Goal: Transaction & Acquisition: Purchase product/service

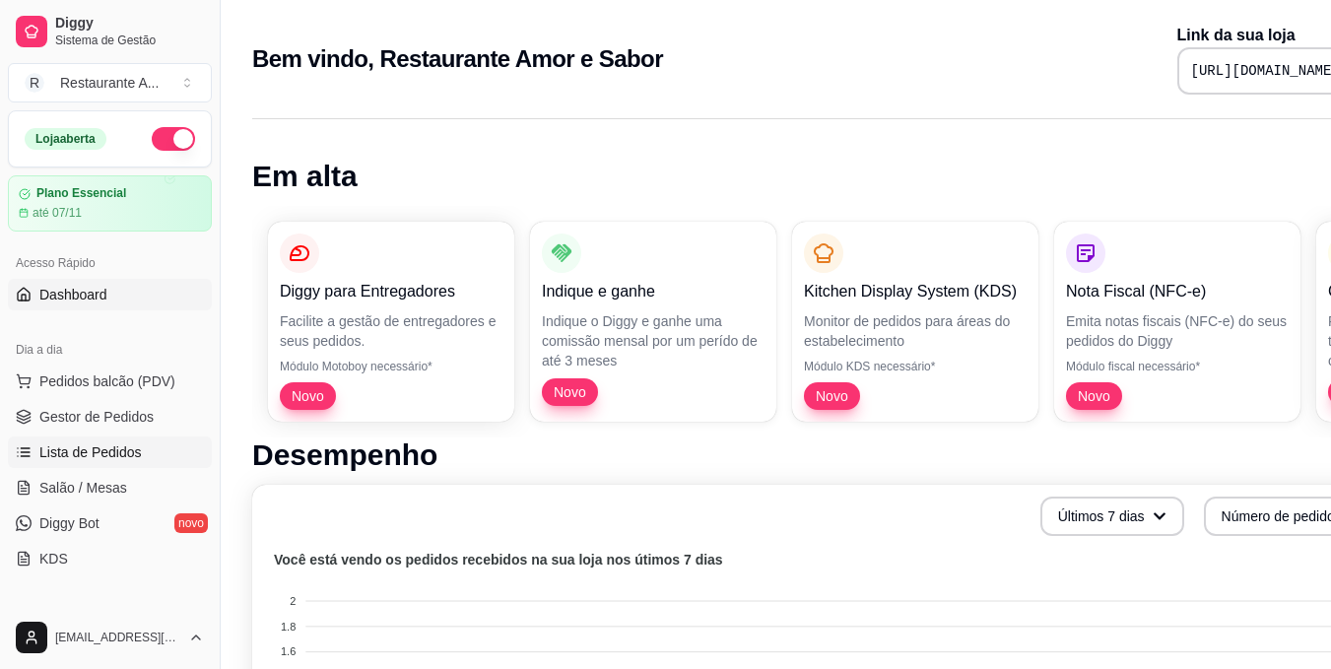
click at [113, 445] on span "Lista de Pedidos" at bounding box center [90, 453] width 102 height 20
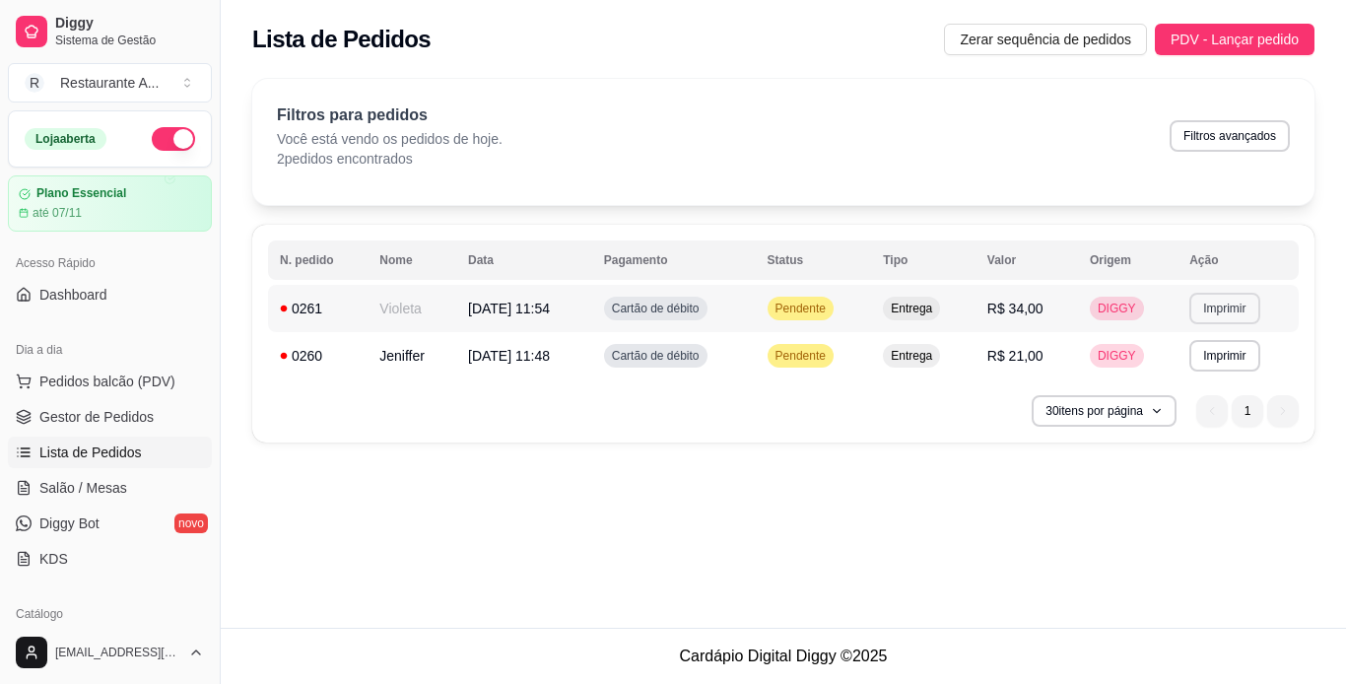
click at [1215, 317] on button "Imprimir" at bounding box center [1225, 309] width 70 height 32
click at [1197, 385] on button "IMPRESSORA" at bounding box center [1192, 377] width 138 height 31
click at [1197, 385] on nav "1 1" at bounding box center [1248, 410] width 122 height 51
click at [1211, 312] on button "Imprimir" at bounding box center [1225, 309] width 70 height 32
click at [1207, 382] on button "IMPRESSORA" at bounding box center [1192, 378] width 143 height 32
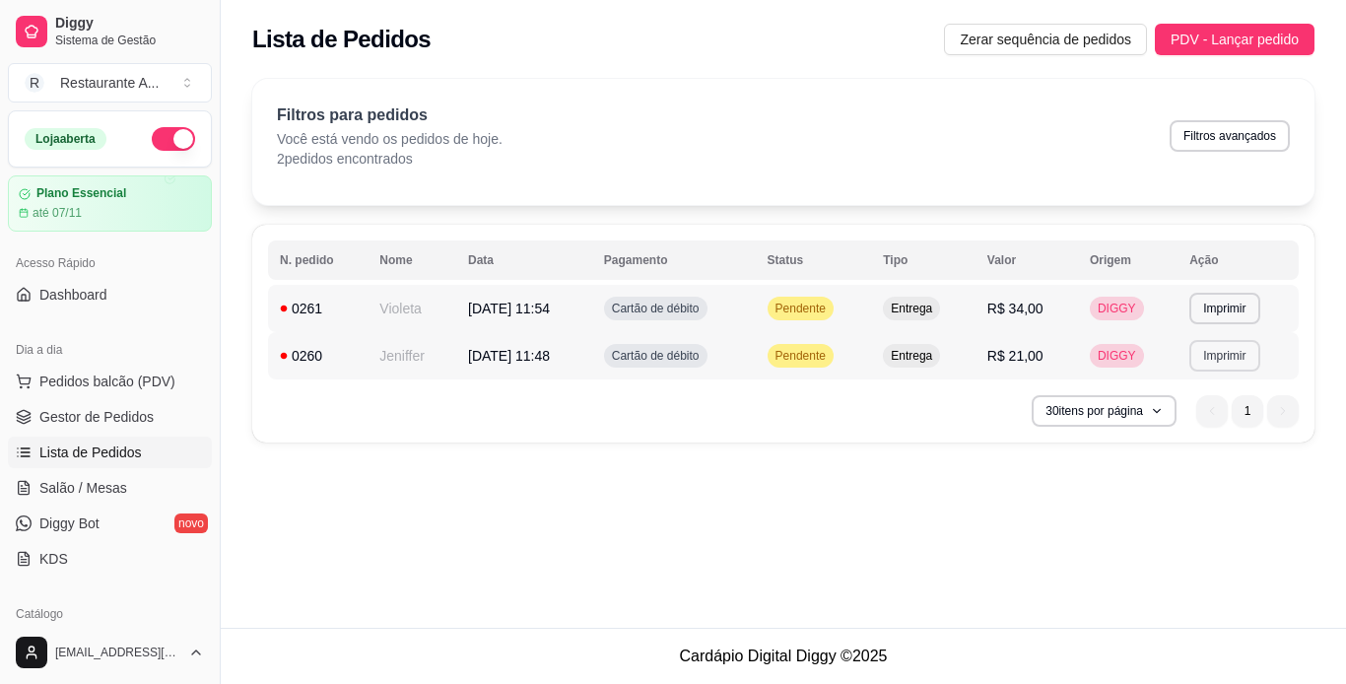
click at [1229, 354] on button "Imprimir" at bounding box center [1225, 356] width 70 height 32
click at [1189, 433] on button "IMPRESSORA" at bounding box center [1192, 424] width 138 height 31
click at [1225, 364] on button "Imprimir" at bounding box center [1225, 355] width 68 height 31
click at [1223, 428] on button "IMPRESSORA" at bounding box center [1192, 424] width 138 height 31
click at [140, 380] on span "Pedidos balcão (PDV)" at bounding box center [107, 382] width 136 height 20
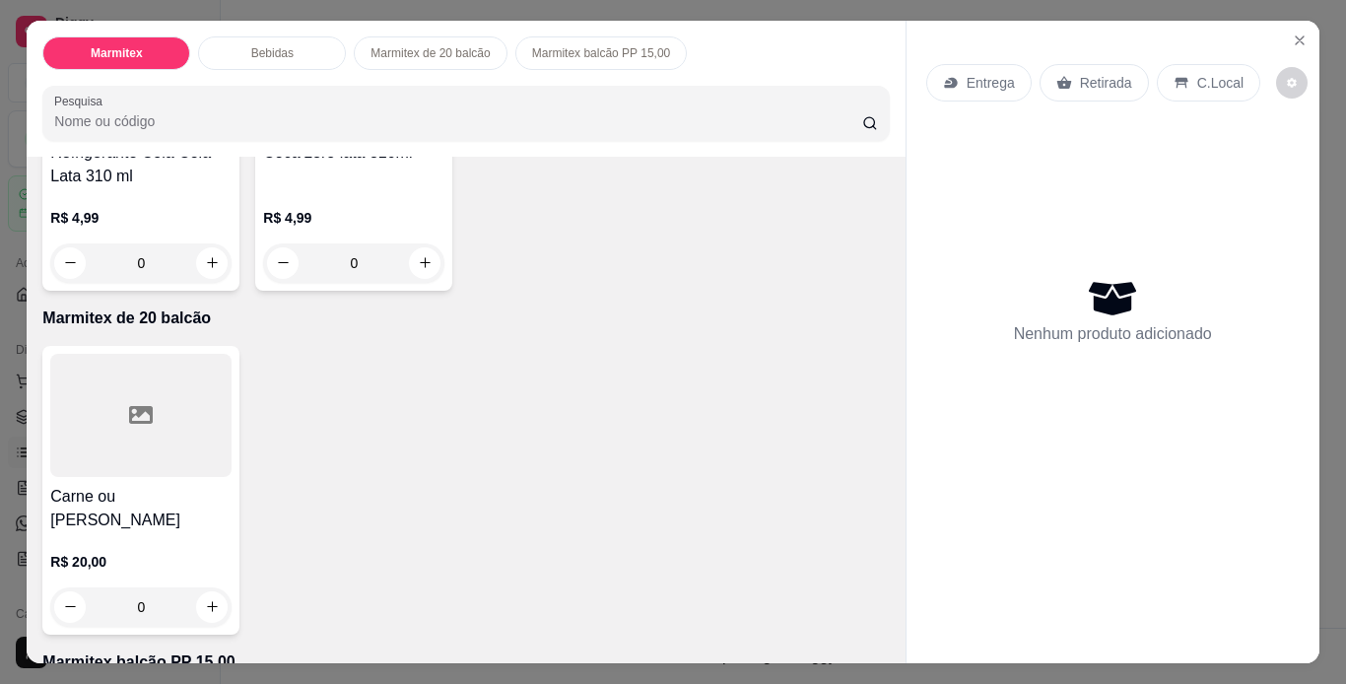
scroll to position [946, 0]
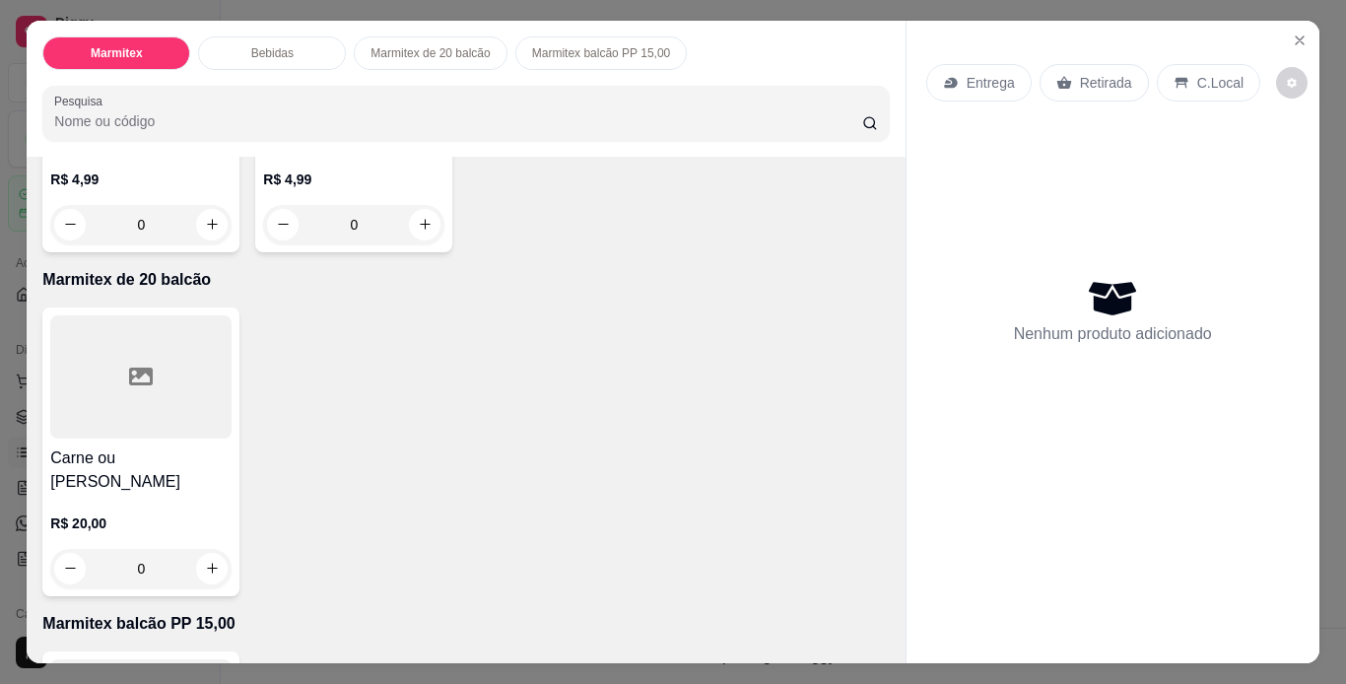
click at [155, 452] on h4 "Carne ou [PERSON_NAME]" at bounding box center [140, 469] width 181 height 47
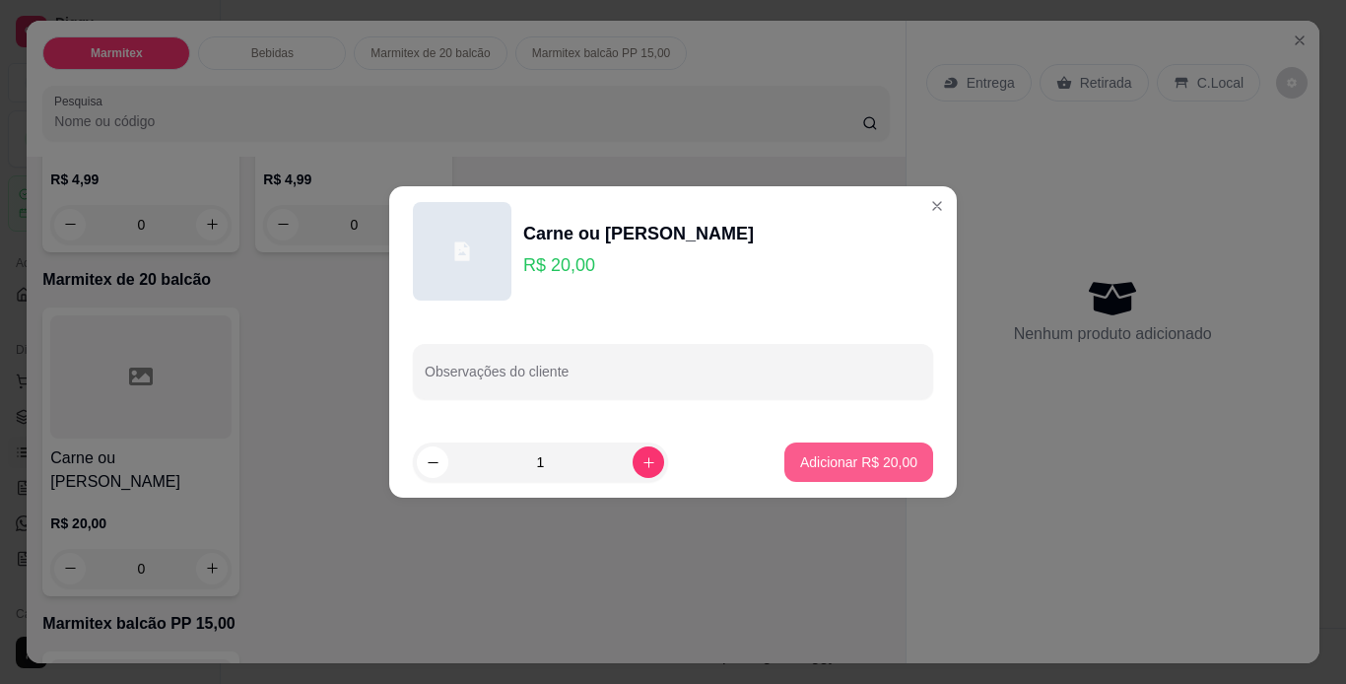
click at [860, 462] on p "Adicionar R$ 20,00" at bounding box center [858, 462] width 117 height 20
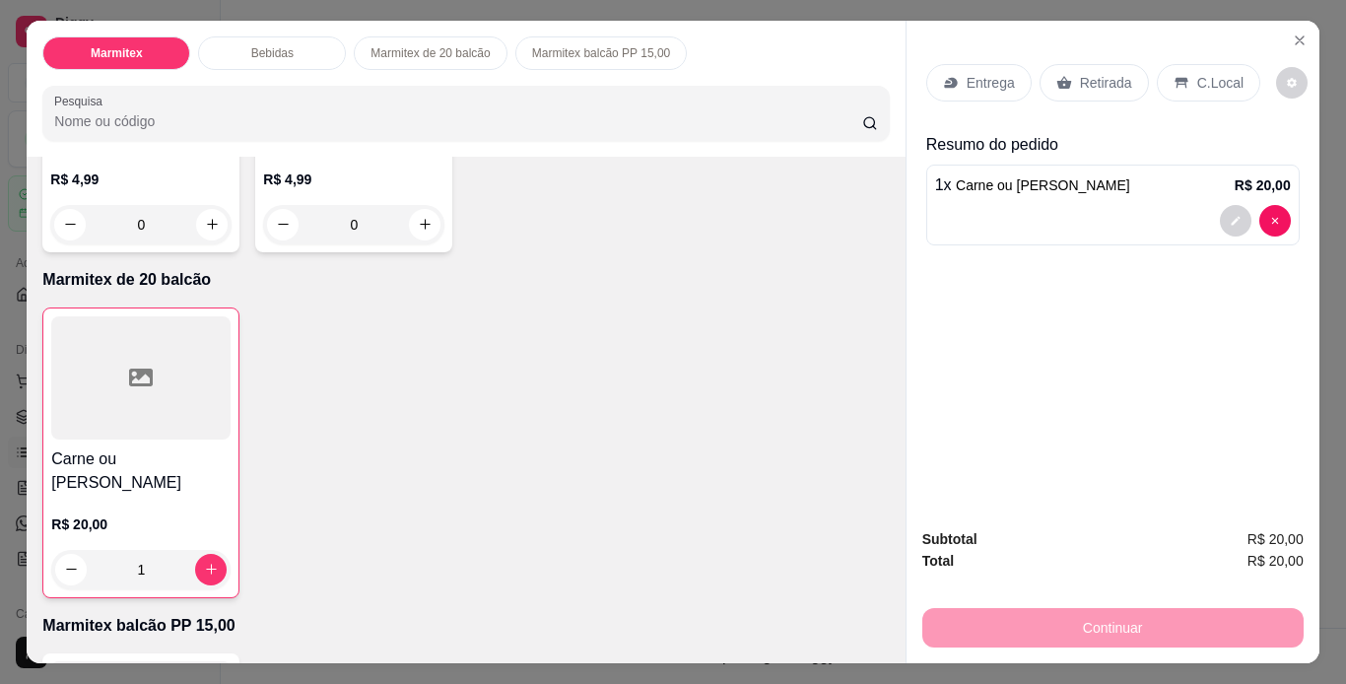
type input "1"
click at [1098, 80] on p "Retirada" at bounding box center [1106, 83] width 52 height 20
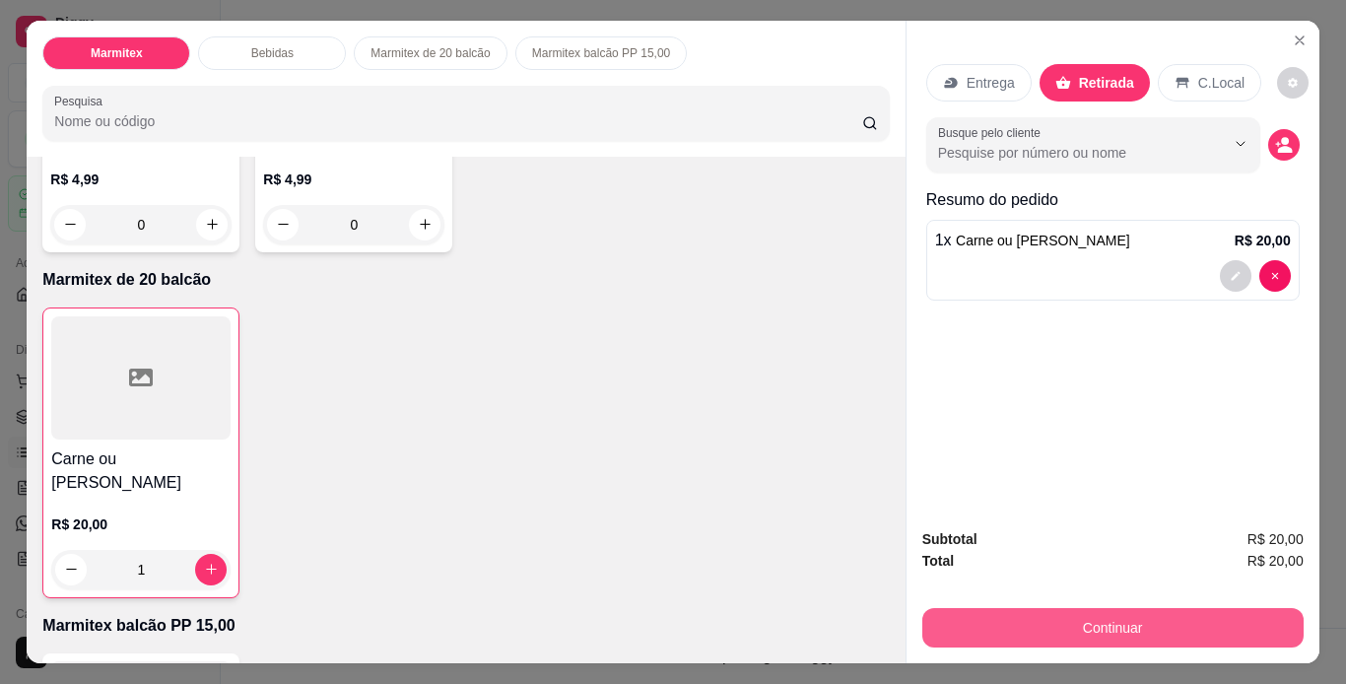
click at [1247, 616] on button "Continuar" at bounding box center [1112, 627] width 381 height 39
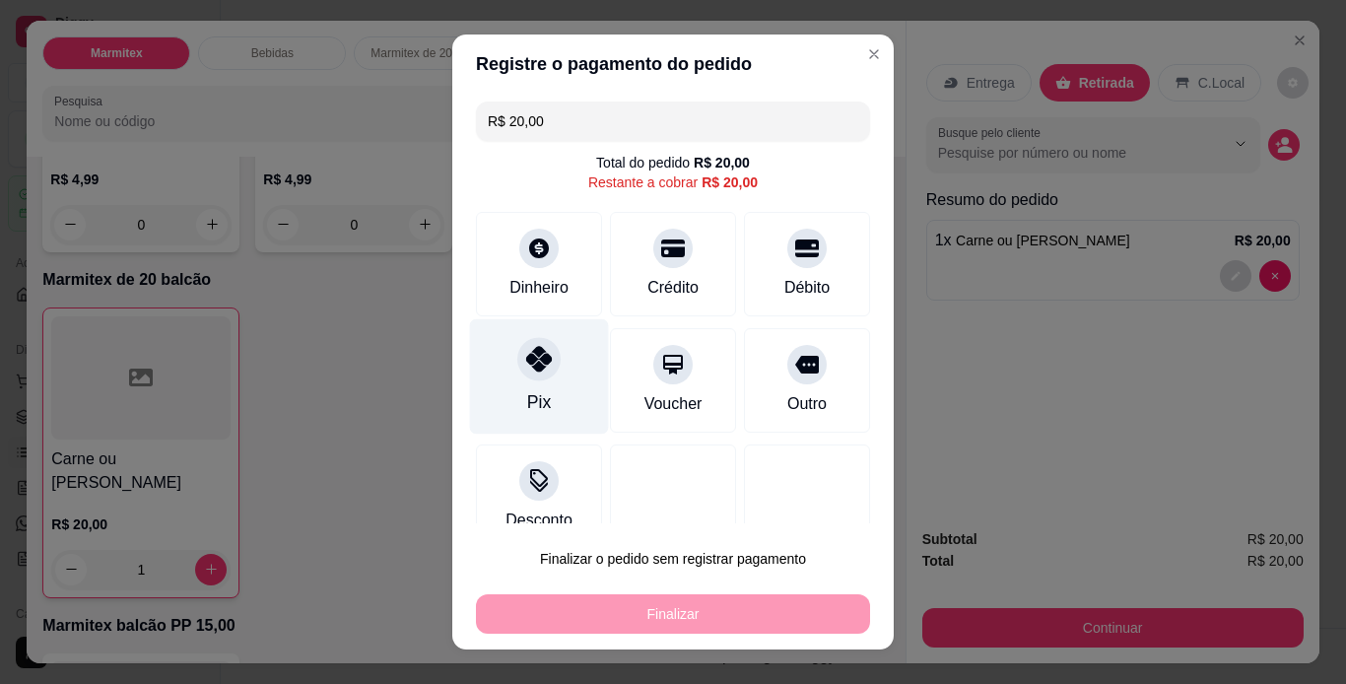
click at [556, 385] on div "Pix" at bounding box center [539, 375] width 139 height 115
type input "R$ 0,00"
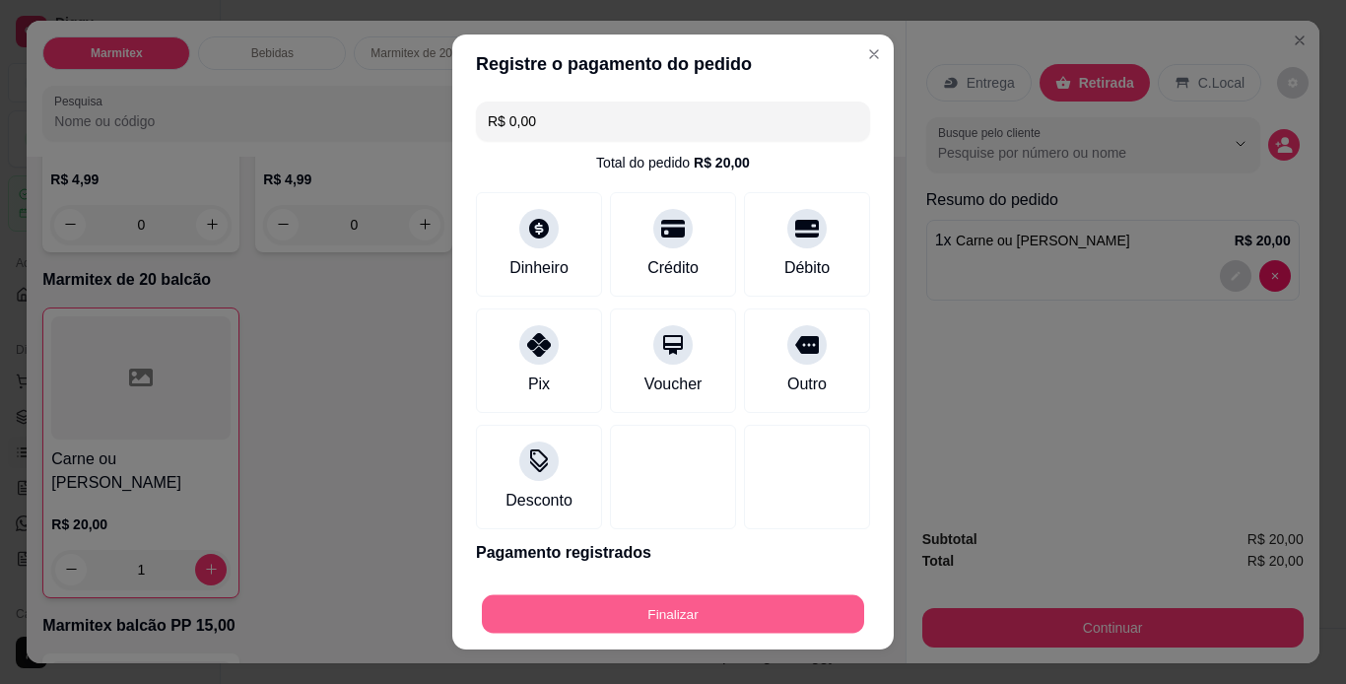
click at [671, 608] on button "Finalizar" at bounding box center [673, 614] width 382 height 38
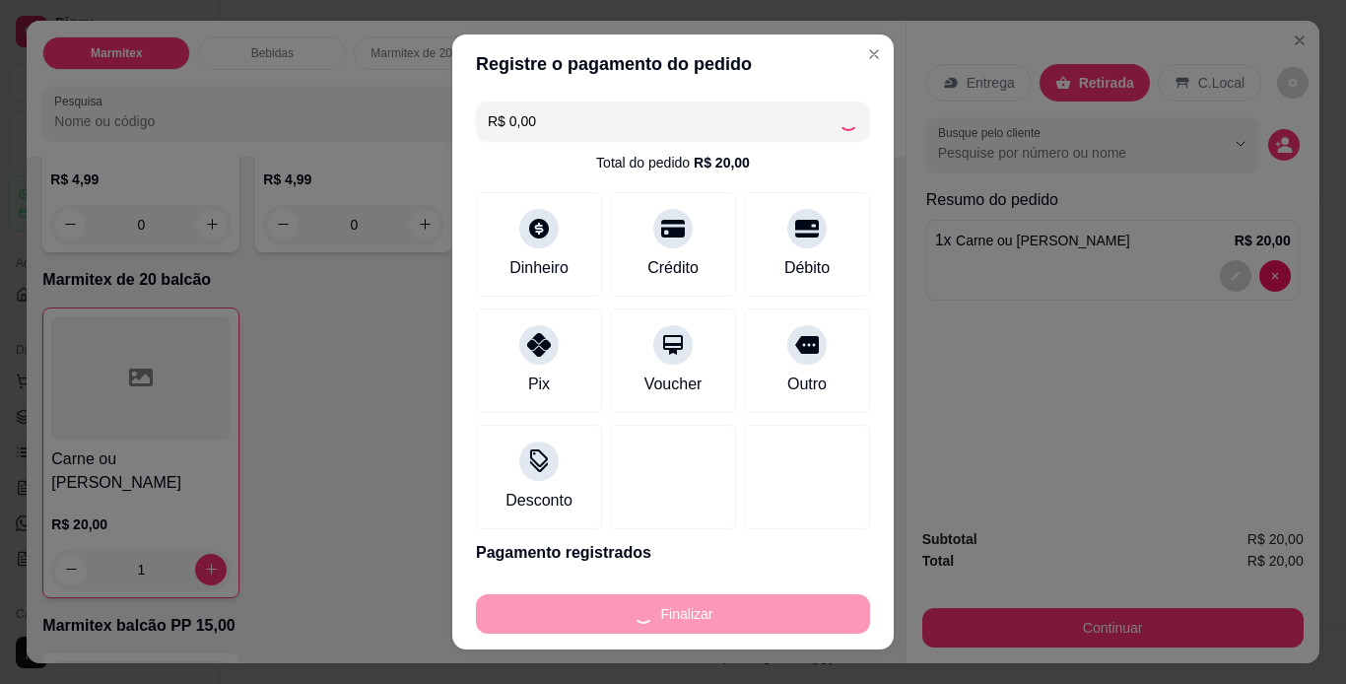
type input "0"
type input "-R$ 20,00"
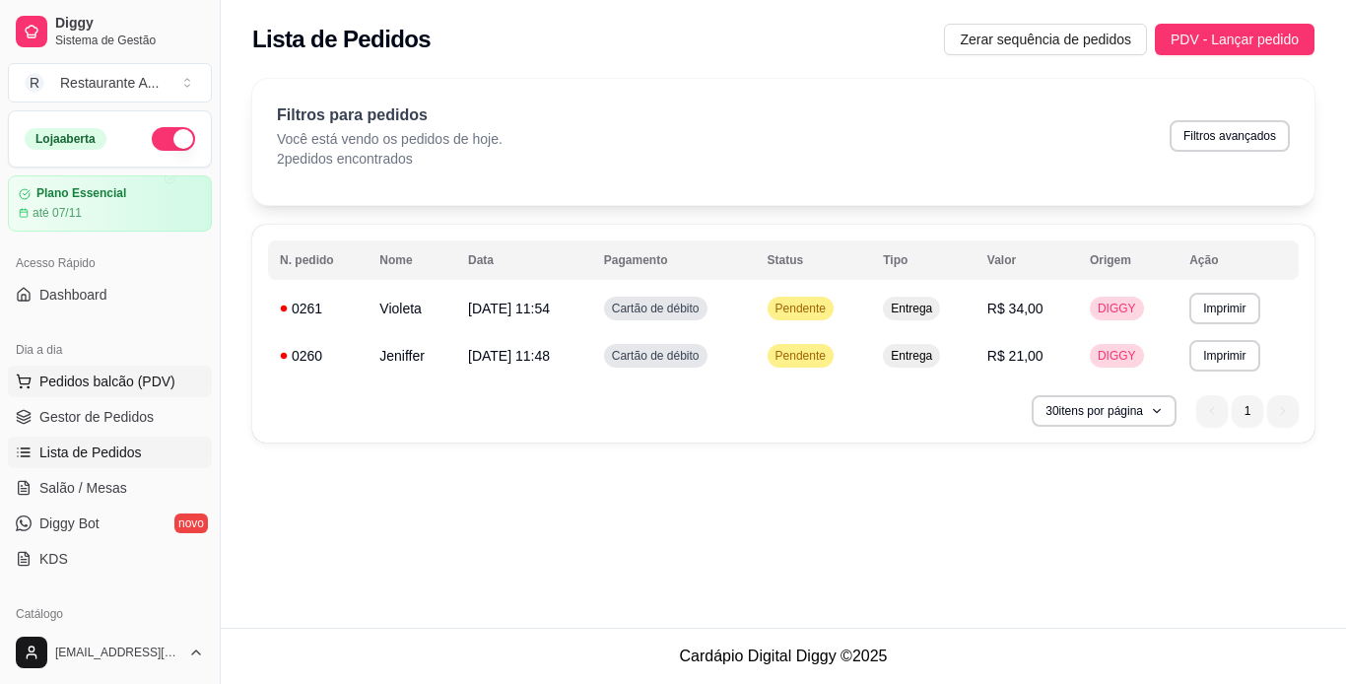
click at [165, 384] on span "Pedidos balcão (PDV)" at bounding box center [107, 382] width 136 height 20
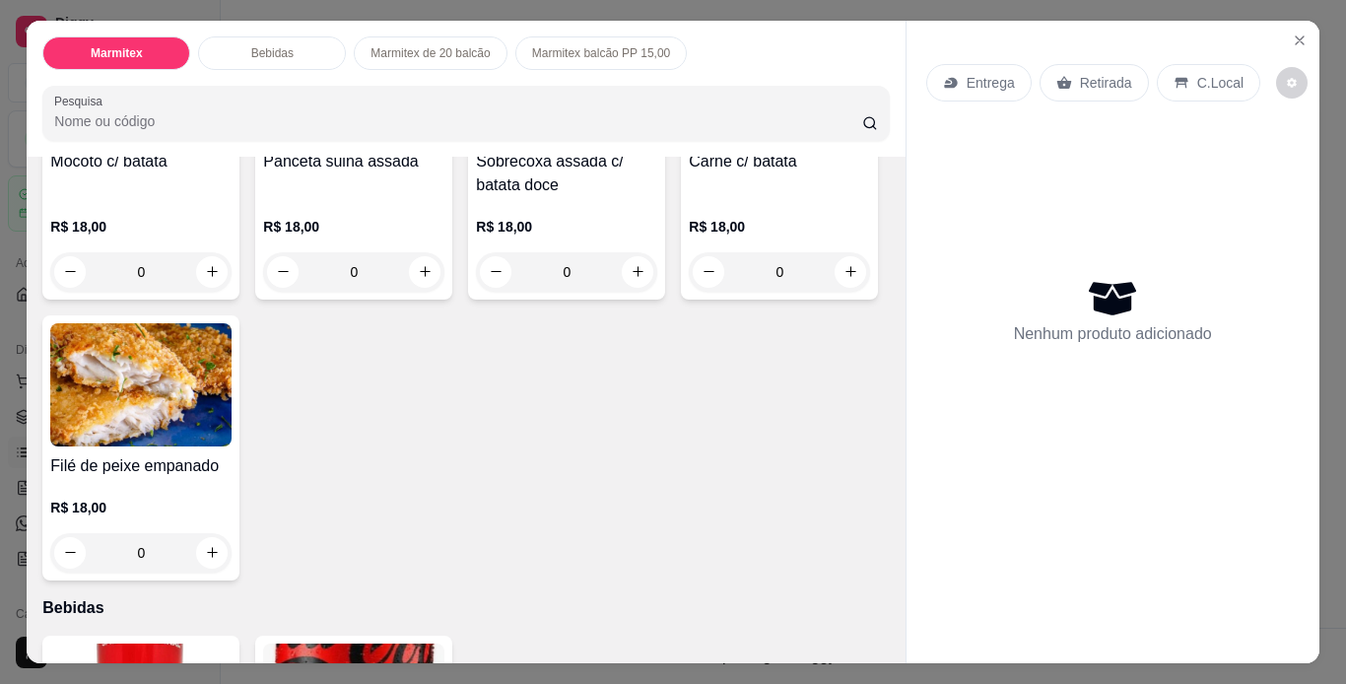
scroll to position [276, 0]
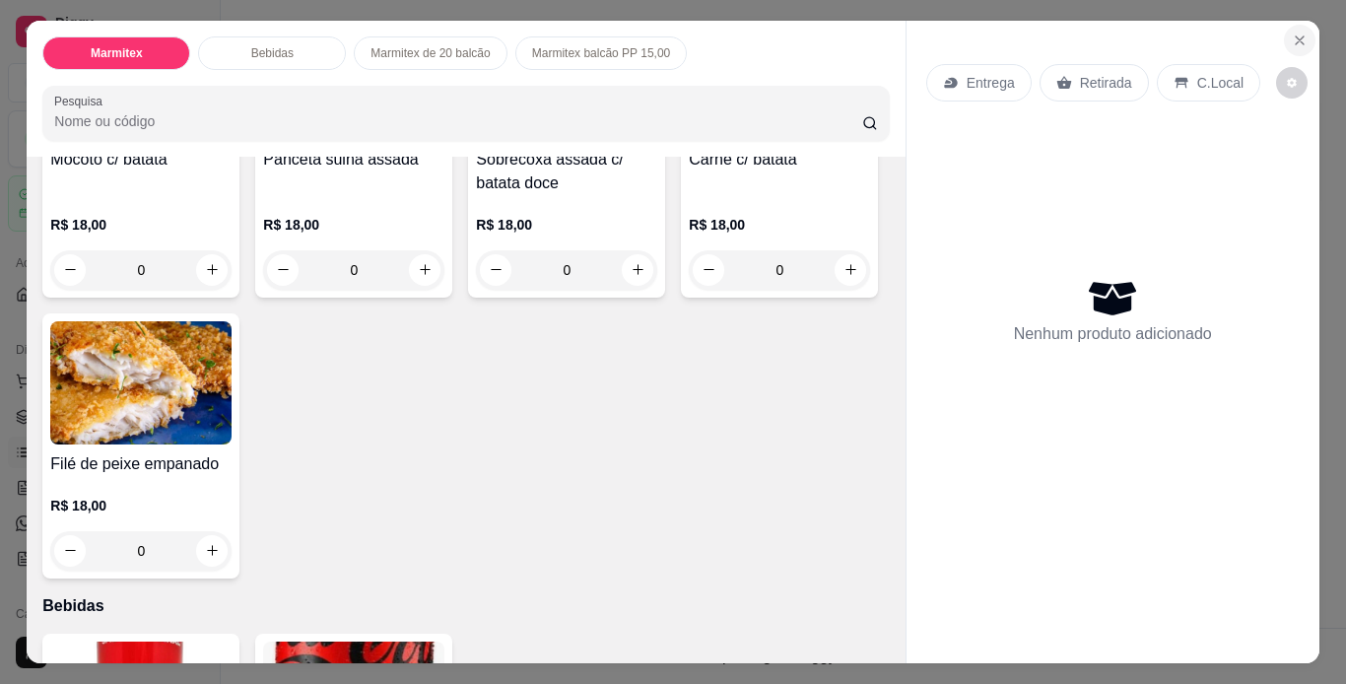
click at [1297, 40] on icon "Close" at bounding box center [1300, 41] width 16 height 16
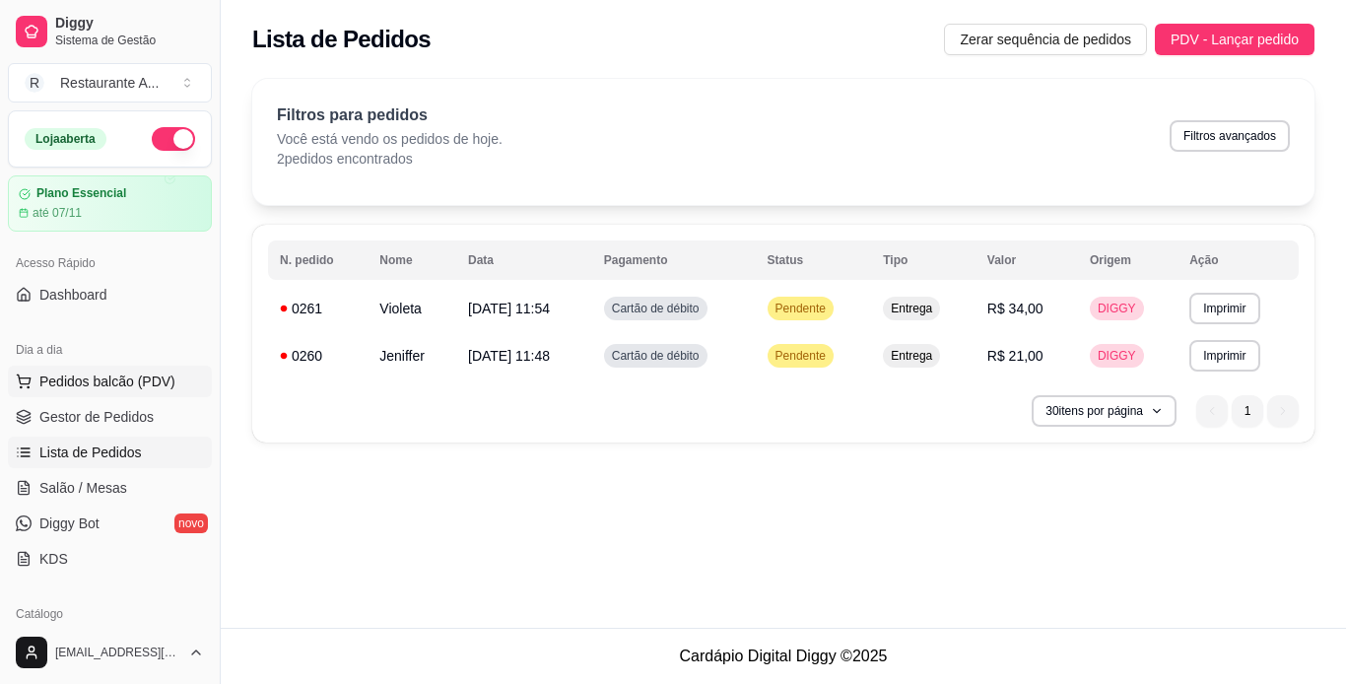
click at [121, 375] on span "Pedidos balcão (PDV)" at bounding box center [107, 382] width 136 height 20
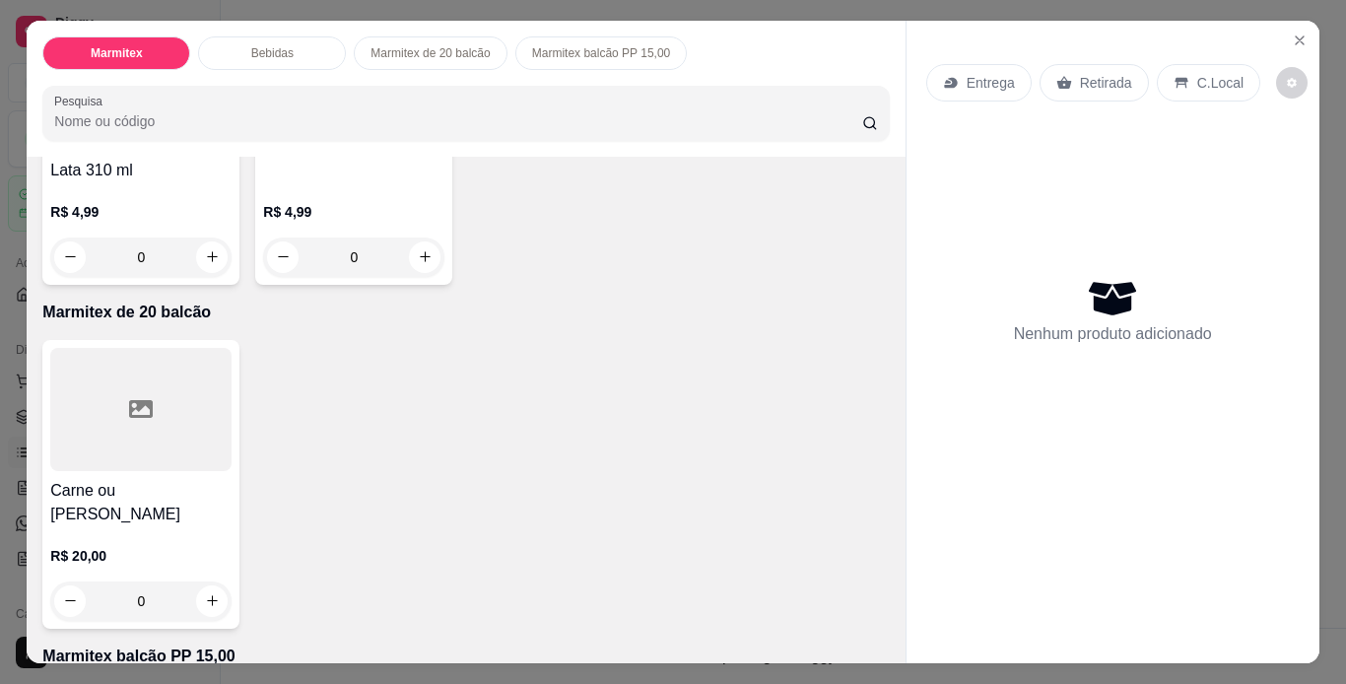
scroll to position [946, 0]
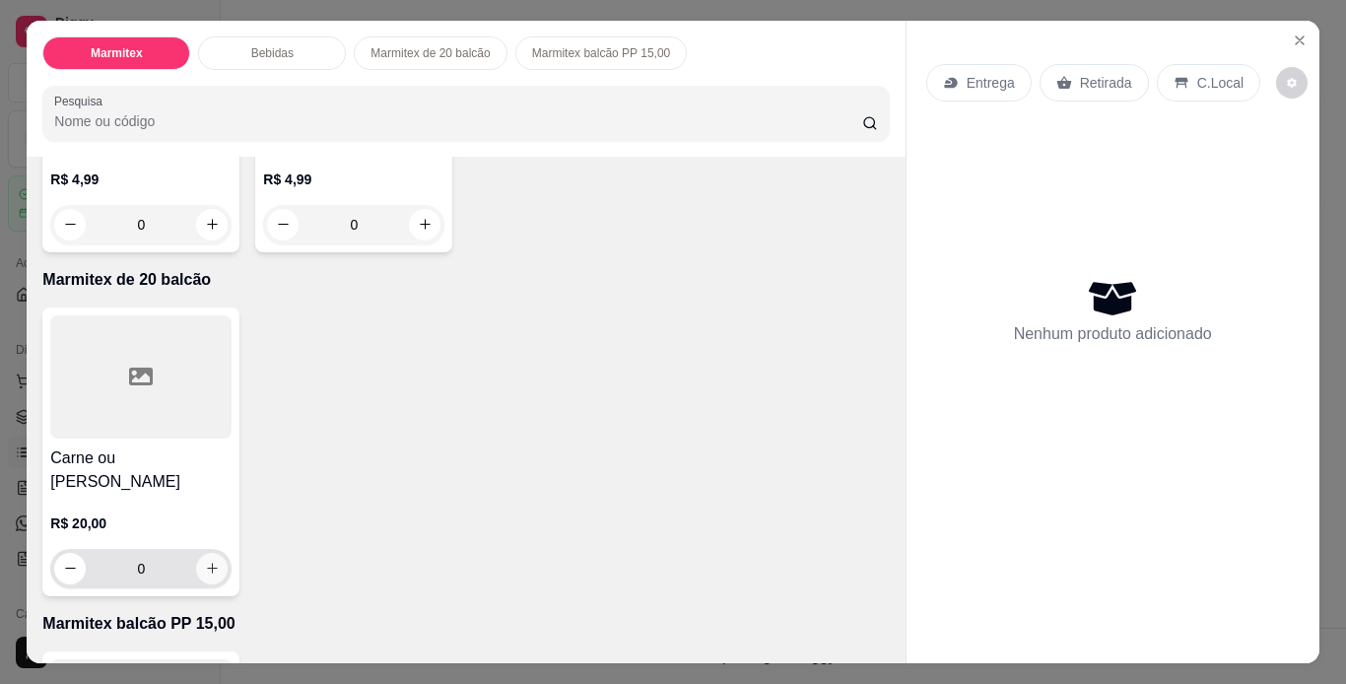
click at [207, 564] on icon "increase-product-quantity" at bounding box center [212, 569] width 11 height 11
type input "1"
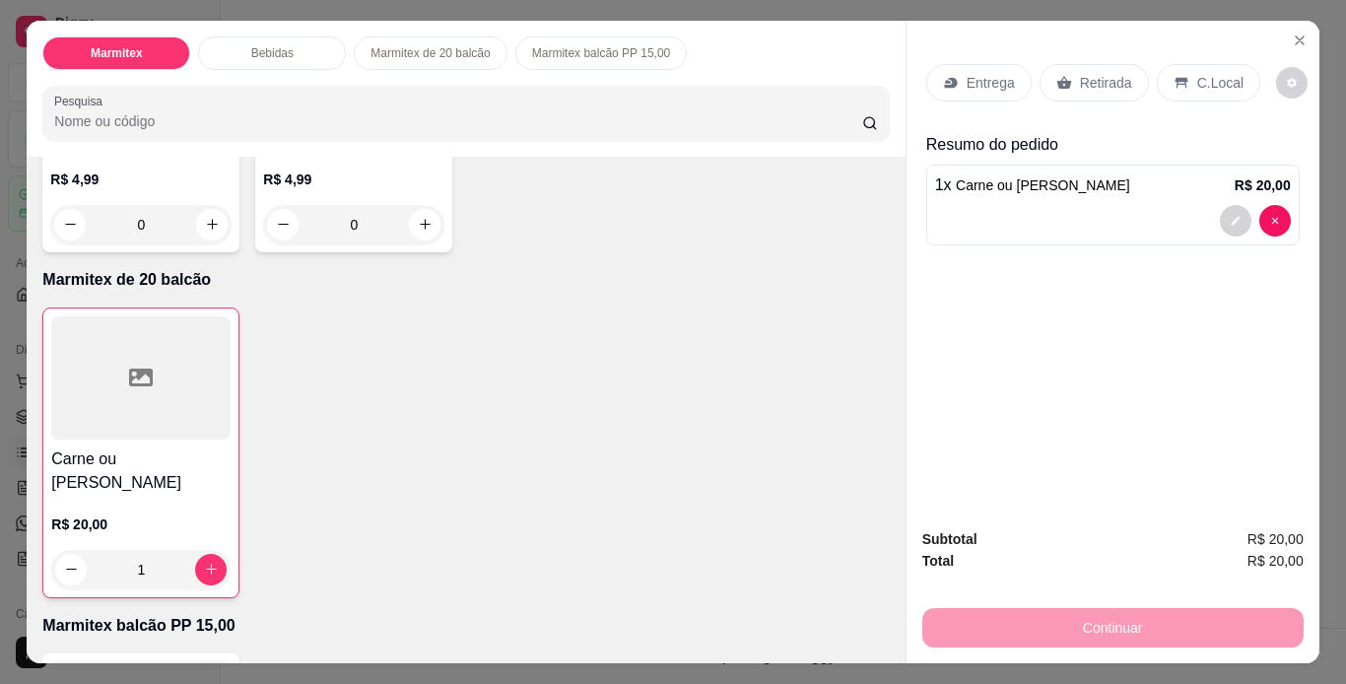
click at [1119, 617] on div "Continuar" at bounding box center [1112, 625] width 381 height 44
click at [1109, 74] on p "Retirada" at bounding box center [1106, 83] width 52 height 20
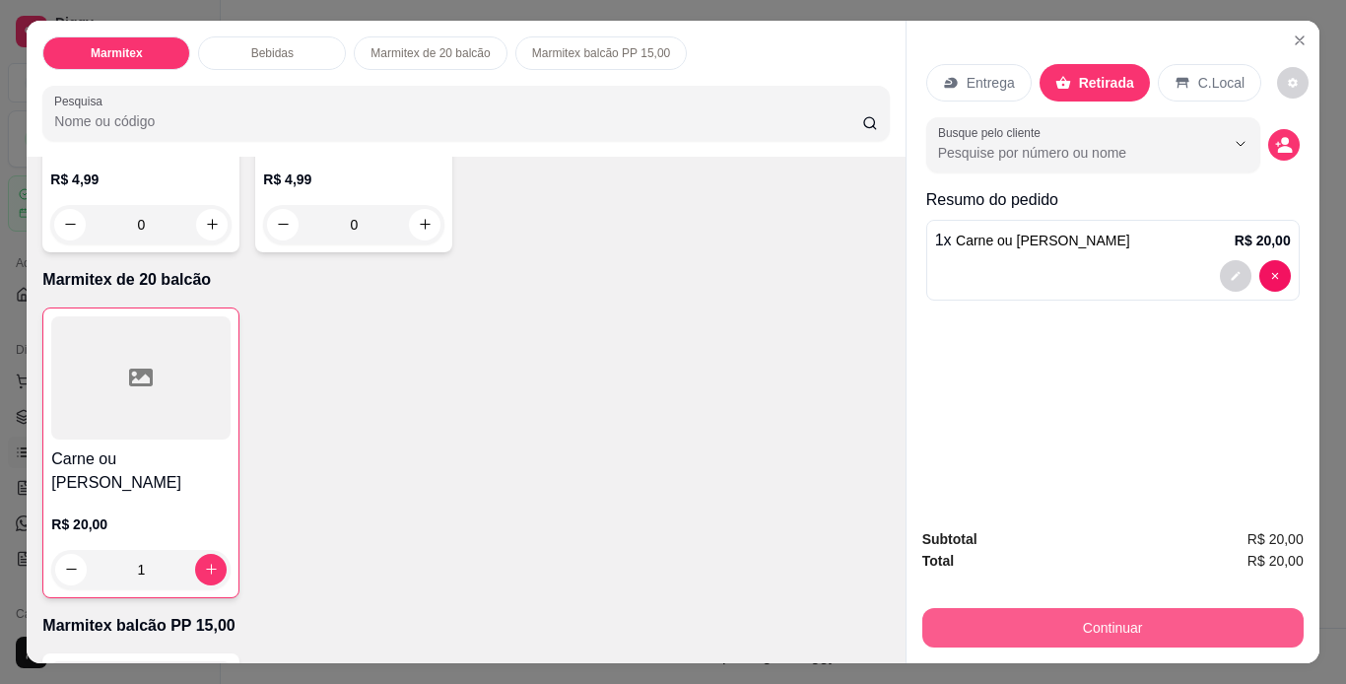
click at [1154, 612] on button "Continuar" at bounding box center [1112, 627] width 381 height 39
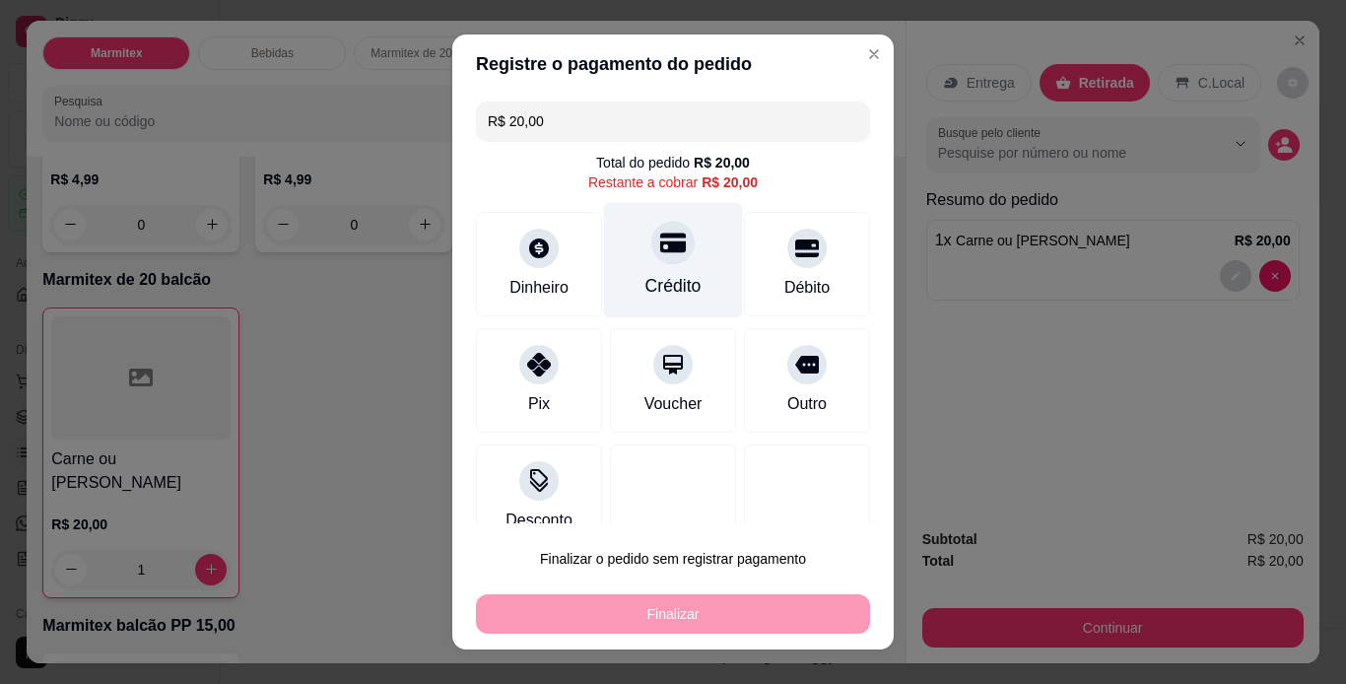
click at [646, 291] on div "Crédito" at bounding box center [674, 286] width 56 height 26
type input "R$ 0,00"
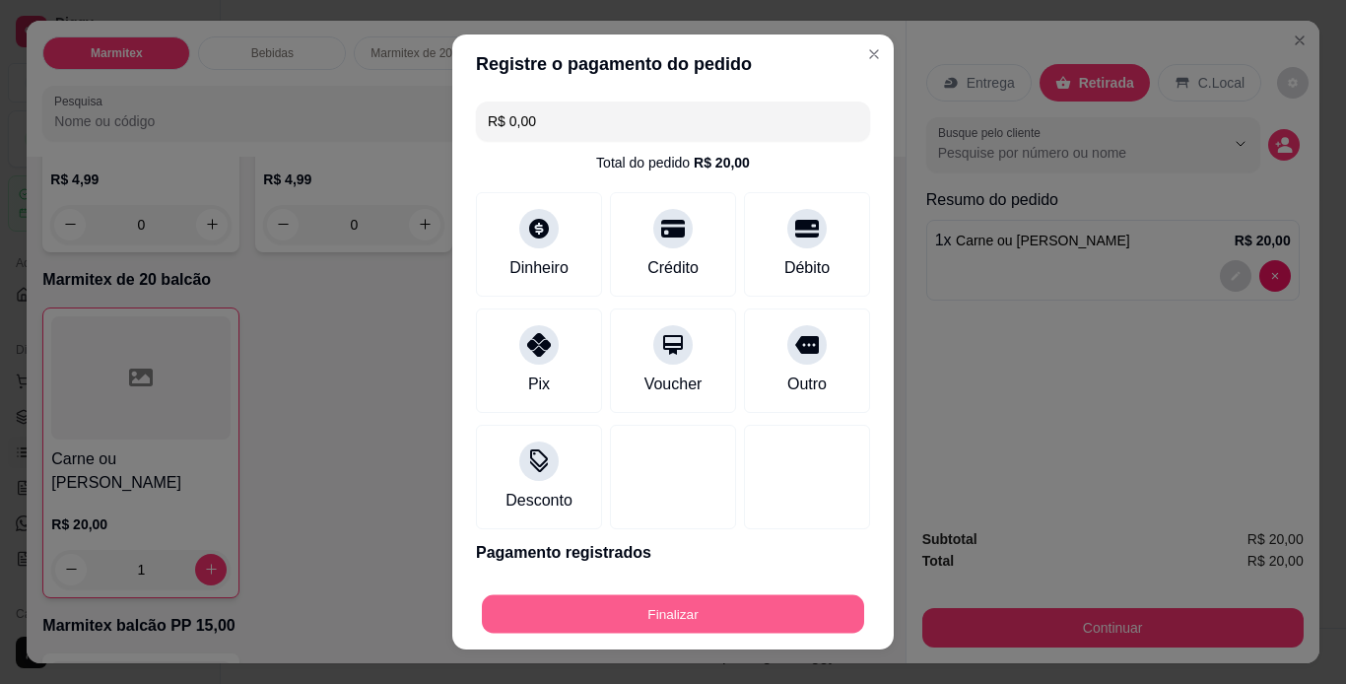
click at [591, 617] on button "Finalizar" at bounding box center [673, 614] width 382 height 38
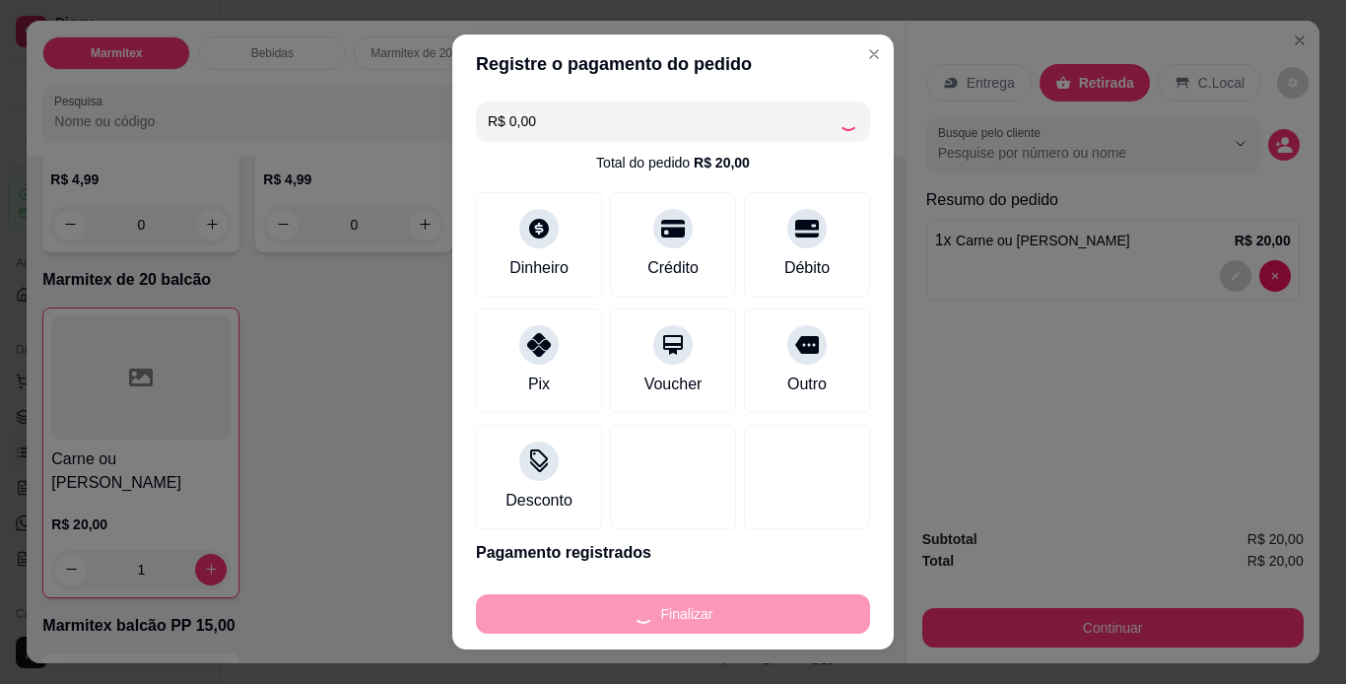
type input "0"
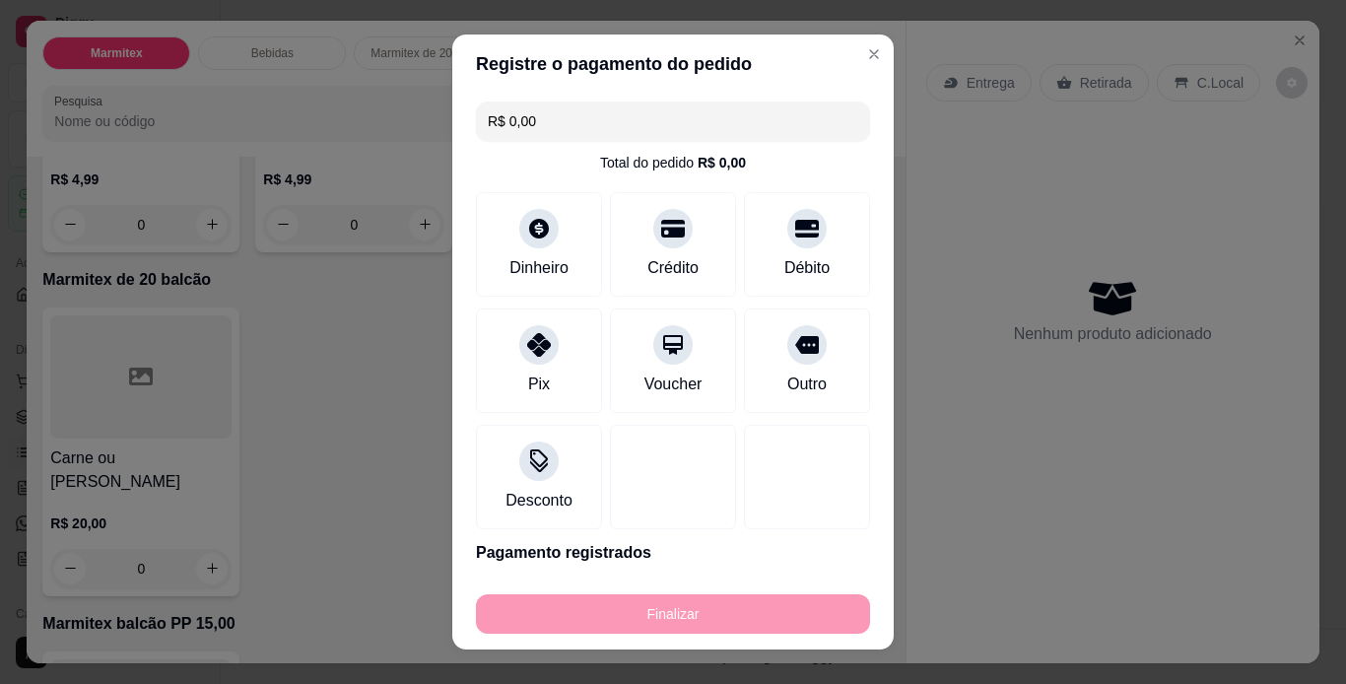
type input "-R$ 20,00"
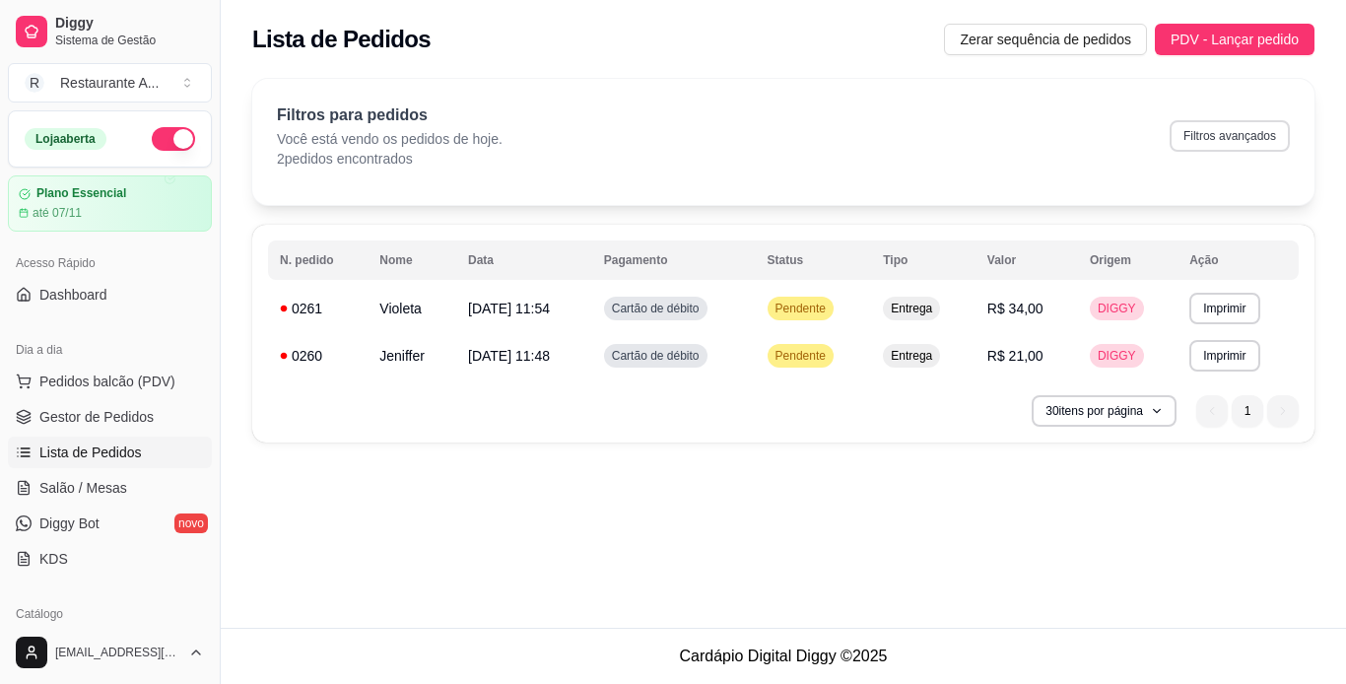
click at [1227, 141] on button "Filtros avançados" at bounding box center [1230, 136] width 120 height 32
select select "0"
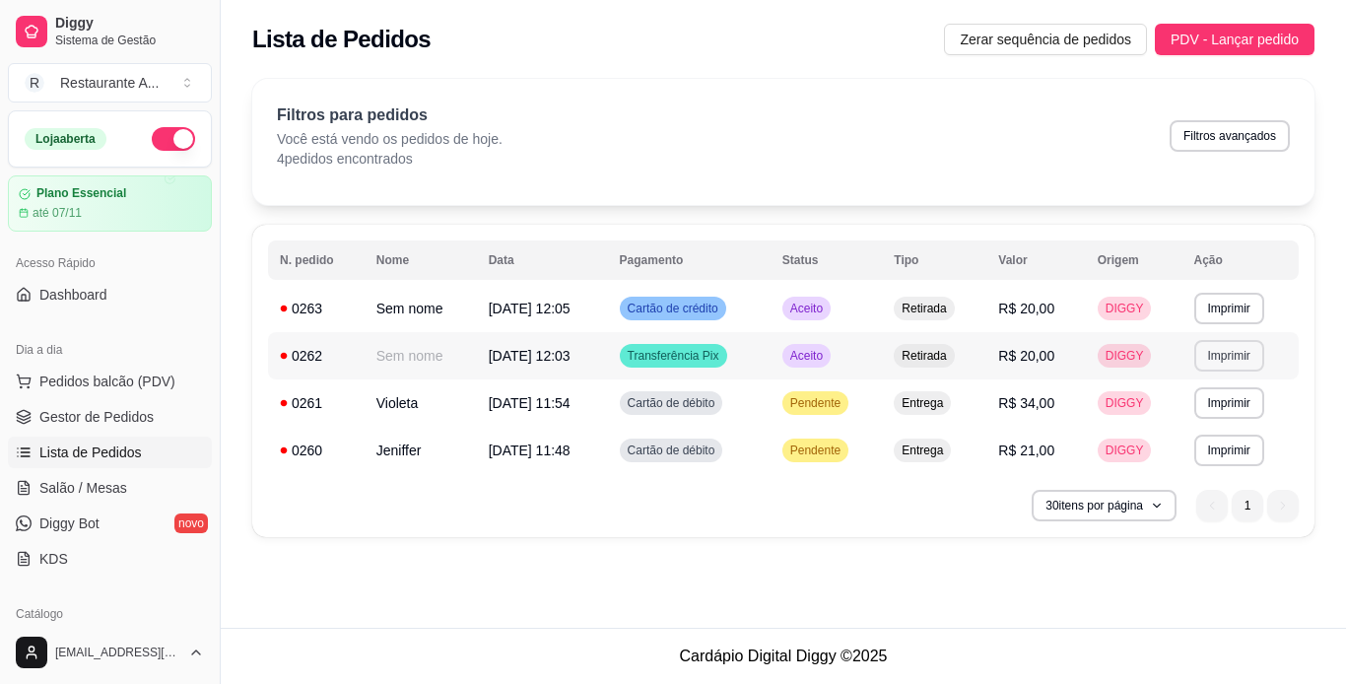
click at [1230, 358] on button "Imprimir" at bounding box center [1230, 356] width 70 height 32
click at [1198, 419] on button "IMPRESSORA" at bounding box center [1196, 424] width 138 height 31
click at [686, 359] on span "Transferência Pix" at bounding box center [674, 356] width 100 height 16
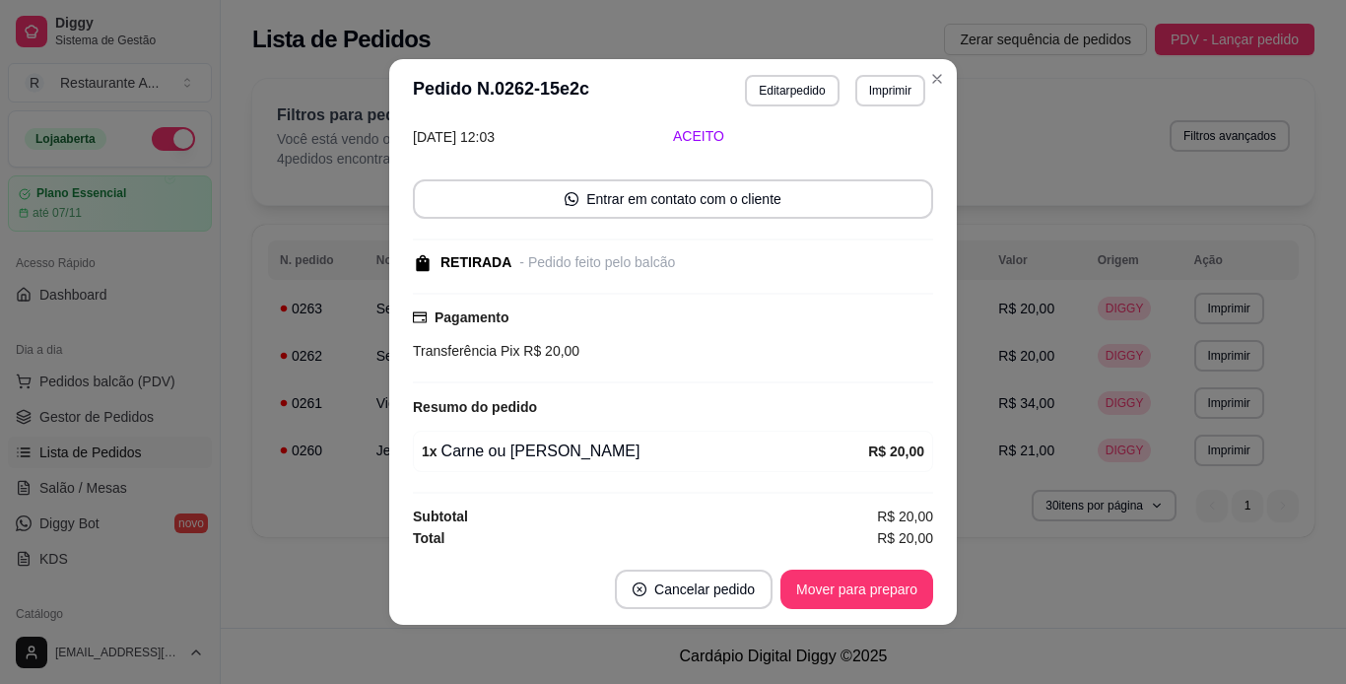
scroll to position [94, 0]
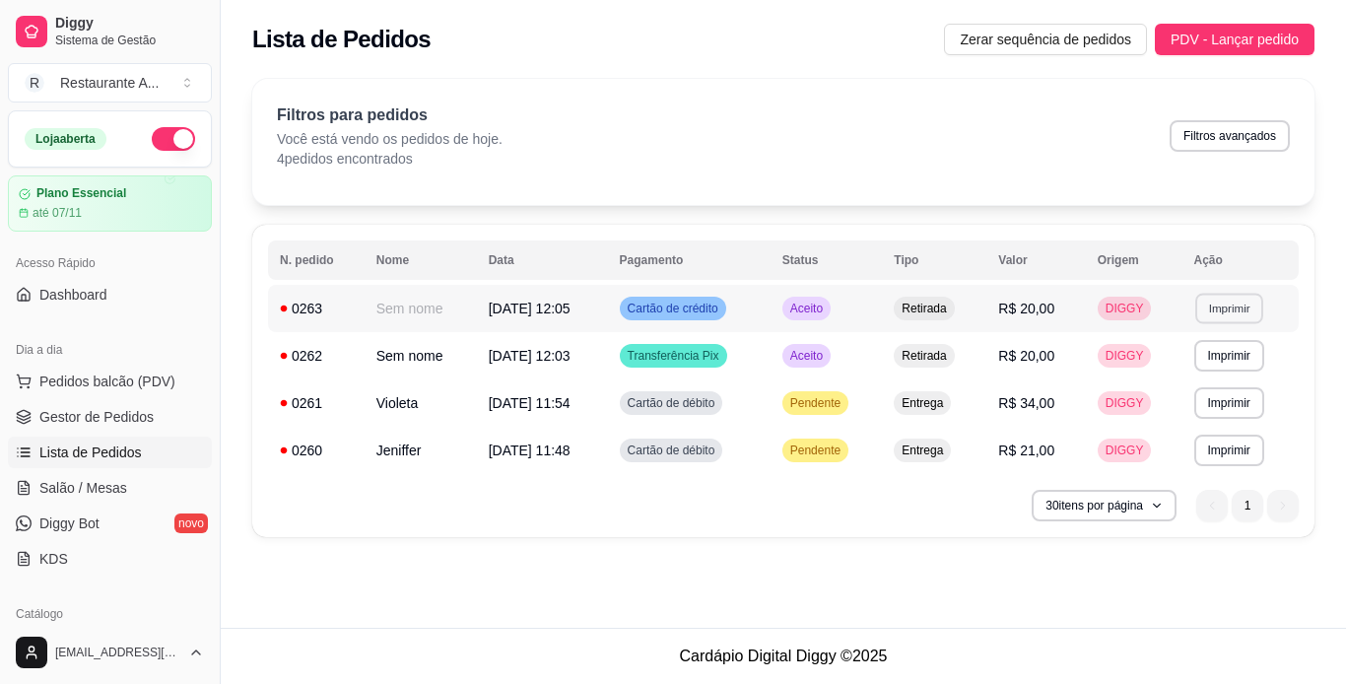
click at [1221, 308] on button "Imprimir" at bounding box center [1229, 308] width 68 height 31
click at [1177, 379] on button "IMPRESSORA" at bounding box center [1196, 377] width 138 height 31
click at [127, 372] on span "Pedidos balcão (PDV)" at bounding box center [107, 382] width 136 height 20
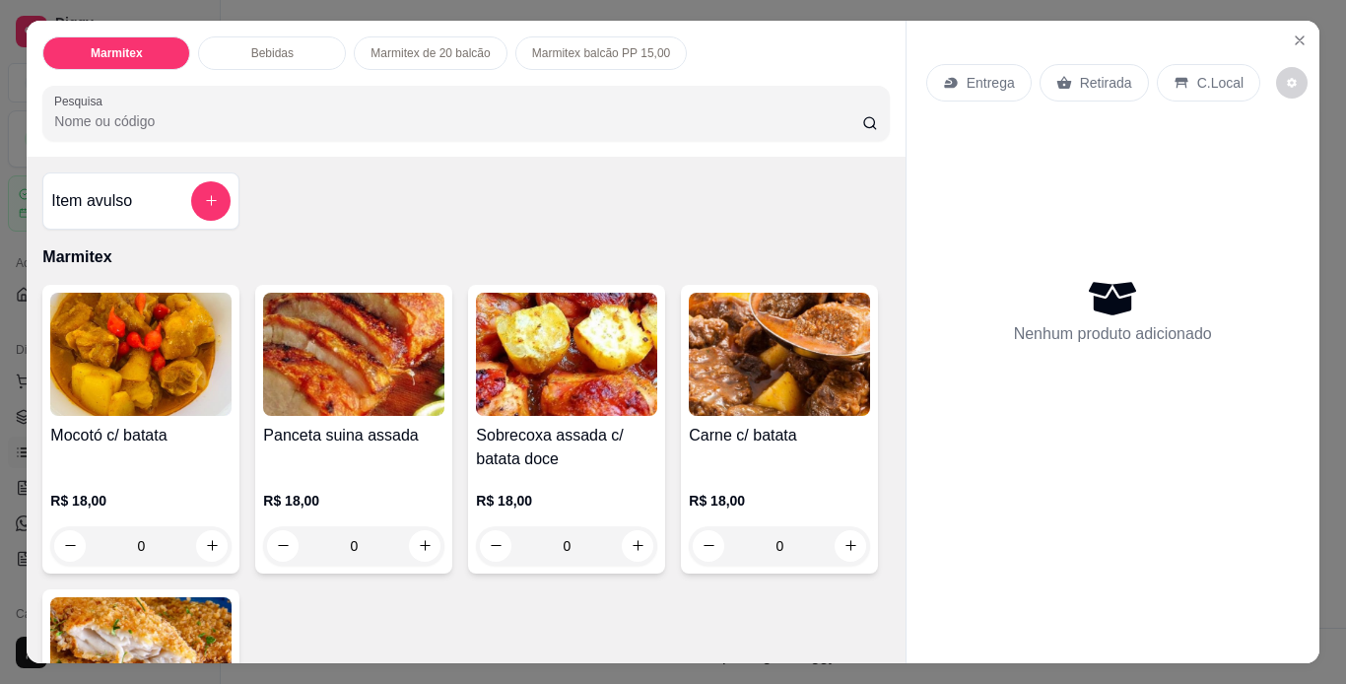
click at [216, 540] on div "0" at bounding box center [140, 545] width 181 height 39
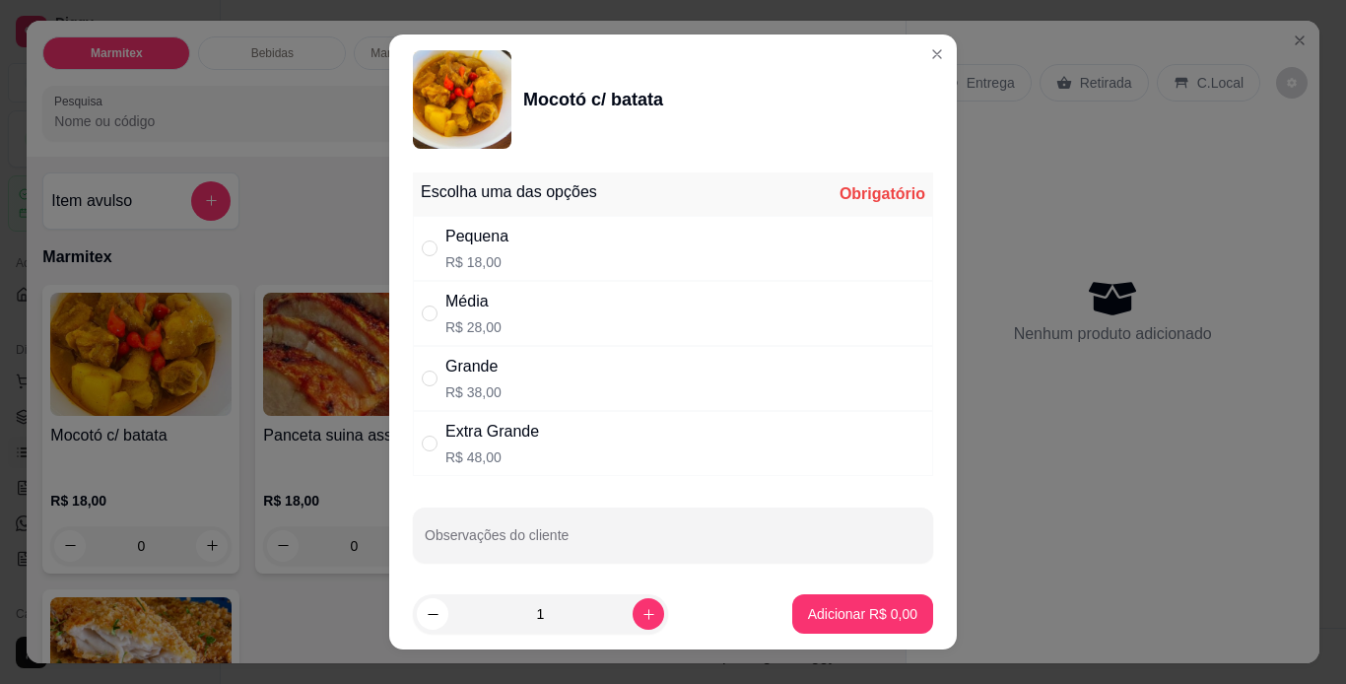
click at [620, 257] on div "Pequena R$ 18,00" at bounding box center [673, 248] width 520 height 65
radio input "true"
click at [856, 630] on button "Adicionar R$ 18,00" at bounding box center [859, 613] width 149 height 39
type input "1"
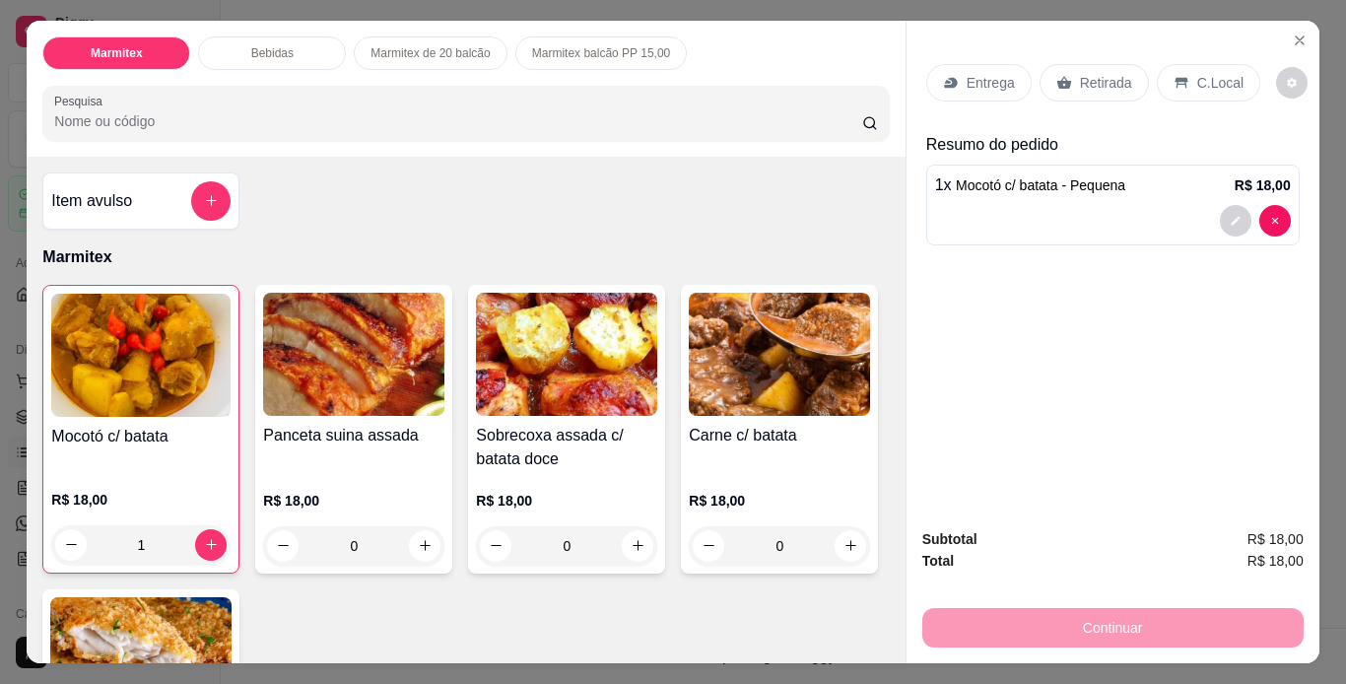
click at [1067, 73] on div "Retirada" at bounding box center [1094, 82] width 109 height 37
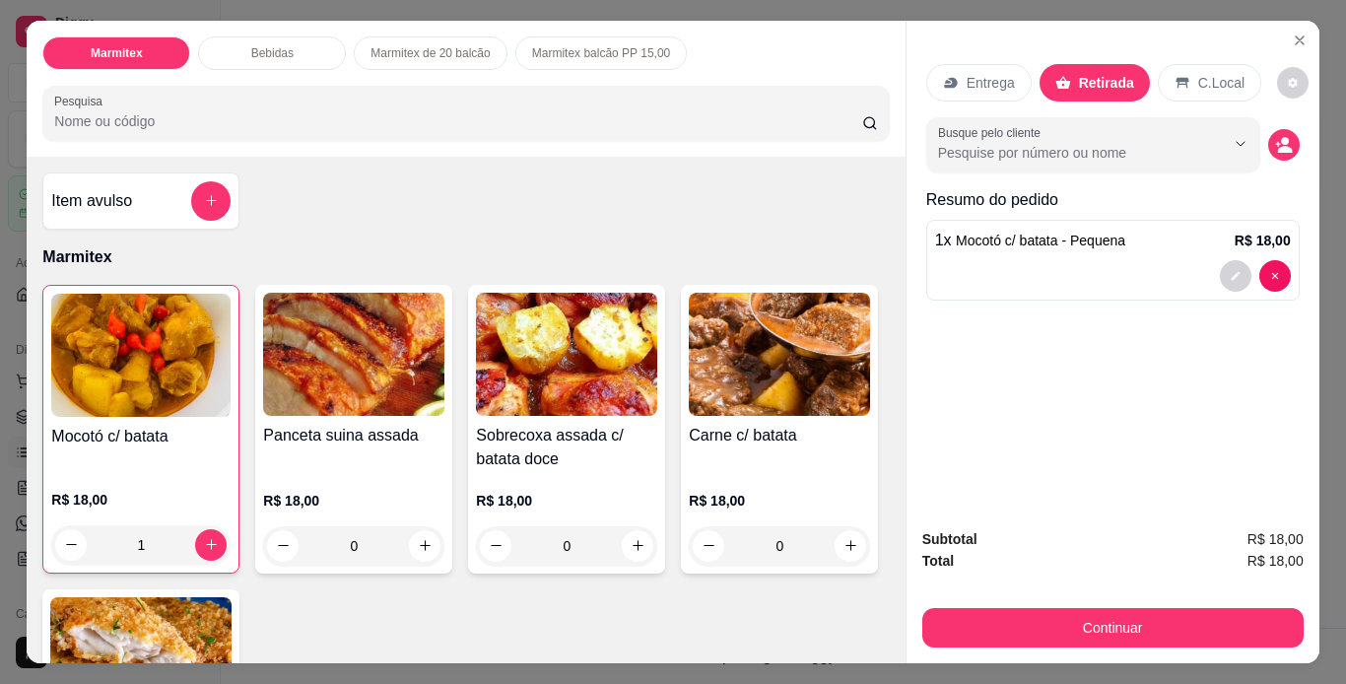
click at [964, 642] on div "Subtotal R$ 18,00 Total R$ 18,00 Continuar" at bounding box center [1113, 587] width 413 height 151
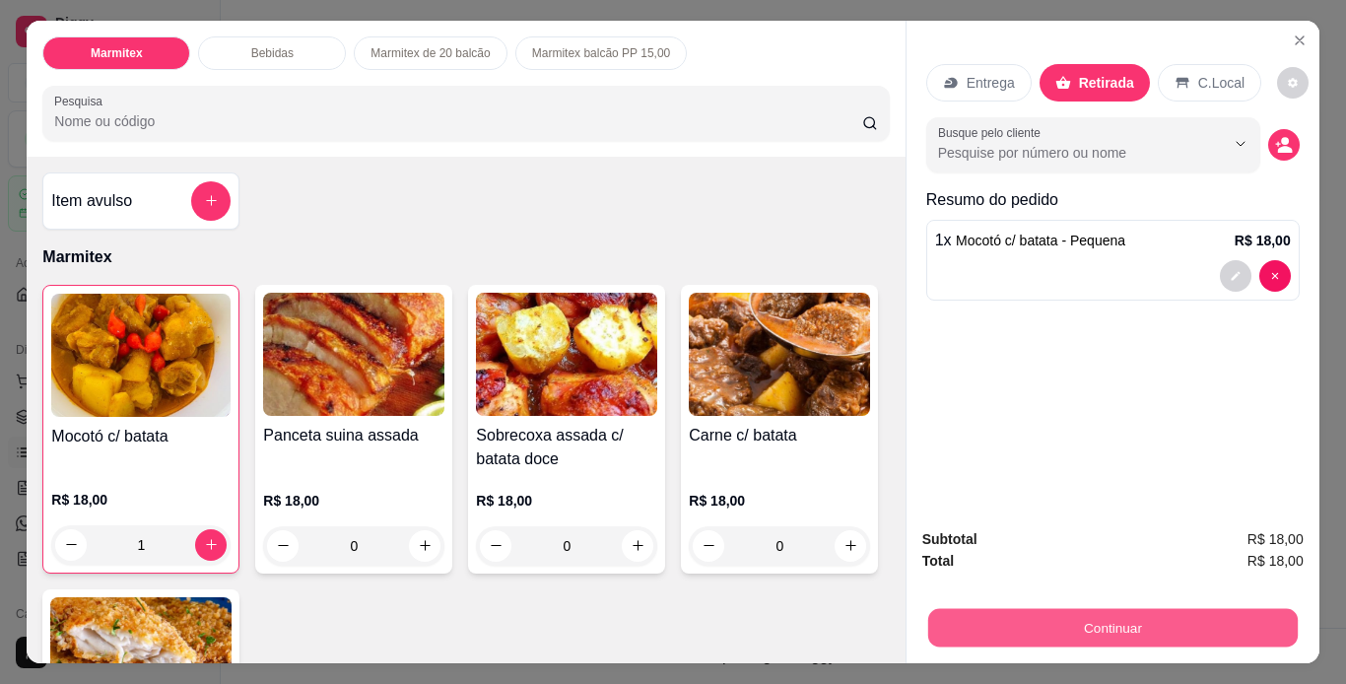
click at [974, 622] on button "Continuar" at bounding box center [1112, 628] width 370 height 38
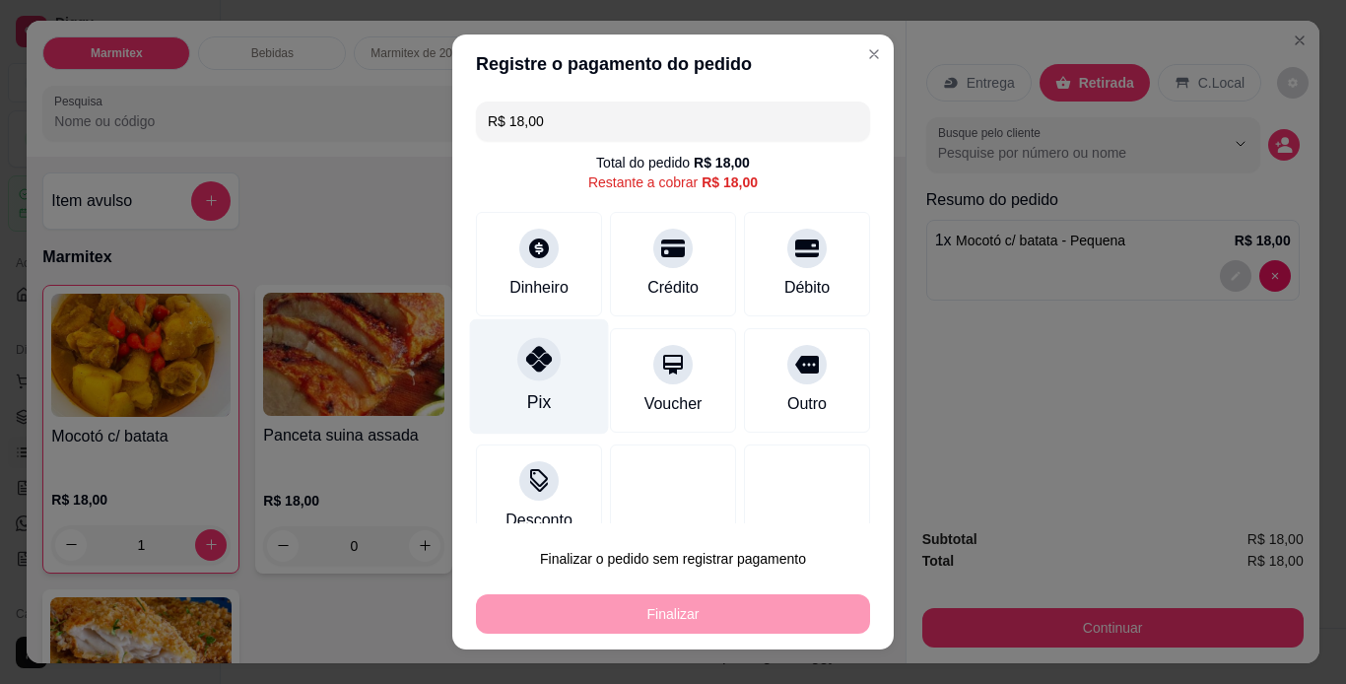
click at [527, 396] on div "Pix" at bounding box center [539, 402] width 24 height 26
type input "R$ 0,00"
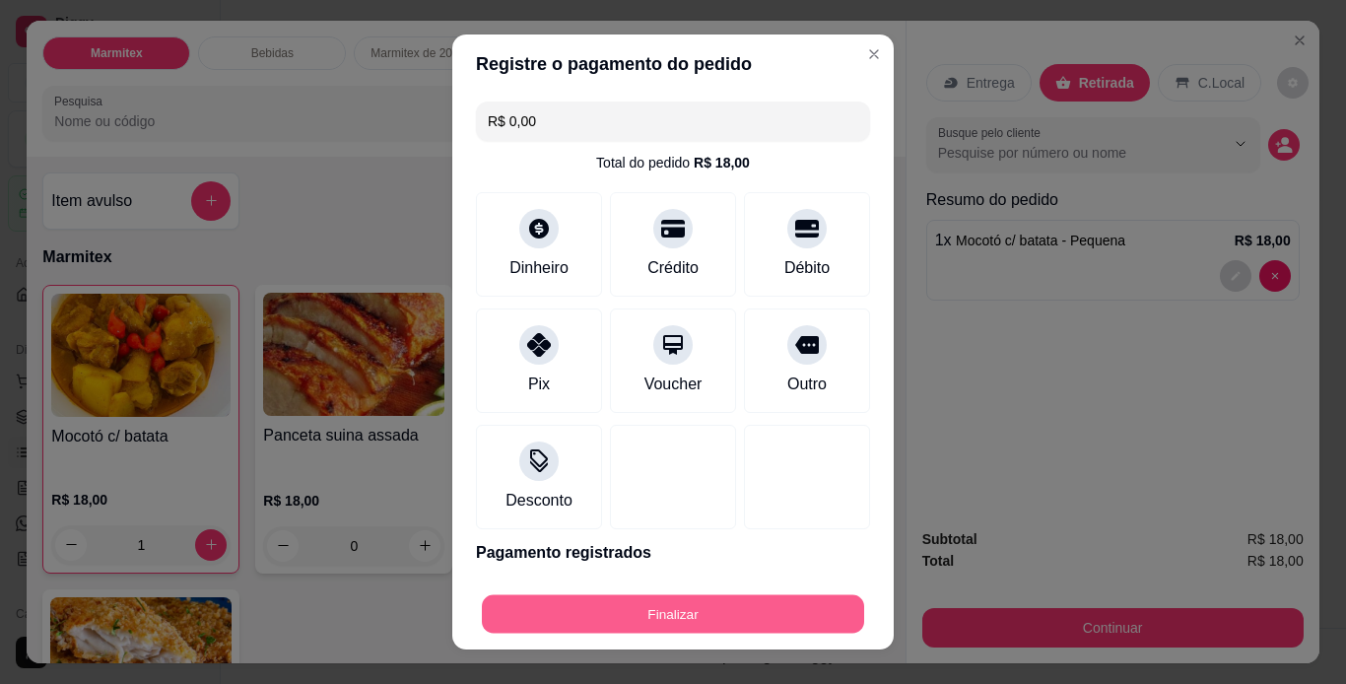
click at [606, 621] on button "Finalizar" at bounding box center [673, 614] width 382 height 38
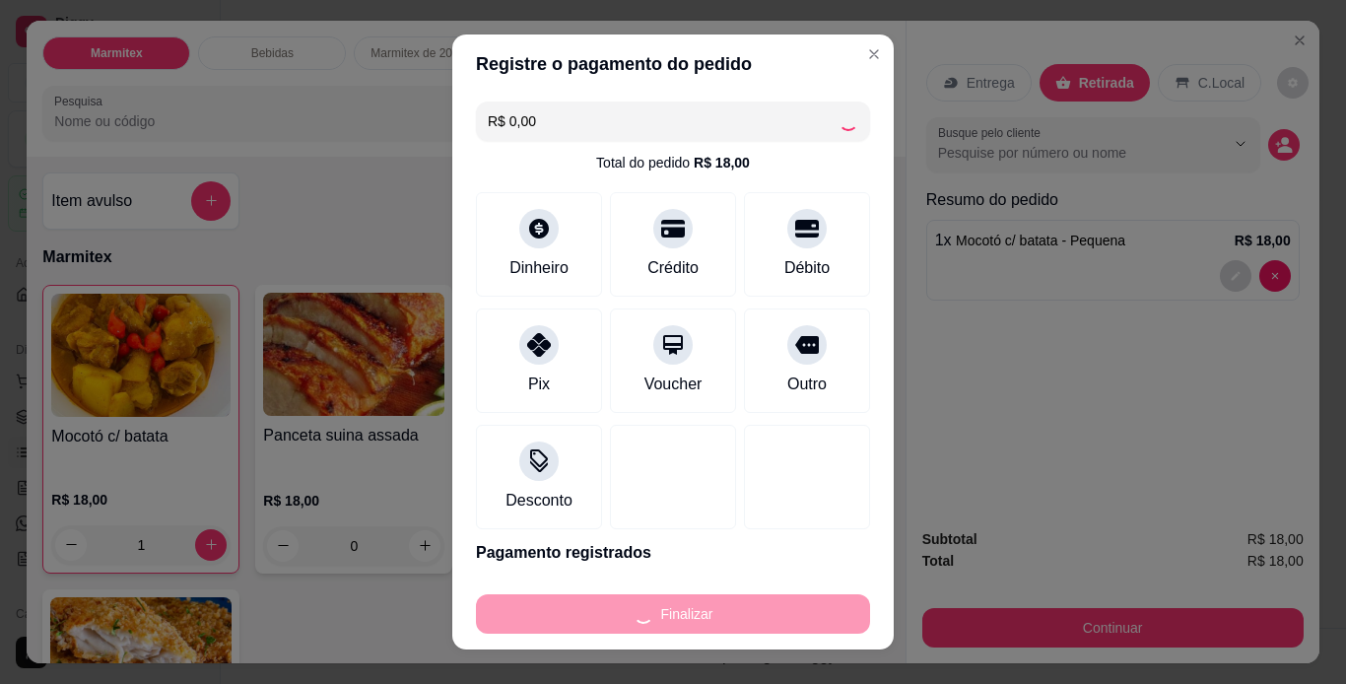
type input "0"
type input "-R$ 18,00"
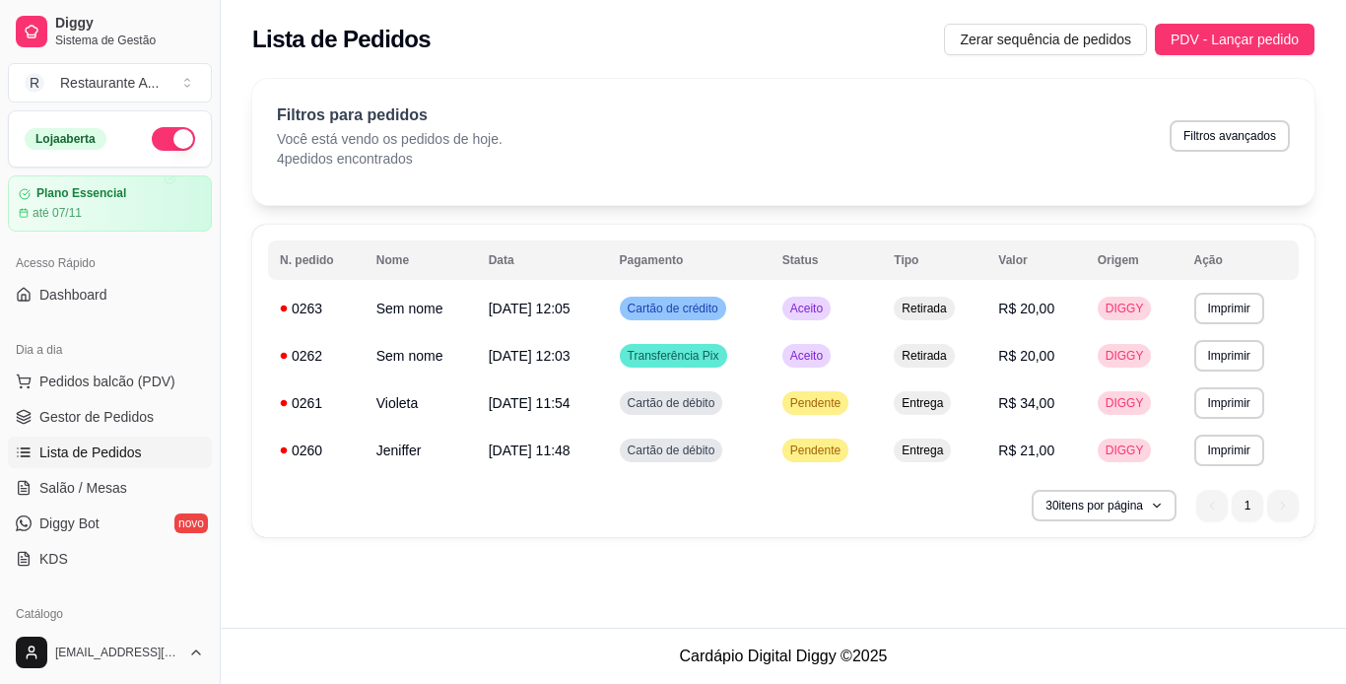
click at [1255, 343] on tbody "**********" at bounding box center [783, 379] width 1031 height 189
click at [161, 386] on span "Pedidos balcão (PDV)" at bounding box center [107, 382] width 136 height 20
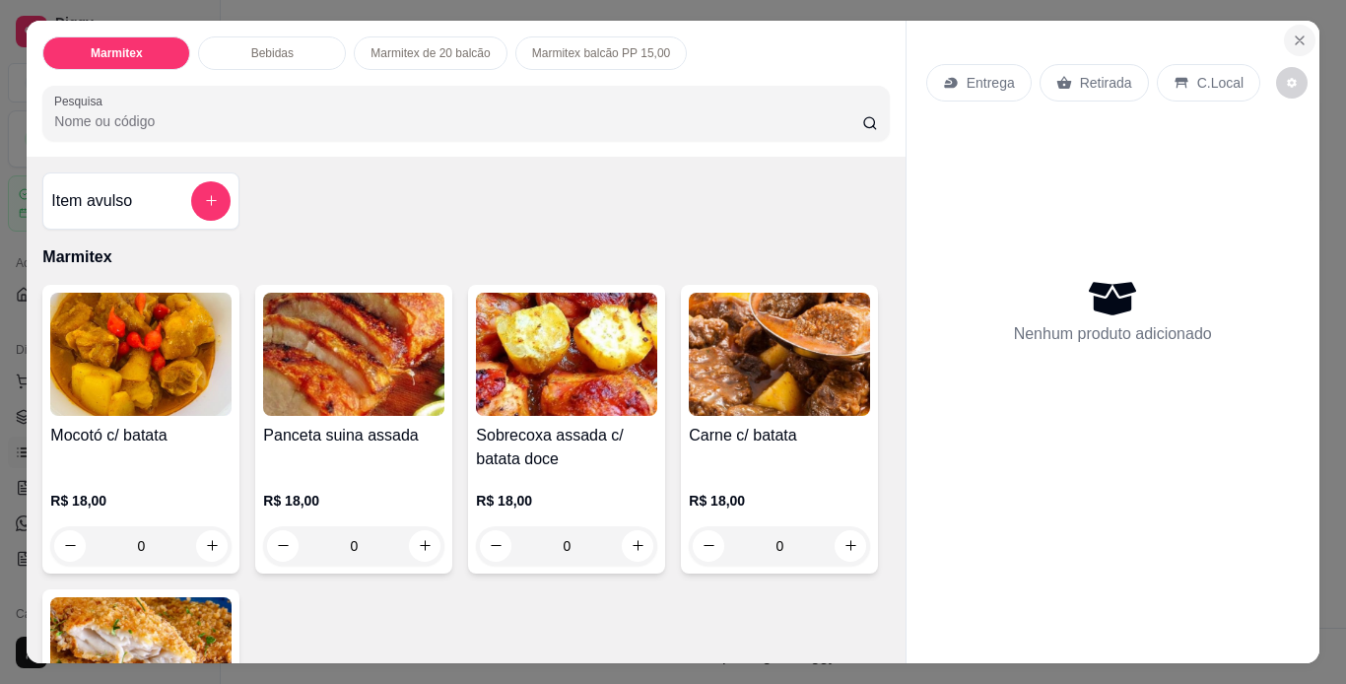
click at [1292, 33] on icon "Close" at bounding box center [1300, 41] width 16 height 16
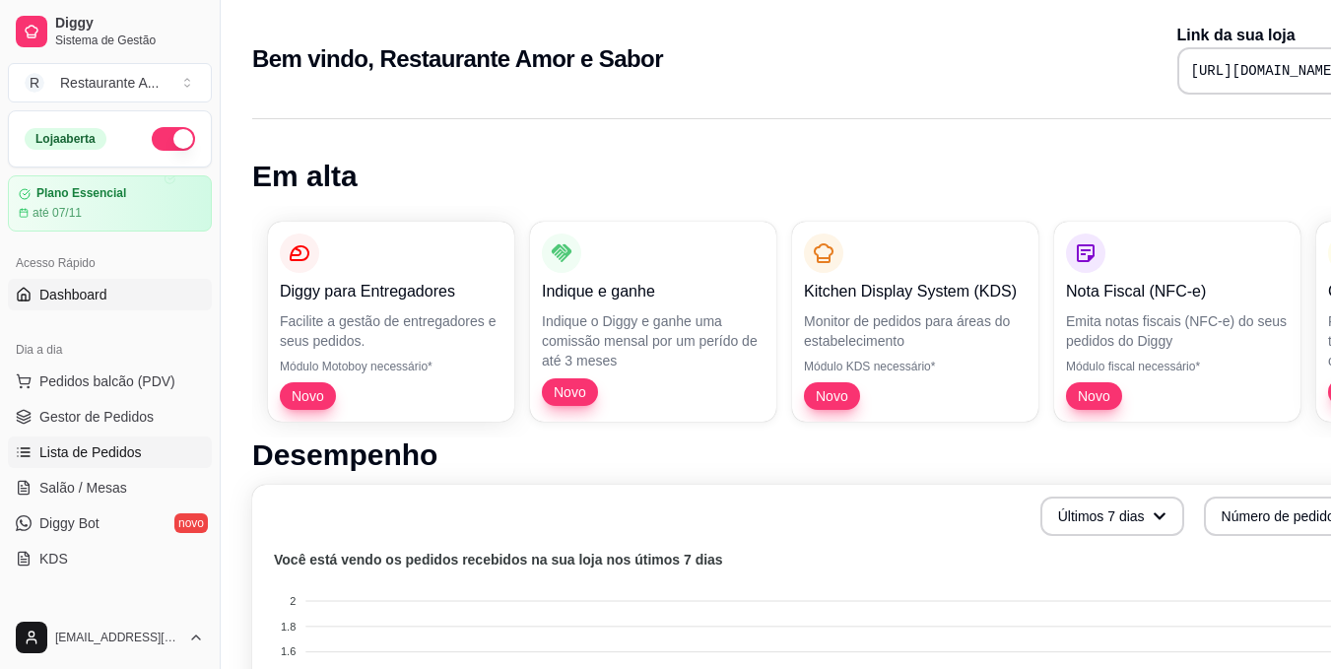
click at [168, 448] on link "Lista de Pedidos" at bounding box center [110, 453] width 204 height 32
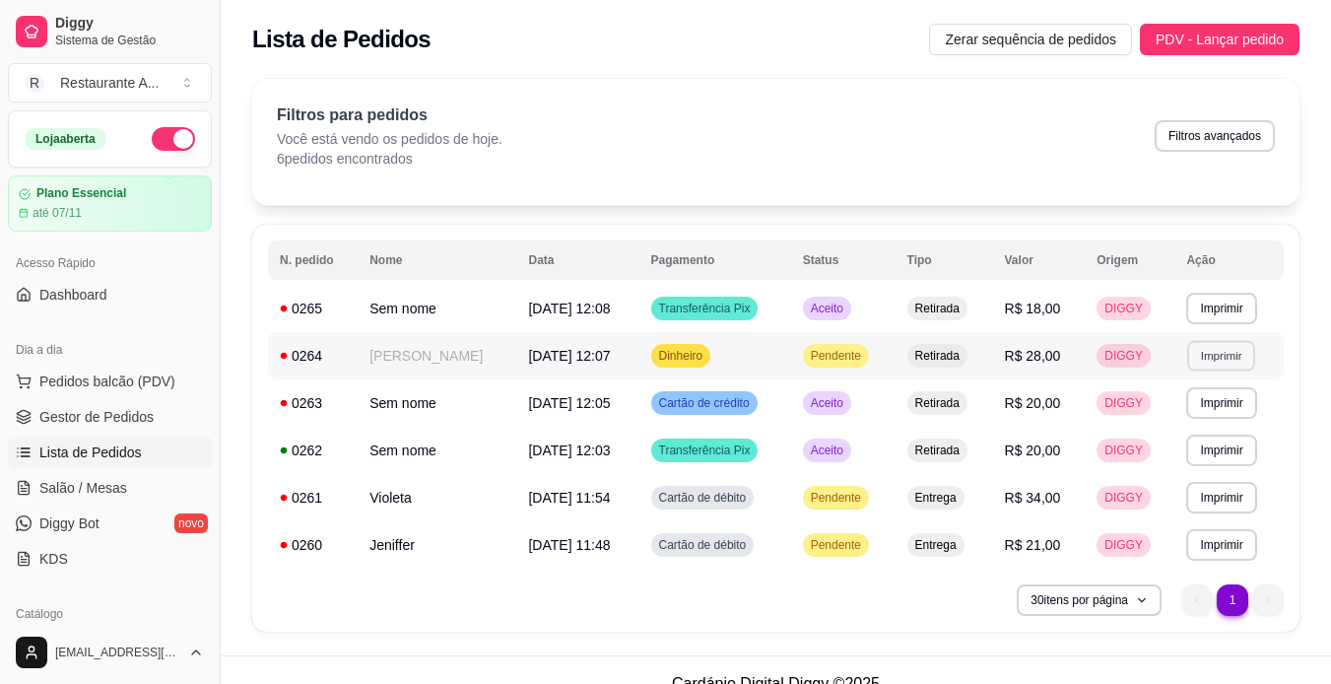
click at [1231, 363] on button "Imprimir" at bounding box center [1222, 355] width 68 height 31
click at [1211, 425] on button "IMPRESSORA" at bounding box center [1183, 425] width 143 height 32
click at [128, 377] on span "Pedidos balcão (PDV)" at bounding box center [107, 382] width 136 height 20
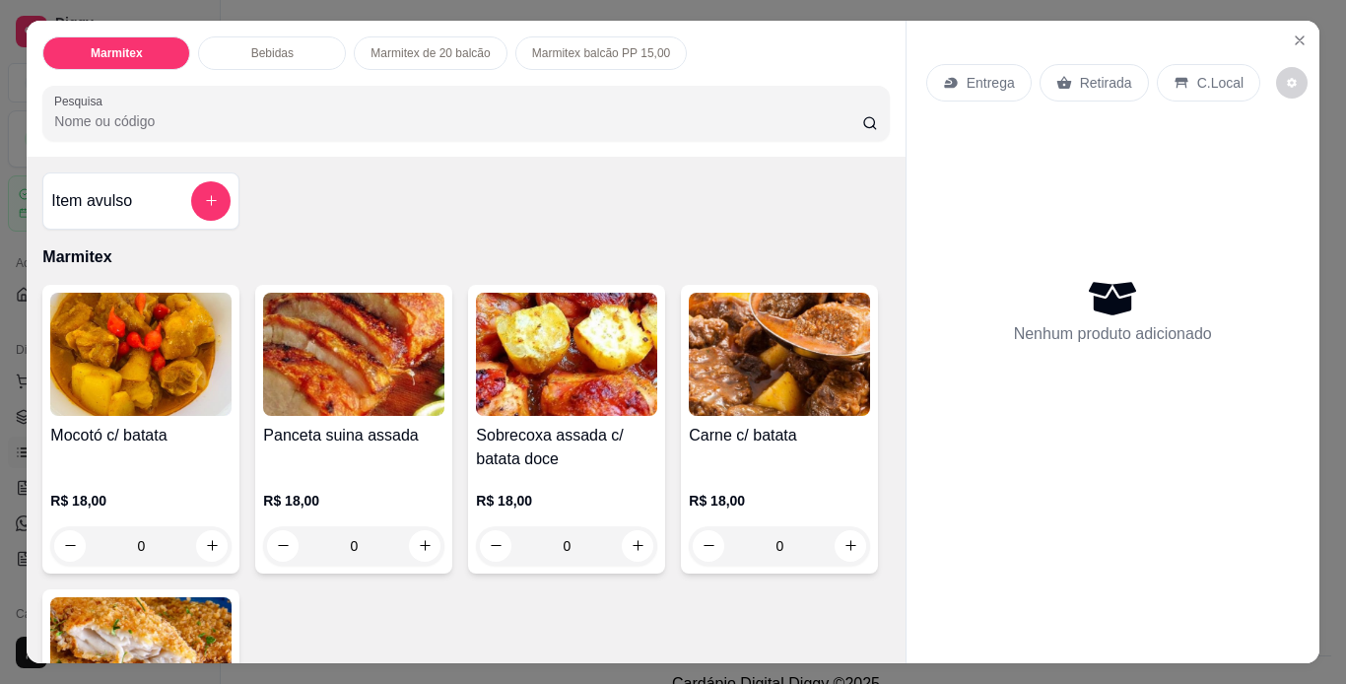
click at [634, 530] on div "0" at bounding box center [566, 545] width 181 height 39
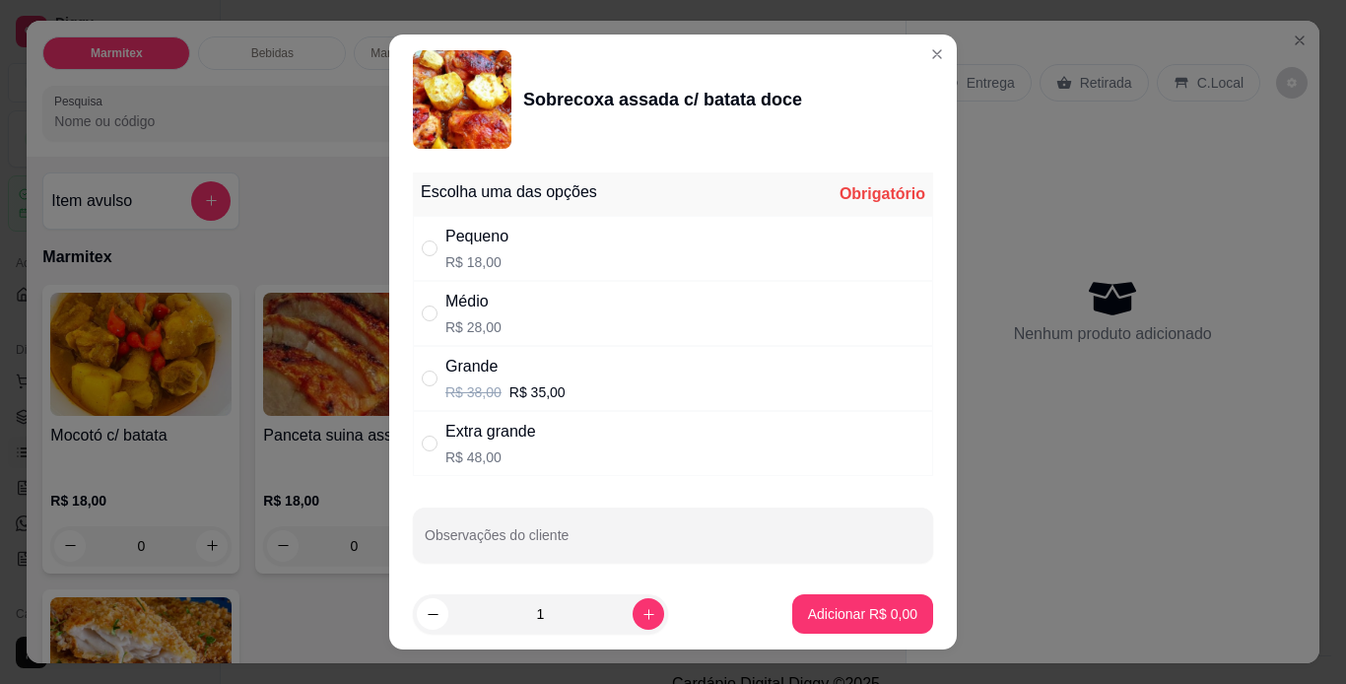
click at [695, 231] on div "Pequeno R$ 18,00" at bounding box center [673, 248] width 520 height 65
radio input "true"
click at [851, 616] on p "Adicionar R$ 18,00" at bounding box center [859, 614] width 114 height 19
type input "1"
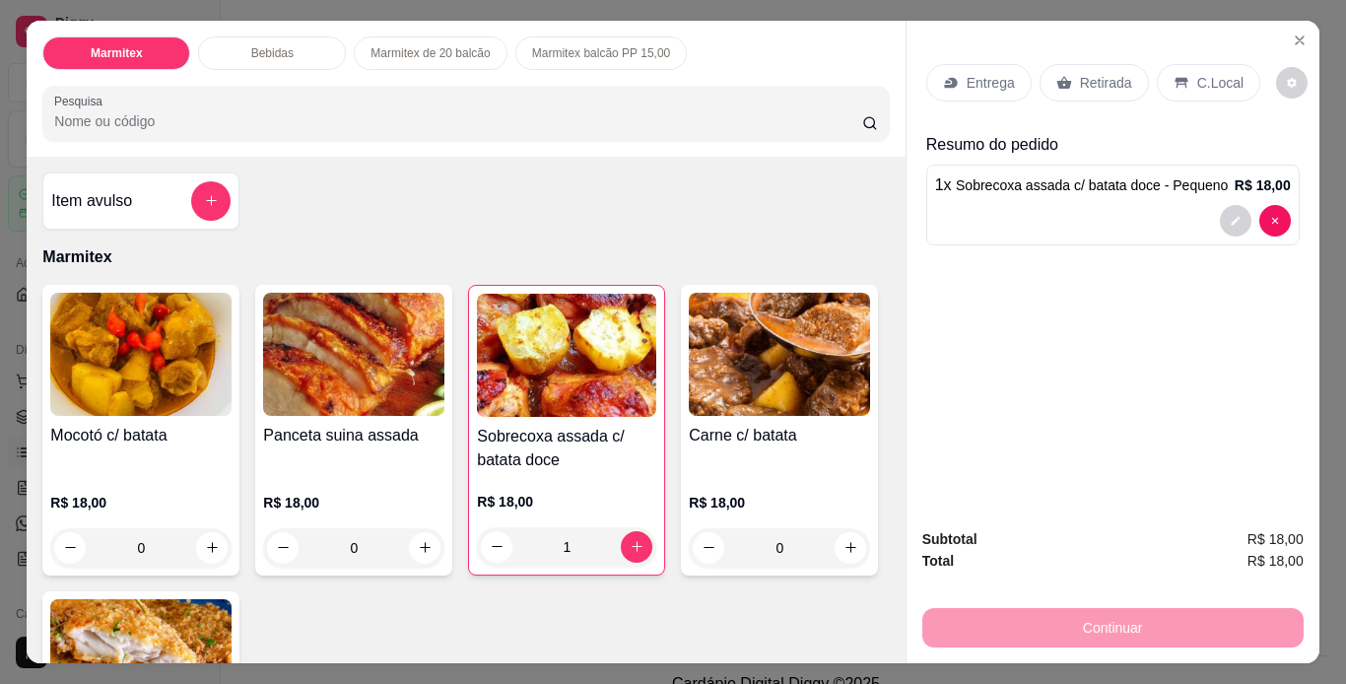
click at [1085, 64] on div "Retirada" at bounding box center [1094, 82] width 109 height 37
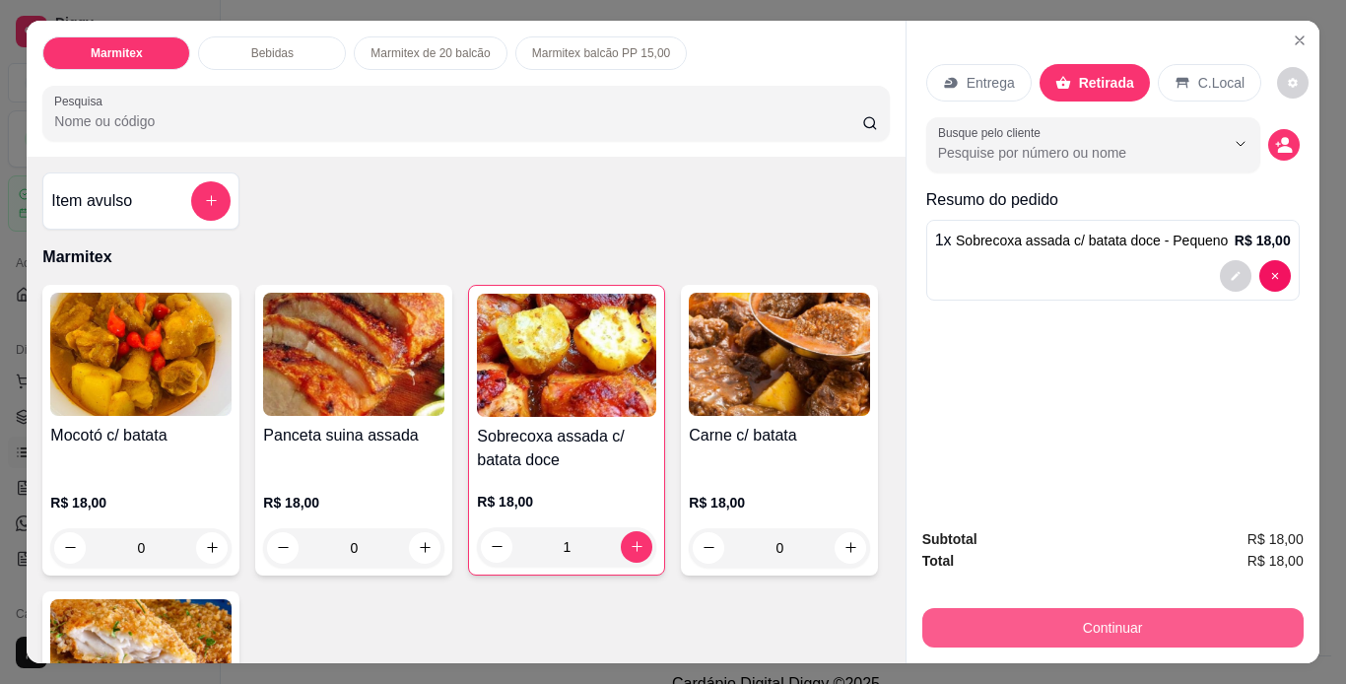
click at [1050, 614] on button "Continuar" at bounding box center [1112, 627] width 381 height 39
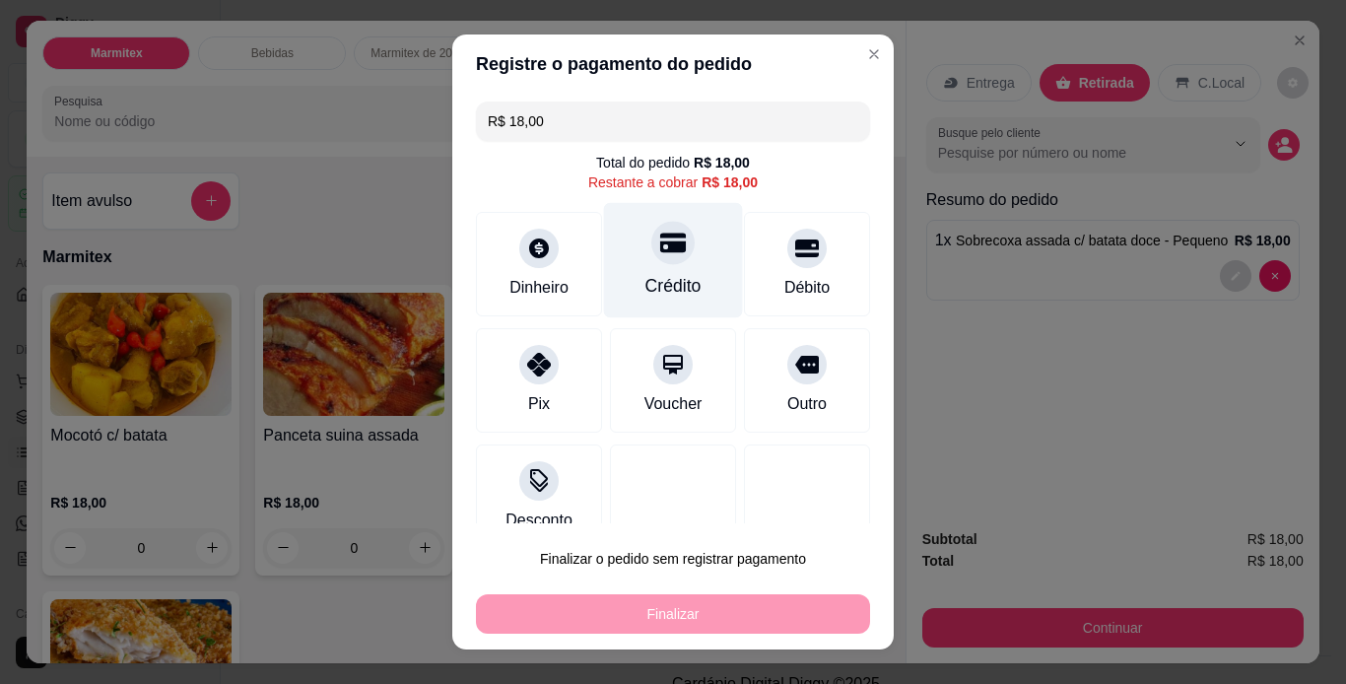
click at [686, 266] on div "Crédito" at bounding box center [673, 259] width 139 height 115
type input "R$ 0,00"
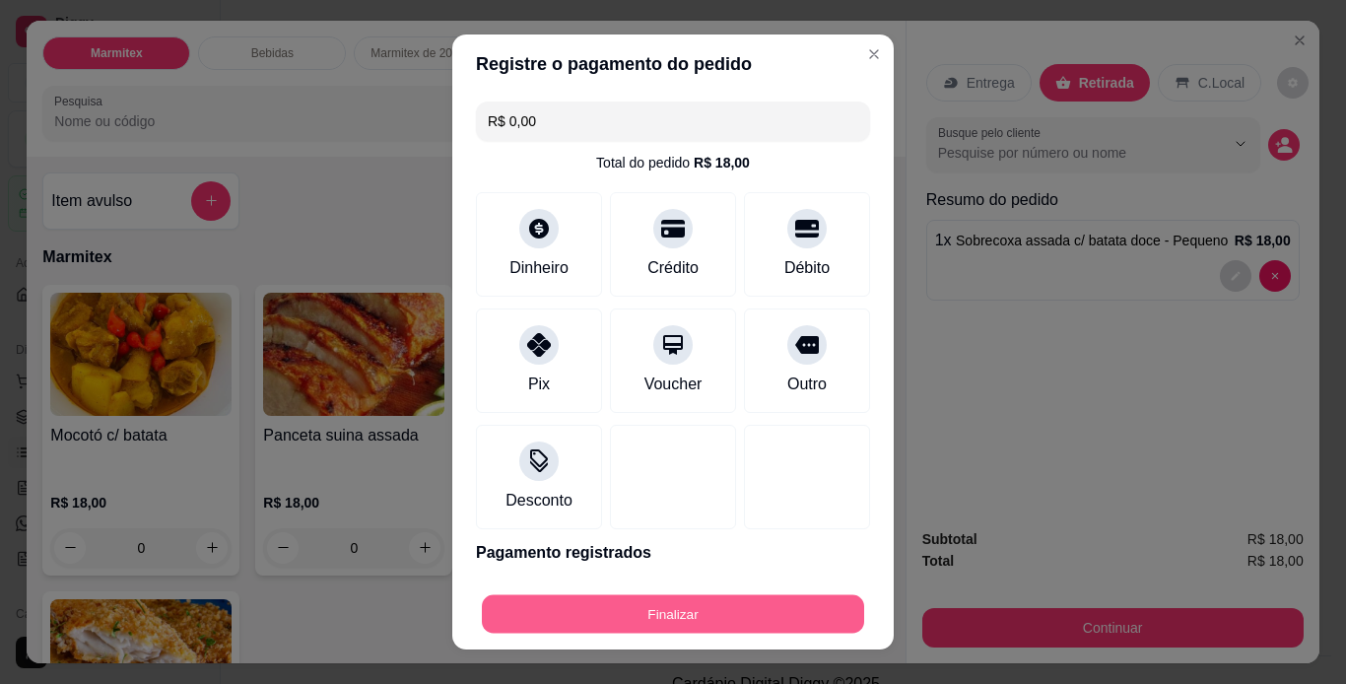
click at [805, 609] on button "Finalizar" at bounding box center [673, 614] width 382 height 38
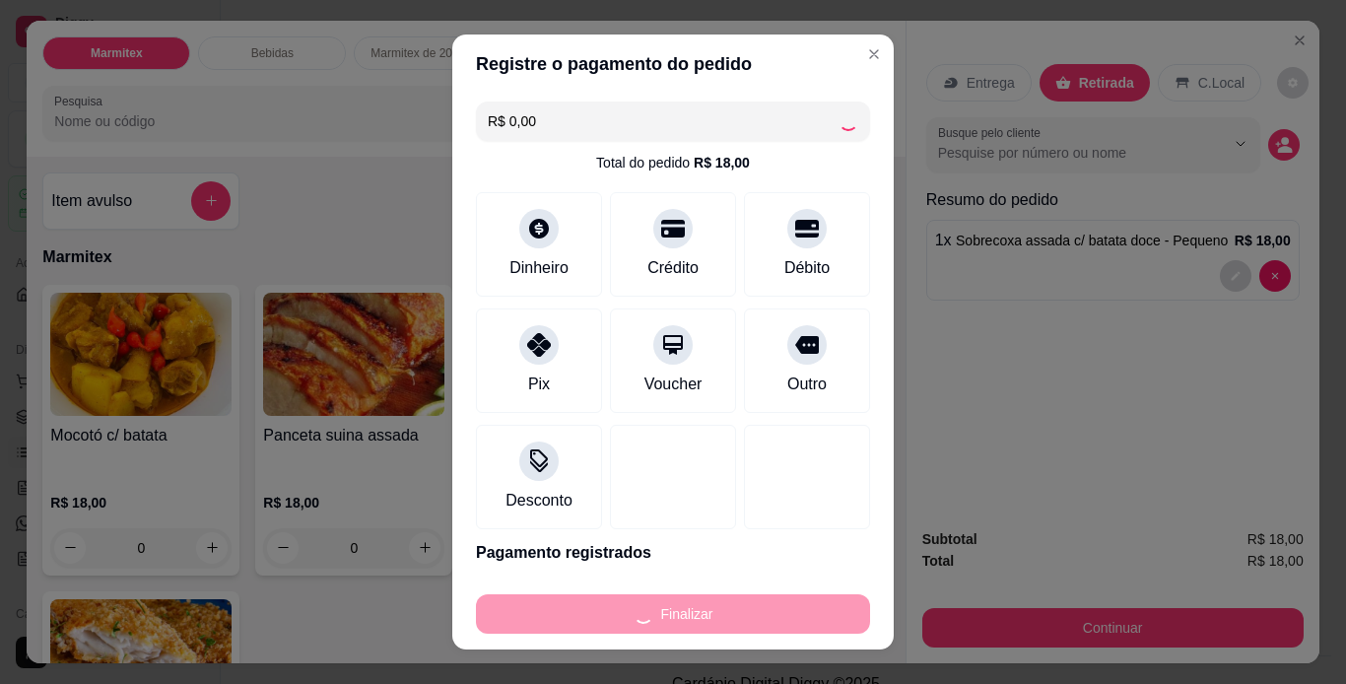
type input "0"
type input "-R$ 18,00"
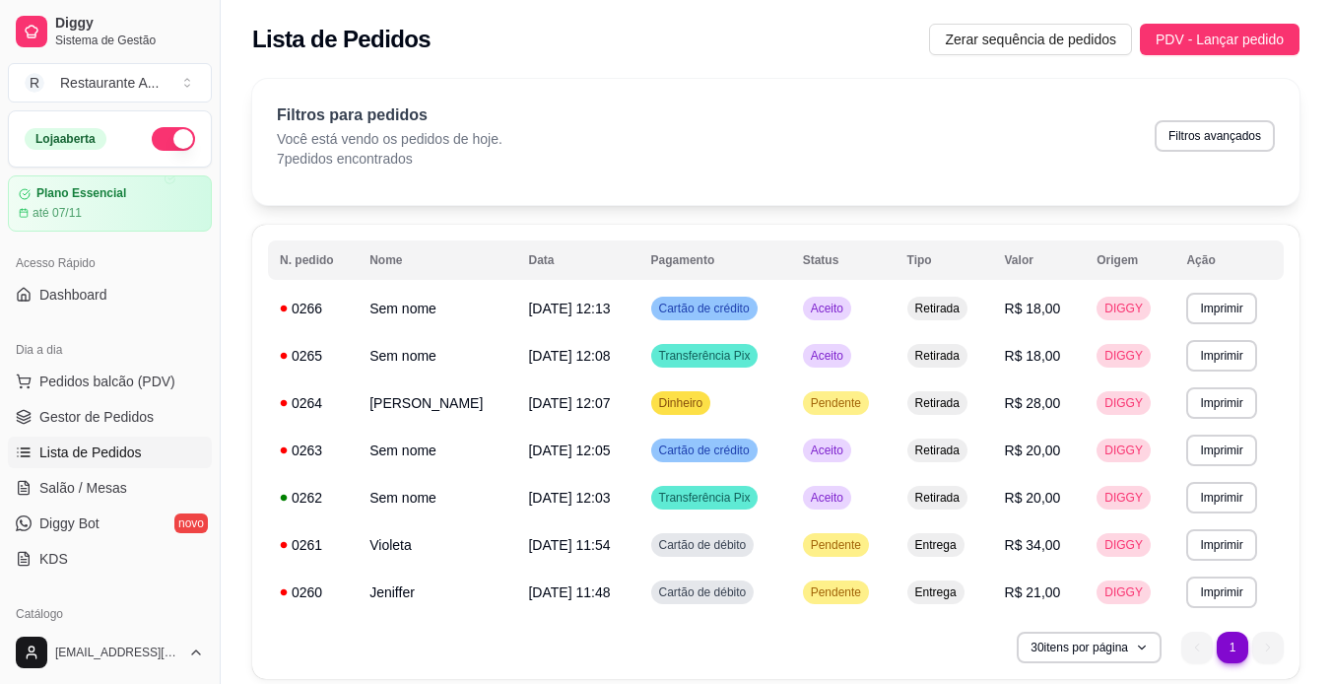
click at [0, 516] on div "**********" at bounding box center [665, 379] width 1331 height 759
click at [136, 382] on span "Pedidos balcão (PDV)" at bounding box center [107, 382] width 136 height 20
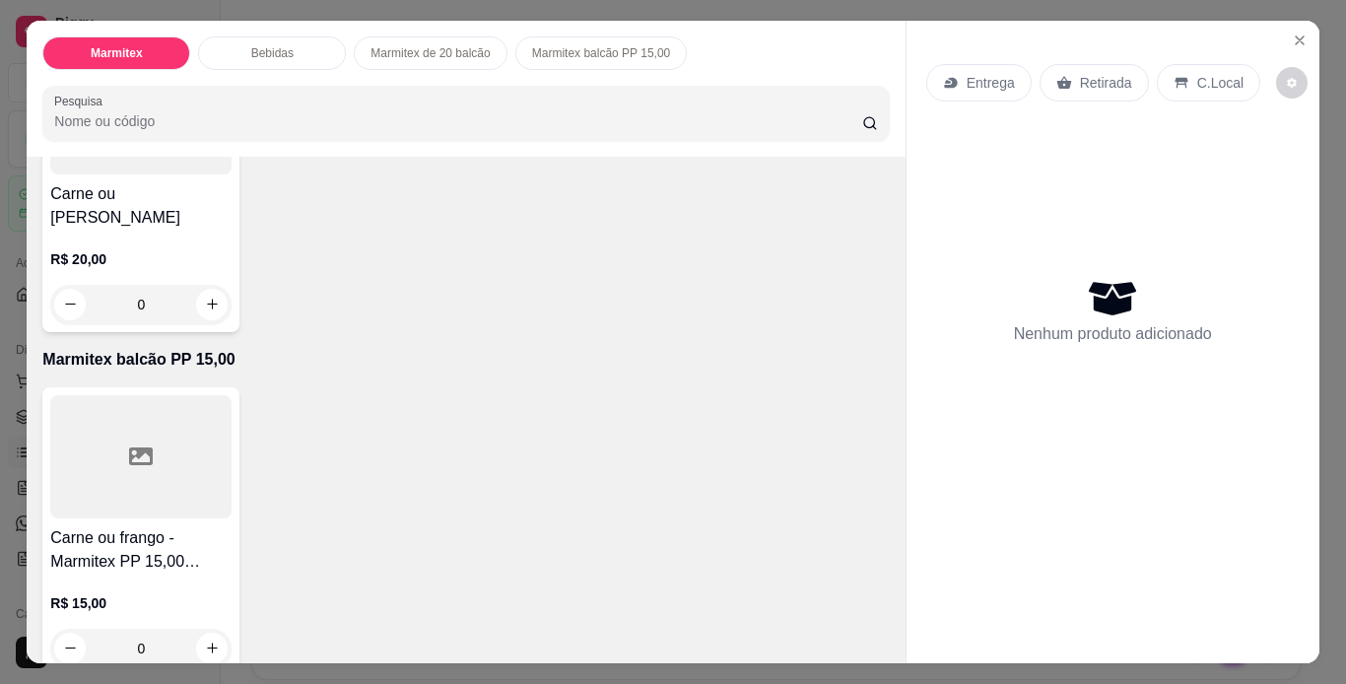
scroll to position [1214, 0]
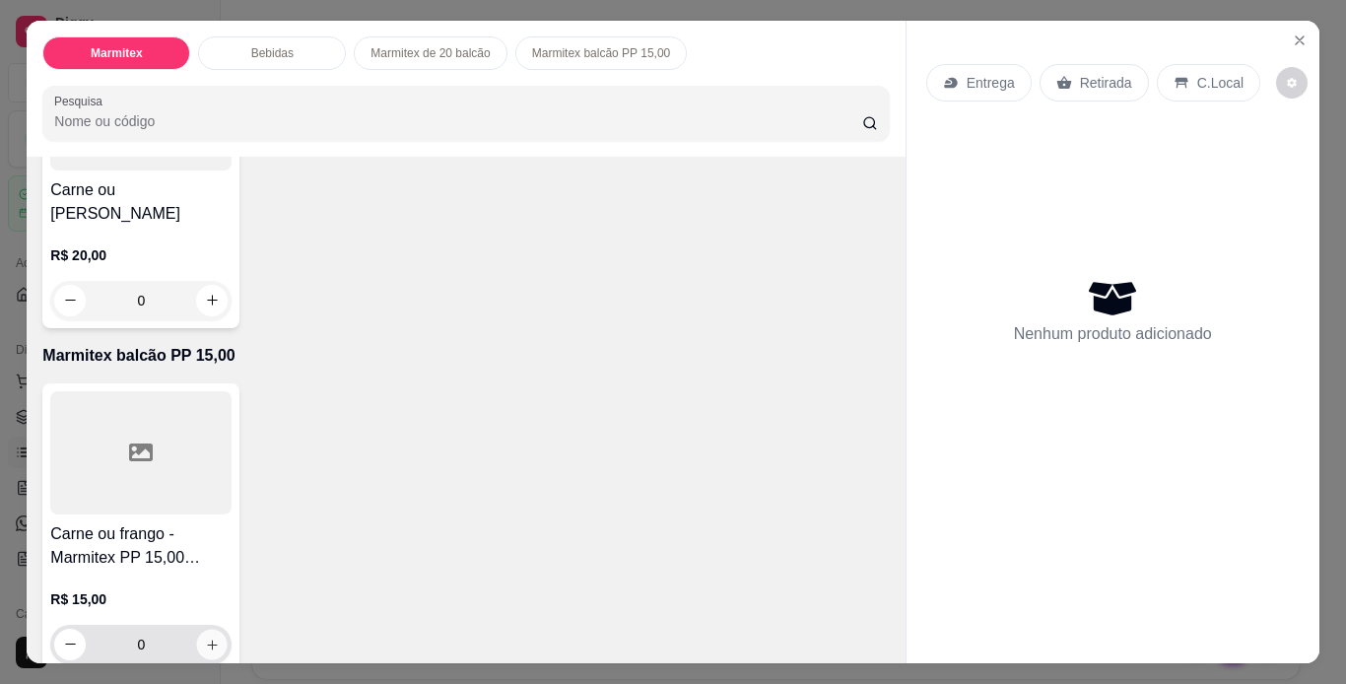
click at [207, 640] on icon "increase-product-quantity" at bounding box center [212, 645] width 10 height 10
type input "1"
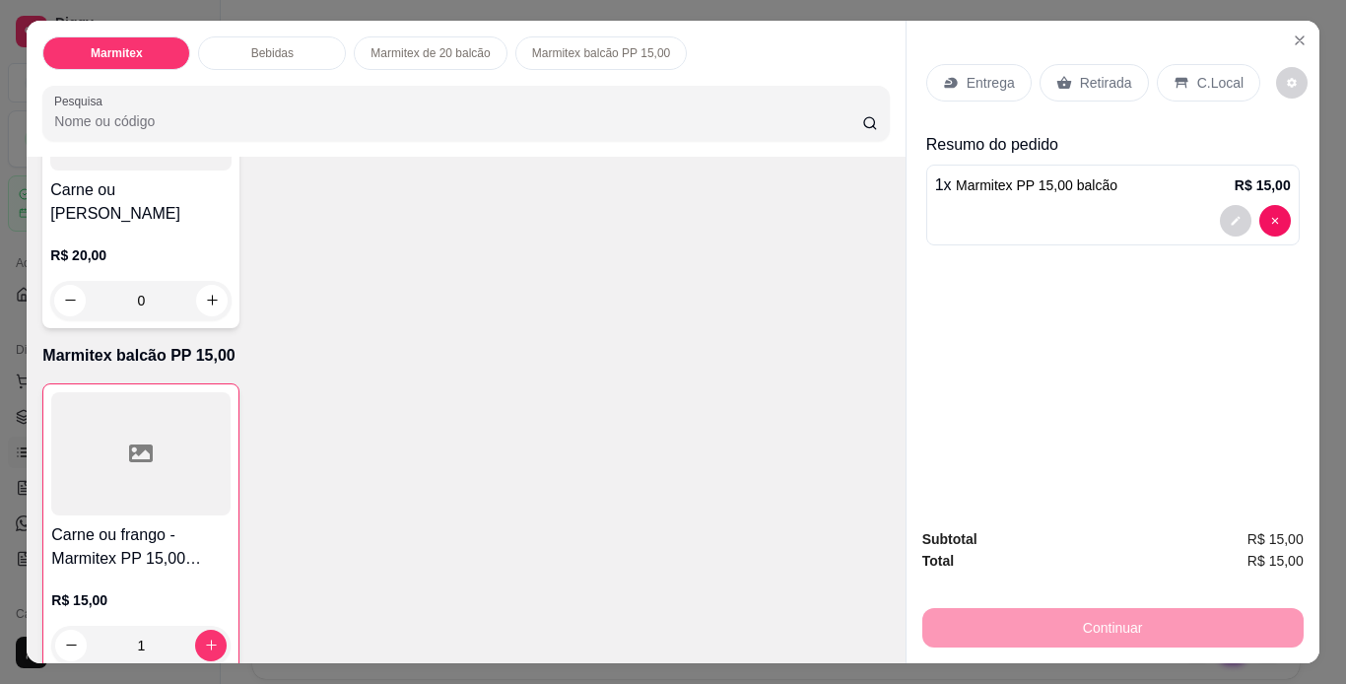
click at [1110, 87] on div "Retirada" at bounding box center [1094, 82] width 109 height 37
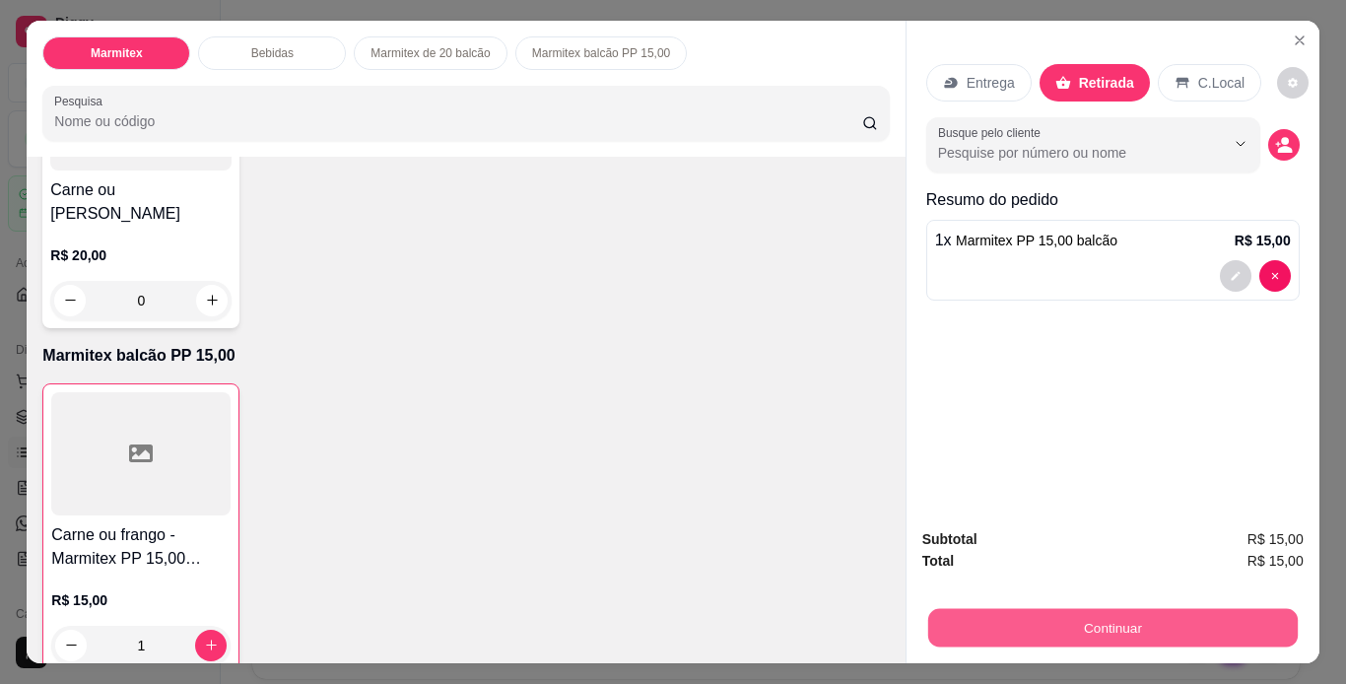
click at [1173, 622] on button "Continuar" at bounding box center [1112, 628] width 370 height 38
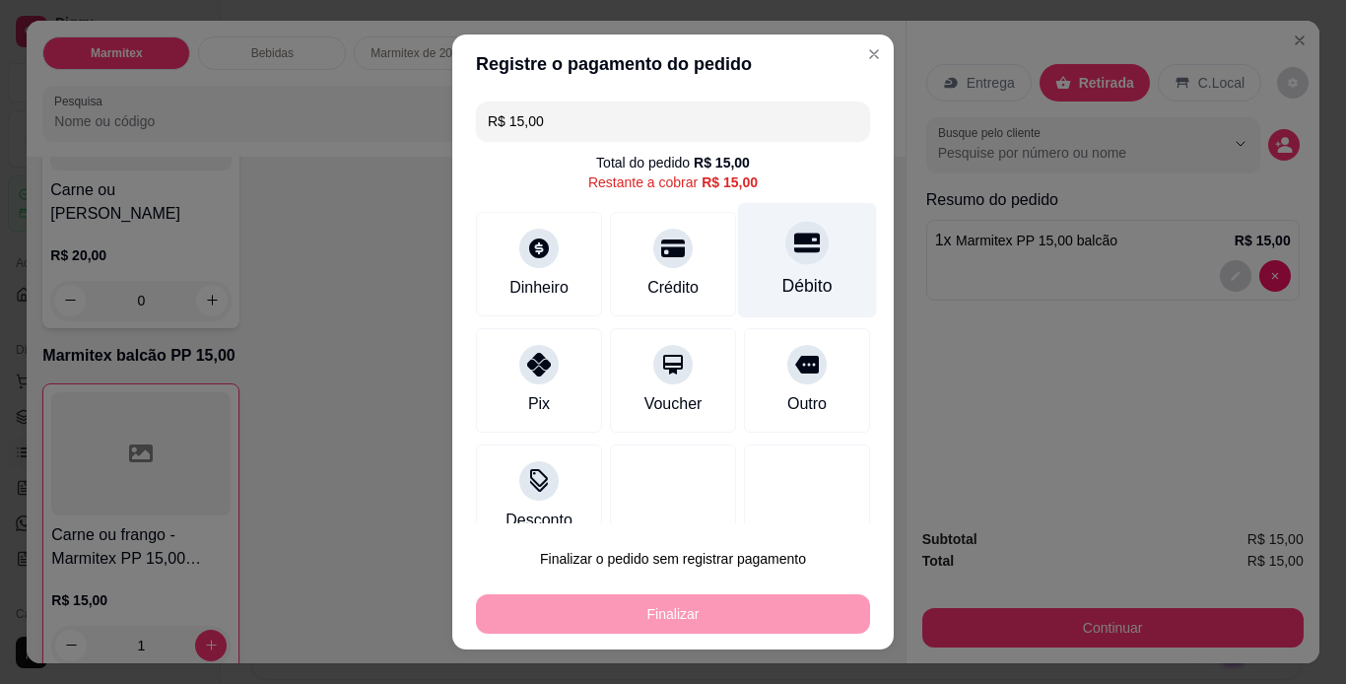
click at [783, 279] on div "Débito" at bounding box center [808, 286] width 50 height 26
type input "R$ 0,00"
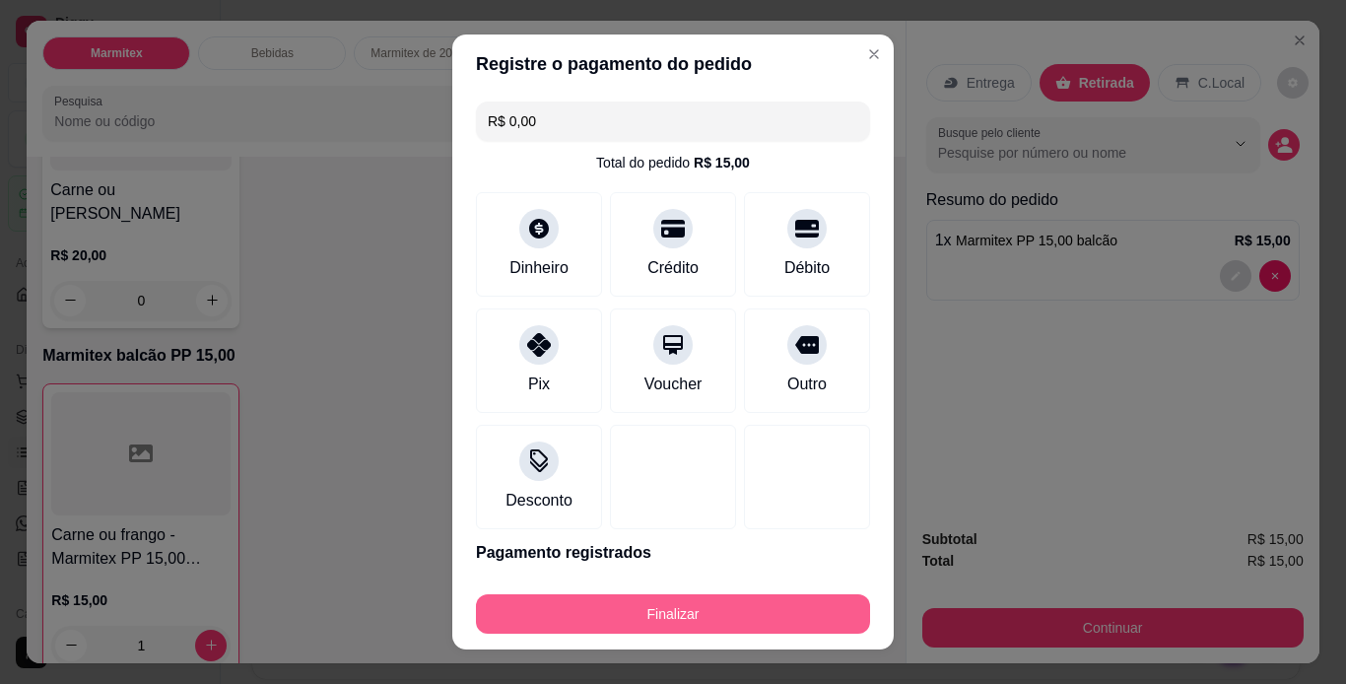
click at [783, 604] on button "Finalizar" at bounding box center [673, 613] width 394 height 39
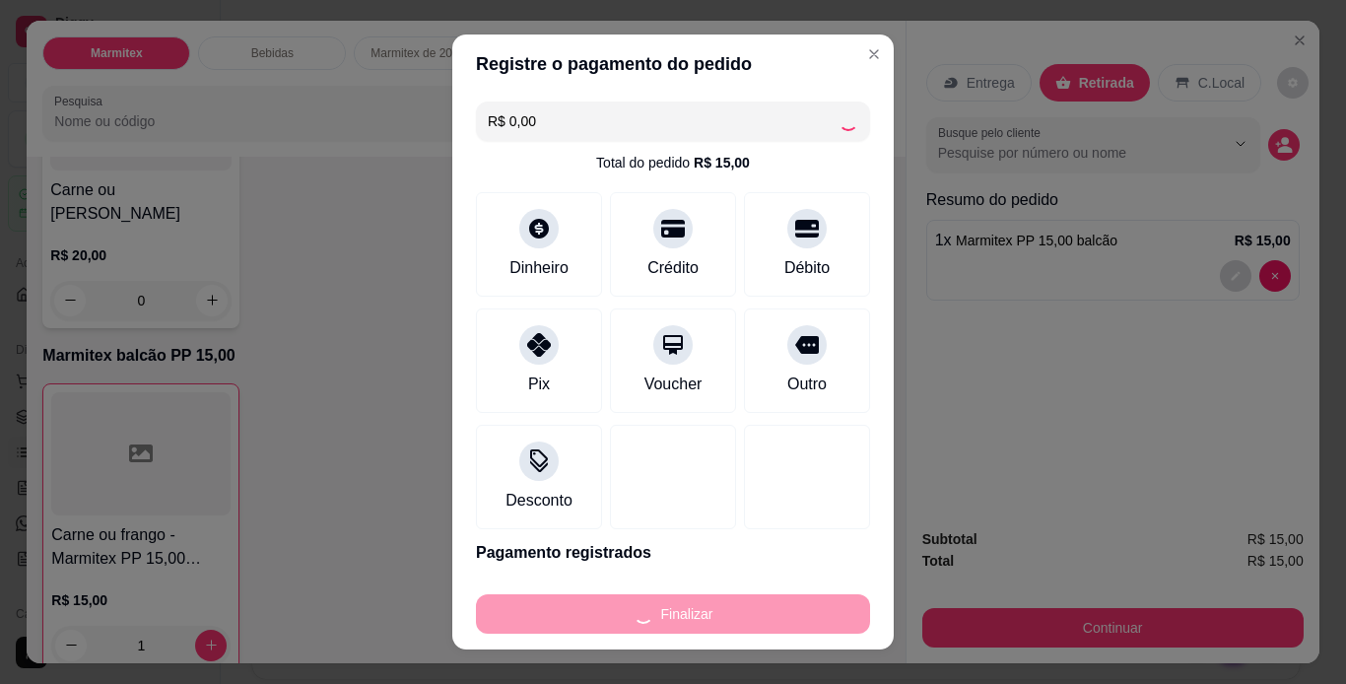
type input "0"
type input "-R$ 15,00"
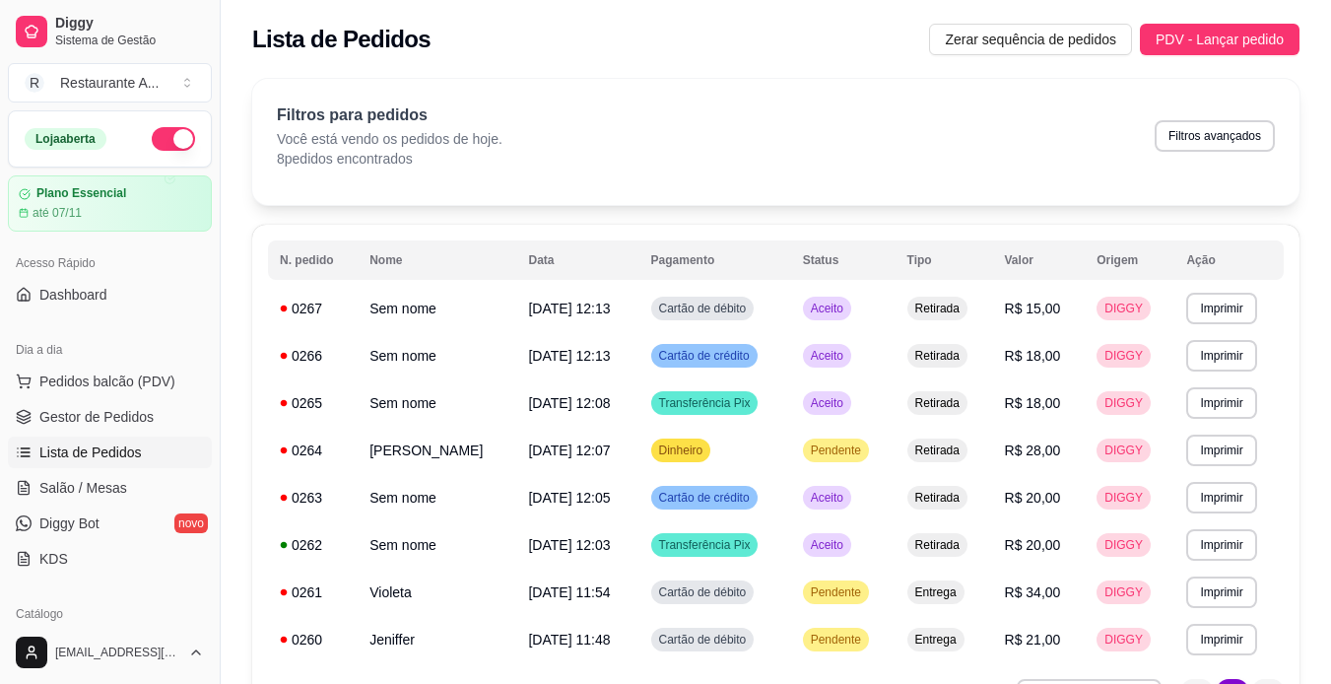
click at [155, 397] on ul "Pedidos balcão (PDV) Gestor de Pedidos Lista de Pedidos Salão / Mesas Diggy Bot…" at bounding box center [110, 470] width 204 height 209
click at [151, 390] on span "Pedidos balcão (PDV)" at bounding box center [107, 382] width 136 height 20
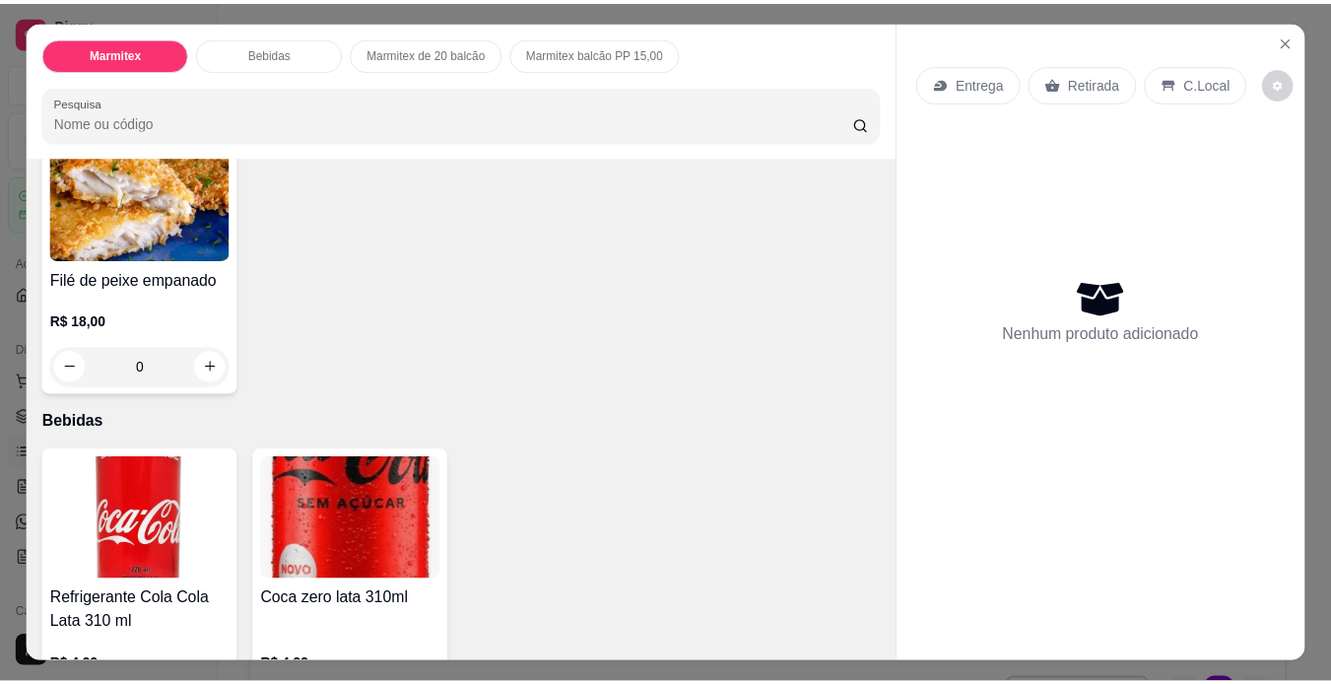
scroll to position [473, 0]
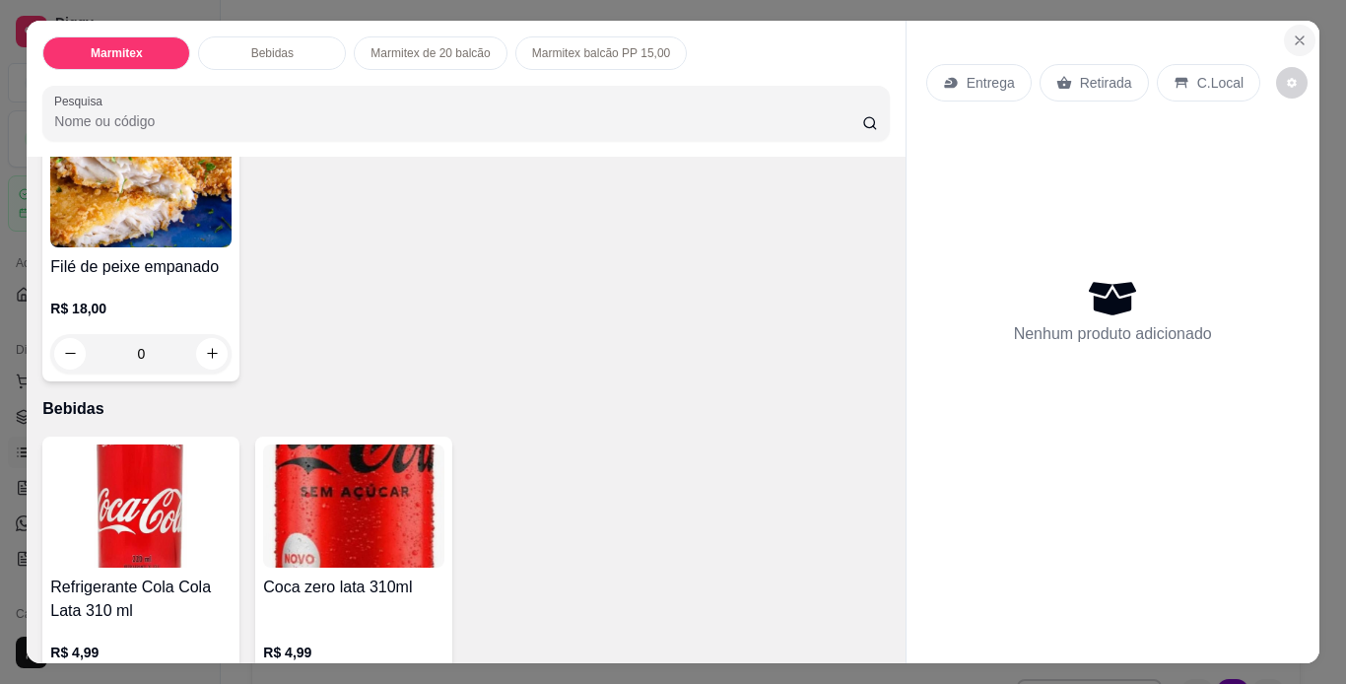
click at [1294, 38] on icon "Close" at bounding box center [1300, 41] width 16 height 16
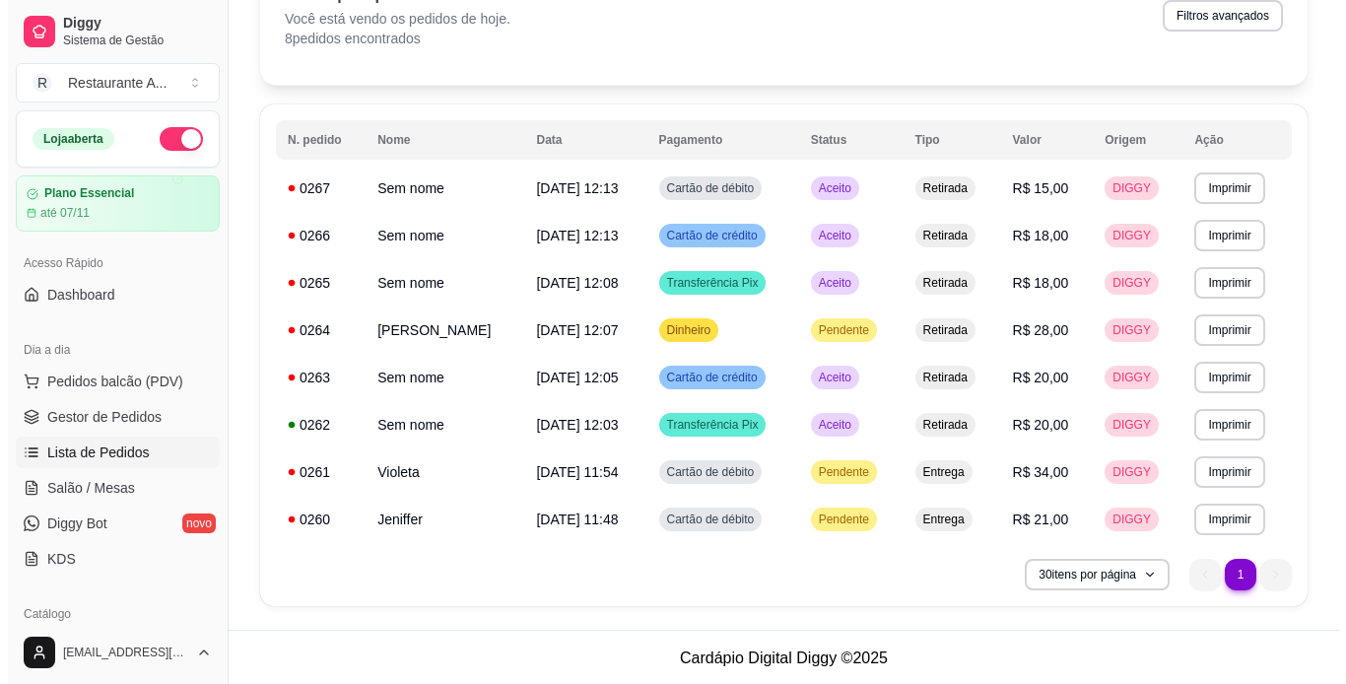
scroll to position [122, 0]
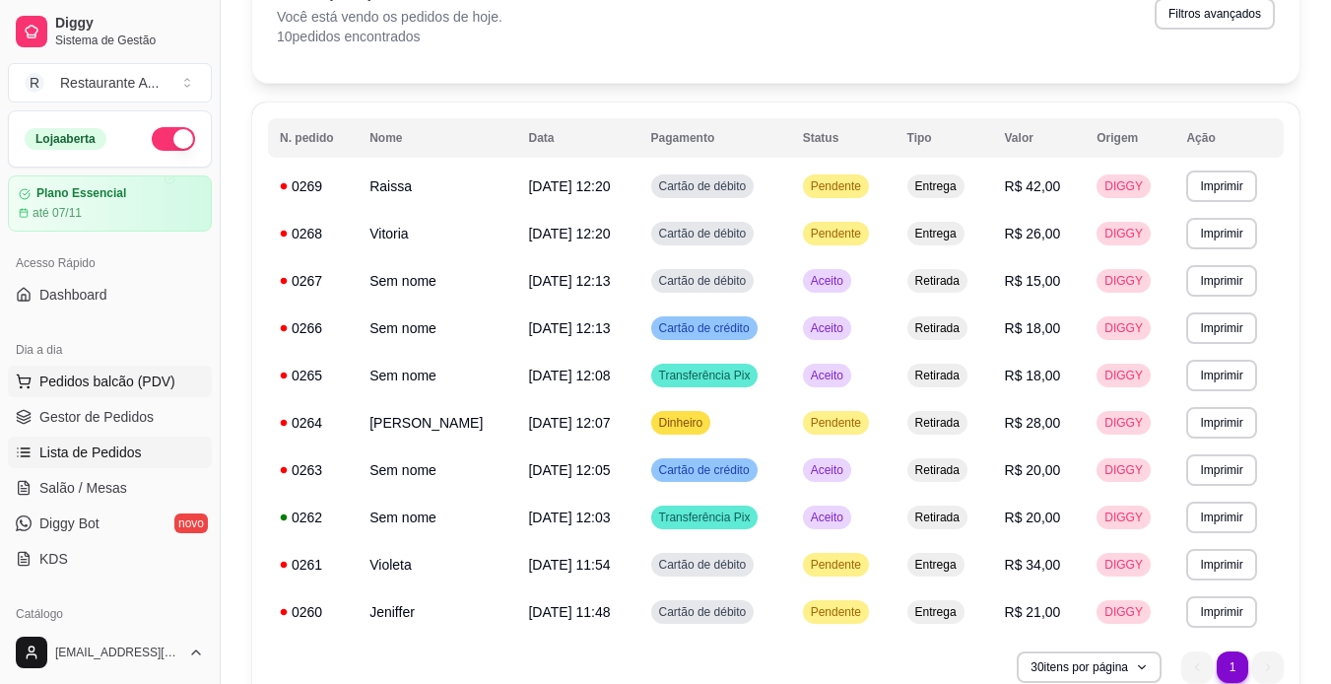
click at [106, 378] on span "Pedidos balcão (PDV)" at bounding box center [107, 382] width 136 height 20
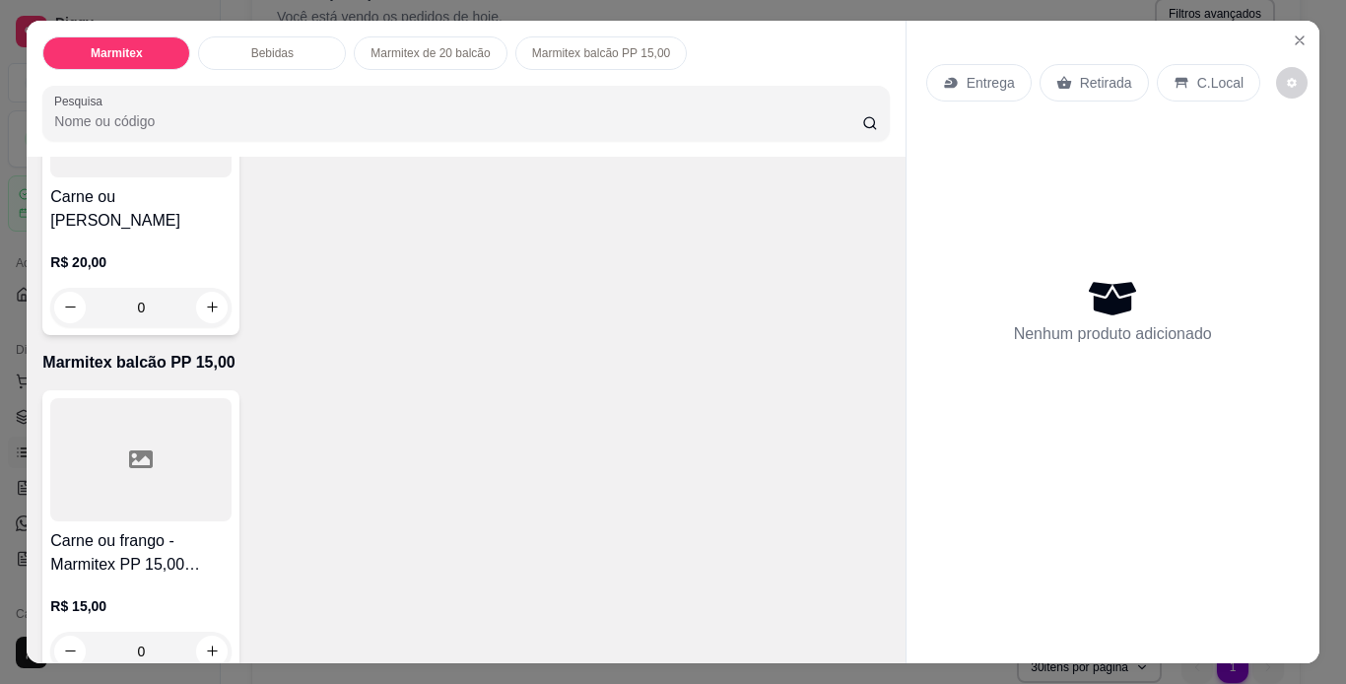
scroll to position [1214, 0]
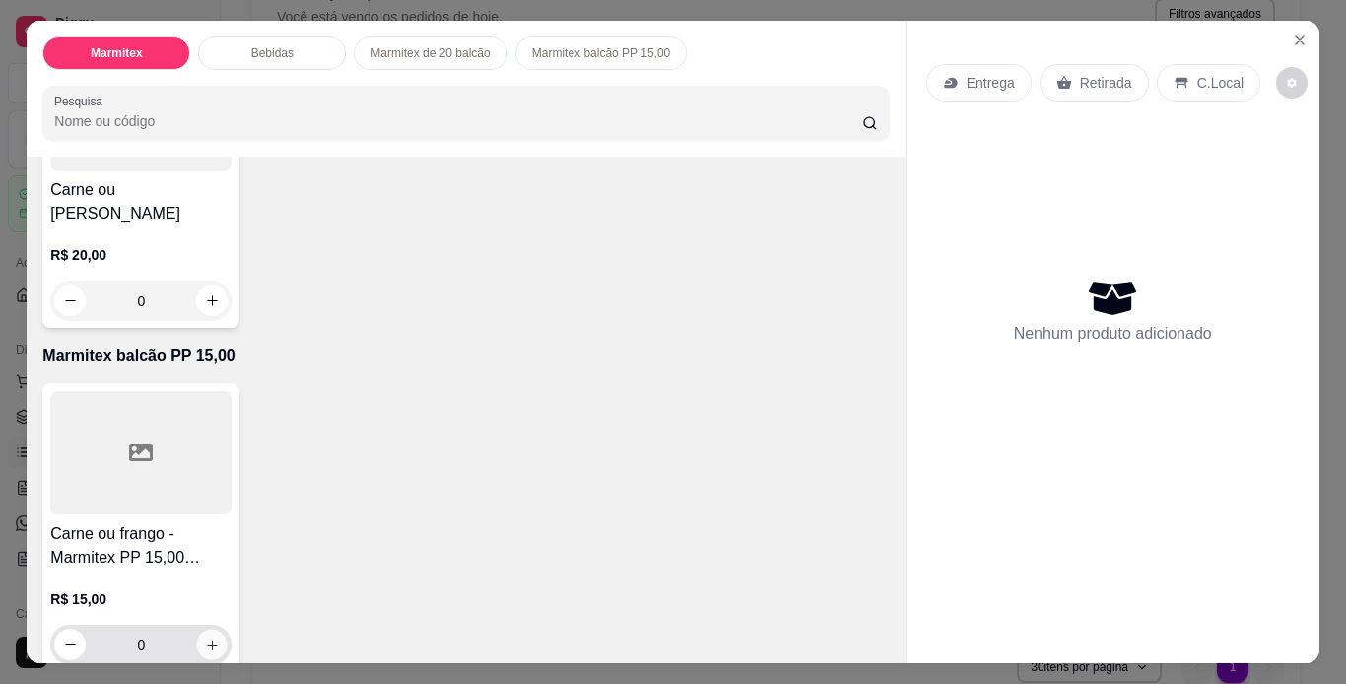
click at [209, 638] on icon "increase-product-quantity" at bounding box center [212, 645] width 15 height 15
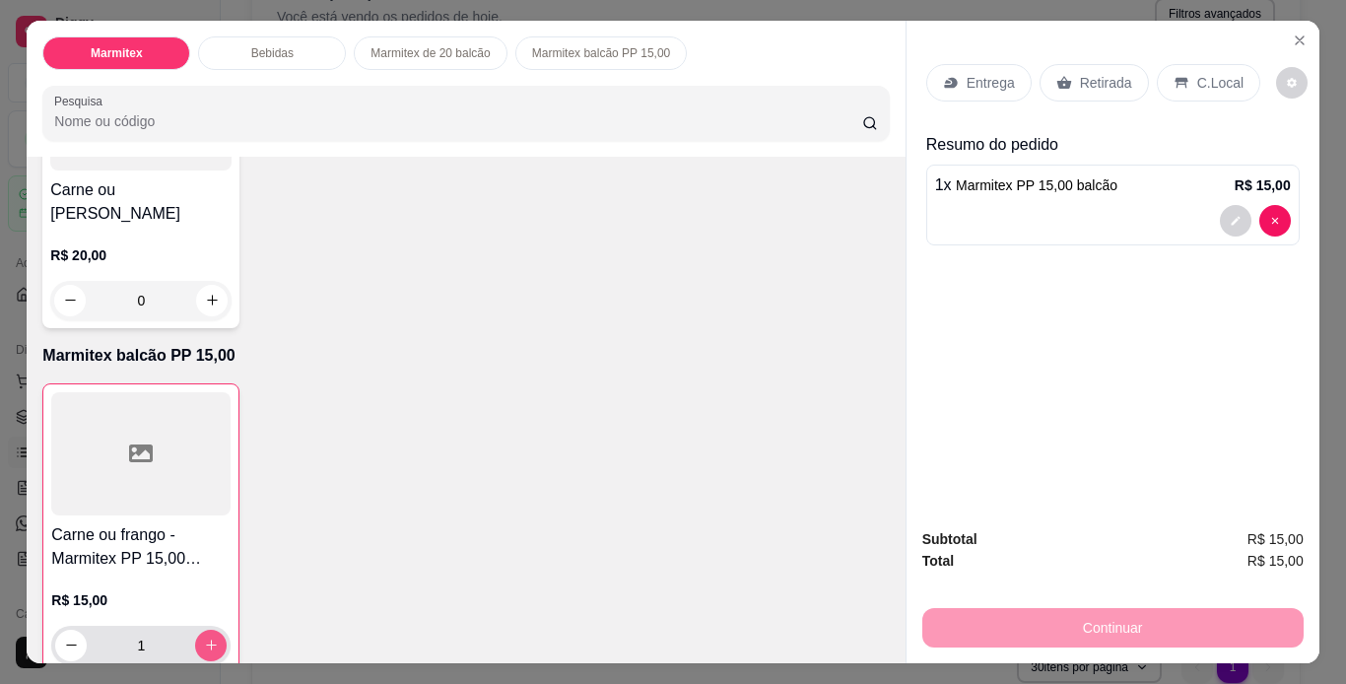
click at [206, 641] on icon "increase-product-quantity" at bounding box center [211, 646] width 11 height 11
click at [206, 641] on icon "increase-product-quantity" at bounding box center [211, 646] width 10 height 10
type input "4"
click at [1097, 73] on p "Retirada" at bounding box center [1106, 83] width 52 height 20
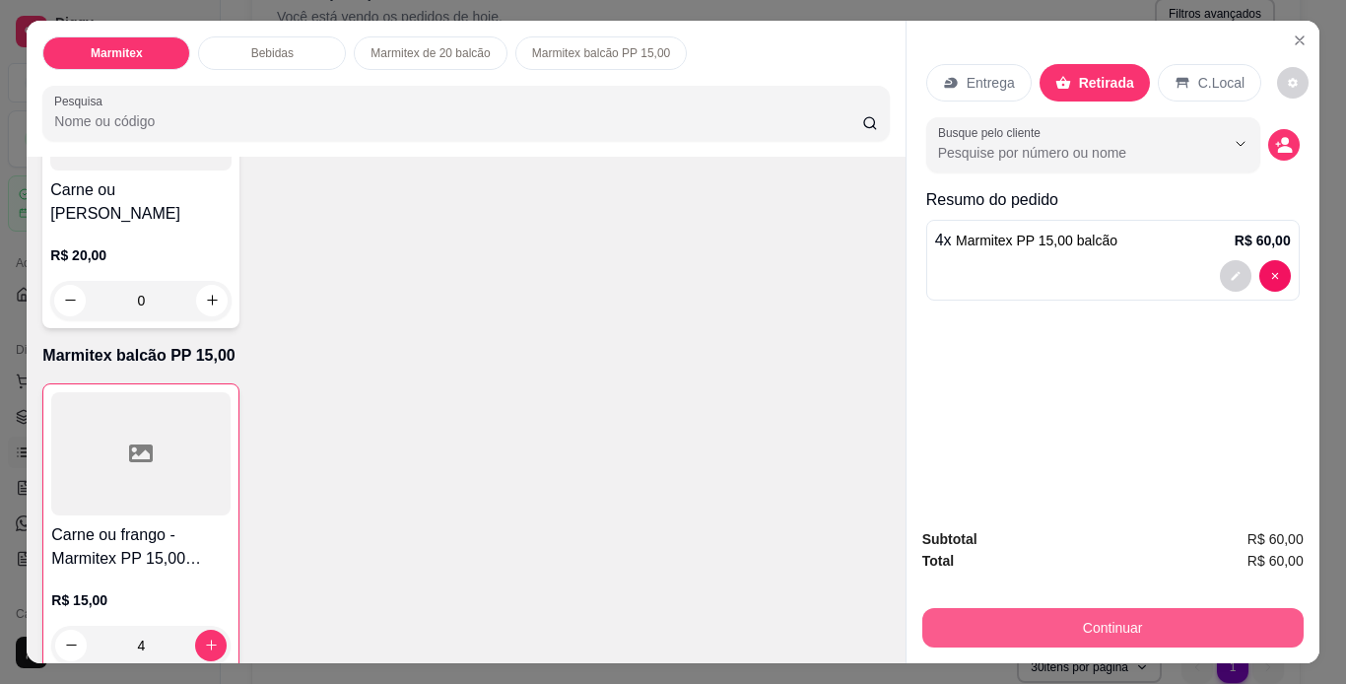
click at [1022, 623] on button "Continuar" at bounding box center [1112, 627] width 381 height 39
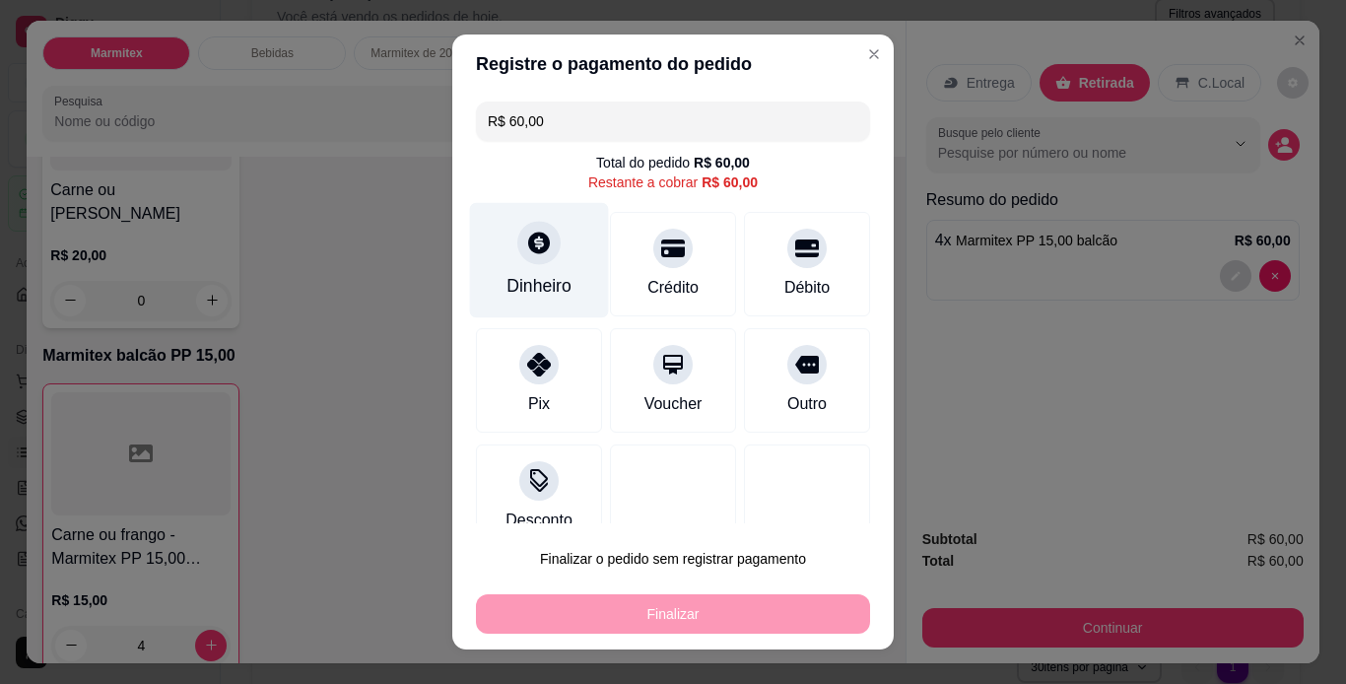
click at [525, 270] on div "Dinheiro" at bounding box center [539, 259] width 139 height 115
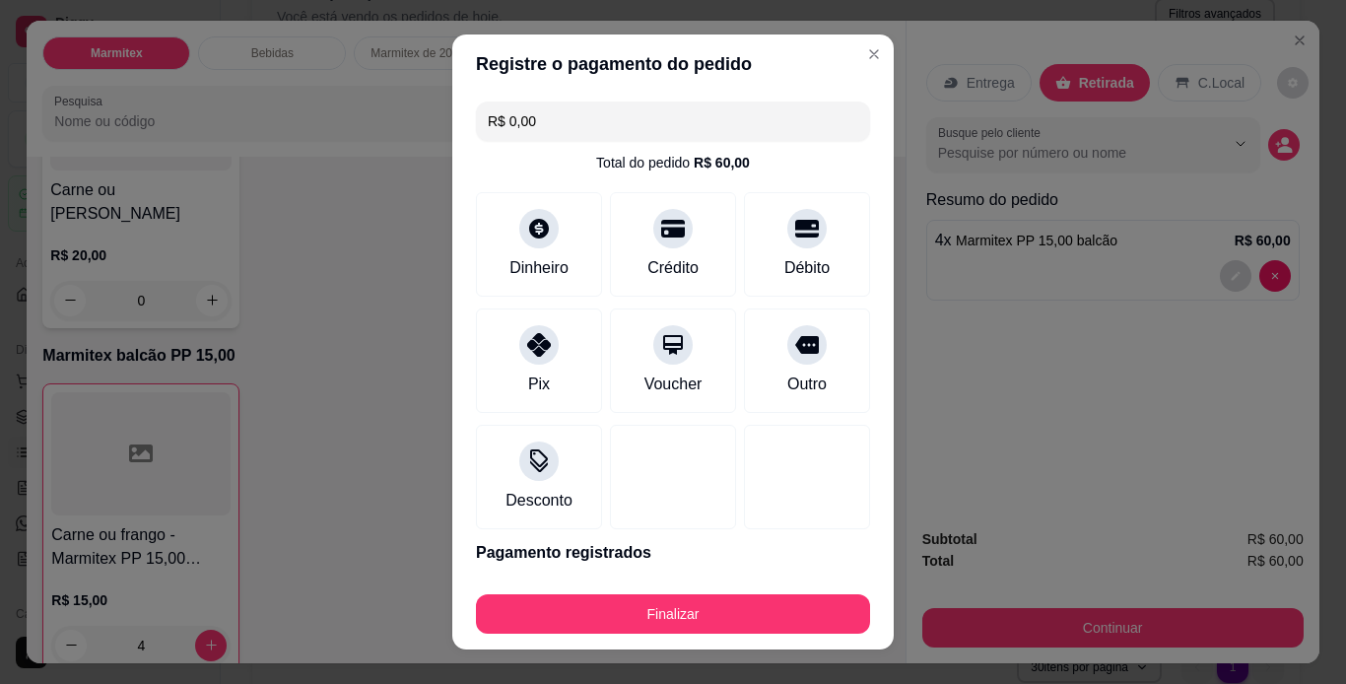
type input "R$ 0,00"
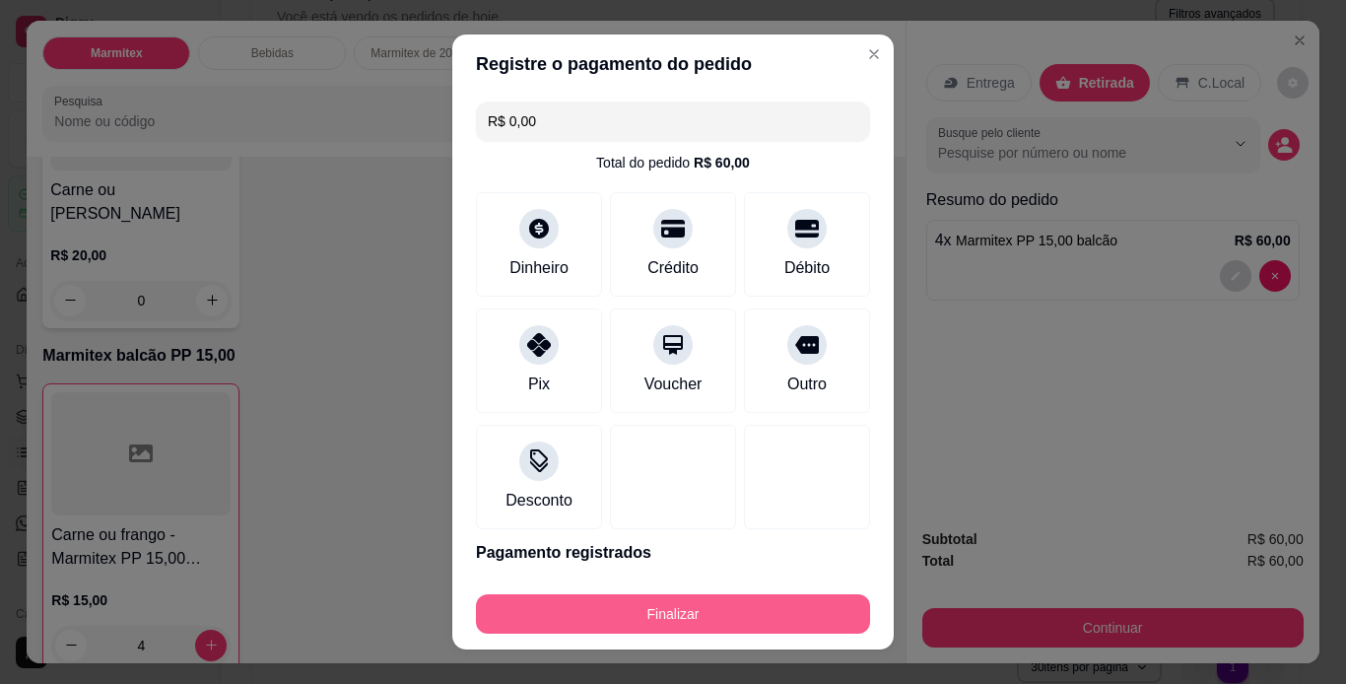
click at [697, 610] on button "Finalizar" at bounding box center [673, 613] width 394 height 39
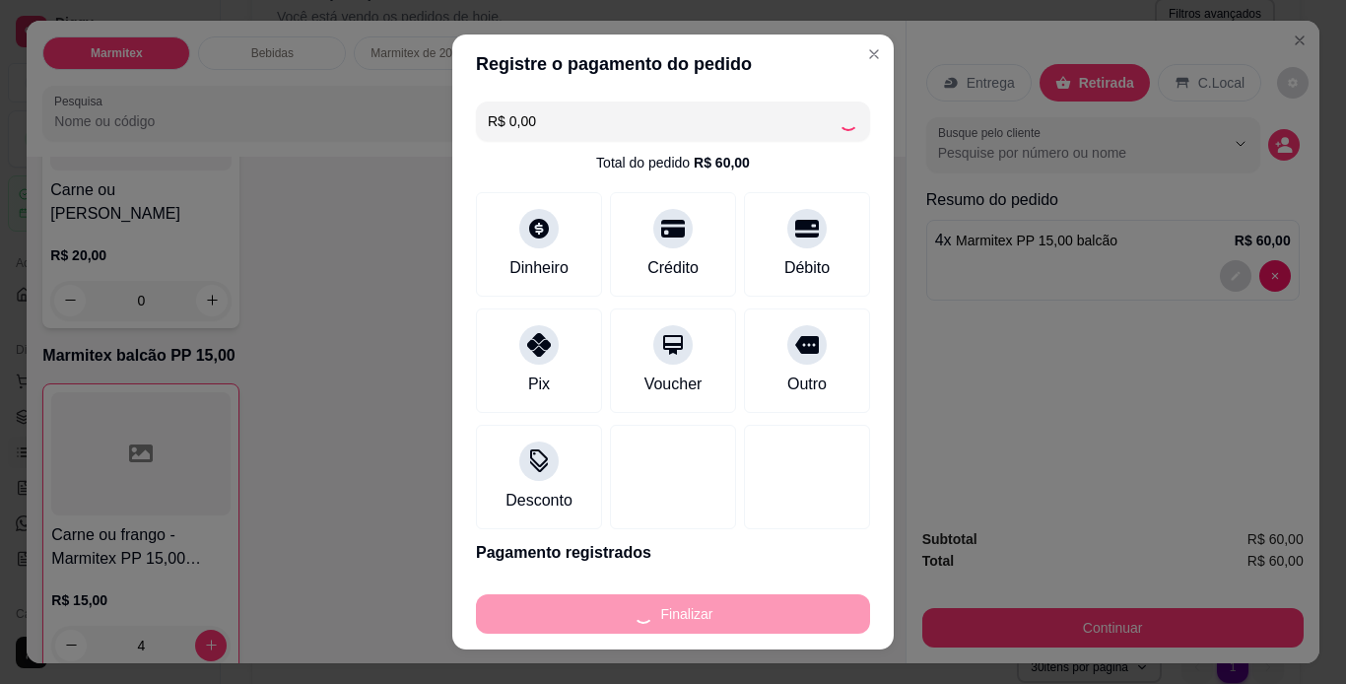
type input "0"
type input "-R$ 60,00"
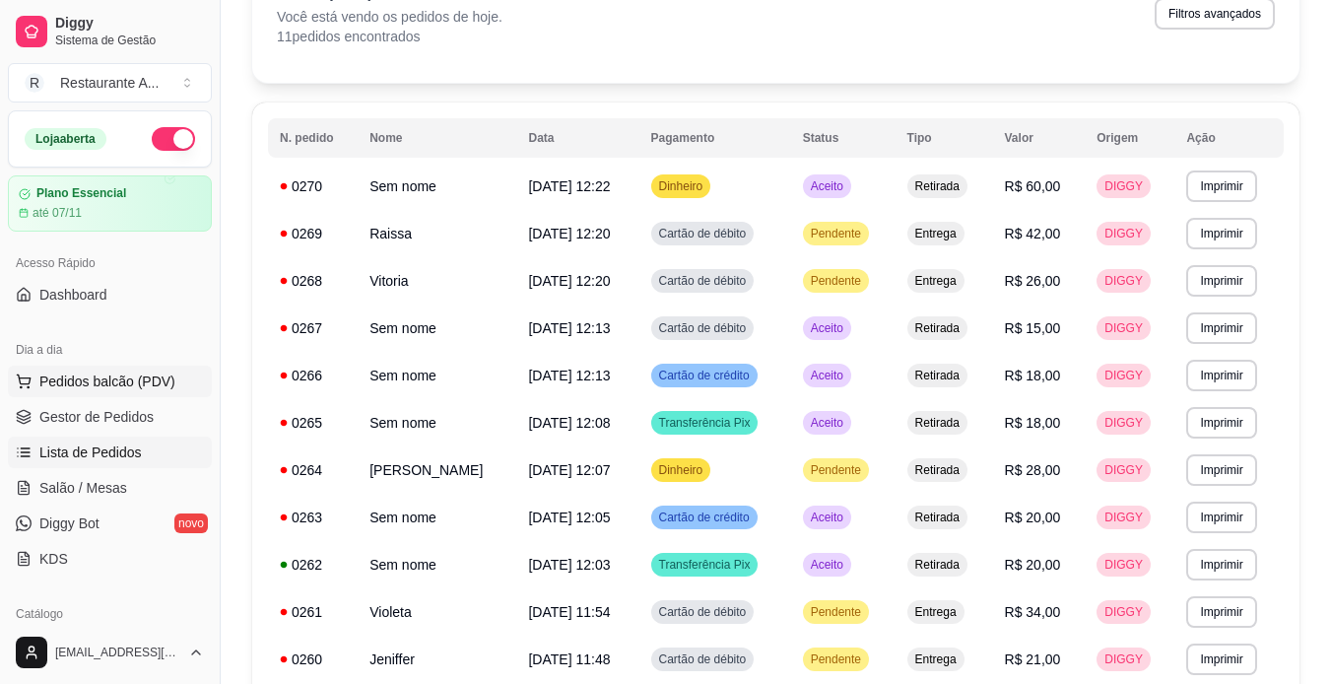
click at [82, 377] on span "Pedidos balcão (PDV)" at bounding box center [107, 382] width 136 height 20
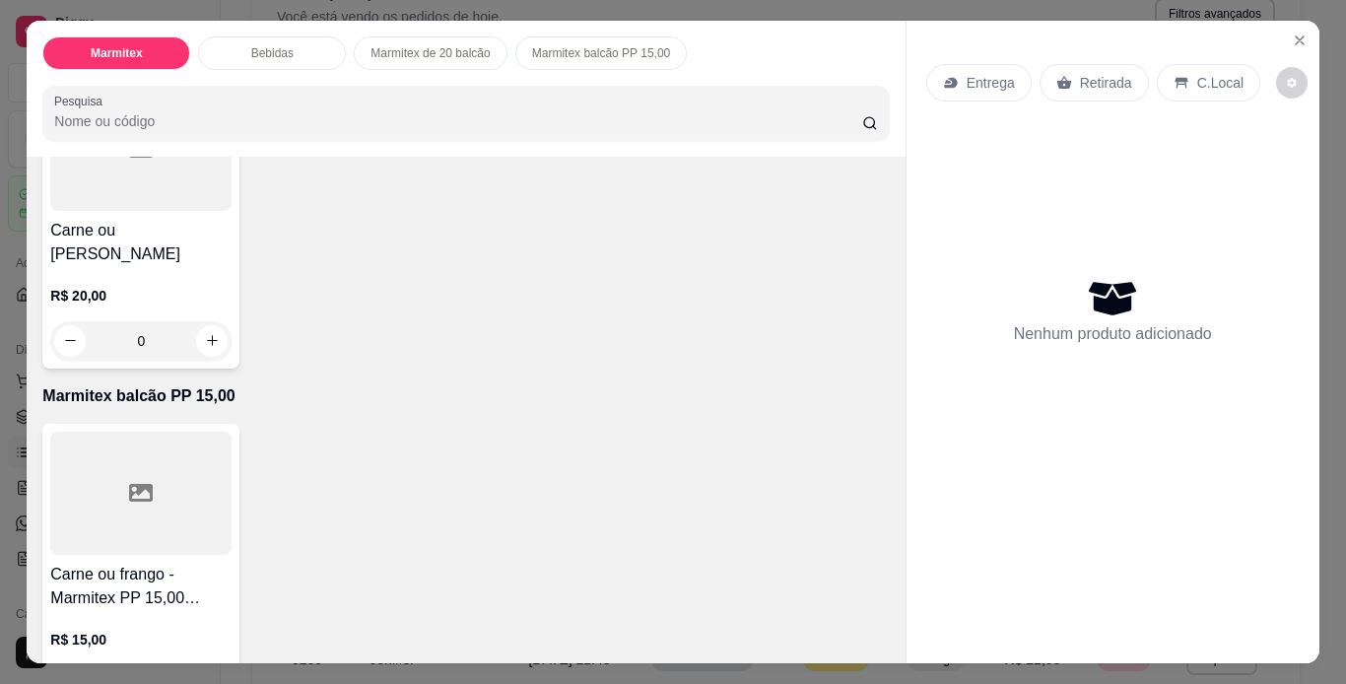
scroll to position [1183, 0]
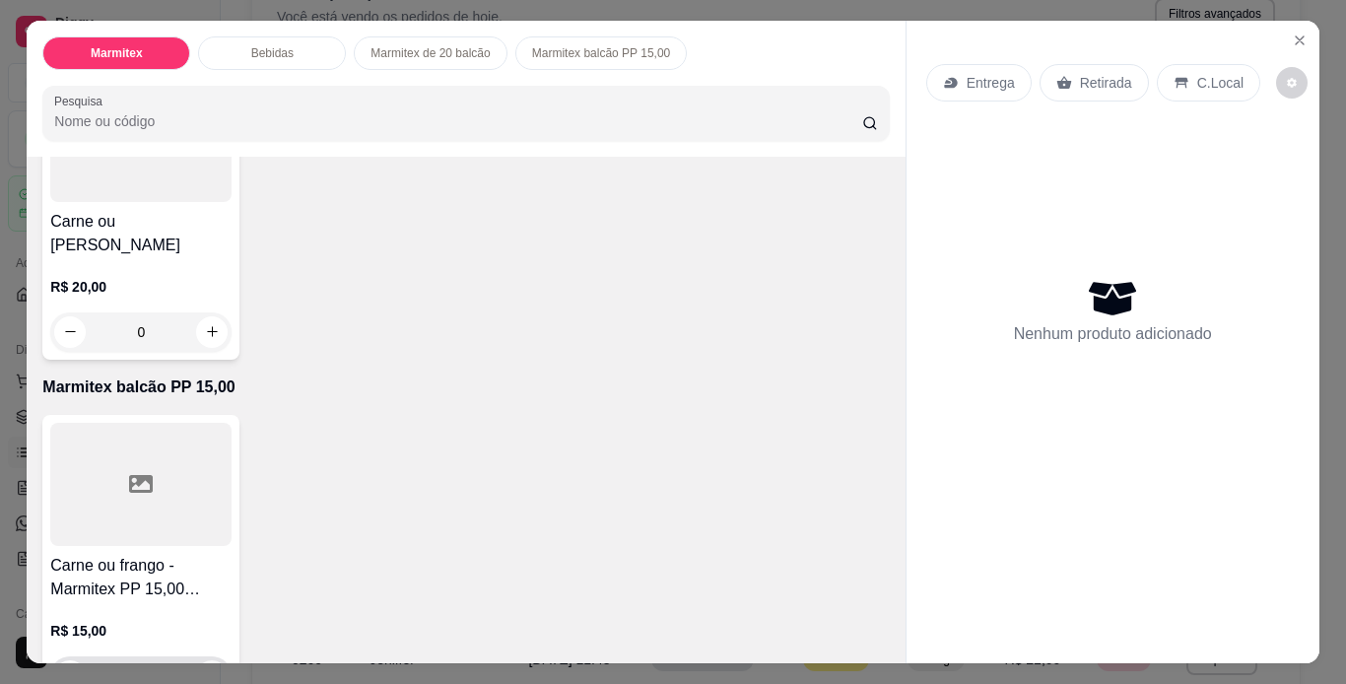
click at [212, 668] on icon "increase-product-quantity" at bounding box center [212, 675] width 15 height 15
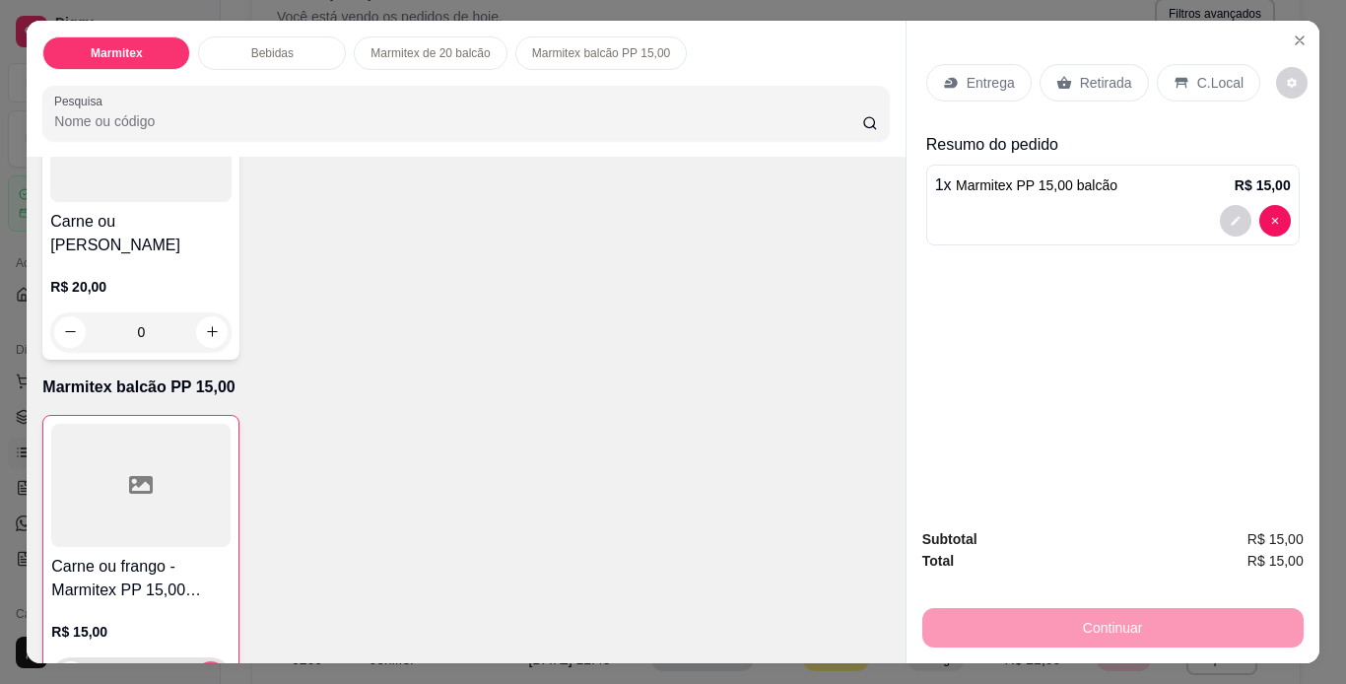
click at [212, 661] on button "increase-product-quantity" at bounding box center [211, 677] width 32 height 32
type input "2"
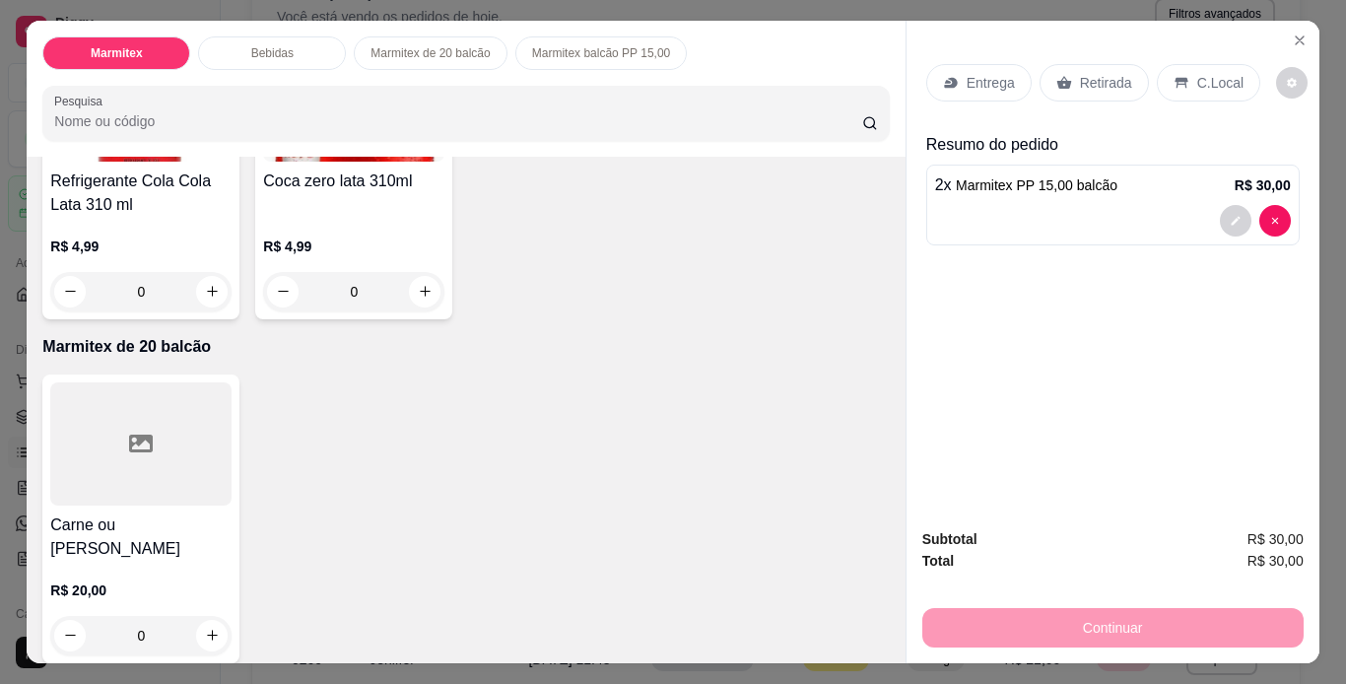
scroll to position [867, 0]
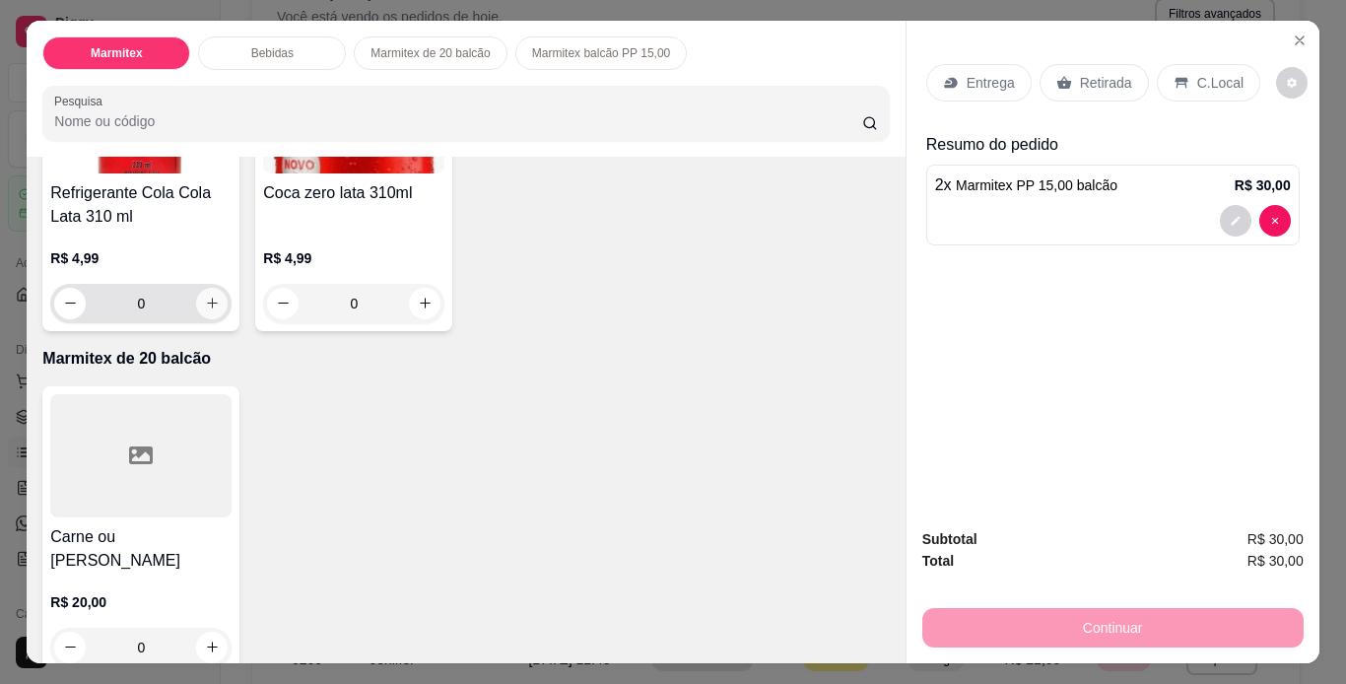
click at [204, 304] on button "increase-product-quantity" at bounding box center [212, 304] width 32 height 32
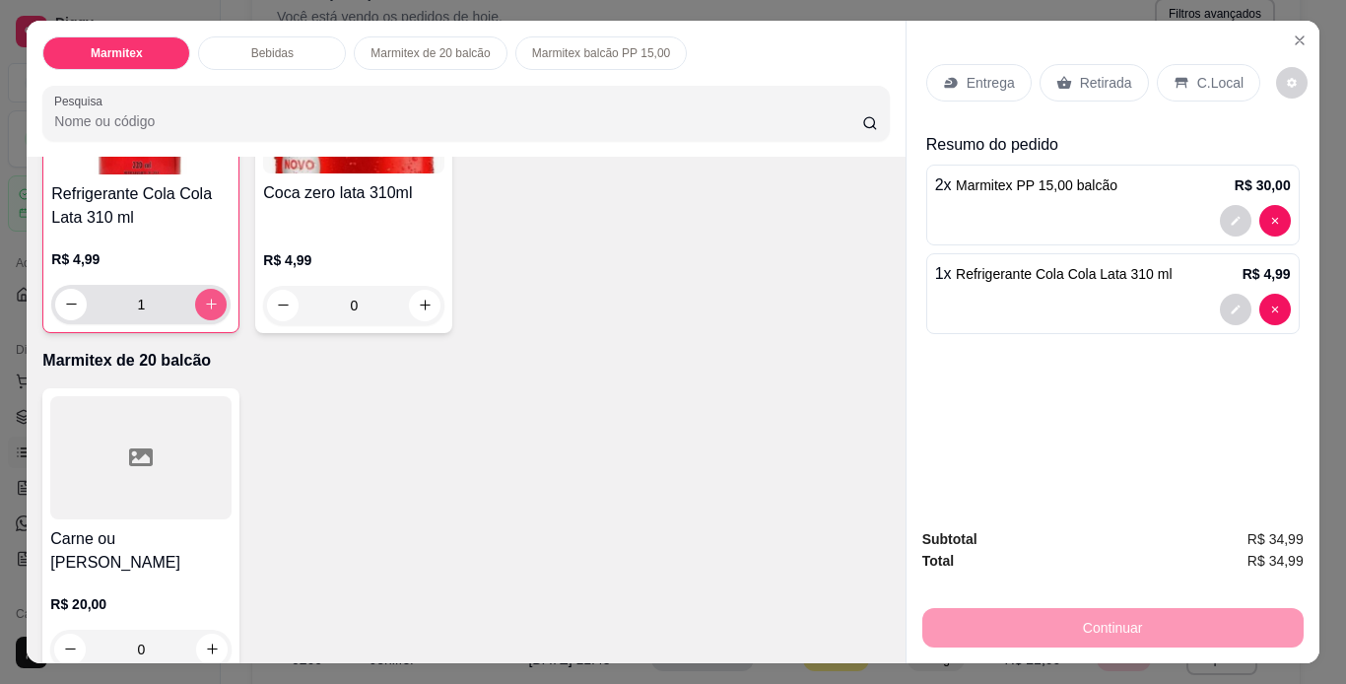
scroll to position [868, 0]
click at [204, 304] on button "increase-product-quantity" at bounding box center [211, 303] width 31 height 31
click at [68, 303] on icon "decrease-product-quantity" at bounding box center [71, 303] width 15 height 15
click at [68, 303] on icon "decrease-product-quantity" at bounding box center [71, 304] width 15 height 15
type input "0"
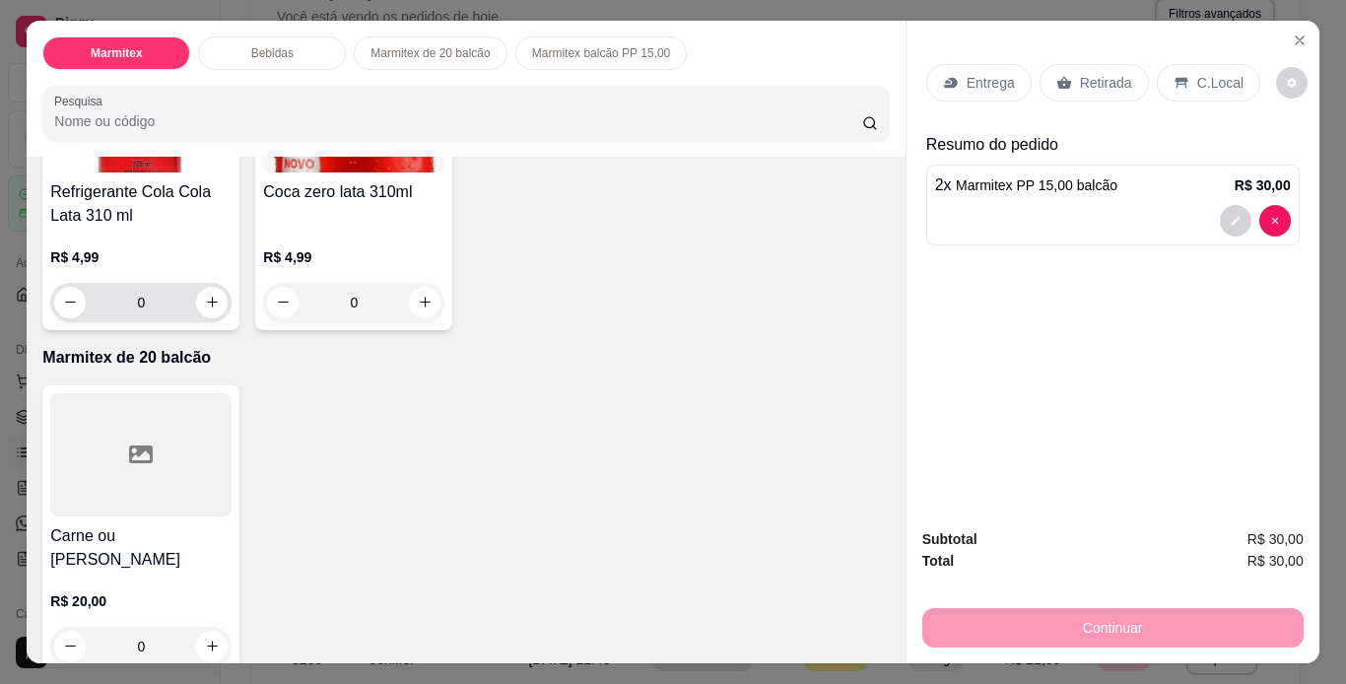
scroll to position [867, 0]
click at [422, 297] on icon "increase-product-quantity" at bounding box center [425, 304] width 15 height 15
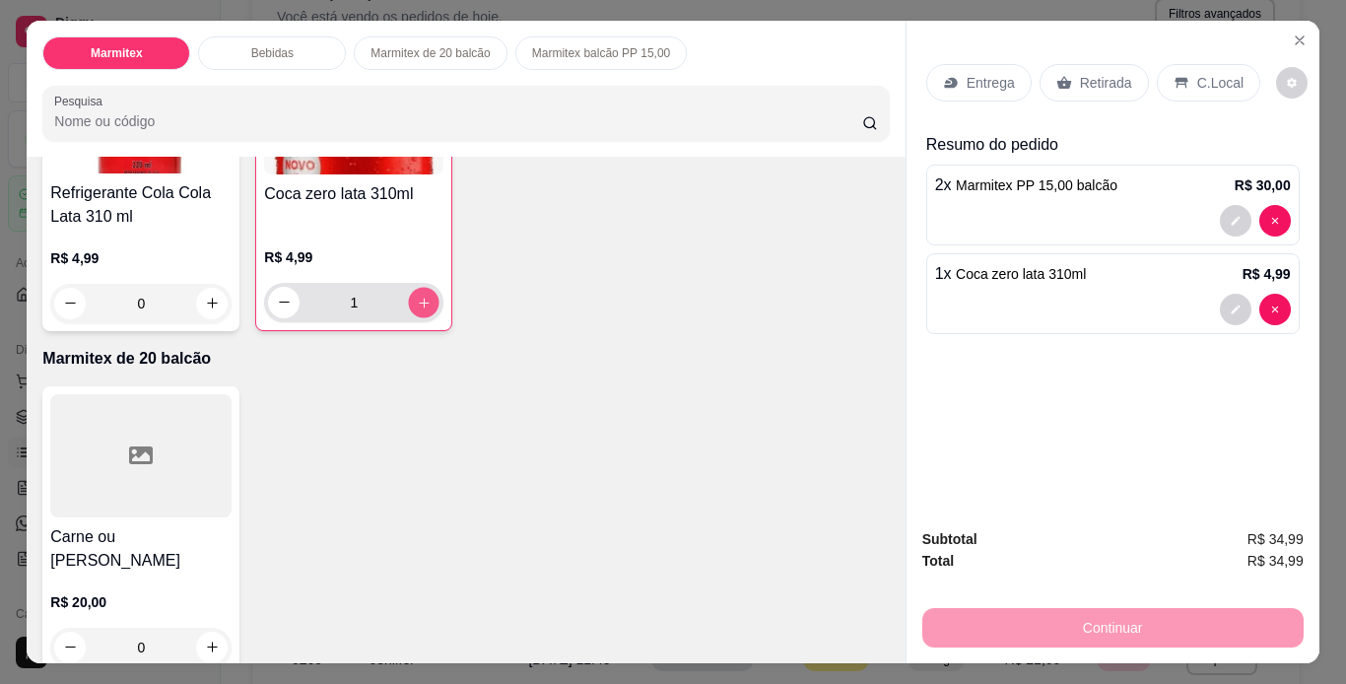
click at [422, 296] on icon "increase-product-quantity" at bounding box center [424, 303] width 15 height 15
type input "2"
click at [1111, 85] on p "Retirada" at bounding box center [1106, 83] width 52 height 20
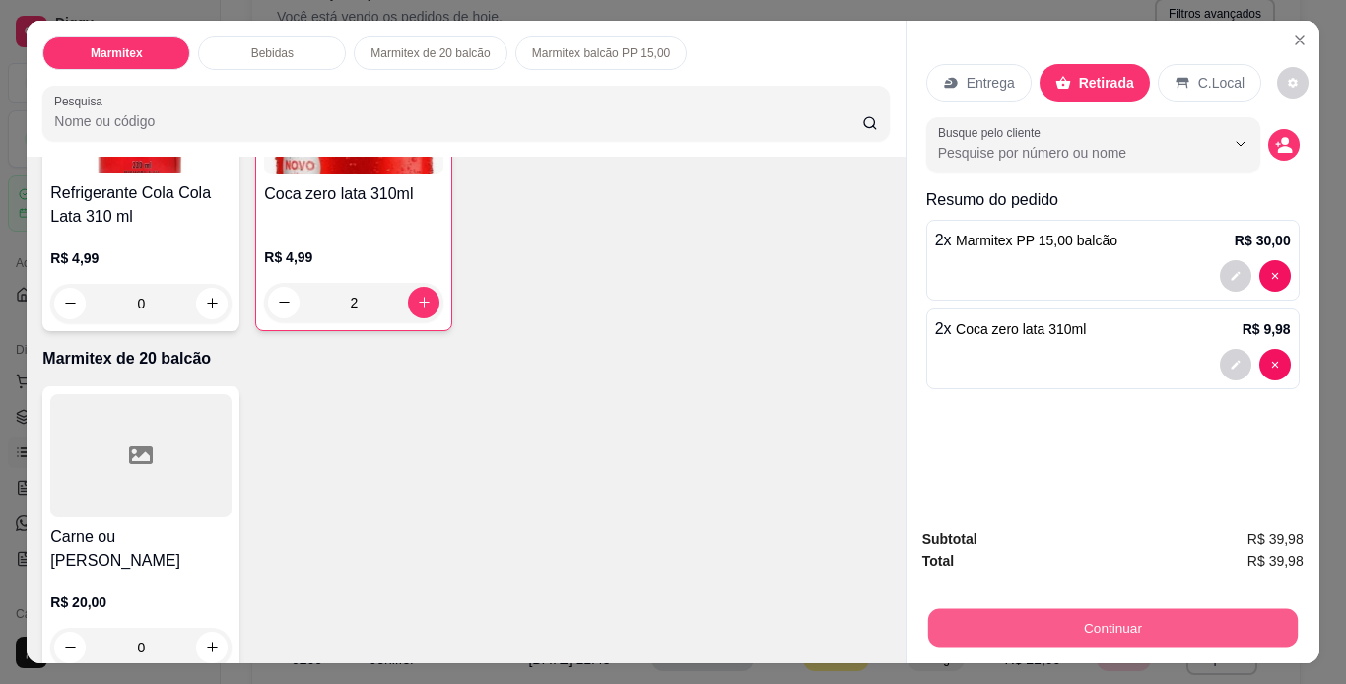
click at [1242, 614] on button "Continuar" at bounding box center [1112, 628] width 370 height 38
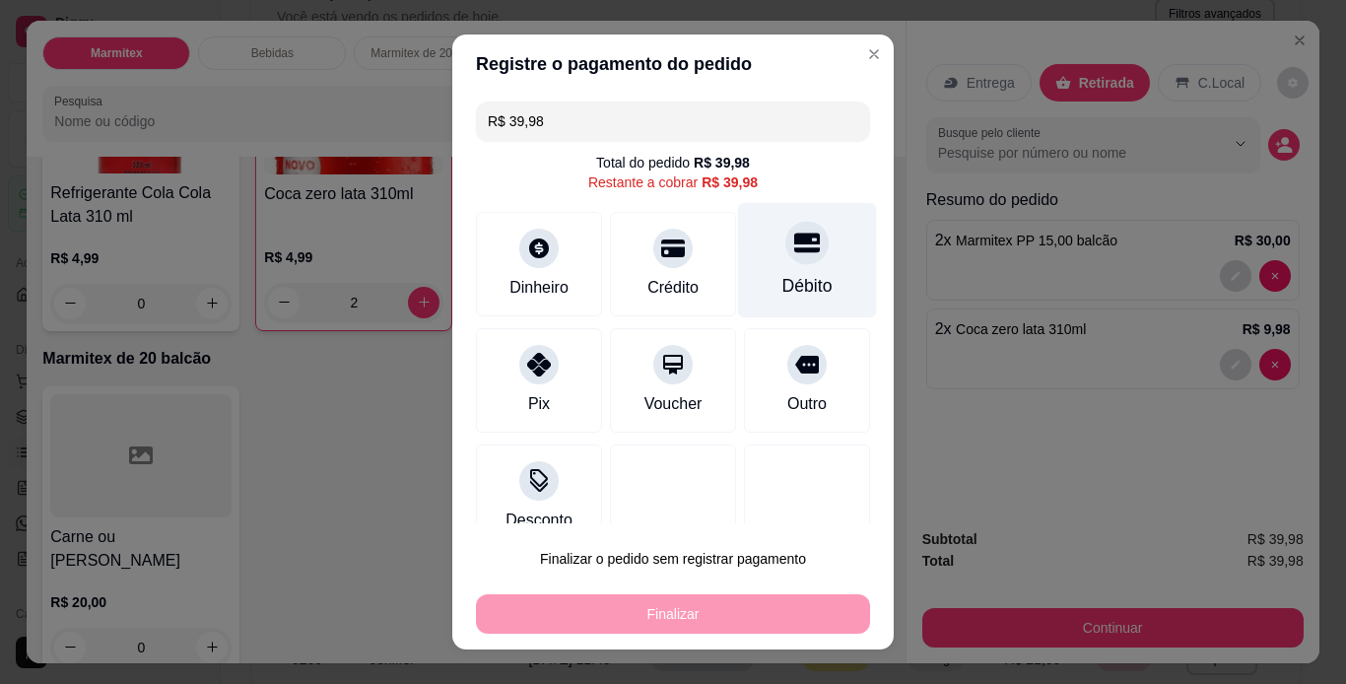
click at [785, 263] on div at bounding box center [806, 242] width 43 height 43
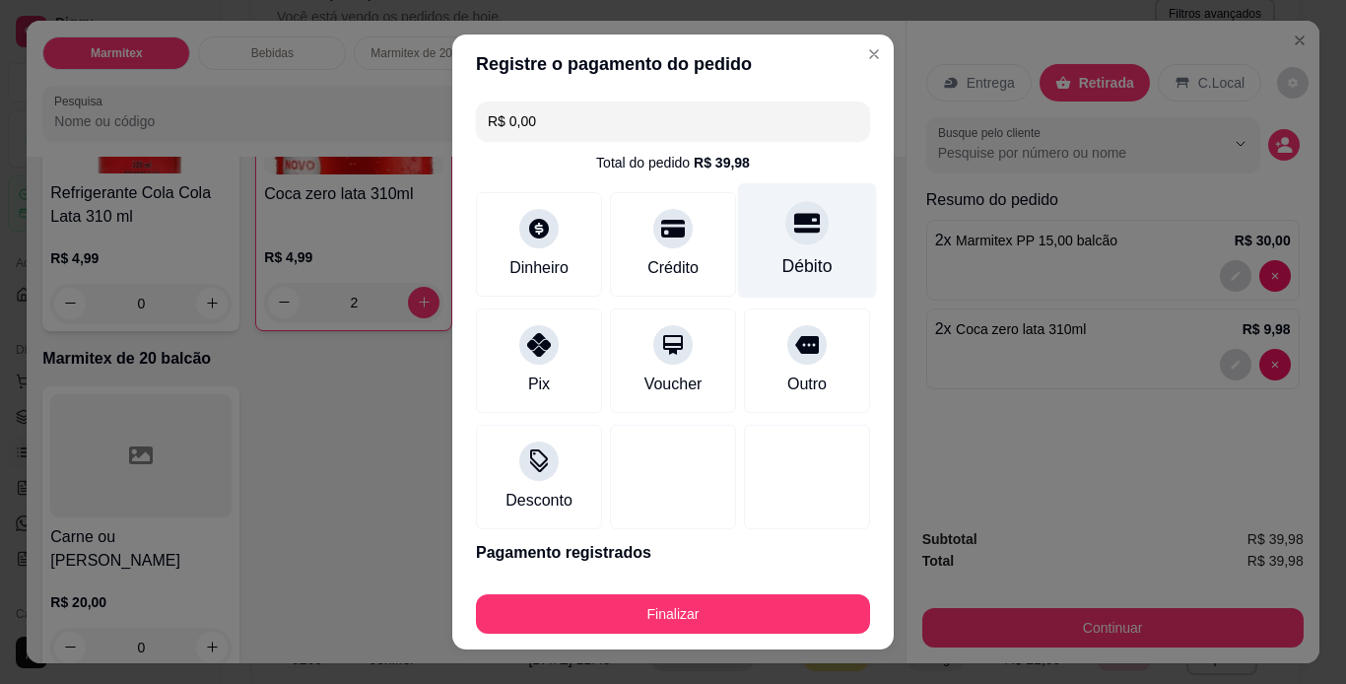
type input "R$ 0,00"
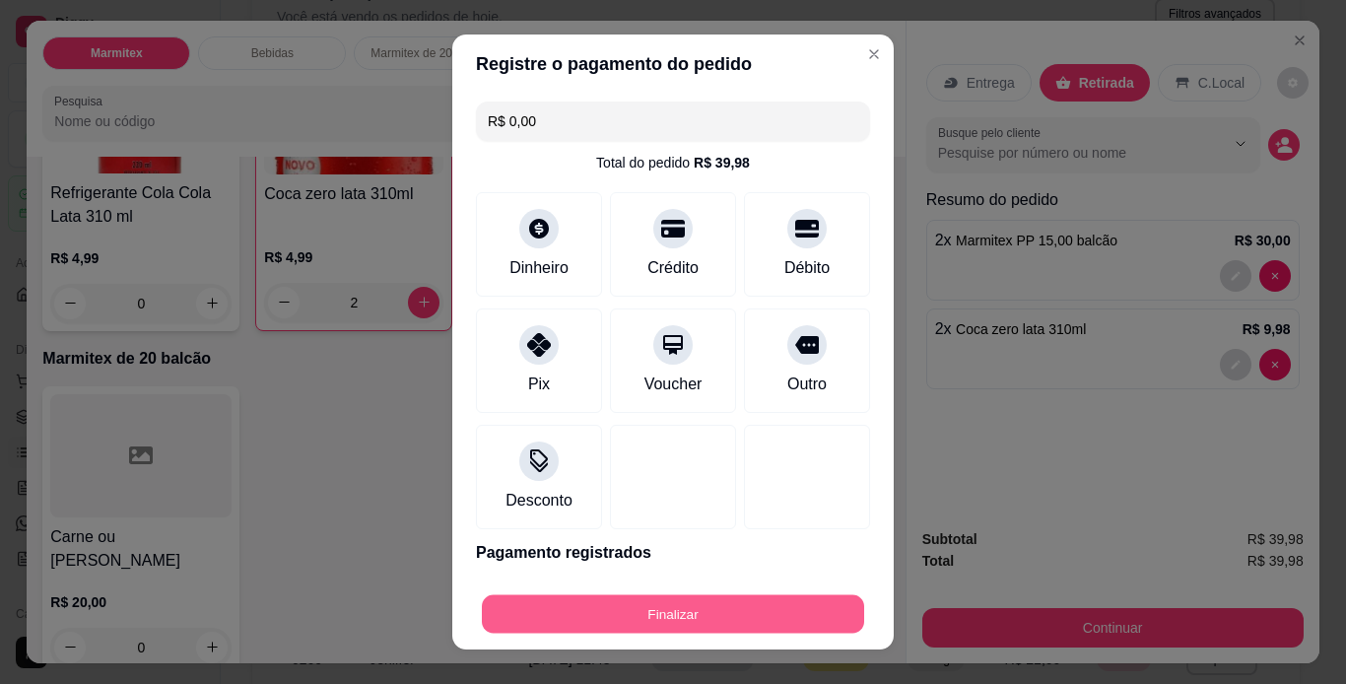
click at [732, 618] on button "Finalizar" at bounding box center [673, 614] width 382 height 38
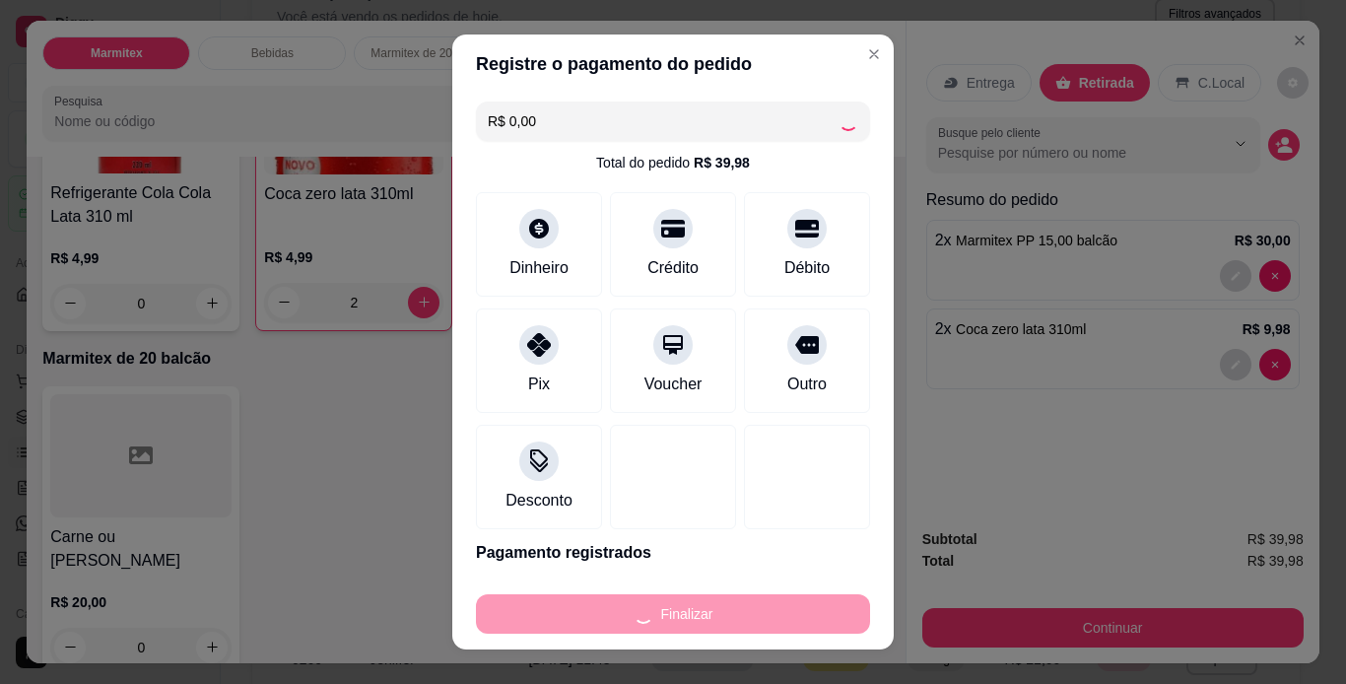
type input "0"
type input "-R$ 39,98"
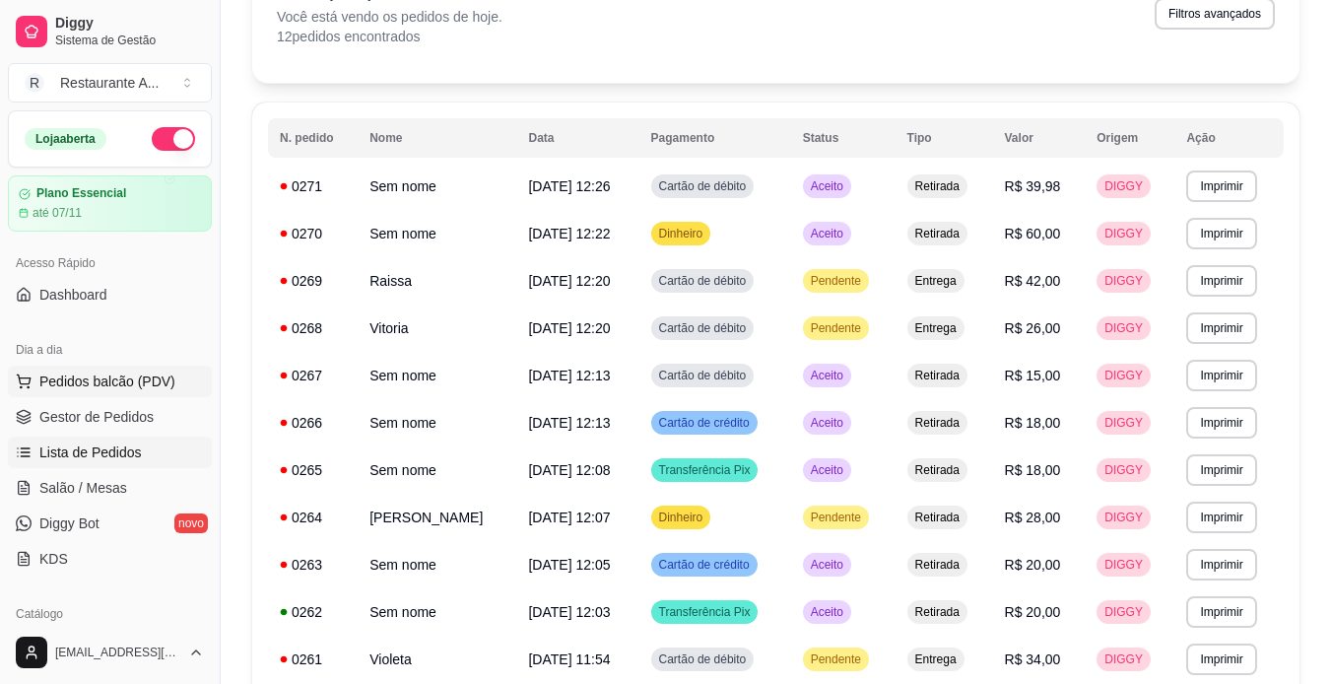
click at [146, 372] on span "Pedidos balcão (PDV)" at bounding box center [107, 382] width 136 height 20
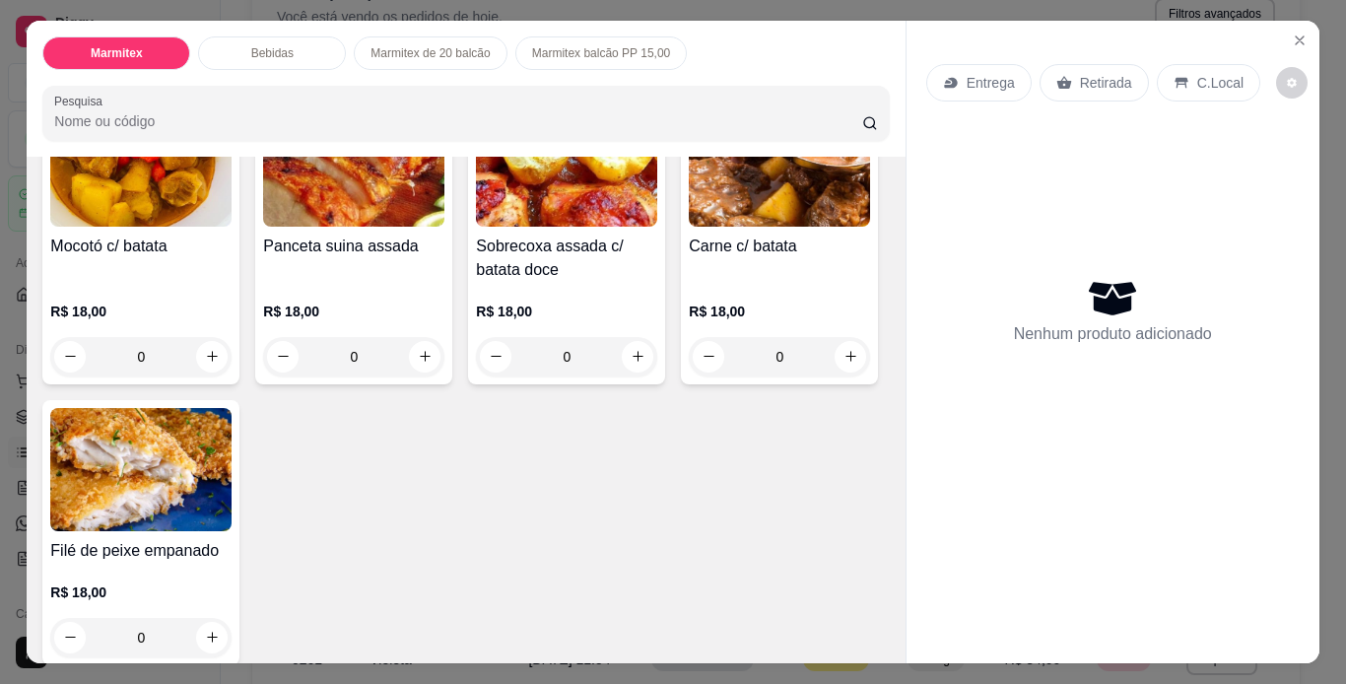
scroll to position [237, 0]
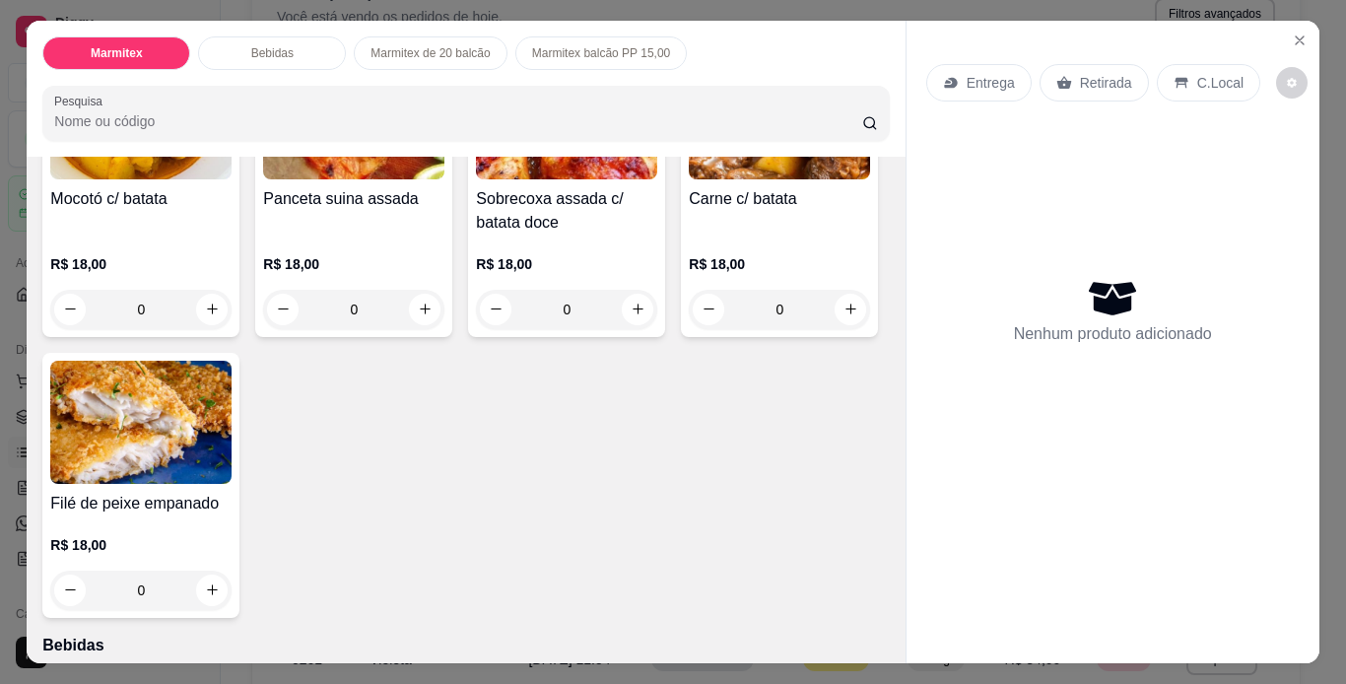
click at [689, 211] on h4 "Carne c/ batata" at bounding box center [779, 199] width 181 height 24
click at [689, 329] on div "R$ 18,00 0" at bounding box center [779, 282] width 181 height 95
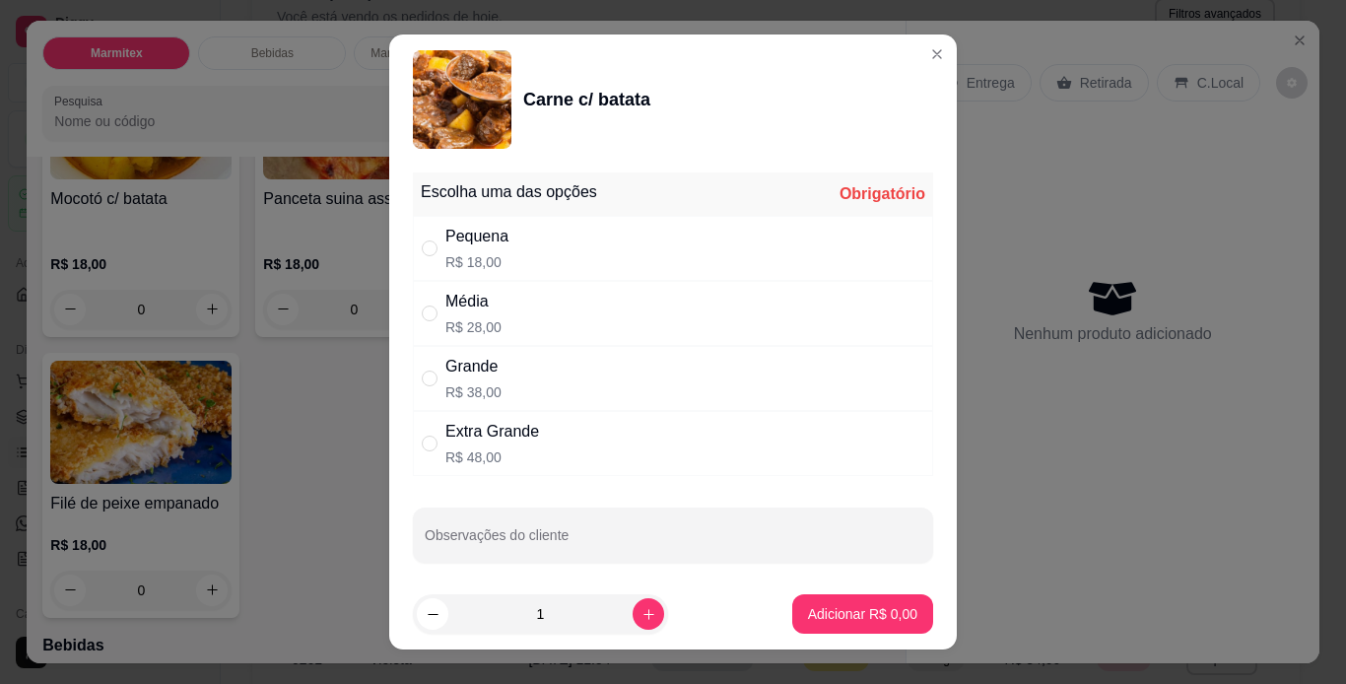
click at [686, 299] on div "Média R$ 28,00" at bounding box center [673, 313] width 520 height 65
radio input "true"
click at [642, 619] on icon "increase-product-quantity" at bounding box center [649, 614] width 15 height 15
type input "2"
click at [887, 618] on p "Adicionar R$ 56,00" at bounding box center [858, 614] width 117 height 20
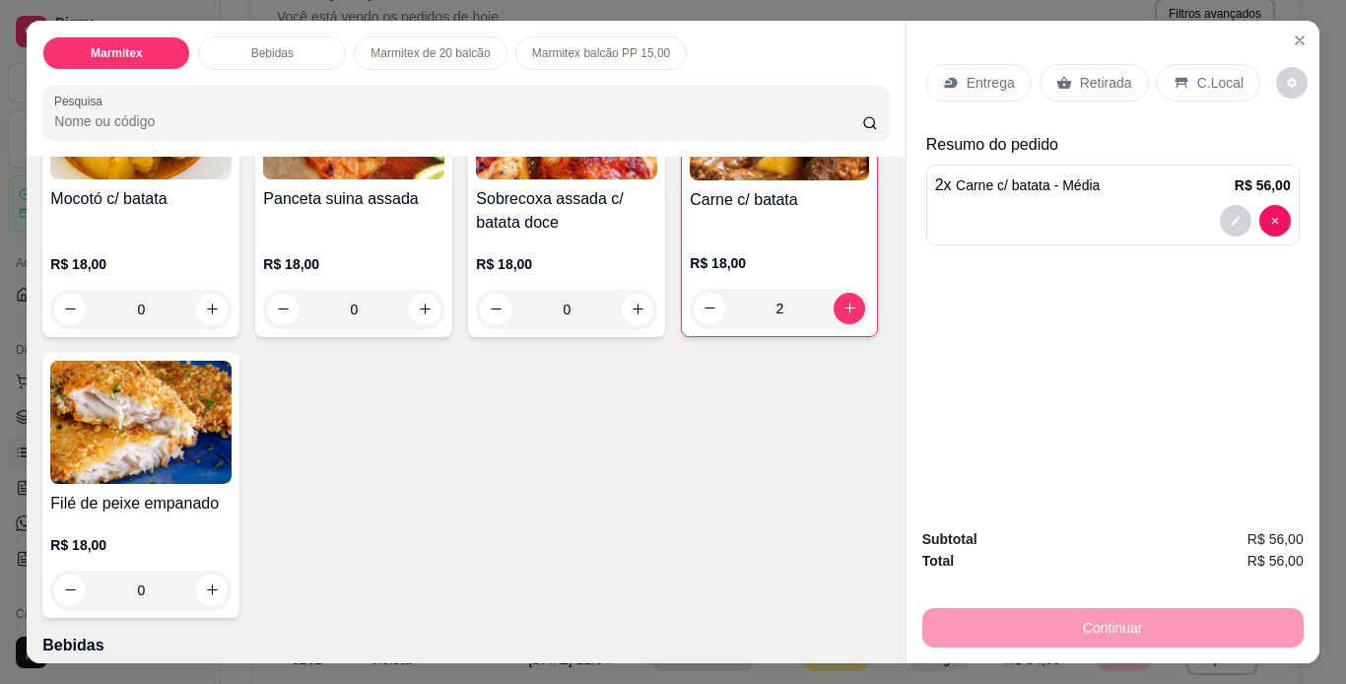
click at [1087, 76] on p "Retirada" at bounding box center [1106, 83] width 52 height 20
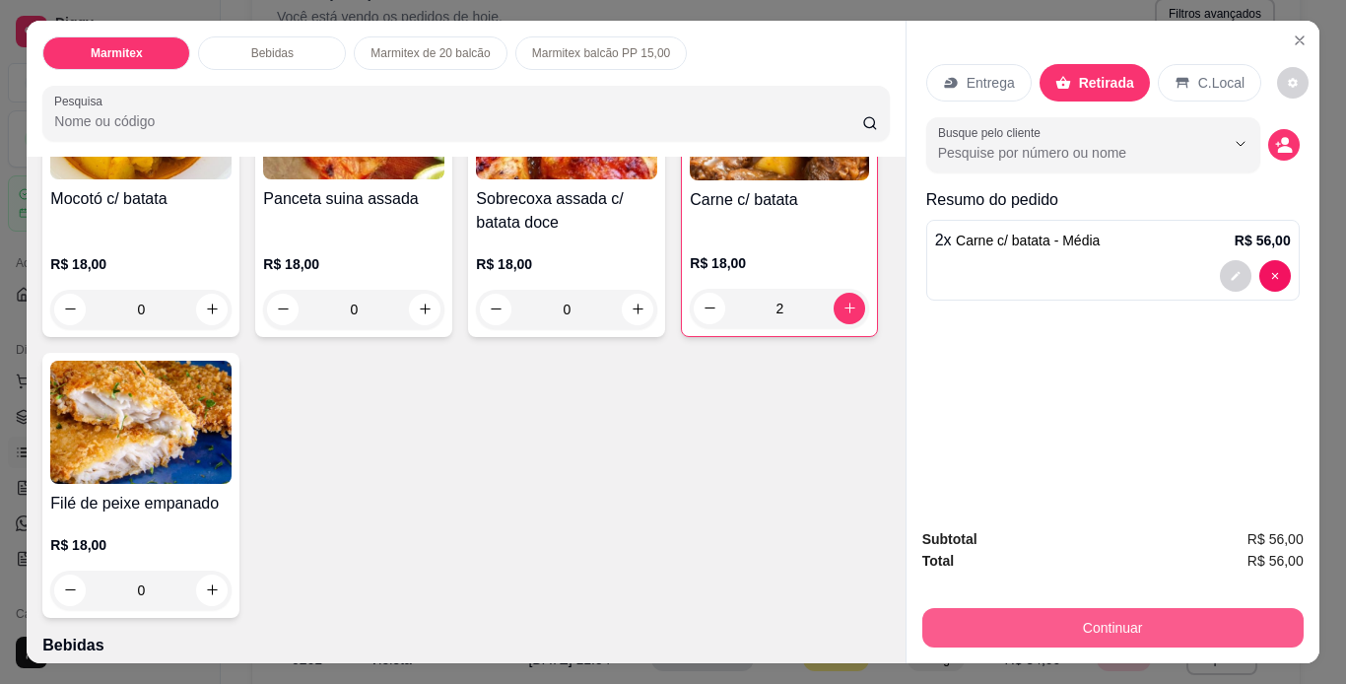
click at [1092, 625] on button "Continuar" at bounding box center [1112, 627] width 381 height 39
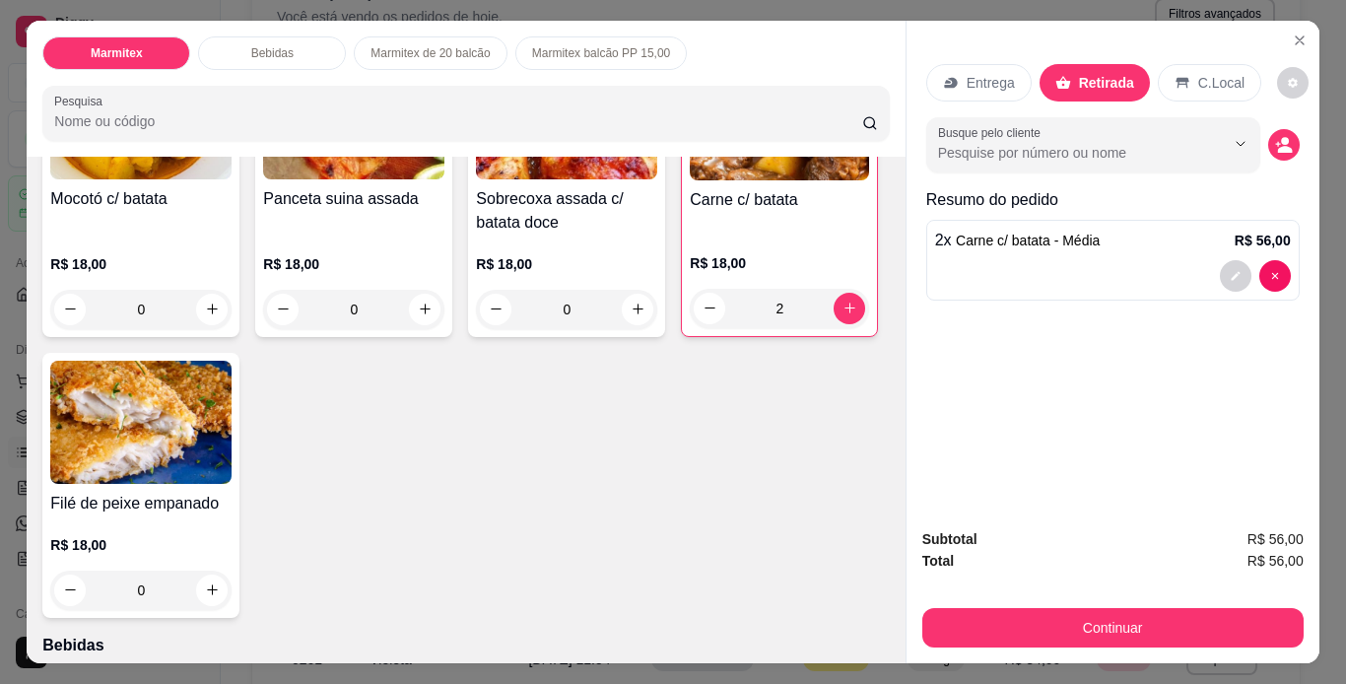
click at [690, 328] on div "2" at bounding box center [779, 308] width 179 height 39
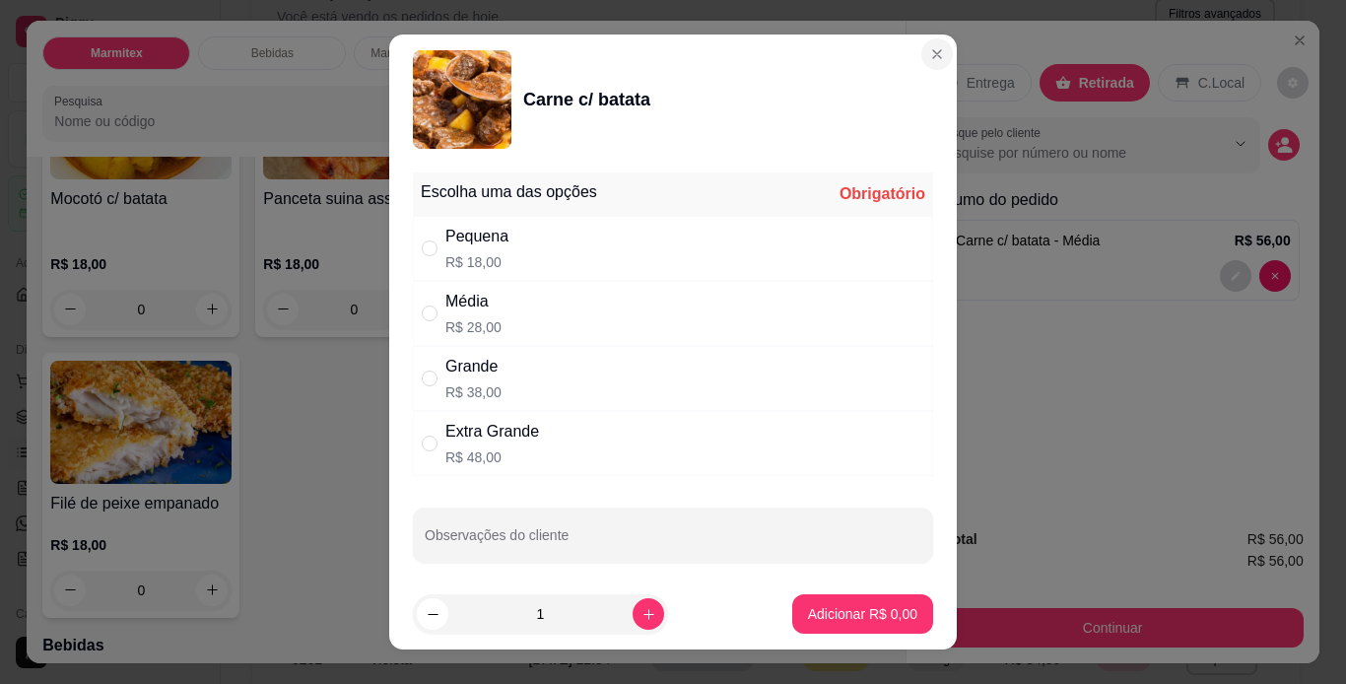
click at [1280, 353] on div "Carne c/ batata Escolha uma das opções Obrigatório Pequena R$ 18,00 Média R$ 28…" at bounding box center [673, 342] width 1346 height 684
click at [1123, 193] on div "Carne c/ batata Escolha uma das opções Obrigatório Pequena R$ 18,00 Média R$ 28…" at bounding box center [673, 342] width 1346 height 684
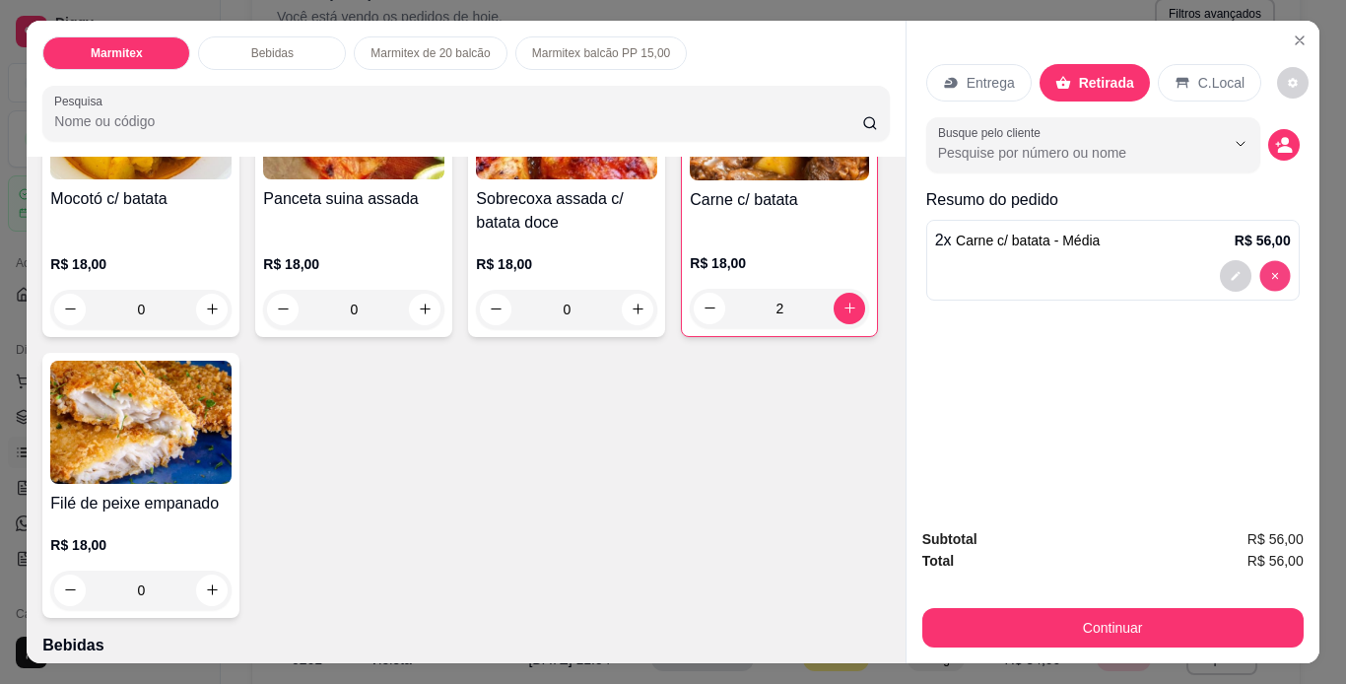
type input "0"
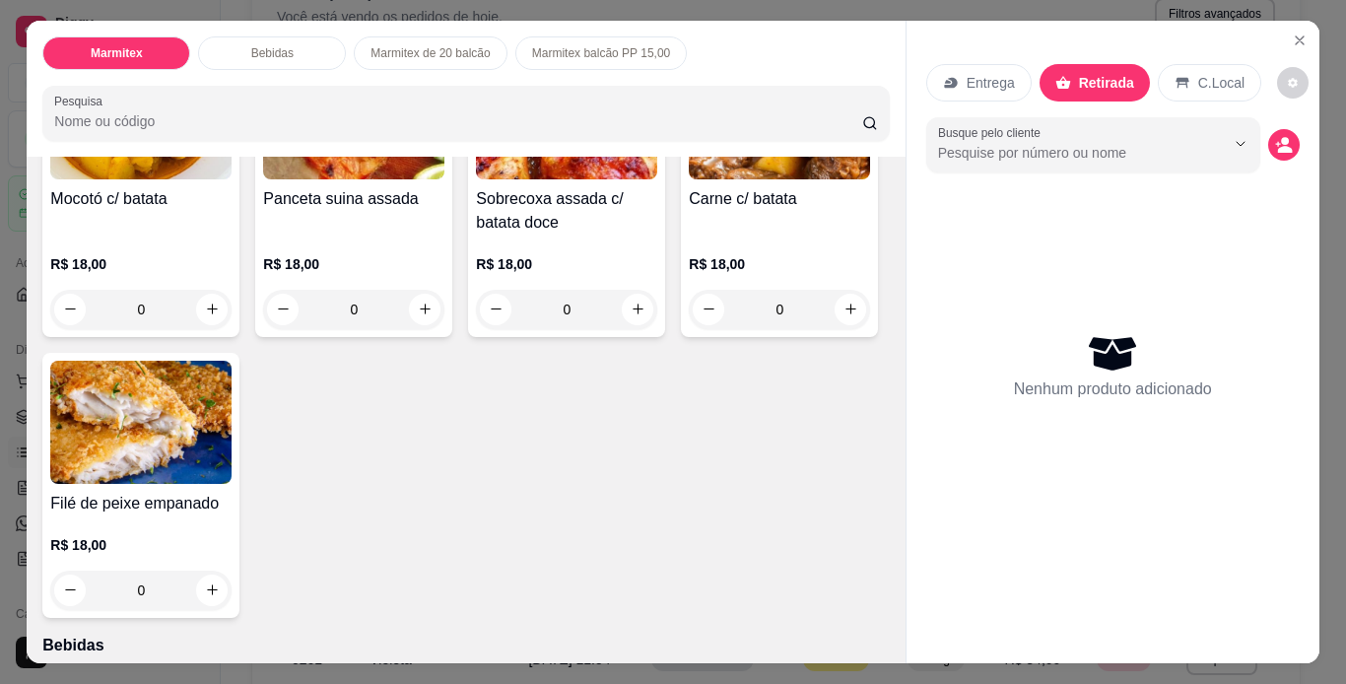
click at [428, 261] on p "R$ 18,00" at bounding box center [353, 264] width 181 height 20
click at [689, 211] on h4 "Carne c/ batata" at bounding box center [779, 199] width 181 height 24
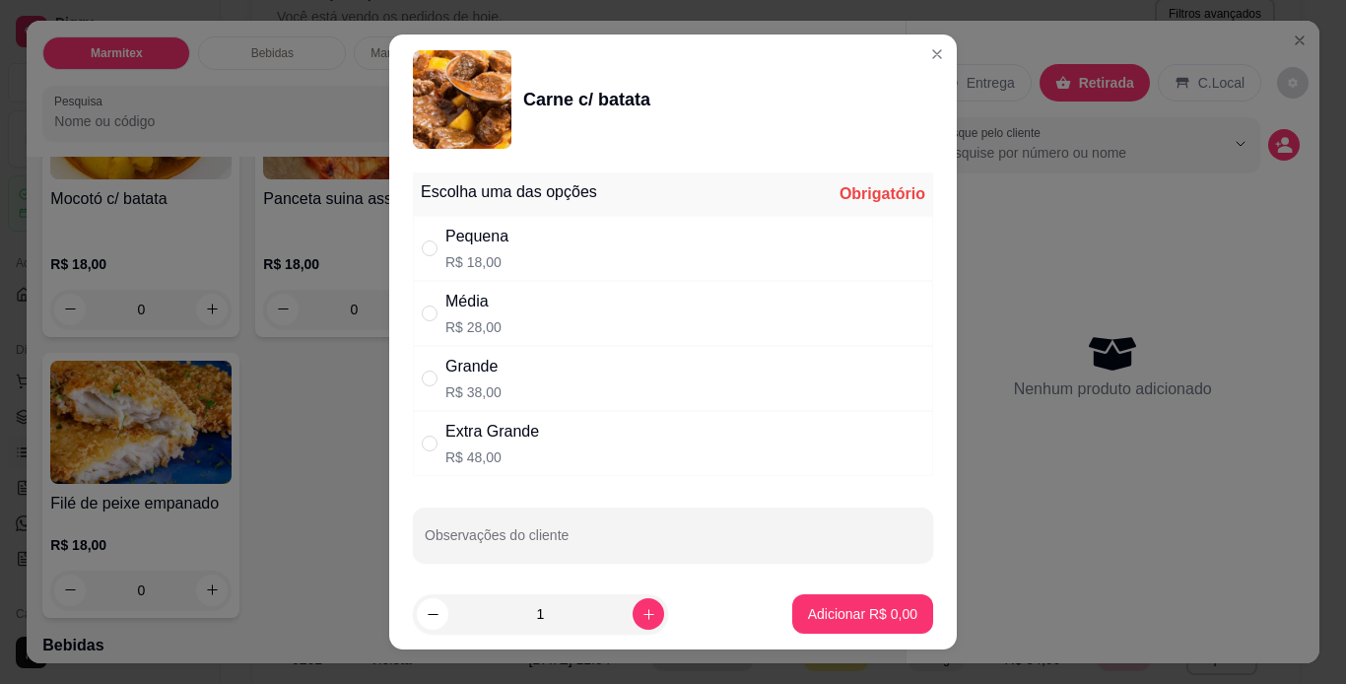
click at [768, 318] on div "Média R$ 28,00" at bounding box center [673, 313] width 520 height 65
radio input "true"
click at [854, 621] on p "Adicionar R$ 28,00" at bounding box center [858, 614] width 117 height 20
type input "1"
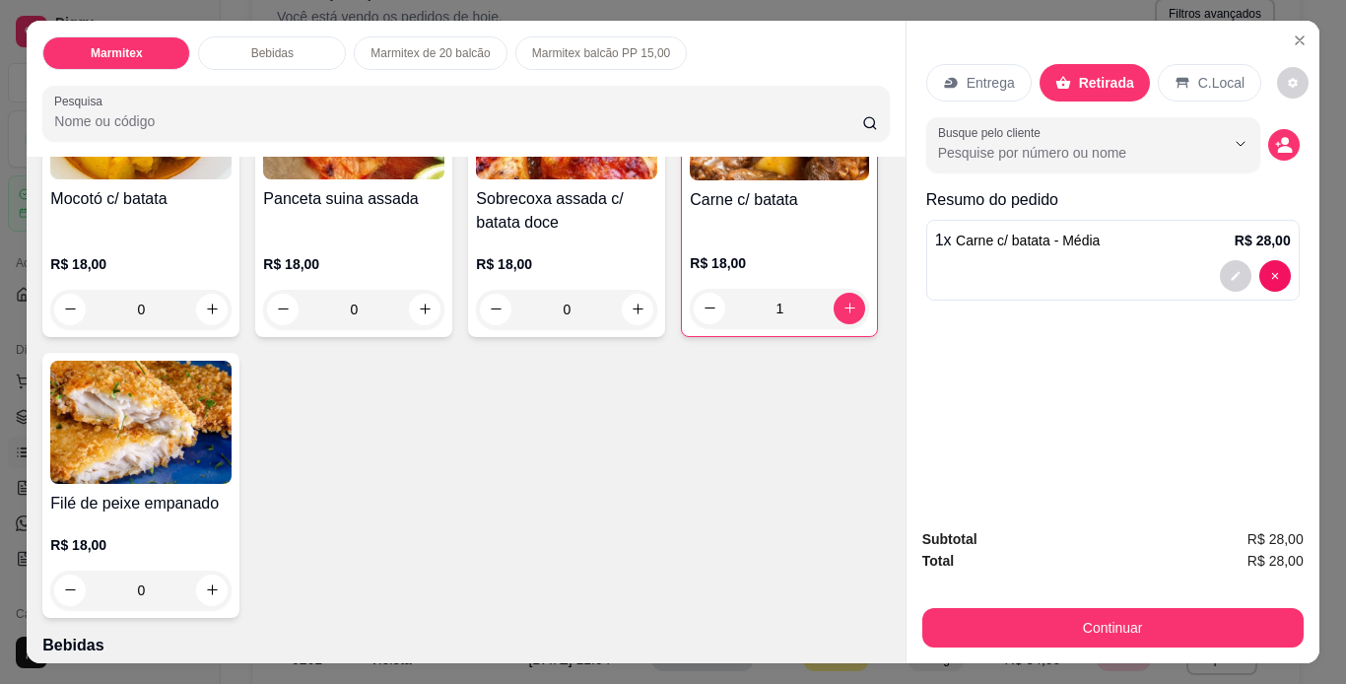
click at [690, 212] on h4 "Carne c/ batata" at bounding box center [779, 200] width 179 height 24
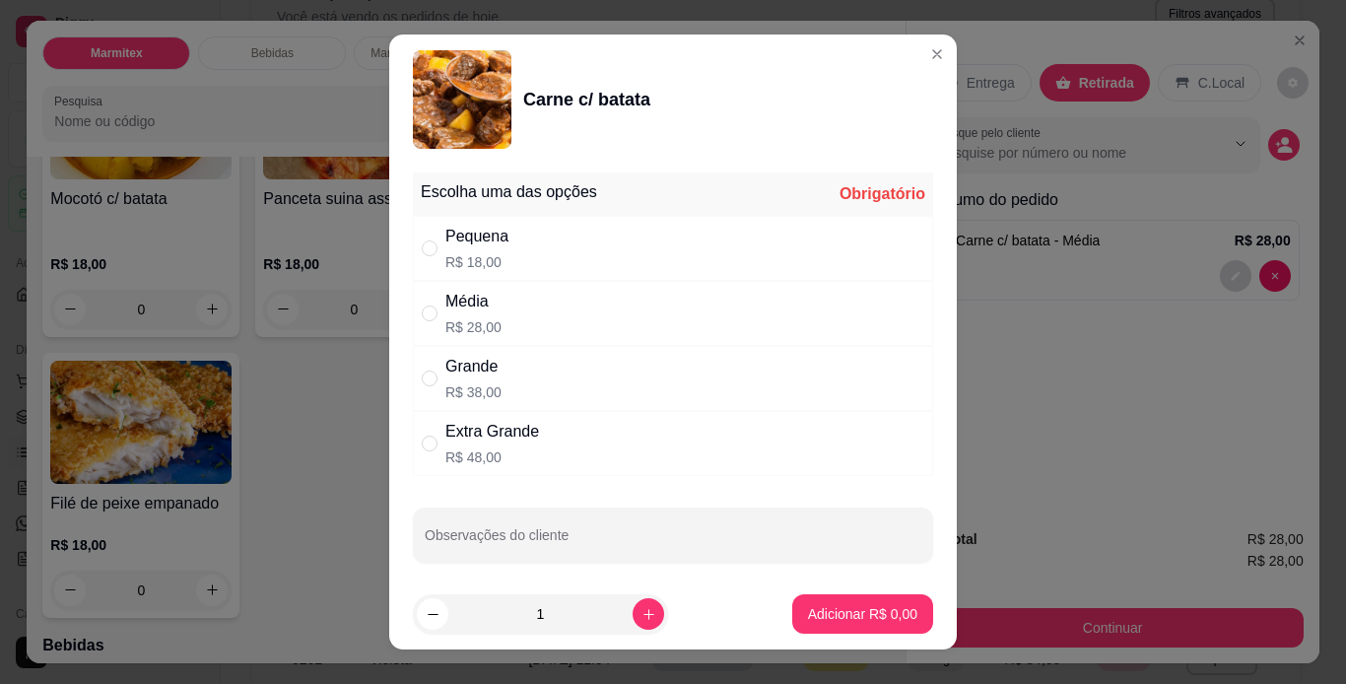
click at [600, 254] on div "Pequena R$ 18,00" at bounding box center [673, 248] width 520 height 65
radio input "true"
click at [890, 610] on p "Adicionar R$ 18,00" at bounding box center [858, 614] width 117 height 20
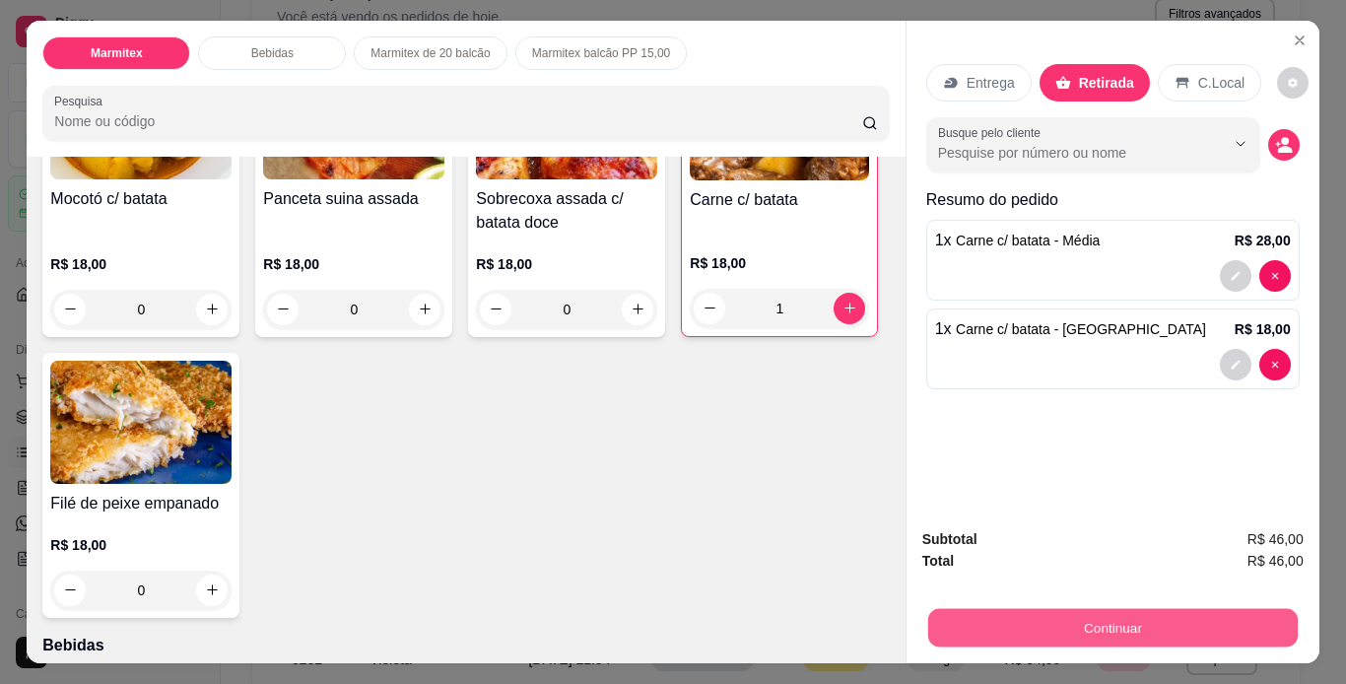
click at [1175, 621] on button "Continuar" at bounding box center [1112, 628] width 370 height 38
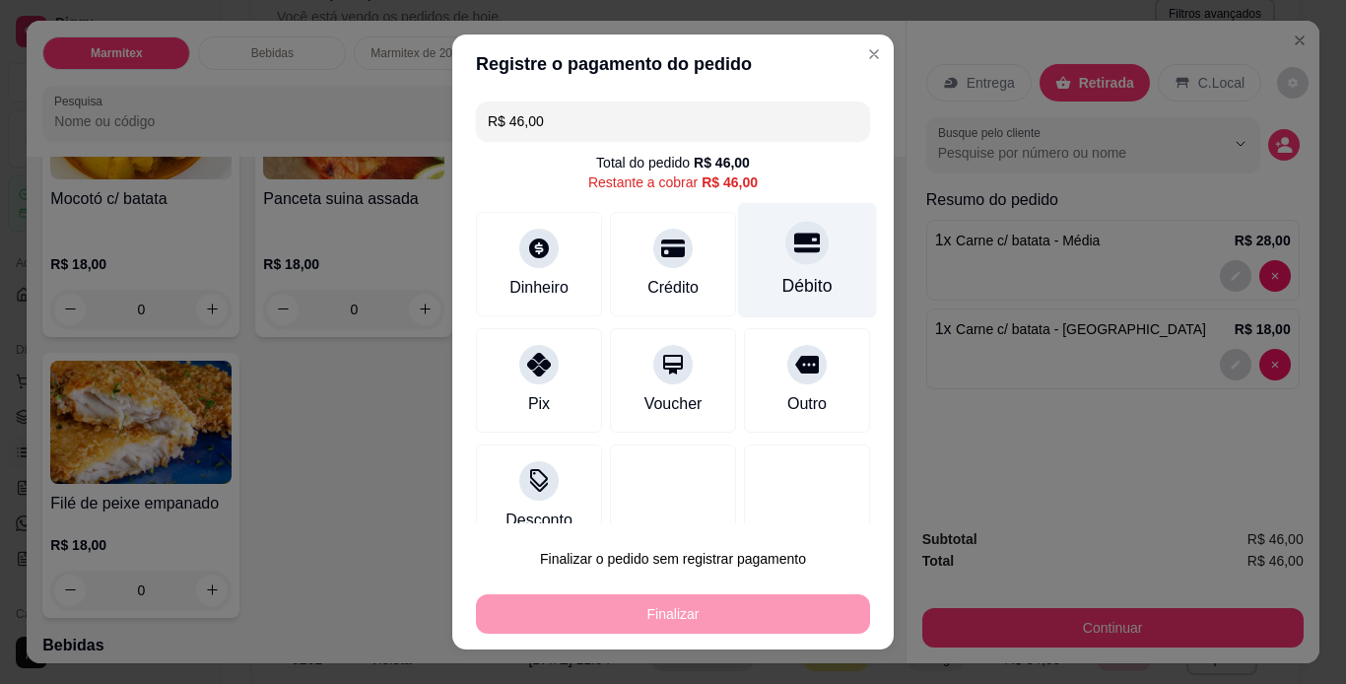
click at [758, 270] on div "Débito" at bounding box center [807, 259] width 139 height 115
type input "R$ 0,00"
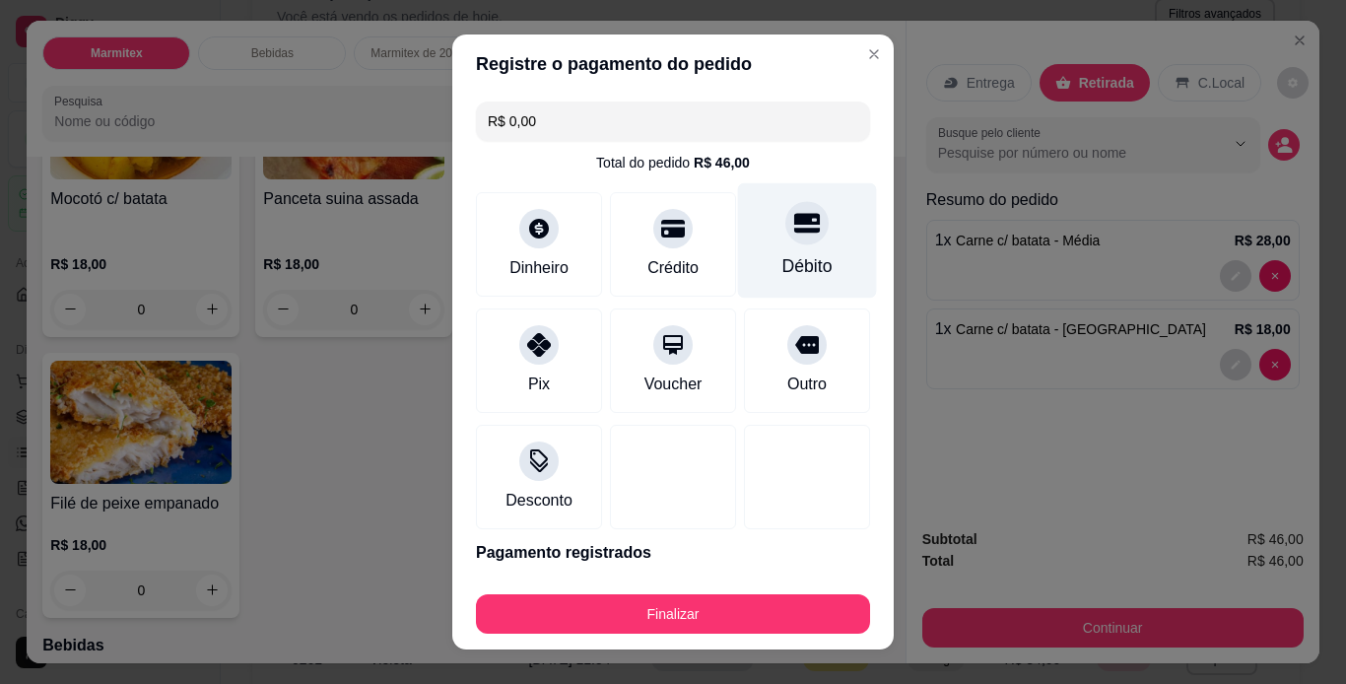
click at [783, 270] on div "Débito" at bounding box center [808, 266] width 50 height 26
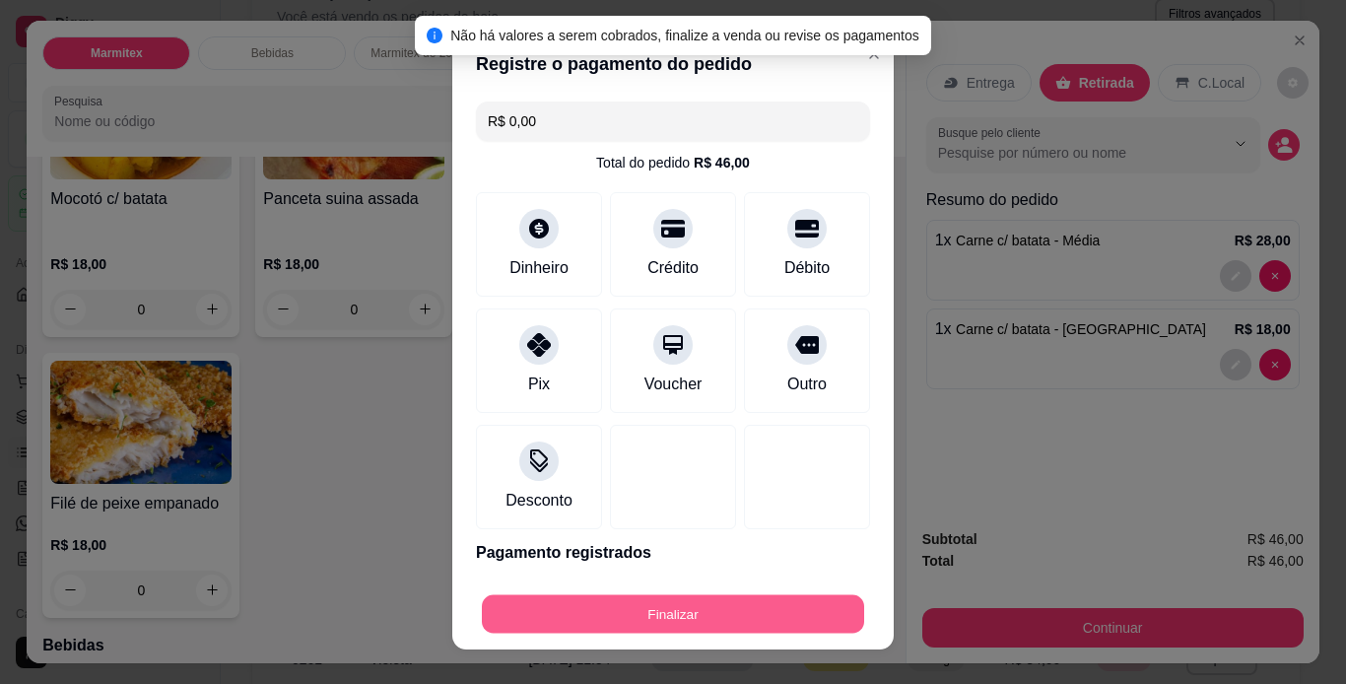
click at [747, 620] on button "Finalizar" at bounding box center [673, 614] width 382 height 38
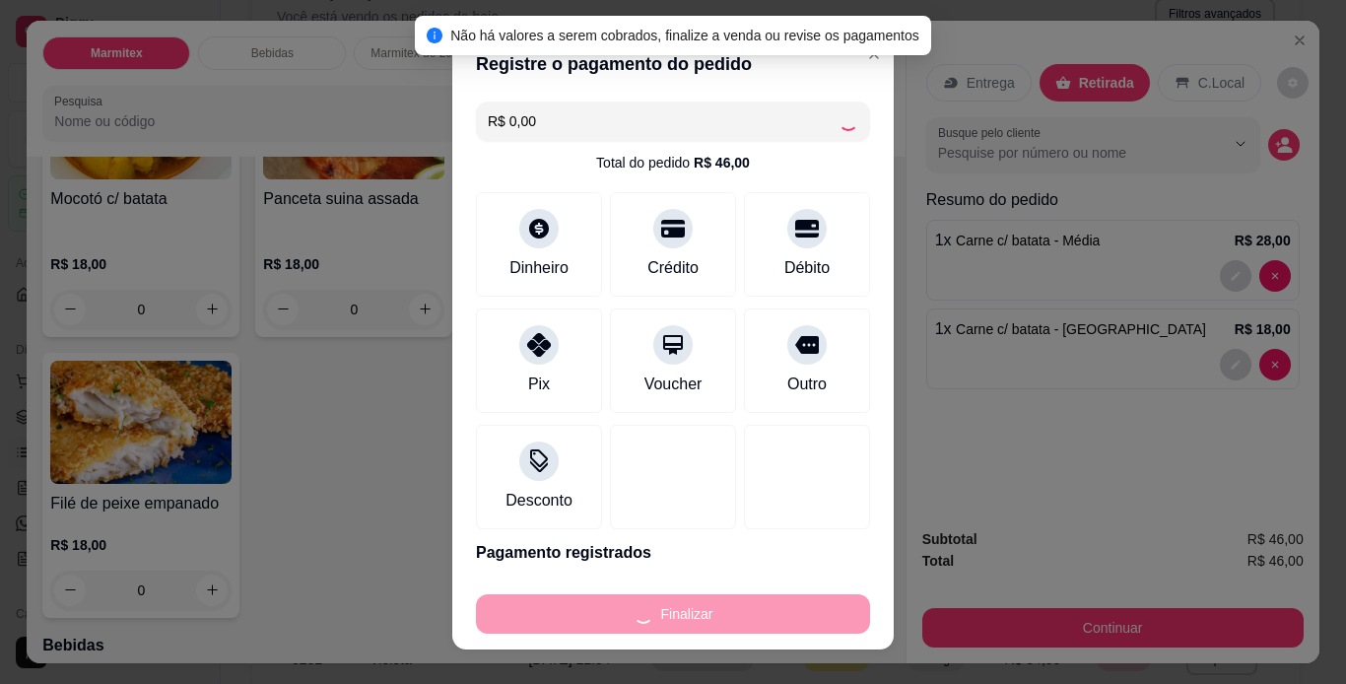
type input "0"
type input "-R$ 46,00"
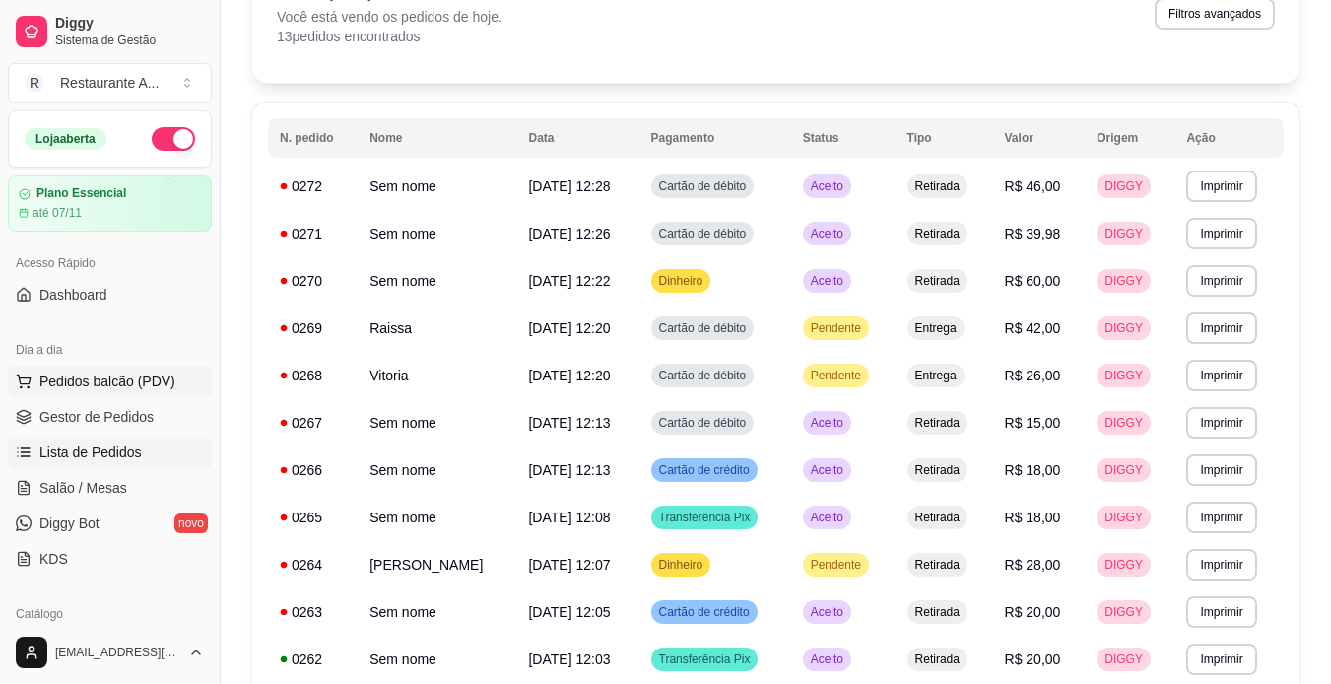
click at [121, 377] on span "Pedidos balcão (PDV)" at bounding box center [107, 382] width 136 height 20
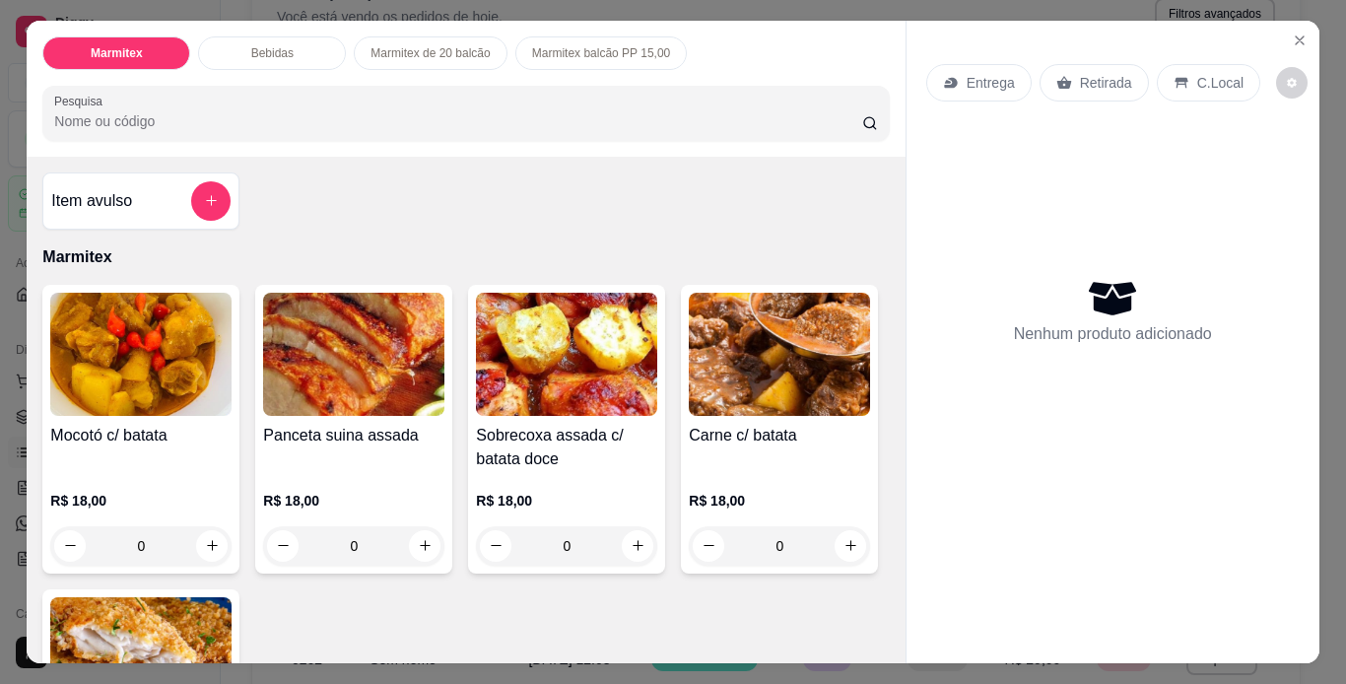
click at [887, 649] on div "Item avulso Marmitex Mocotó c/ batata R$ 18,00 0 Panceta suina assada R$ 18,00 …" at bounding box center [466, 410] width 878 height 507
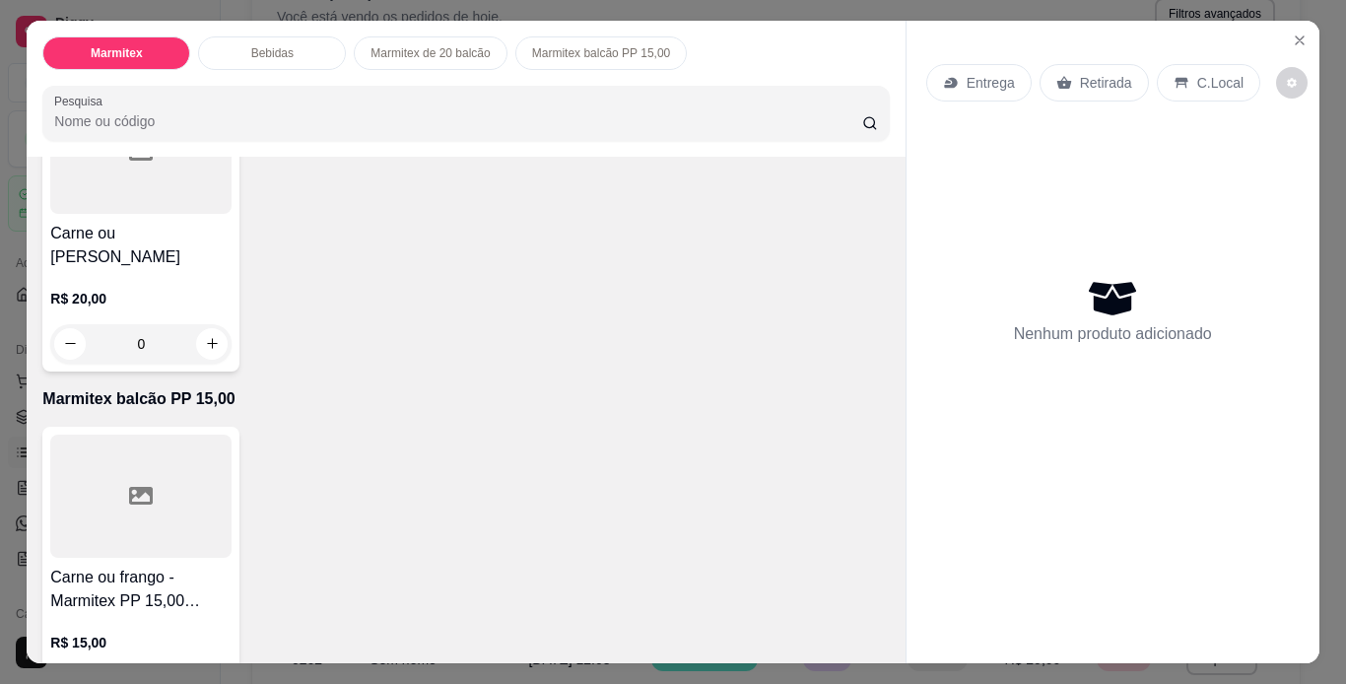
scroll to position [1214, 0]
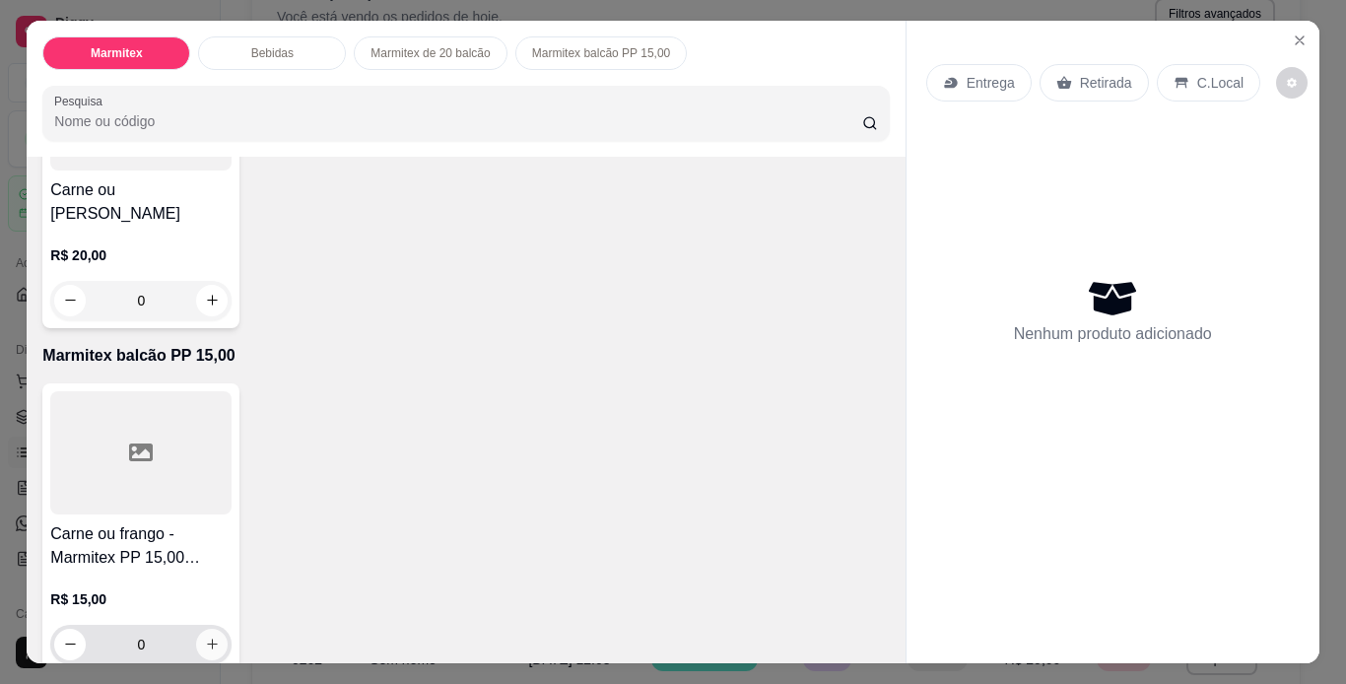
click at [213, 629] on button "increase-product-quantity" at bounding box center [212, 645] width 32 height 32
type input "1"
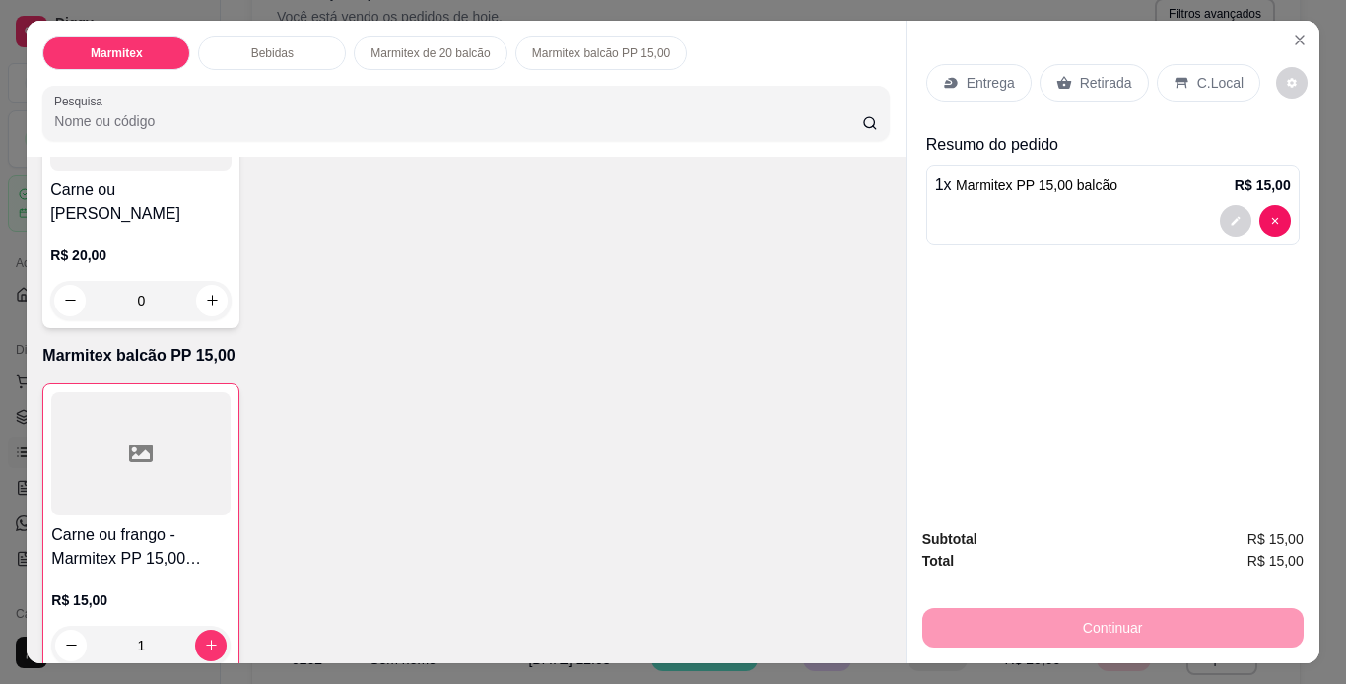
click at [1095, 78] on p "Retirada" at bounding box center [1106, 83] width 52 height 20
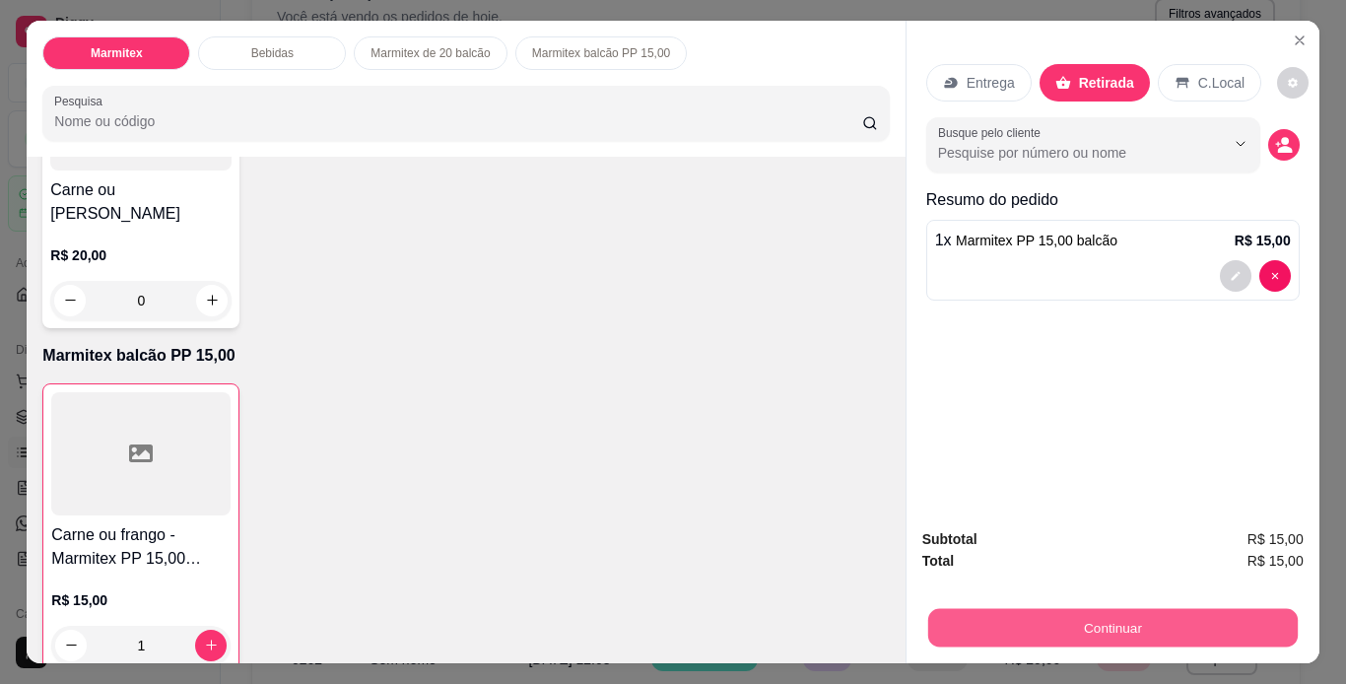
click at [1186, 611] on button "Continuar" at bounding box center [1112, 628] width 370 height 38
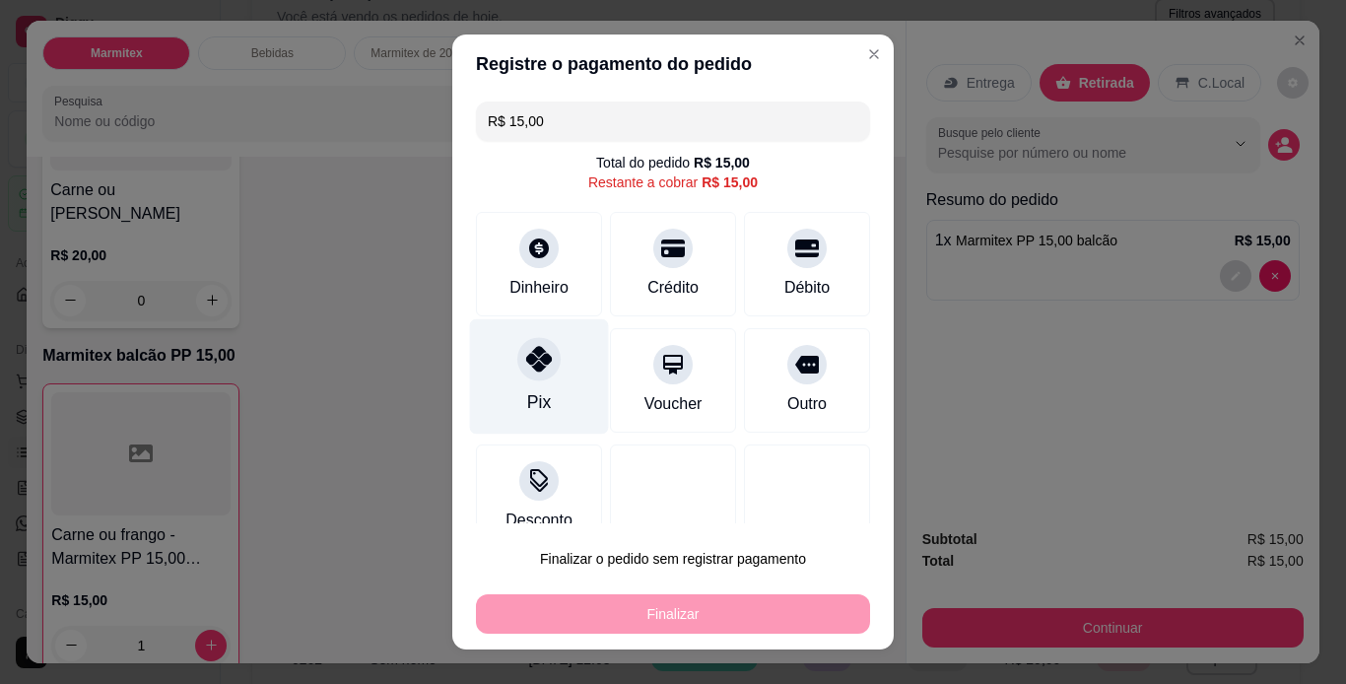
click at [527, 390] on div "Pix" at bounding box center [539, 402] width 24 height 26
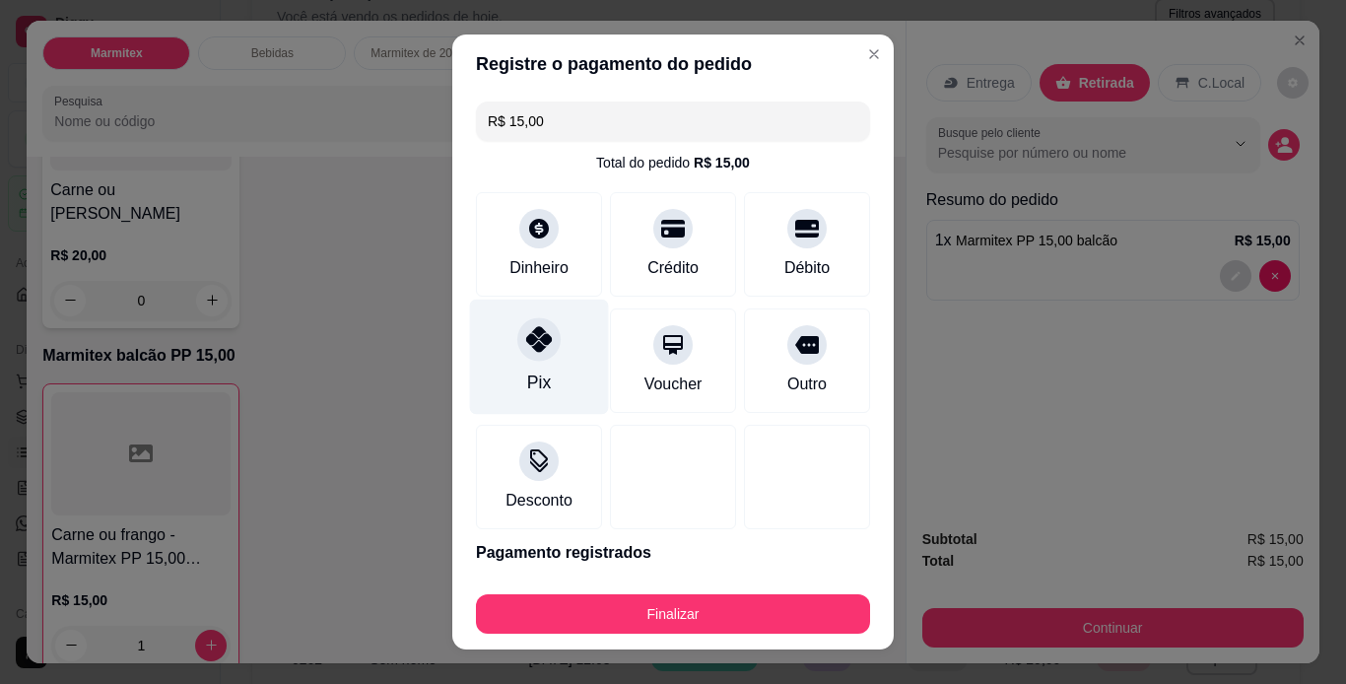
type input "R$ 0,00"
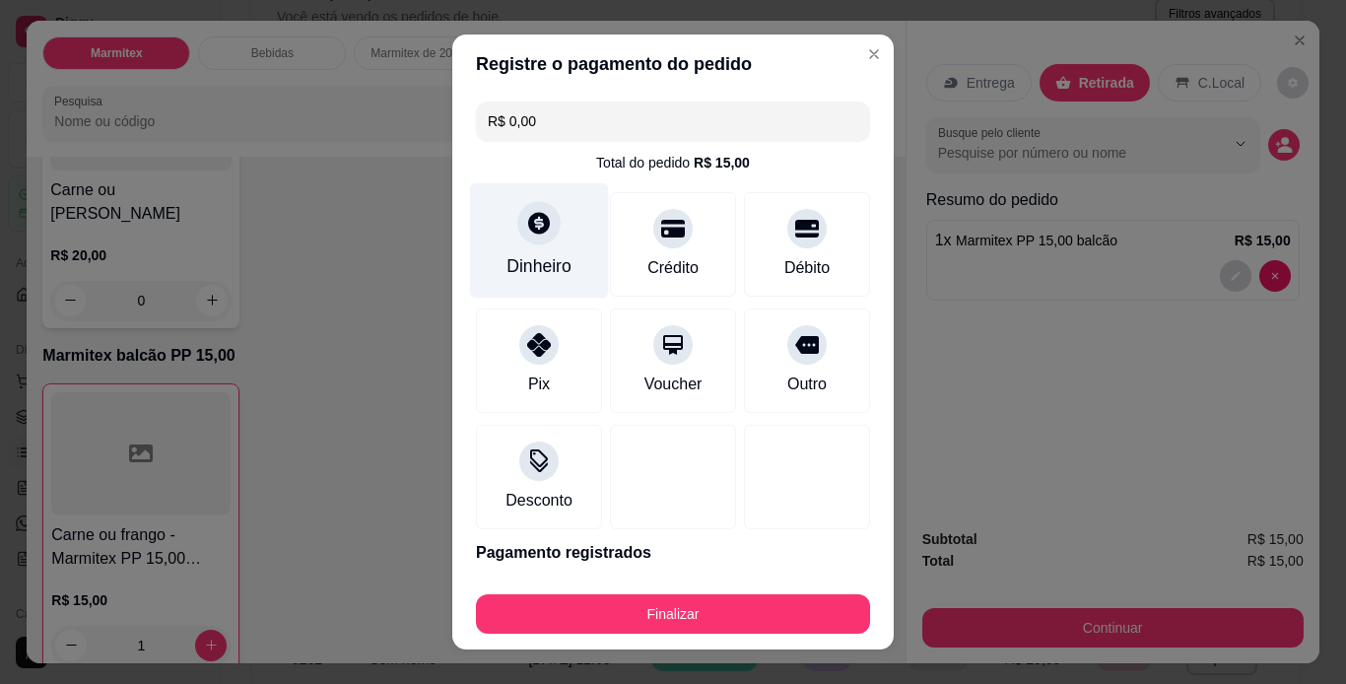
click at [554, 251] on div "Dinheiro" at bounding box center [539, 239] width 139 height 115
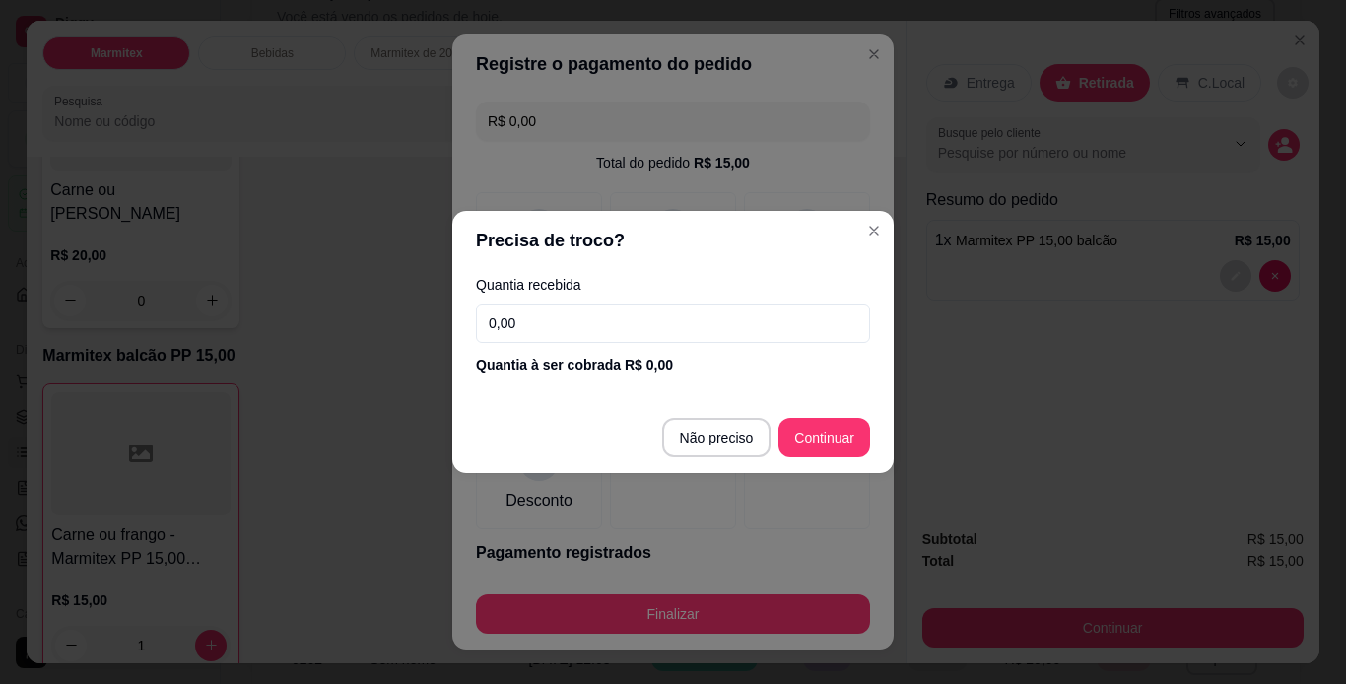
click at [717, 324] on input "0,00" at bounding box center [673, 323] width 394 height 39
click at [499, 322] on input "0,00" at bounding box center [673, 323] width 394 height 39
type input "0,00"
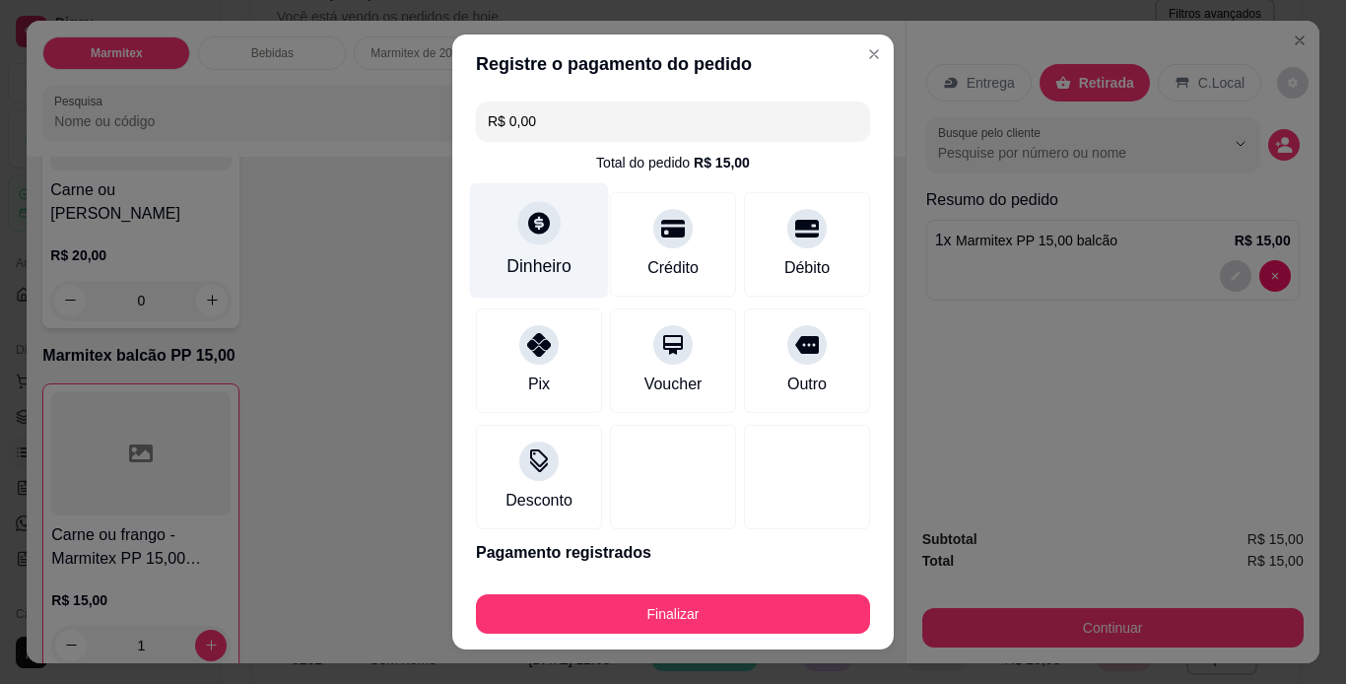
click at [553, 226] on div "Dinheiro" at bounding box center [539, 239] width 139 height 115
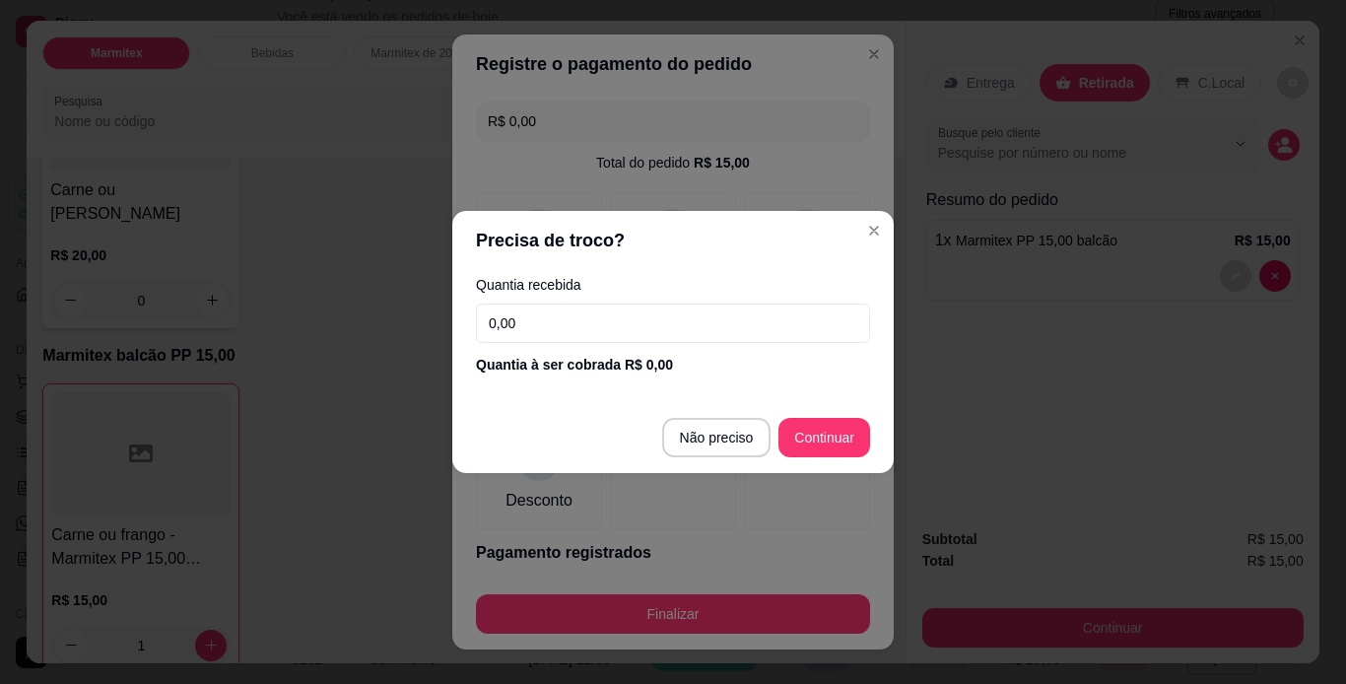
click at [608, 331] on input "0,00" at bounding box center [673, 323] width 394 height 39
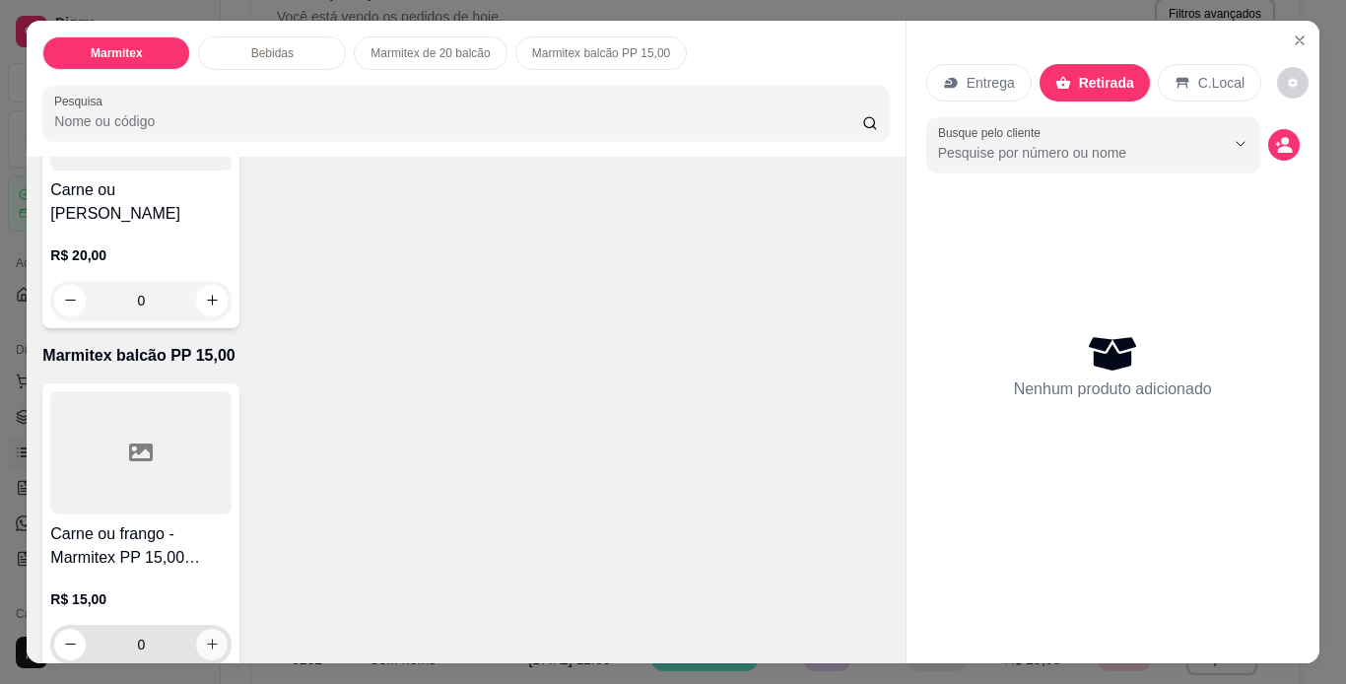
click at [208, 637] on icon "increase-product-quantity" at bounding box center [212, 644] width 15 height 15
type input "1"
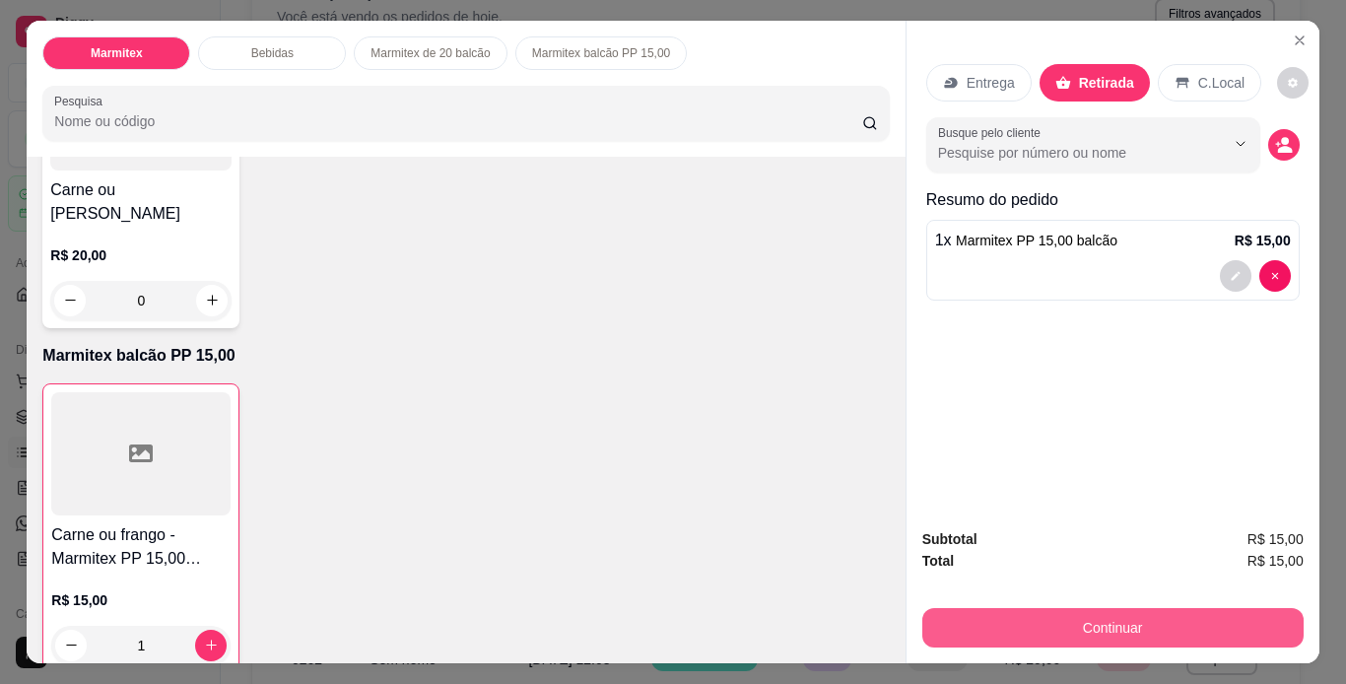
click at [1127, 626] on button "Continuar" at bounding box center [1112, 627] width 381 height 39
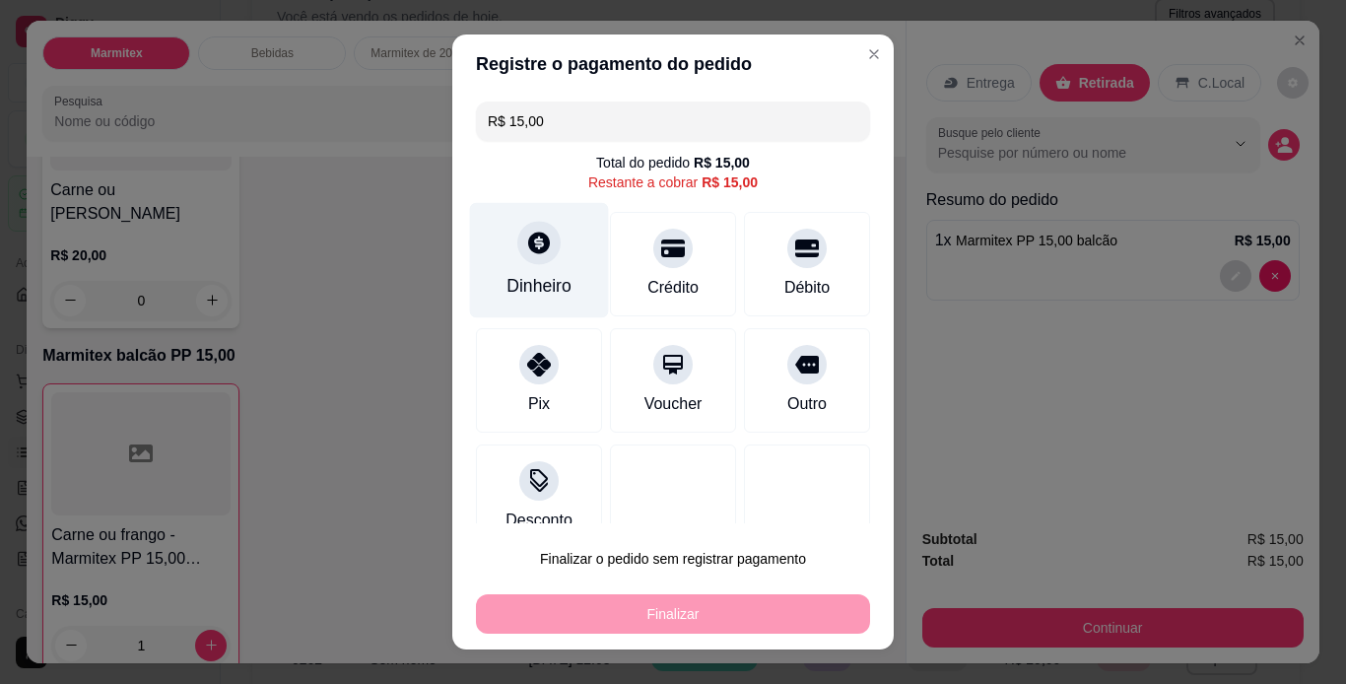
click at [517, 243] on div at bounding box center [538, 242] width 43 height 43
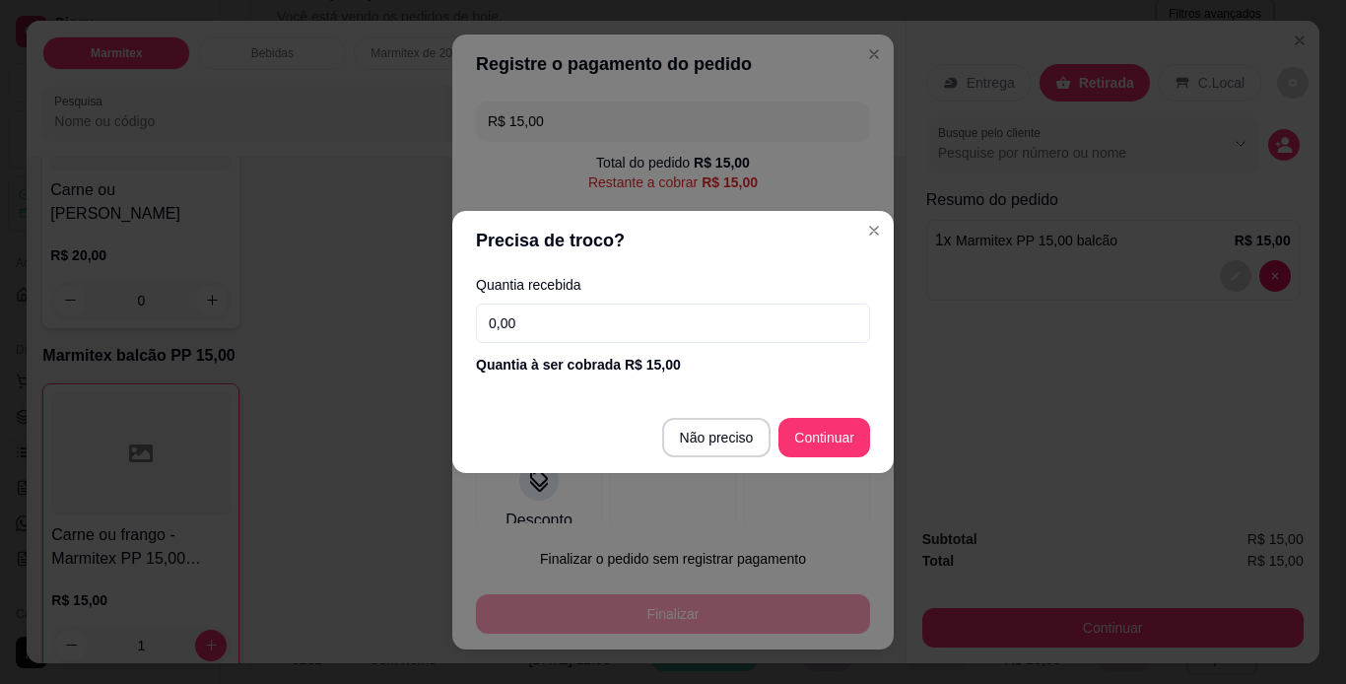
click at [714, 316] on input "0,00" at bounding box center [673, 323] width 394 height 39
type input "R$ 0,00"
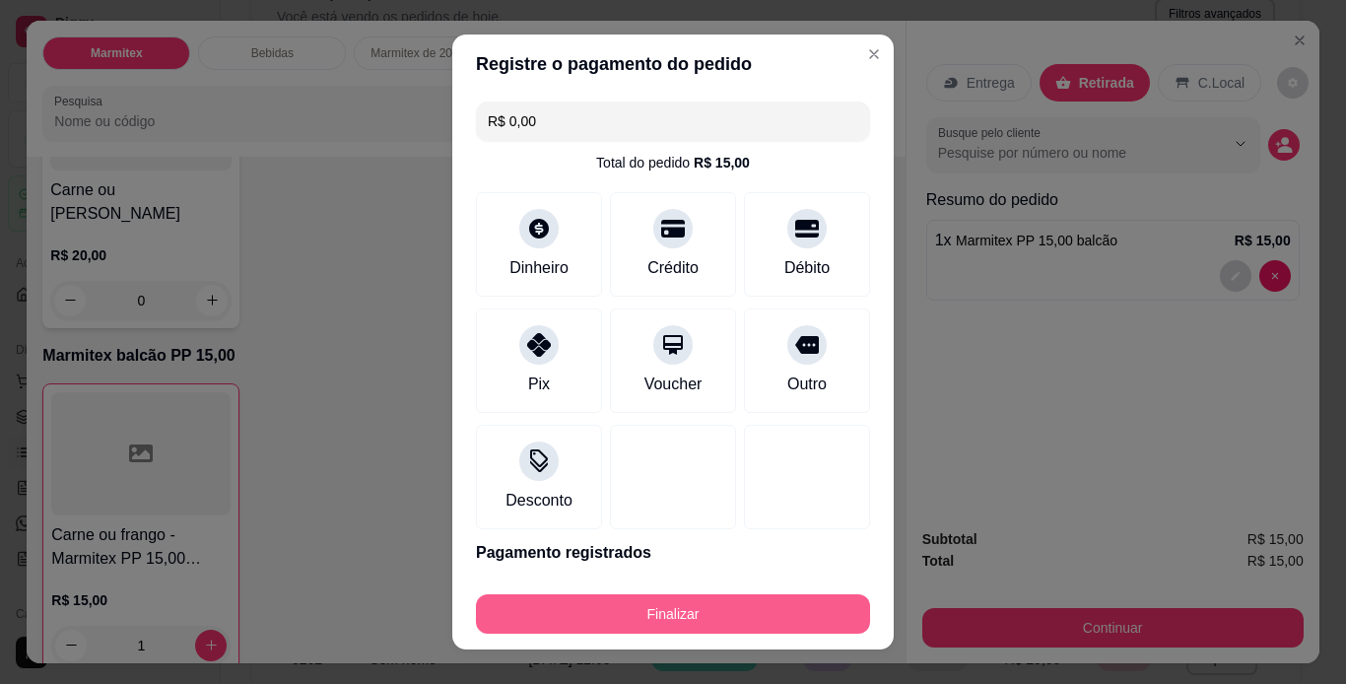
click at [757, 618] on button "Finalizar" at bounding box center [673, 613] width 394 height 39
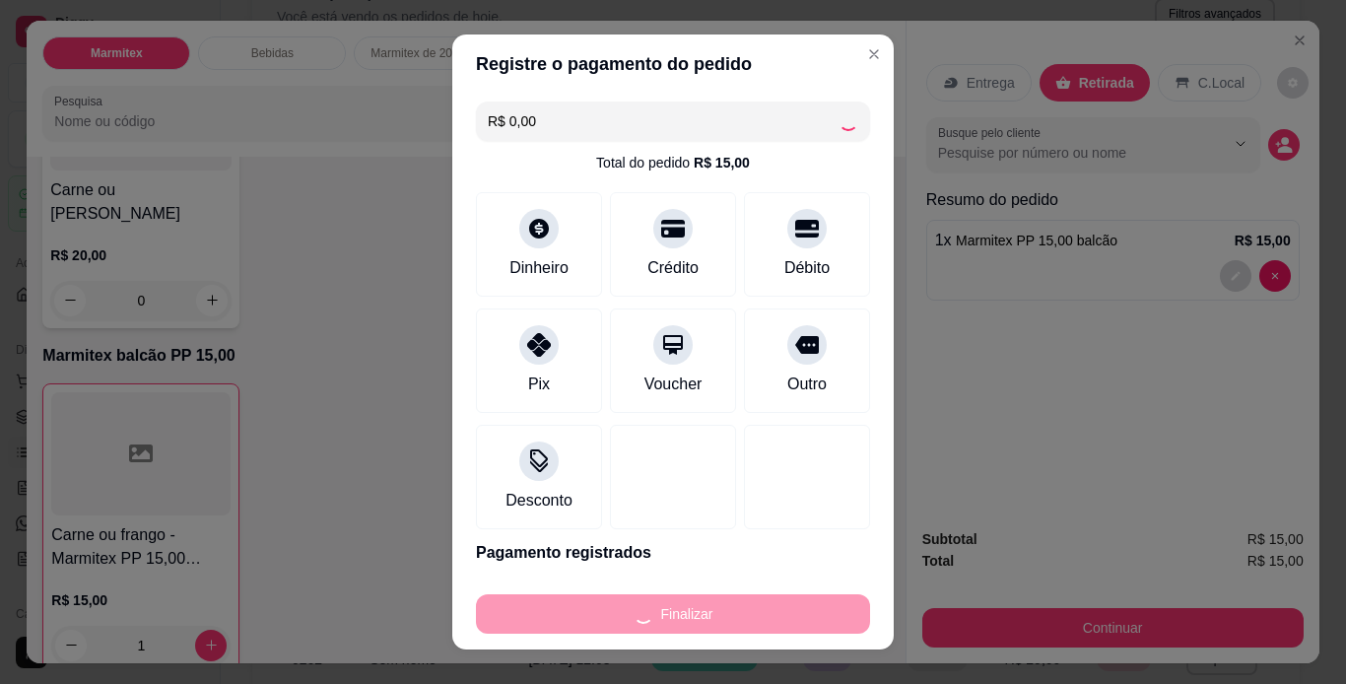
type input "0"
type input "-R$ 15,00"
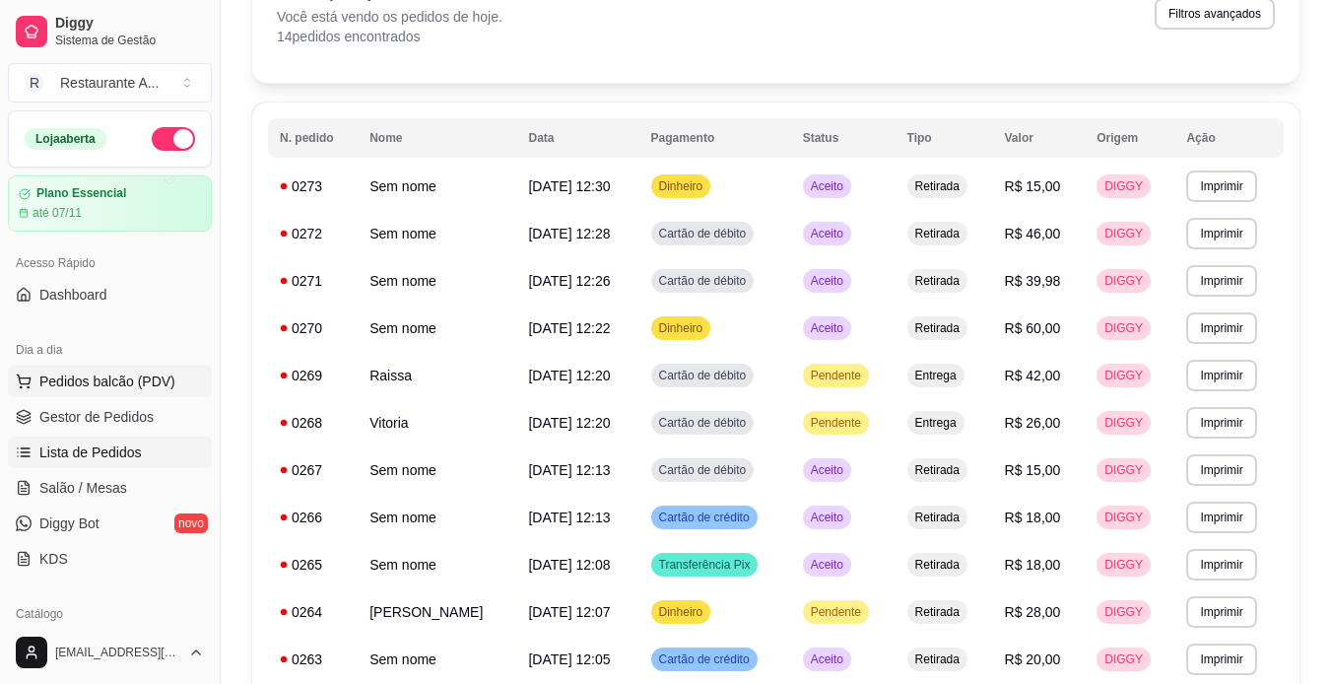
click at [156, 396] on button "Pedidos balcão (PDV)" at bounding box center [110, 382] width 204 height 32
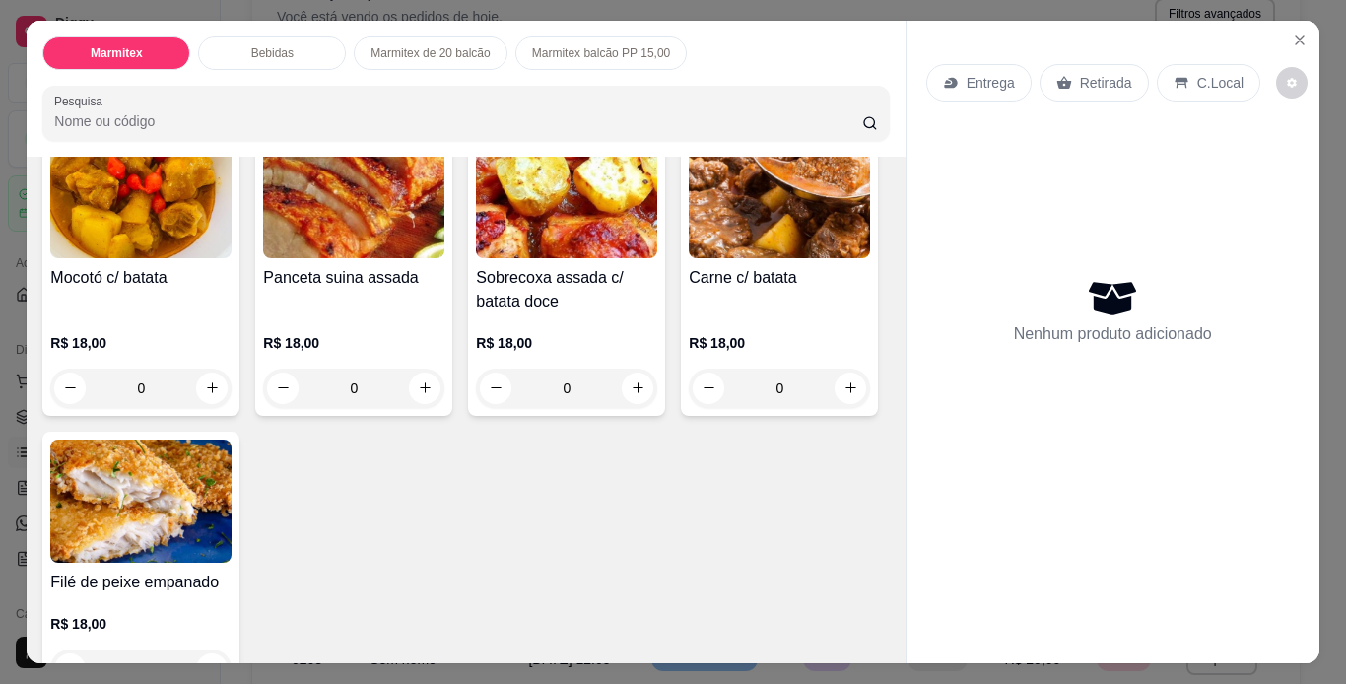
scroll to position [197, 0]
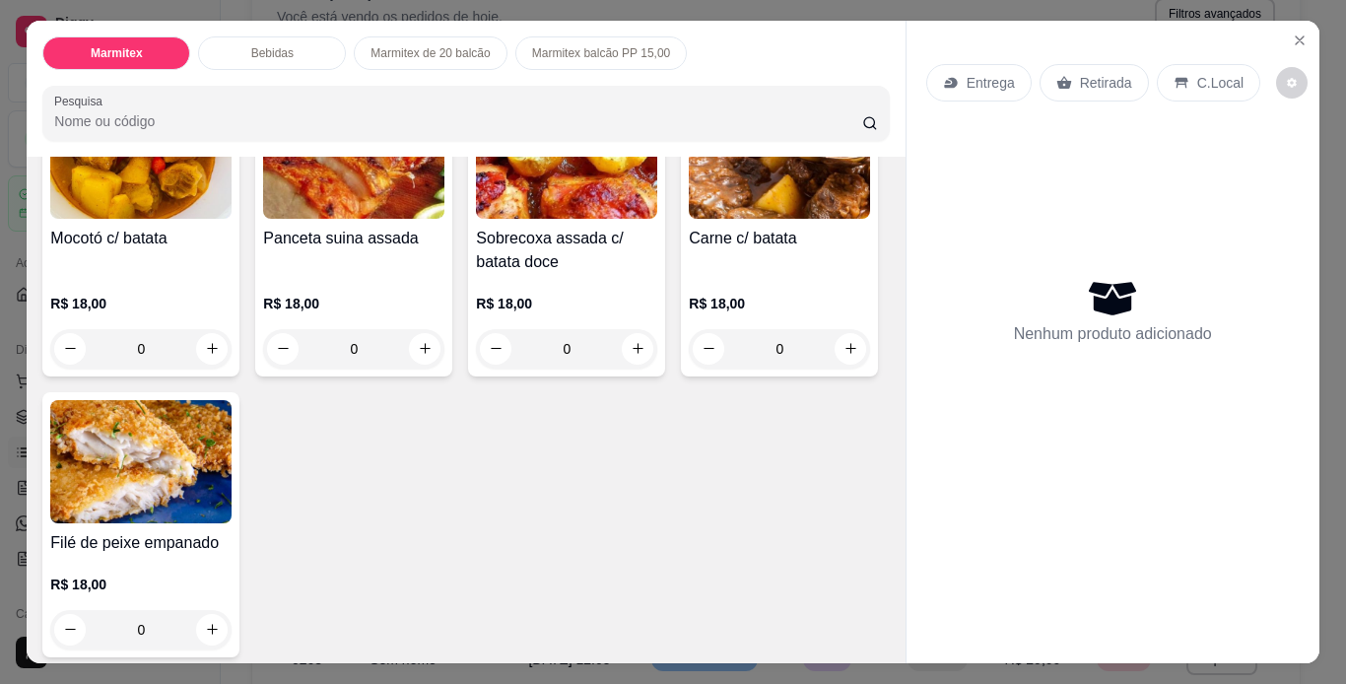
click at [325, 232] on h4 "Panceta suina assada" at bounding box center [353, 239] width 181 height 24
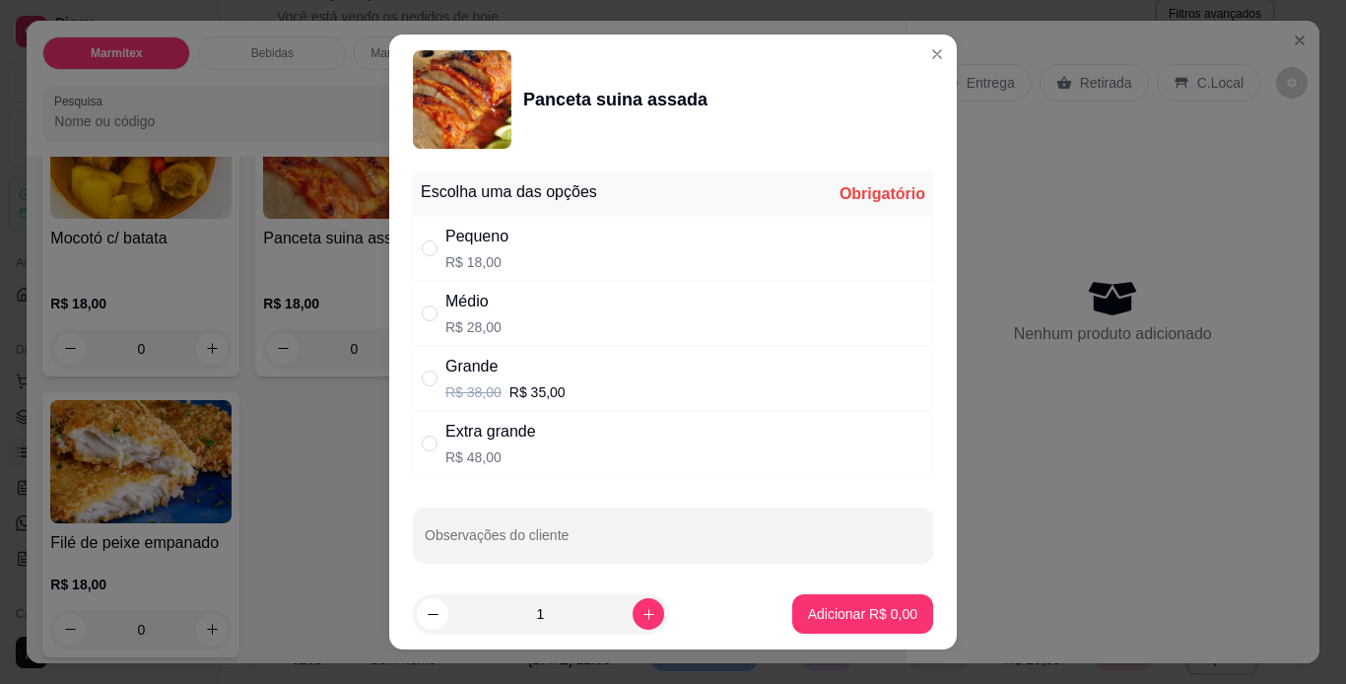
click at [574, 380] on div "Grande R$ 38,00 R$ 35,00" at bounding box center [673, 378] width 520 height 65
radio input "true"
click at [886, 615] on p "Adicionar R$ 35,00" at bounding box center [859, 614] width 114 height 19
type input "1"
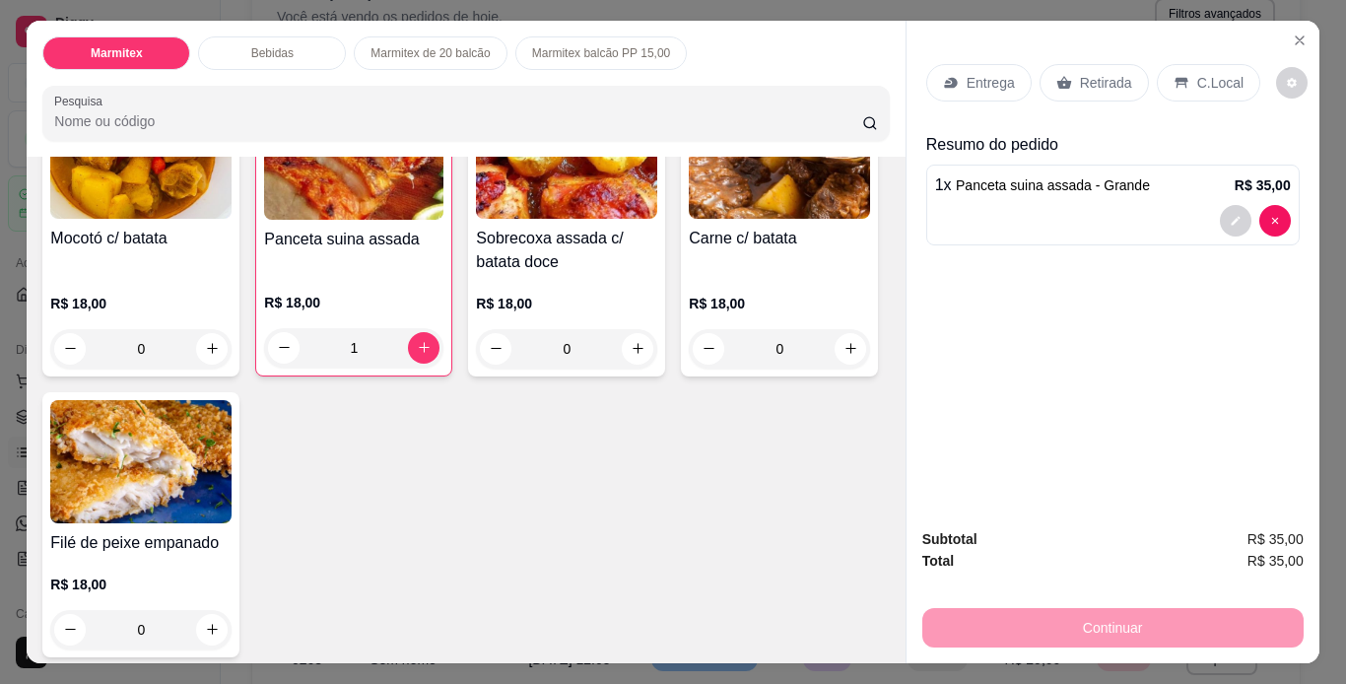
click at [1094, 73] on p "Retirada" at bounding box center [1106, 83] width 52 height 20
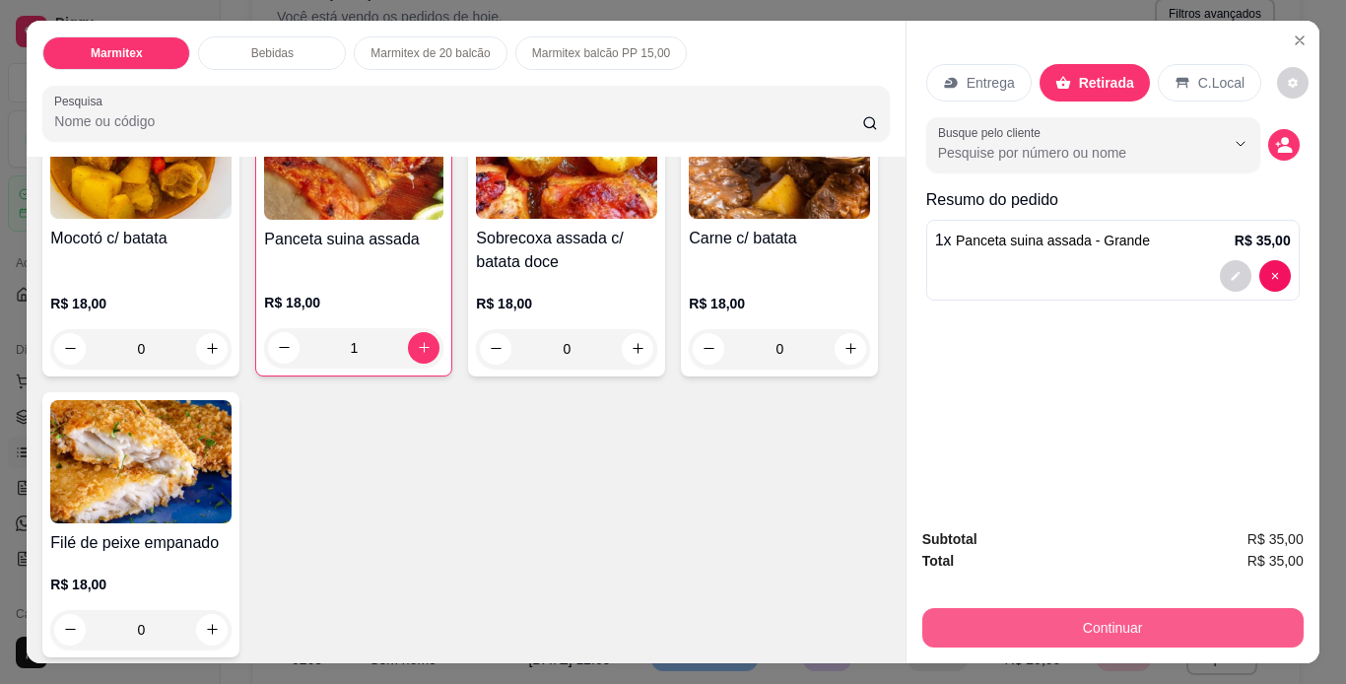
click at [1127, 631] on button "Continuar" at bounding box center [1112, 627] width 381 height 39
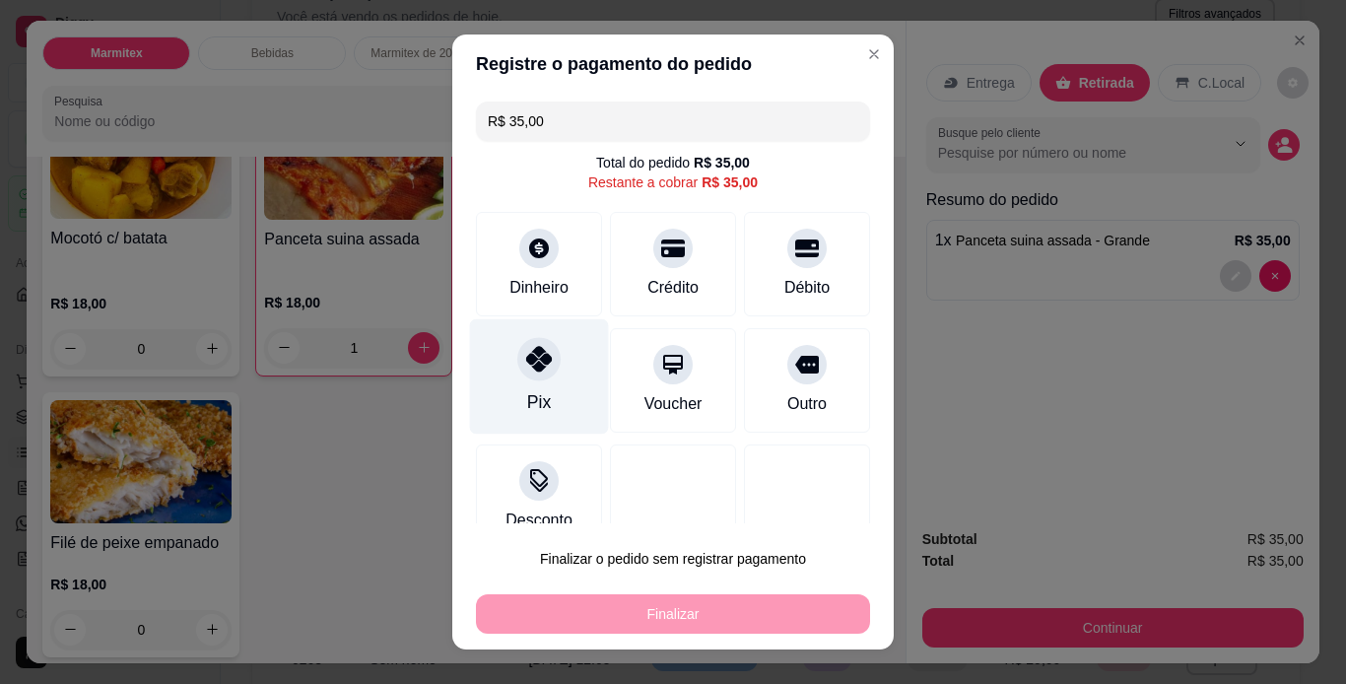
click at [551, 388] on div "Pix" at bounding box center [539, 375] width 139 height 115
type input "R$ 0,00"
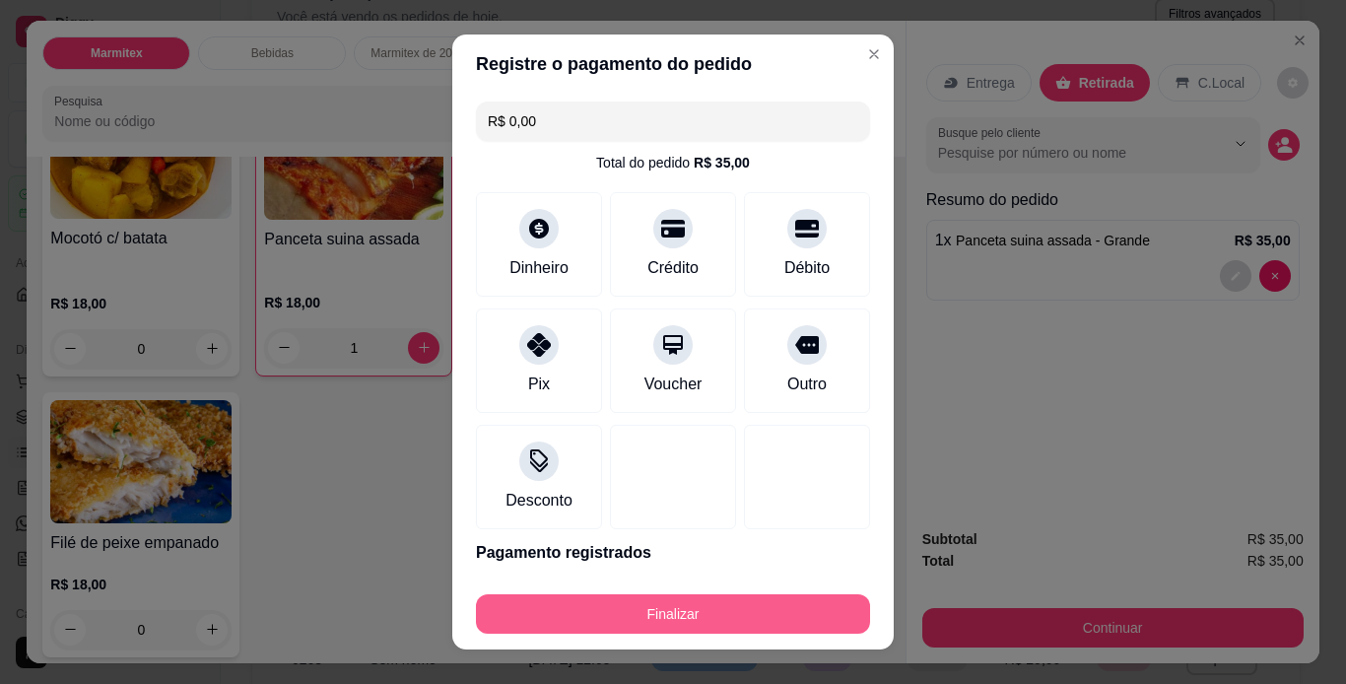
click at [595, 605] on button "Finalizar" at bounding box center [673, 613] width 394 height 39
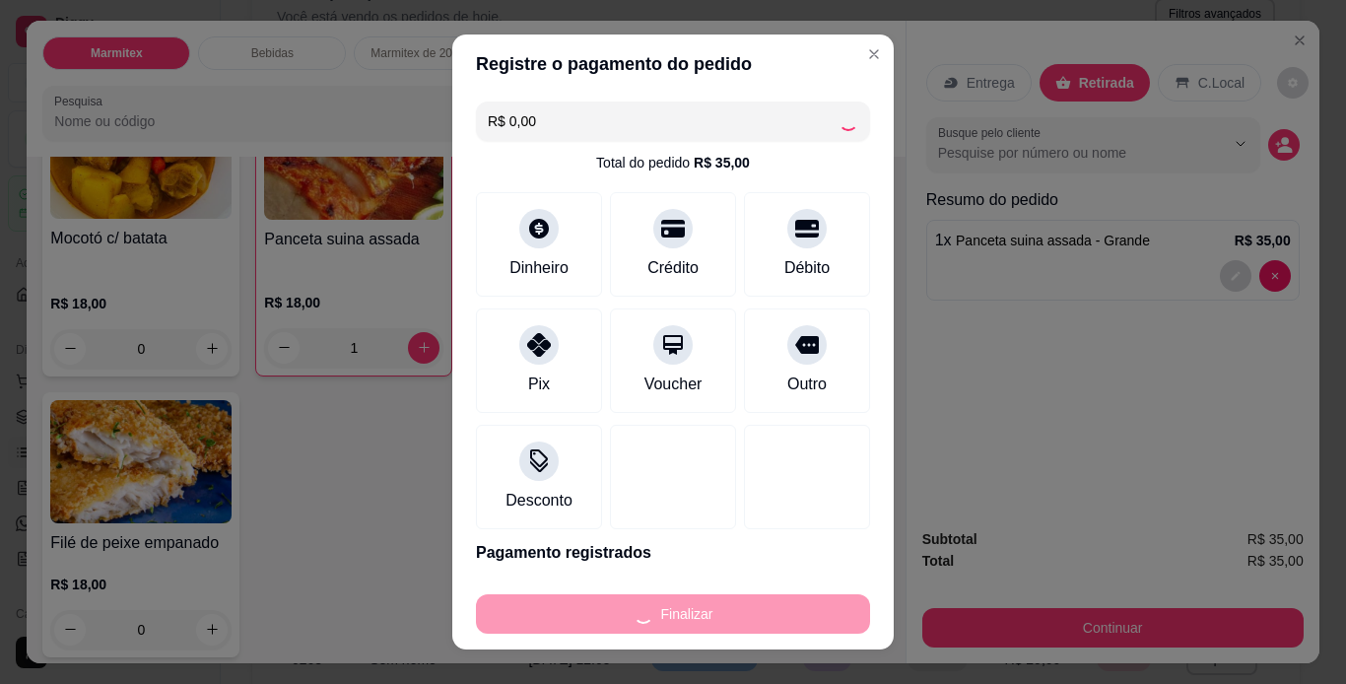
type input "0"
type input "-R$ 35,00"
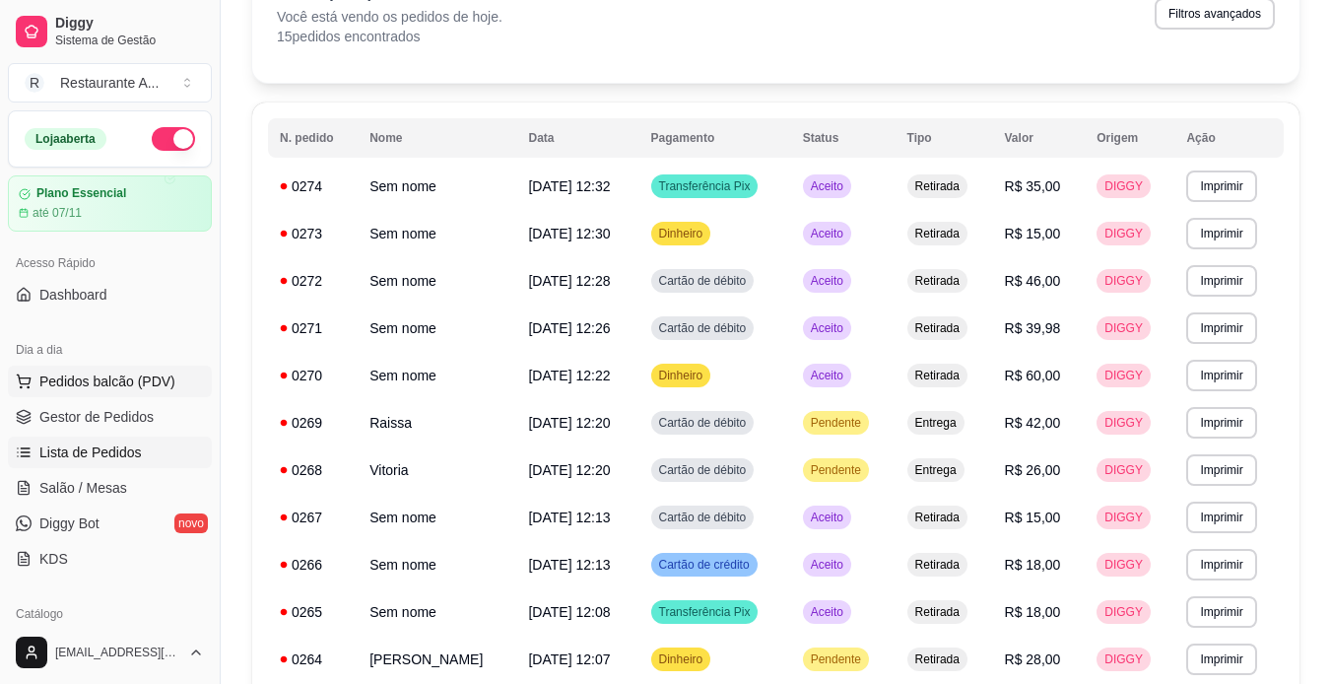
click at [150, 385] on span "Pedidos balcão (PDV)" at bounding box center [107, 382] width 136 height 20
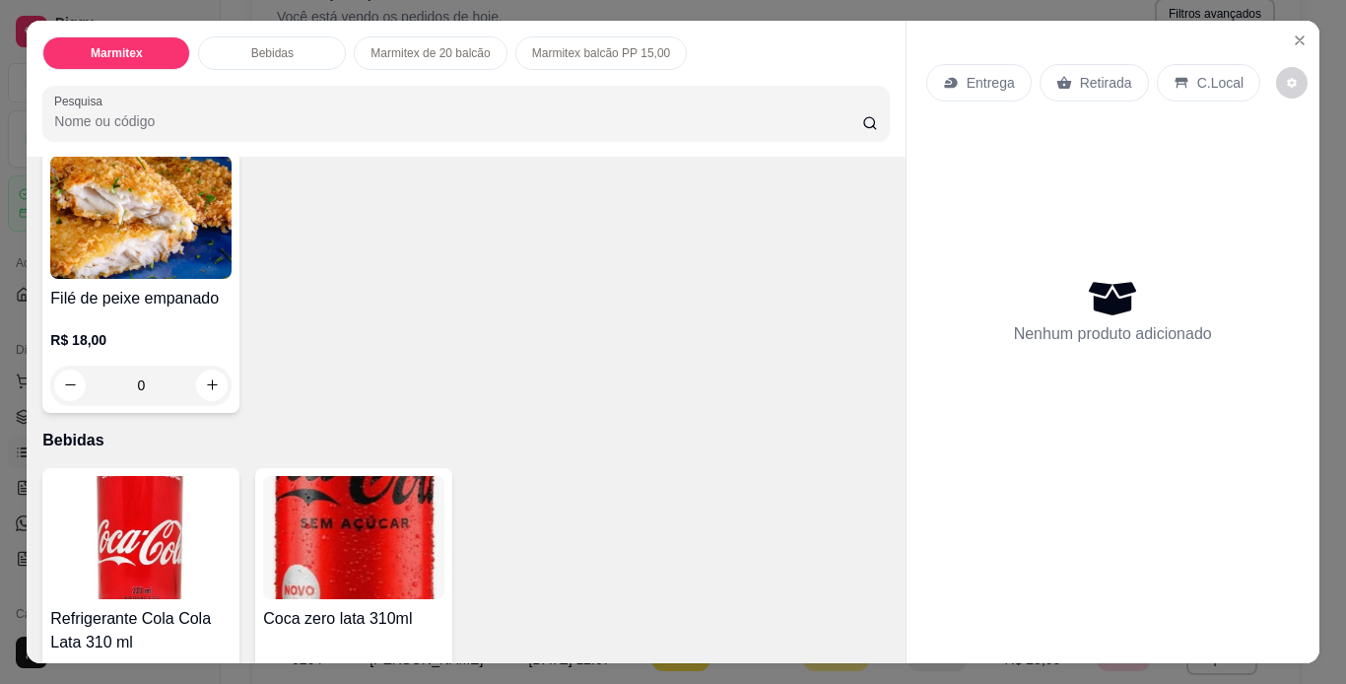
scroll to position [473, 0]
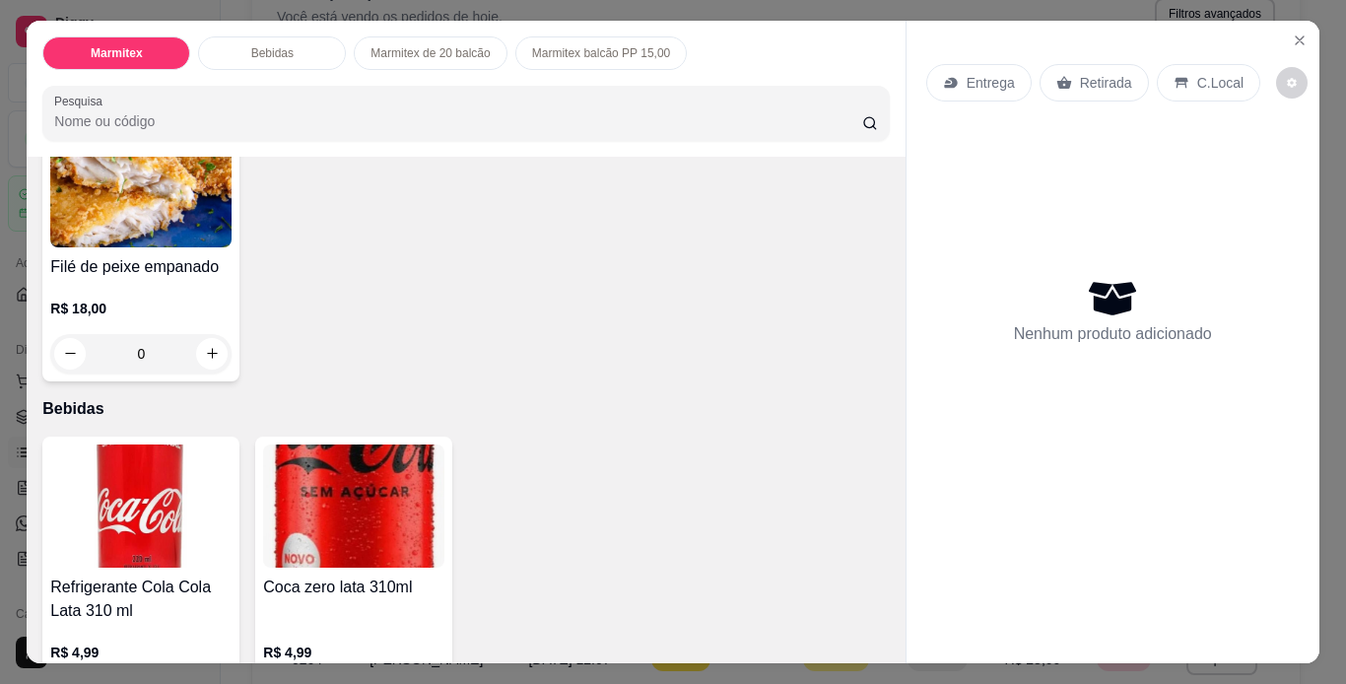
click at [893, 655] on div "Item avulso Marmitex Mocotó c/ batata R$ 18,00 0 Panceta suina assada R$ 18,00 …" at bounding box center [466, 410] width 878 height 507
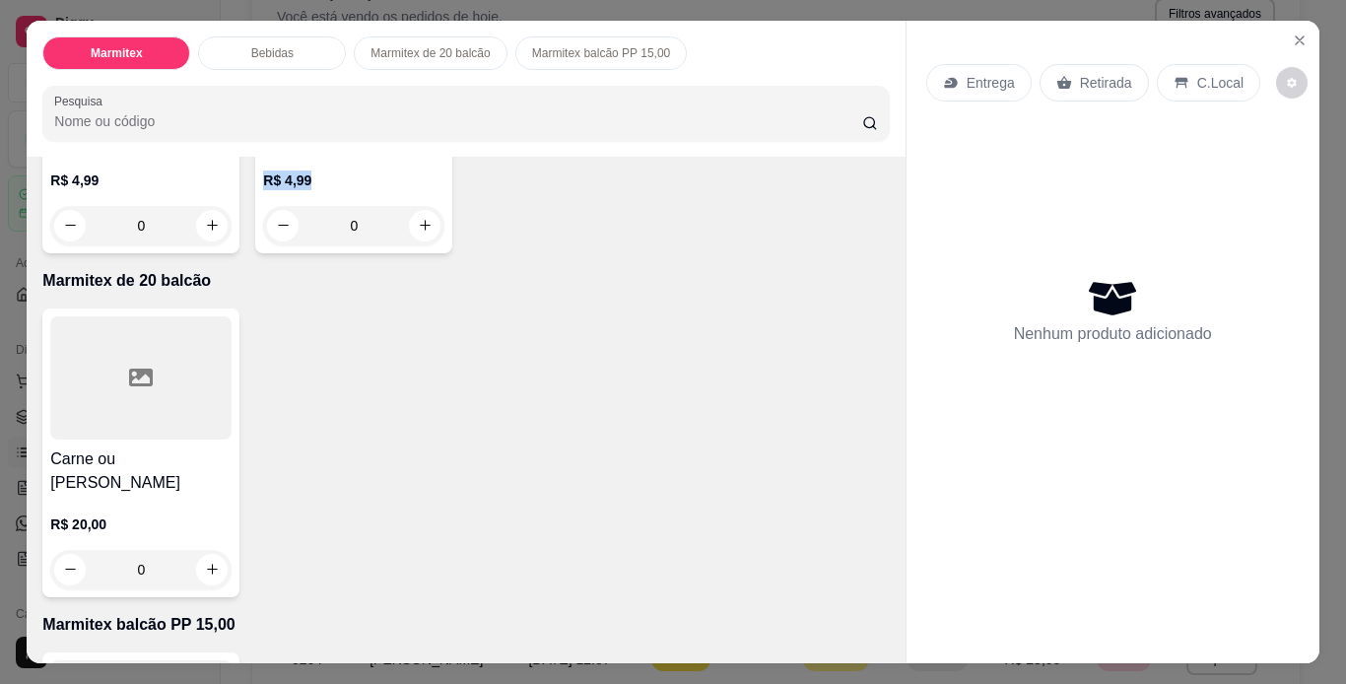
scroll to position [946, 0]
click at [207, 564] on icon "increase-product-quantity" at bounding box center [212, 569] width 10 height 10
type input "1"
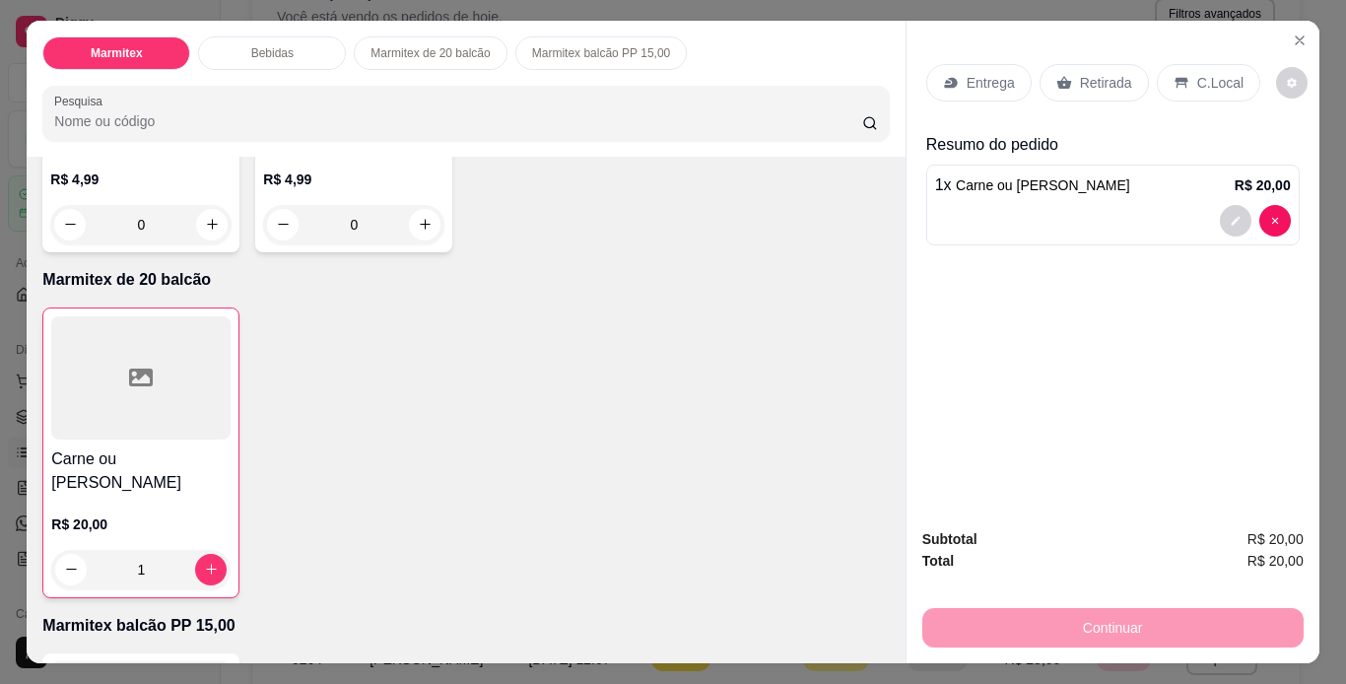
click at [1088, 64] on div "Retirada" at bounding box center [1094, 82] width 109 height 37
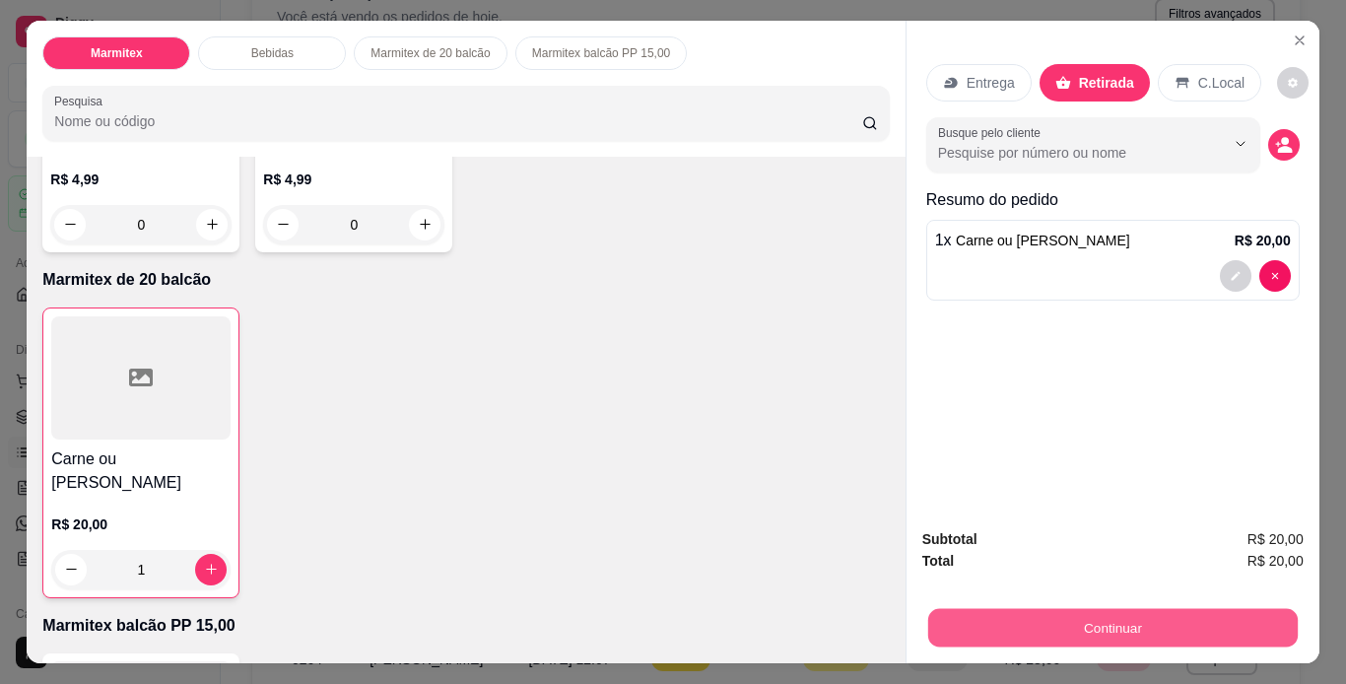
click at [1114, 620] on button "Continuar" at bounding box center [1112, 628] width 370 height 38
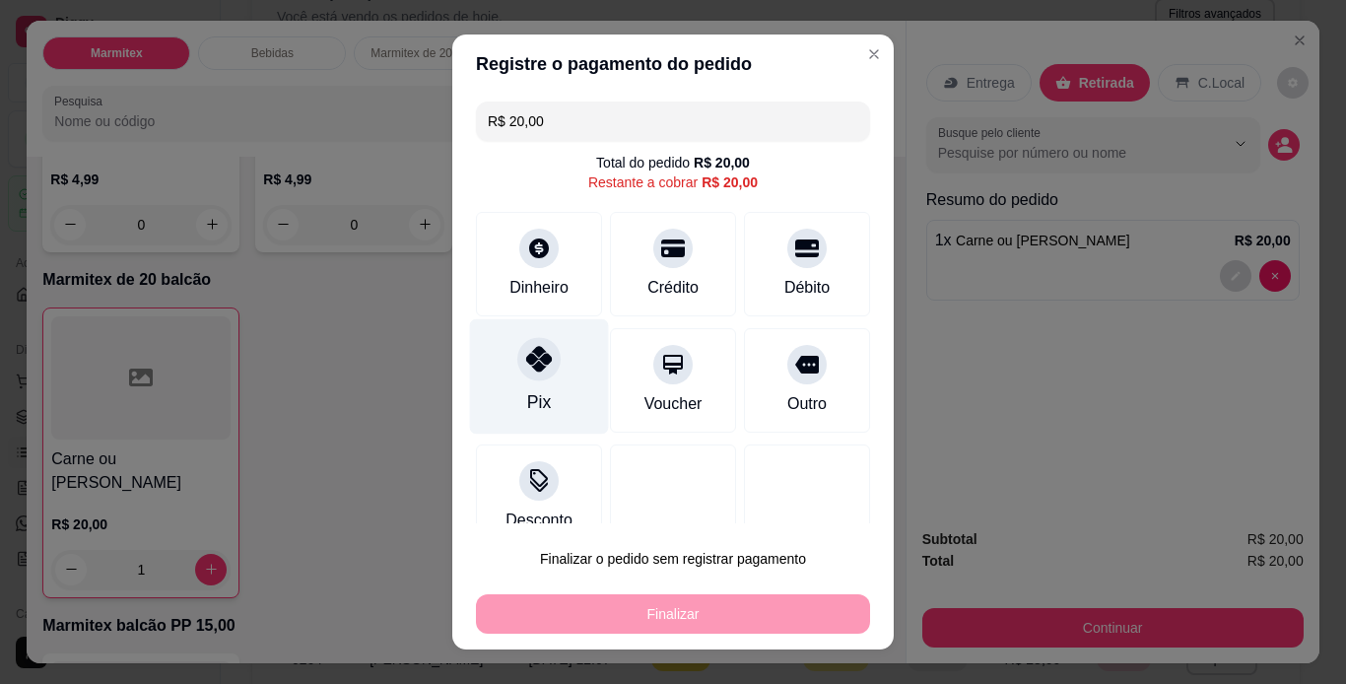
click at [517, 374] on div at bounding box center [538, 358] width 43 height 43
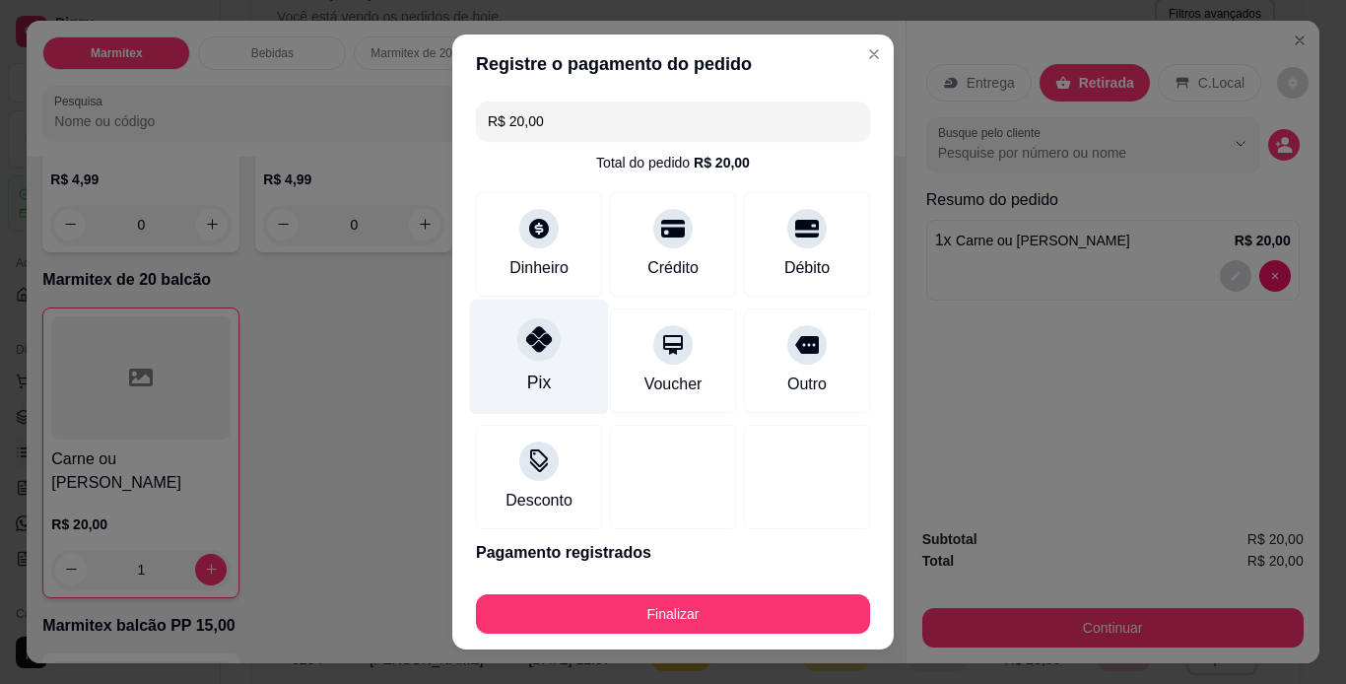
type input "R$ 0,00"
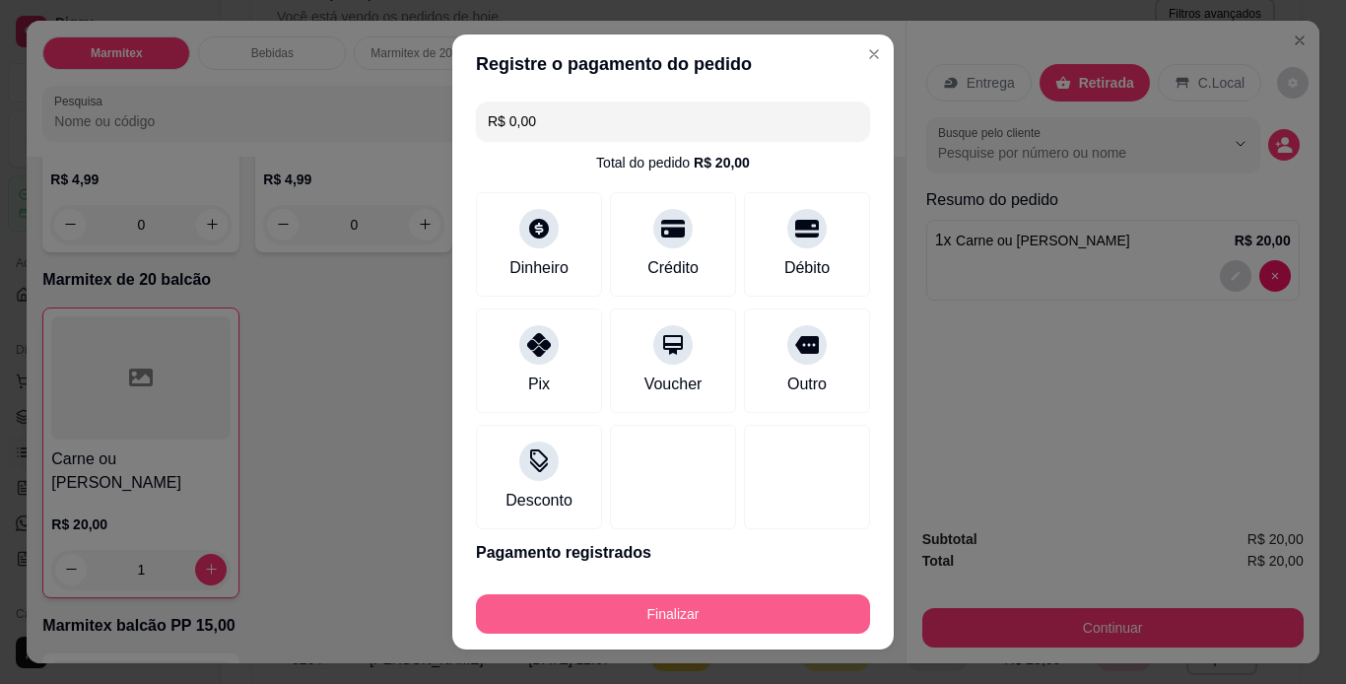
click at [716, 613] on button "Finalizar" at bounding box center [673, 613] width 394 height 39
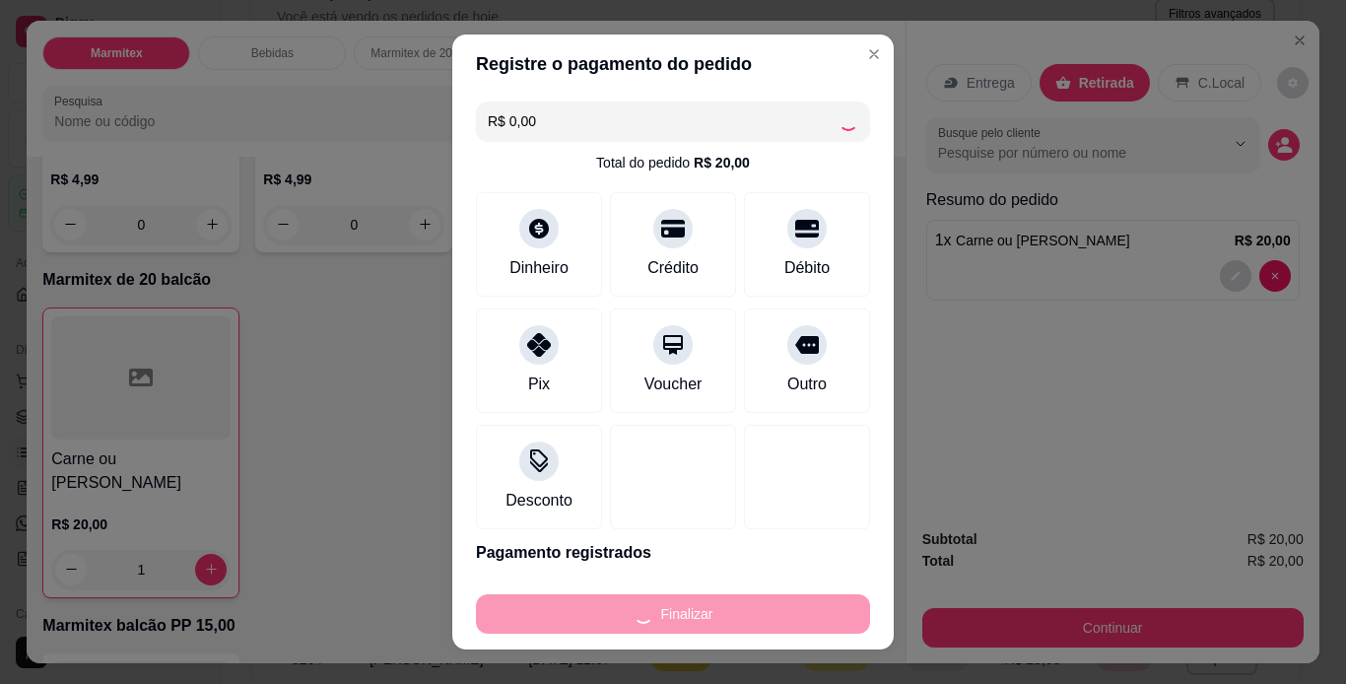
type input "0"
type input "-R$ 20,00"
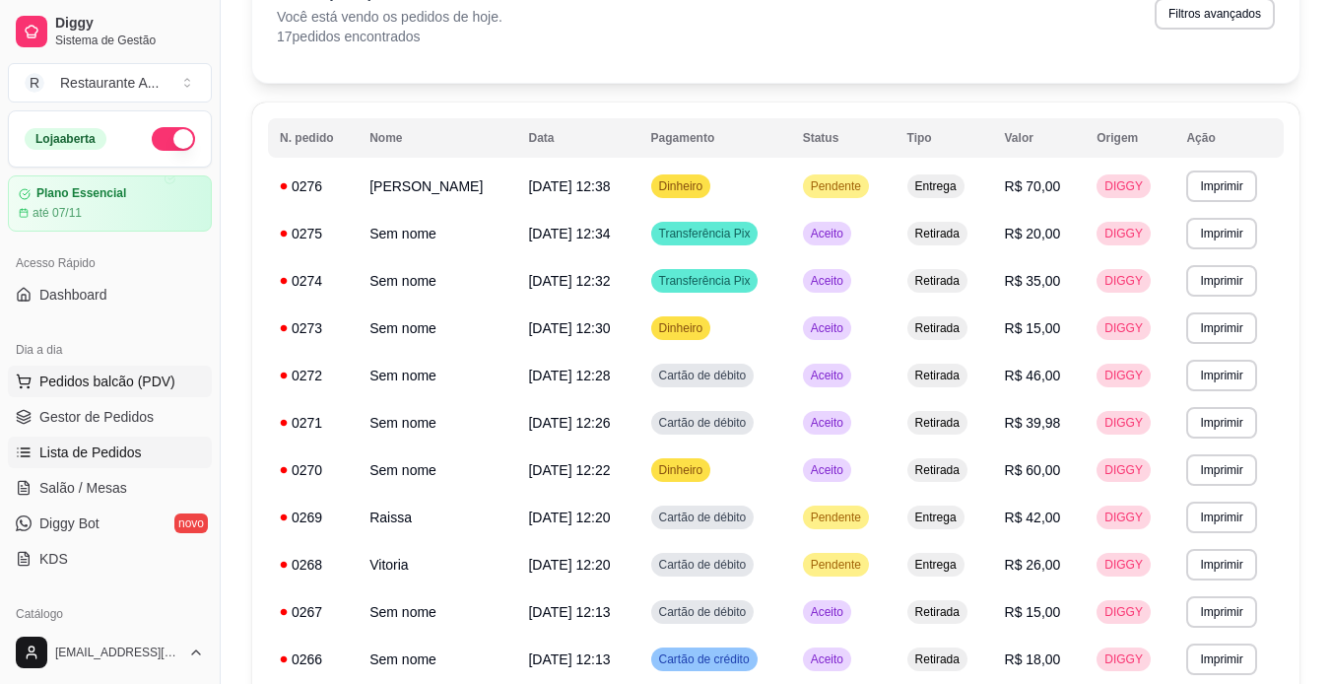
click at [121, 371] on button "Pedidos balcão (PDV)" at bounding box center [110, 382] width 204 height 32
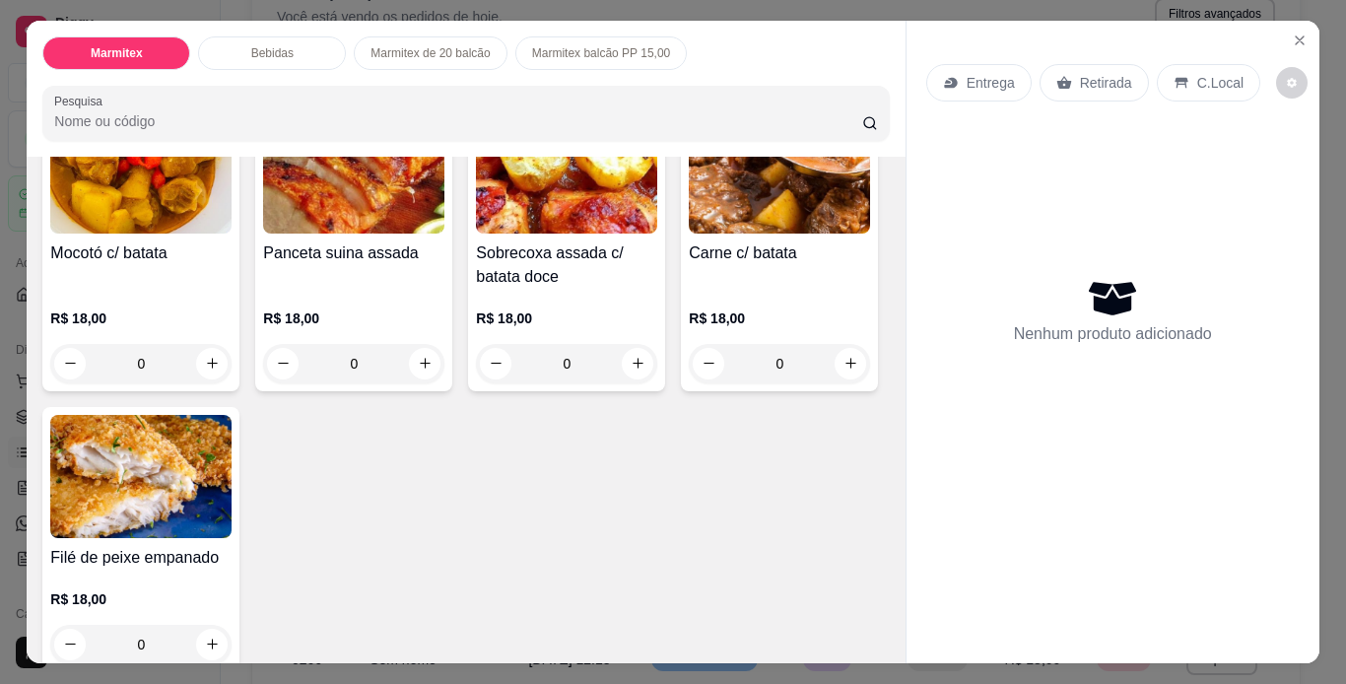
scroll to position [197, 0]
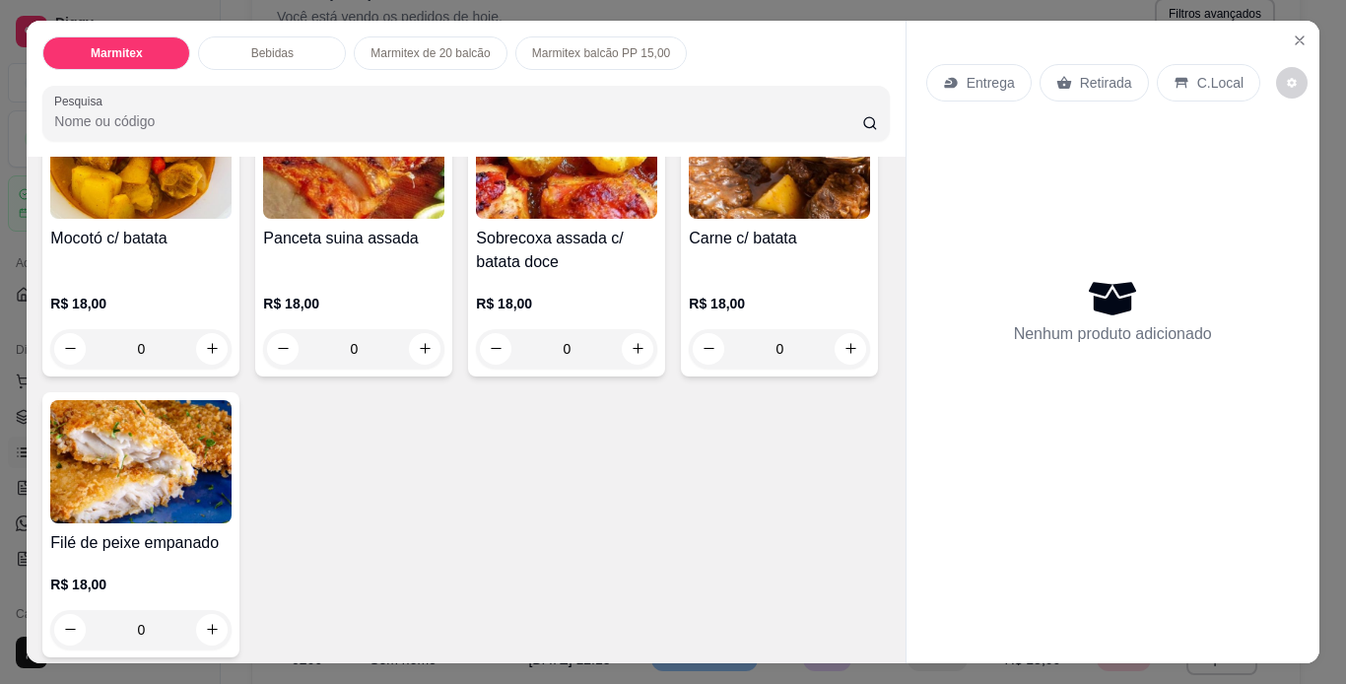
click at [689, 219] on img at bounding box center [779, 157] width 181 height 123
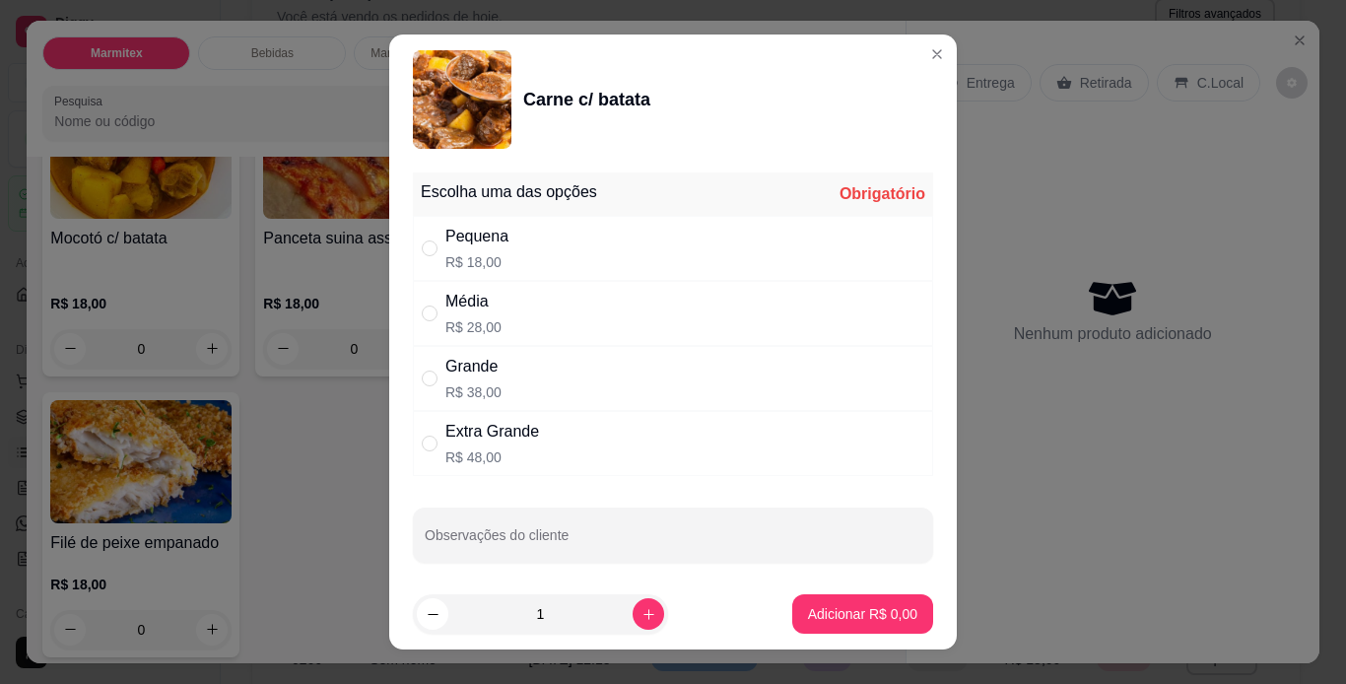
click at [662, 319] on div "Média R$ 28,00" at bounding box center [673, 313] width 520 height 65
radio input "true"
click at [852, 619] on p "Adicionar R$ 28,00" at bounding box center [858, 614] width 117 height 20
type input "1"
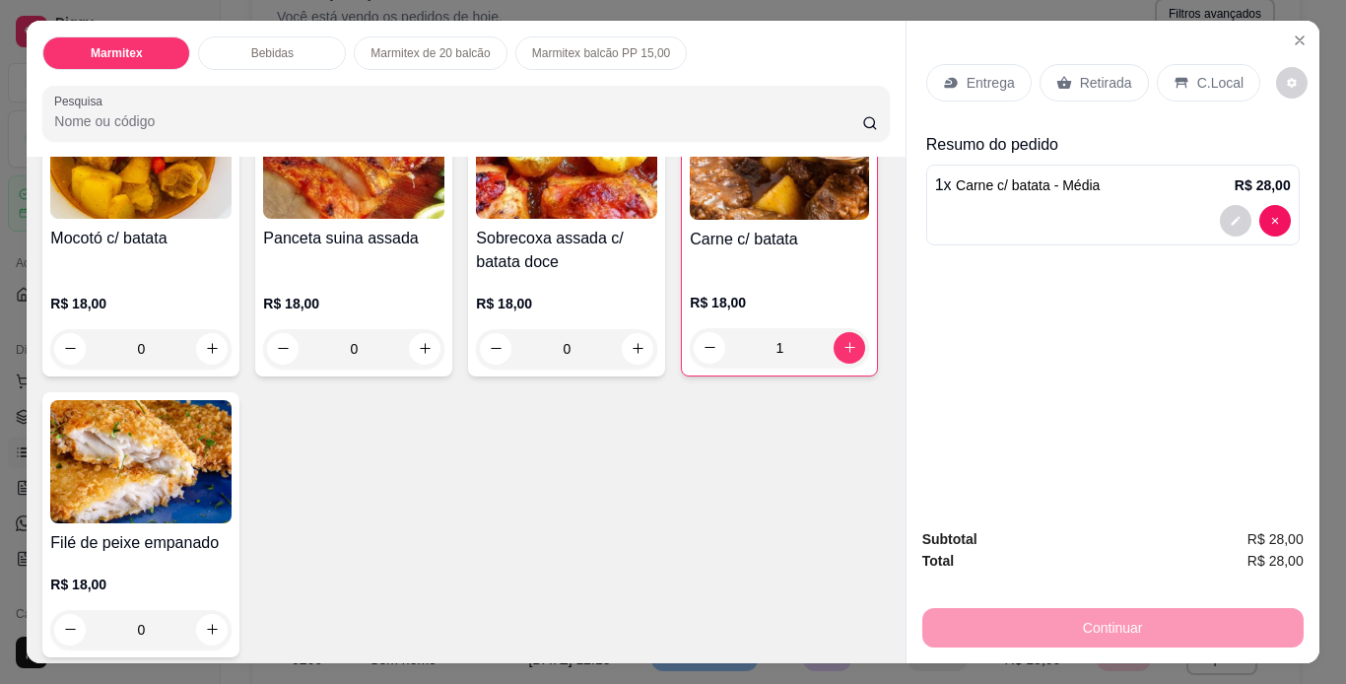
click at [1084, 79] on p "Retirada" at bounding box center [1106, 83] width 52 height 20
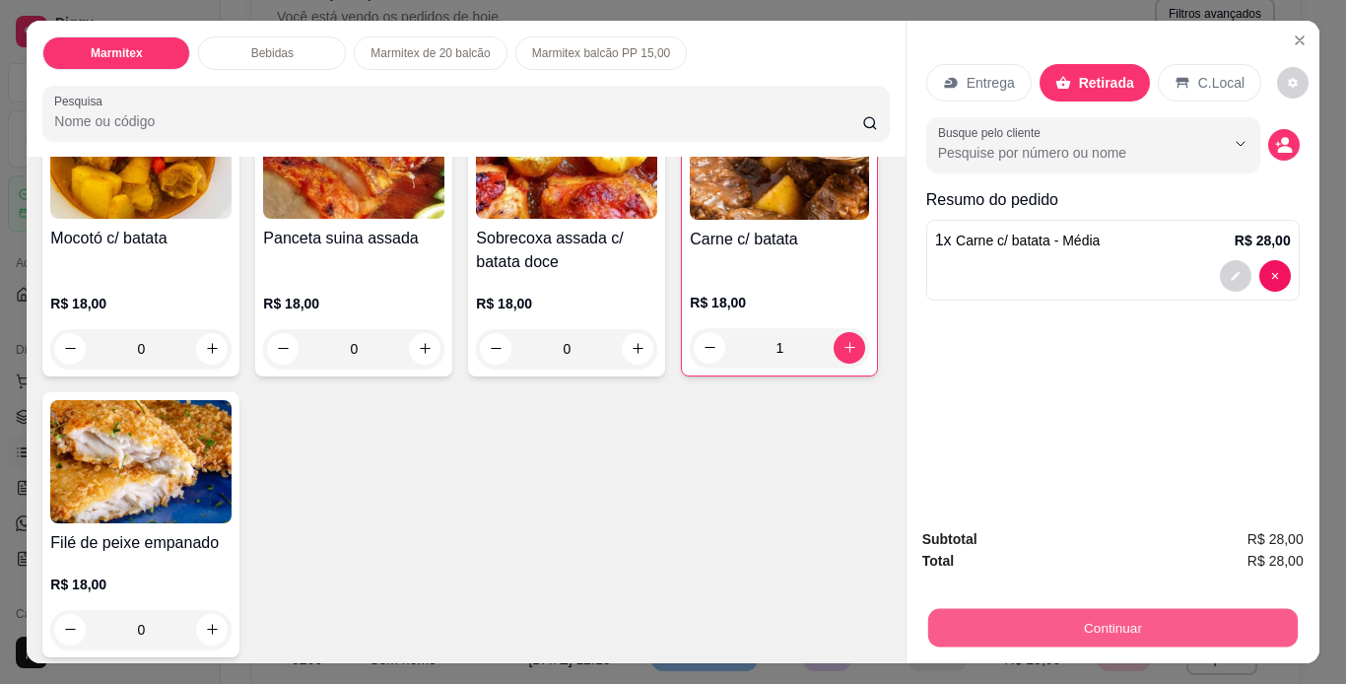
click at [1127, 621] on button "Continuar" at bounding box center [1112, 628] width 370 height 38
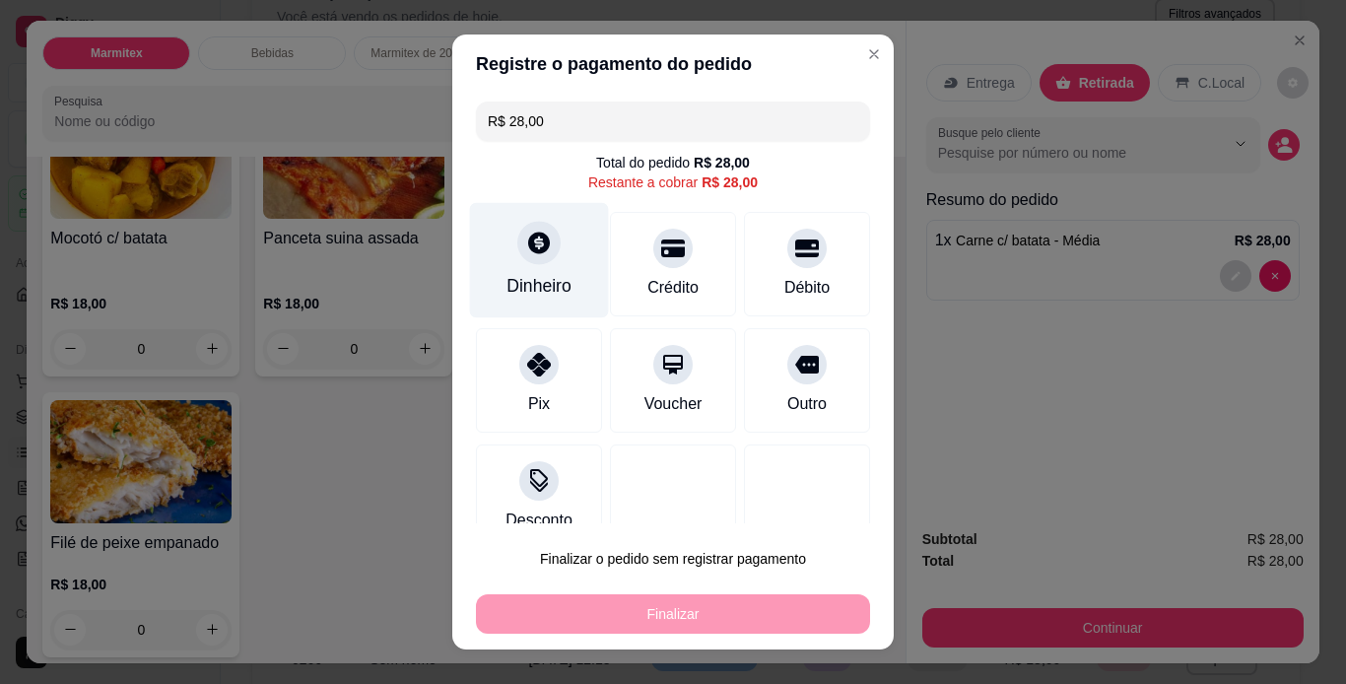
click at [542, 279] on div "Dinheiro" at bounding box center [539, 286] width 65 height 26
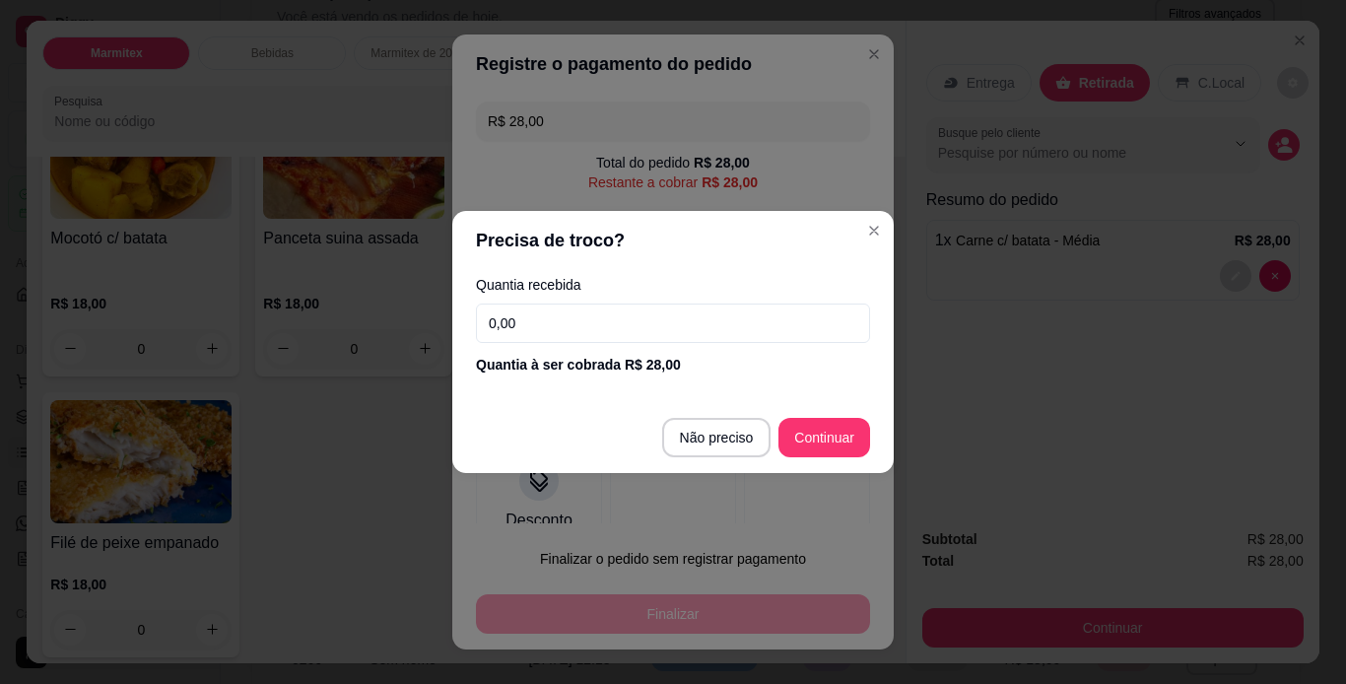
click at [702, 328] on input "0,00" at bounding box center [673, 323] width 394 height 39
type input "R$ 0,00"
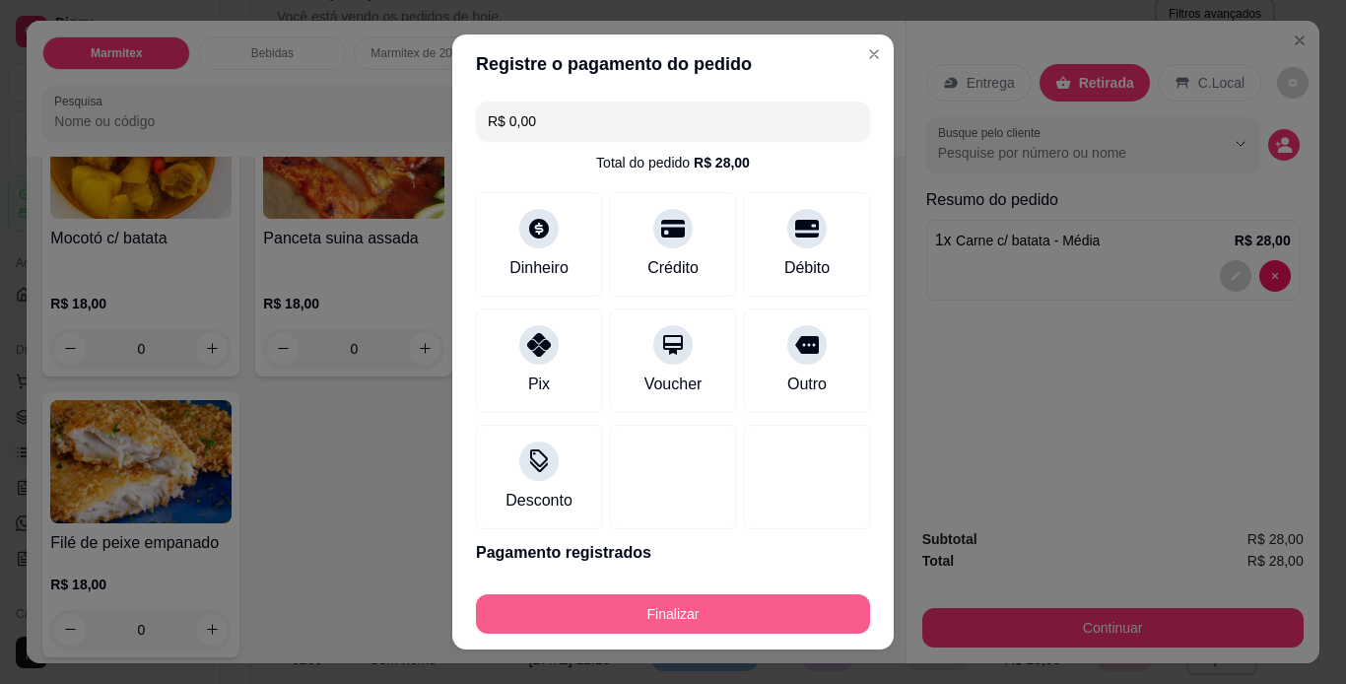
click at [657, 609] on button "Finalizar" at bounding box center [673, 613] width 394 height 39
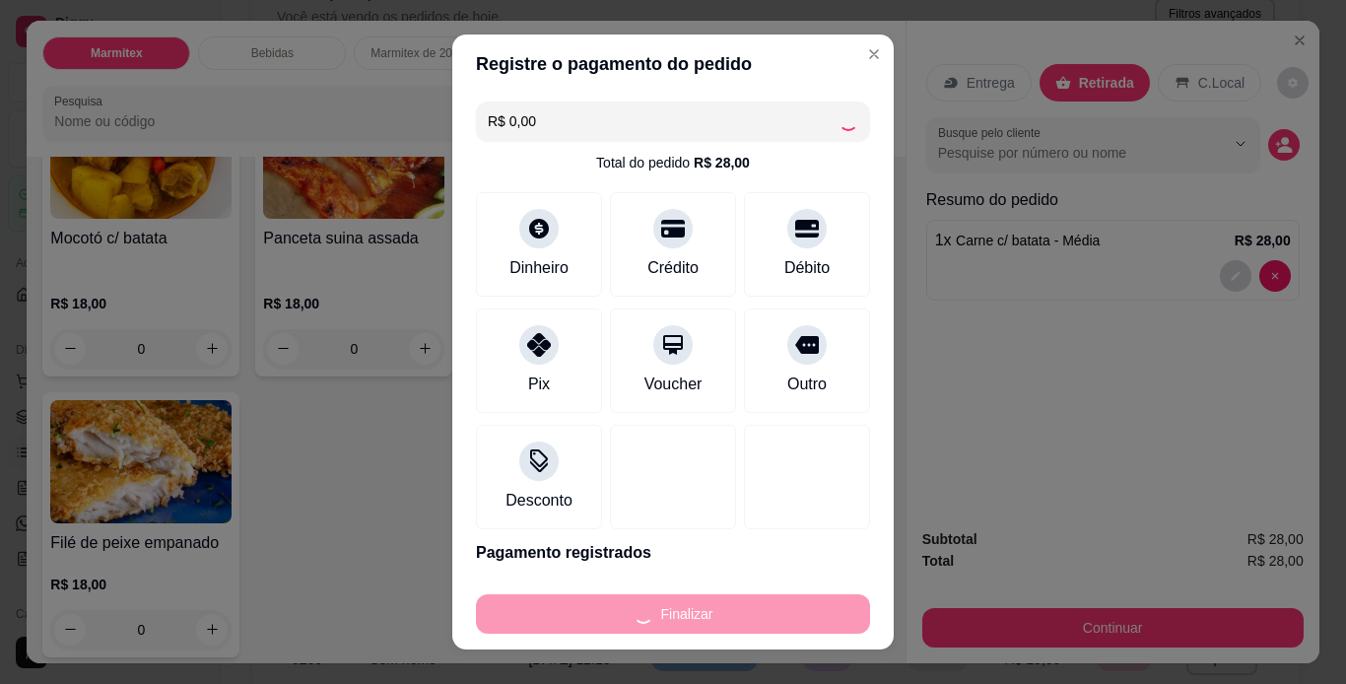
type input "0"
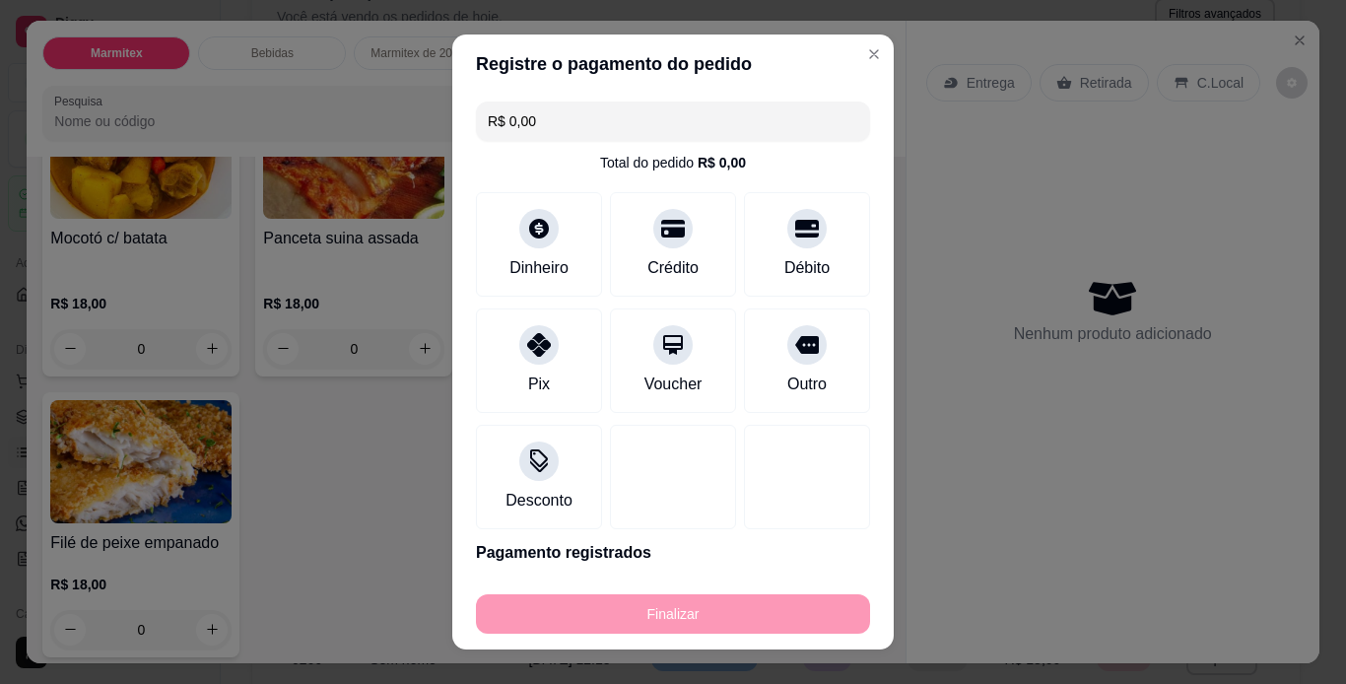
type input "-R$ 28,00"
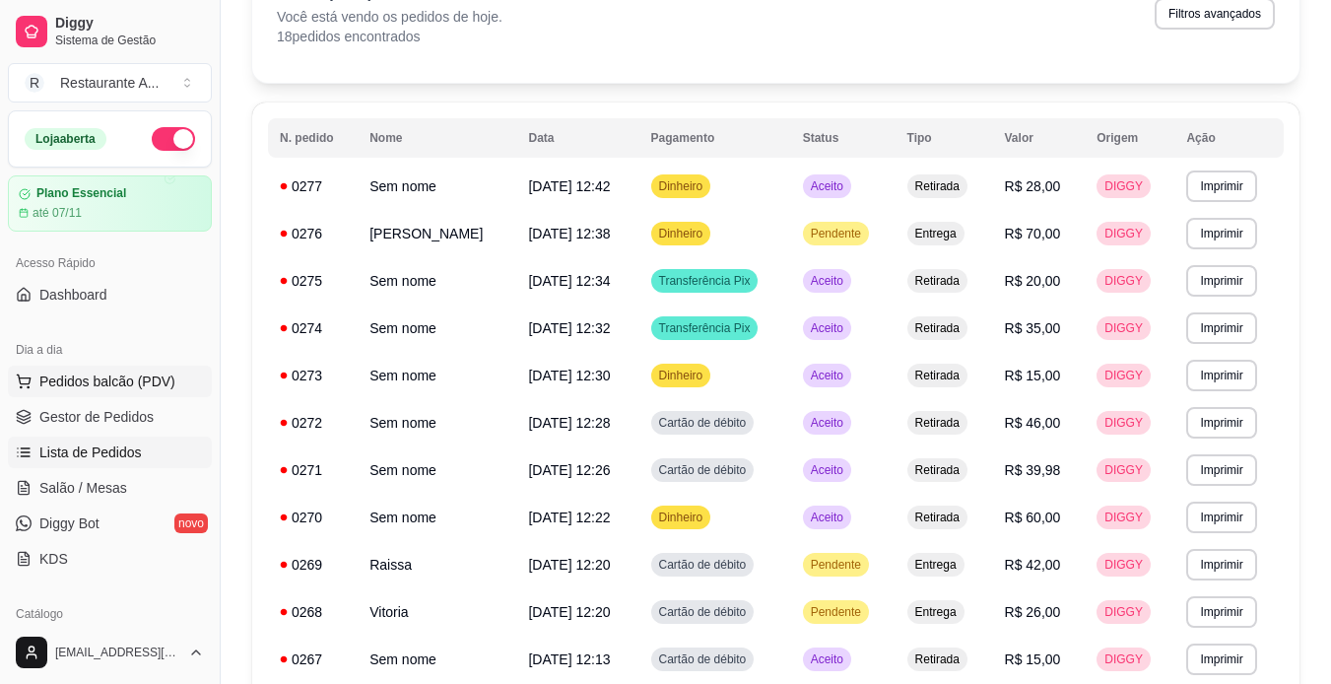
click at [159, 393] on button "Pedidos balcão (PDV)" at bounding box center [110, 382] width 204 height 32
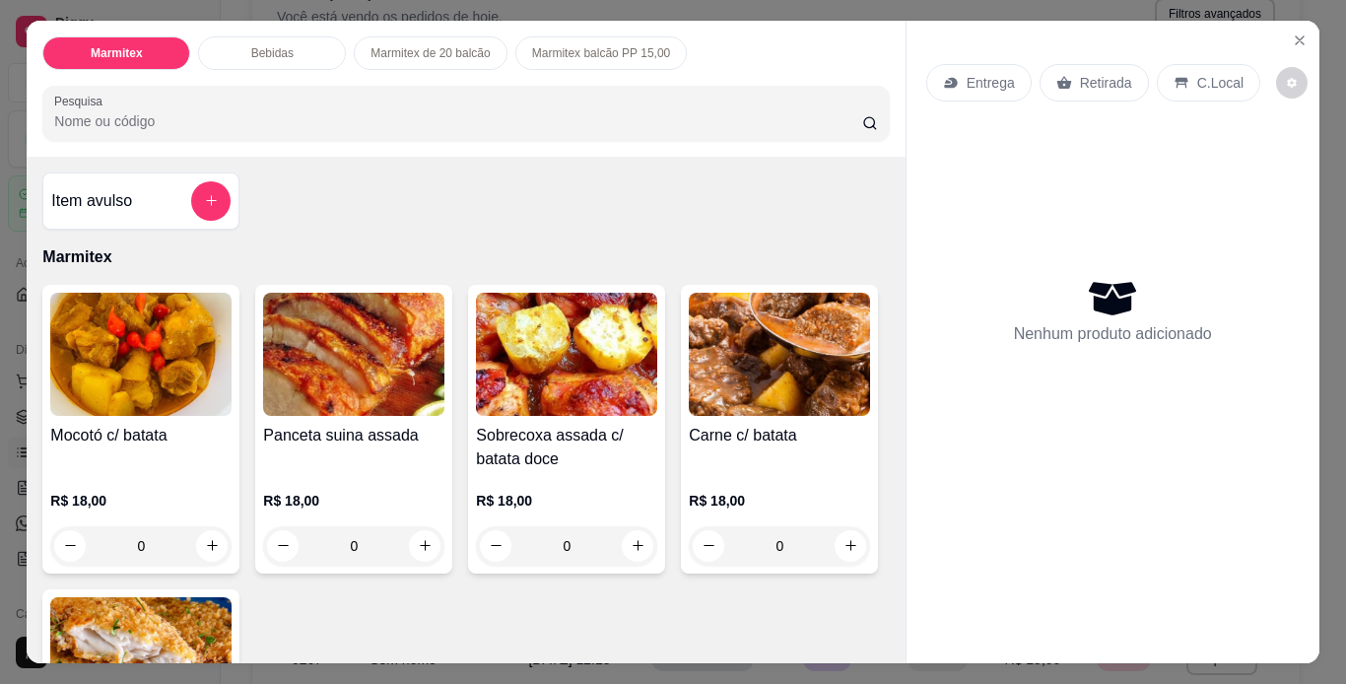
click at [906, 648] on div "Entrega Retirada C.Local Nenhum produto adicionado" at bounding box center [1113, 342] width 414 height 643
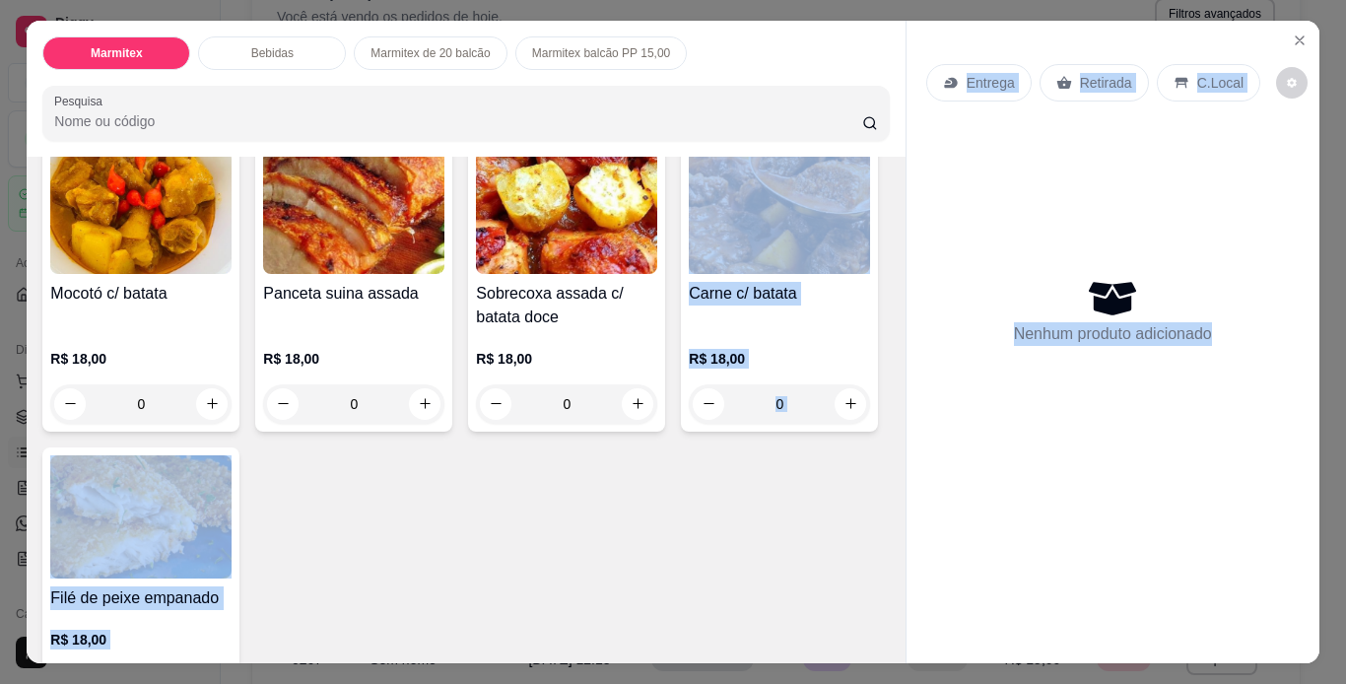
click at [888, 648] on div "Marmitex Bebidas Marmitex de 20 balcão Marmitex balcão PP 15,00 Pesquisa Item a…" at bounding box center [673, 342] width 1292 height 643
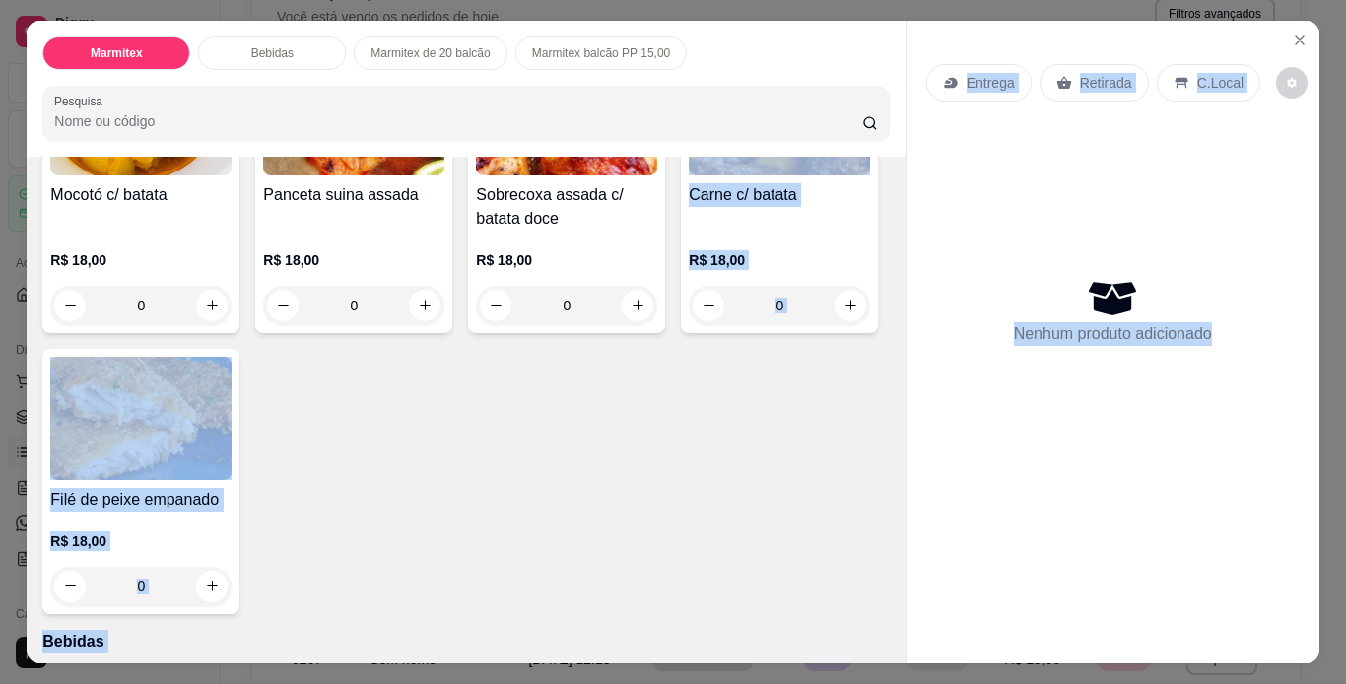
scroll to position [280, 0]
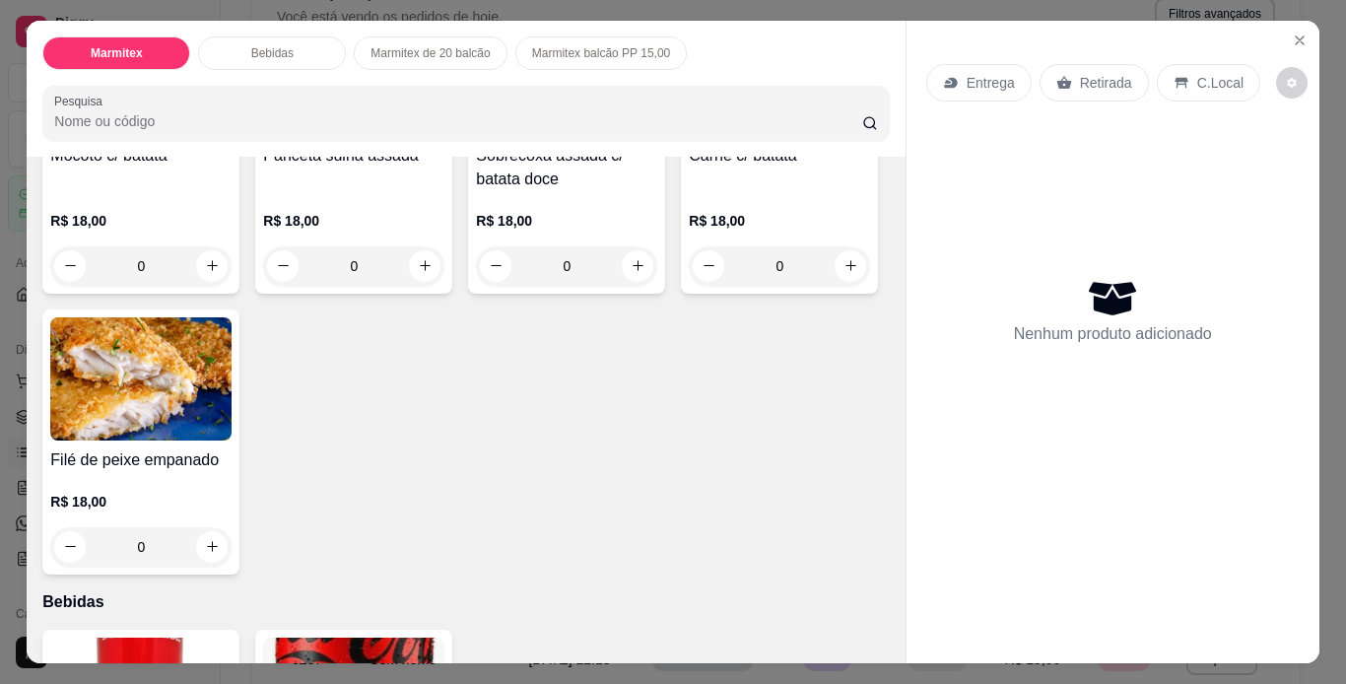
click at [644, 348] on div "Mocotó c/ batata R$ 18,00 0 Panceta suina assada R$ 18,00 0 Sobrecoxa assada c/…" at bounding box center [465, 290] width 847 height 570
click at [854, 520] on div "Mocotó c/ batata R$ 18,00 0 Panceta suina assada R$ 18,00 0 Sobrecoxa assada c/…" at bounding box center [465, 290] width 847 height 570
drag, startPoint x: 782, startPoint y: 292, endPoint x: 839, endPoint y: 365, distance: 92.7
click at [838, 353] on div "Mocotó c/ batata R$ 18,00 0 Panceta suina assada R$ 18,00 0 Sobrecoxa assada c/…" at bounding box center [465, 290] width 847 height 570
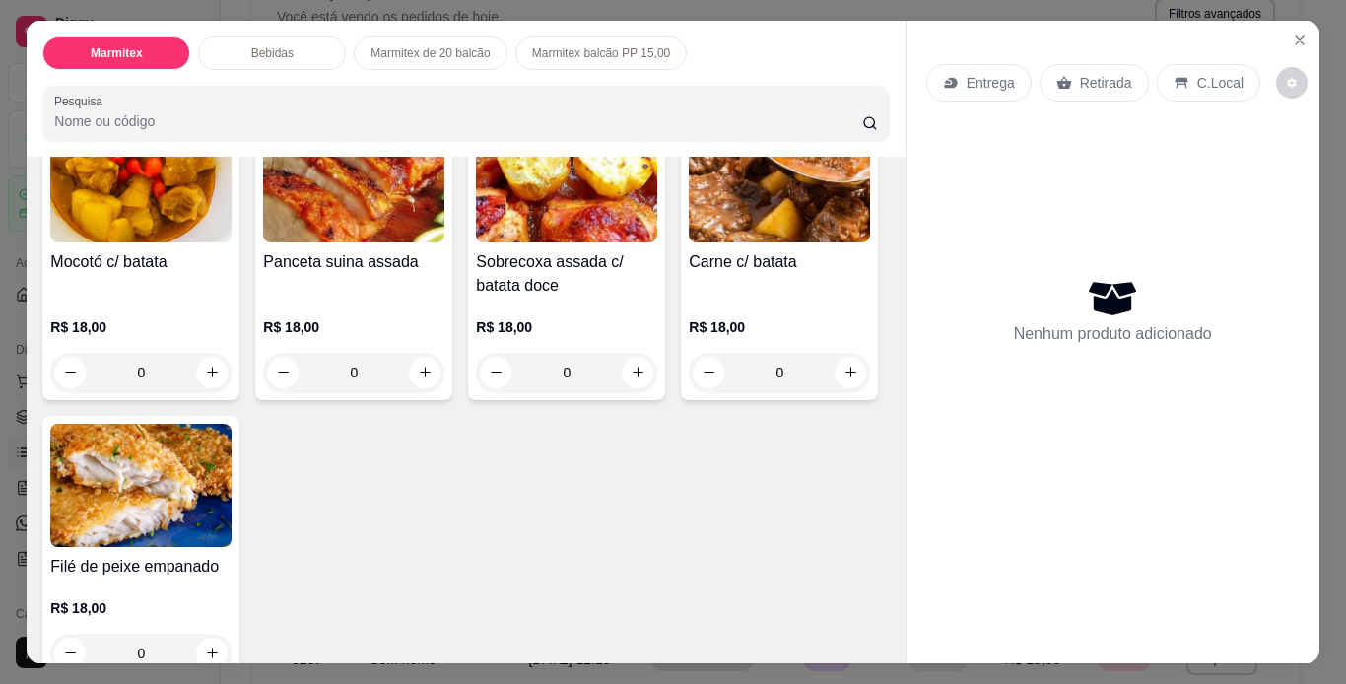
scroll to position [162, 0]
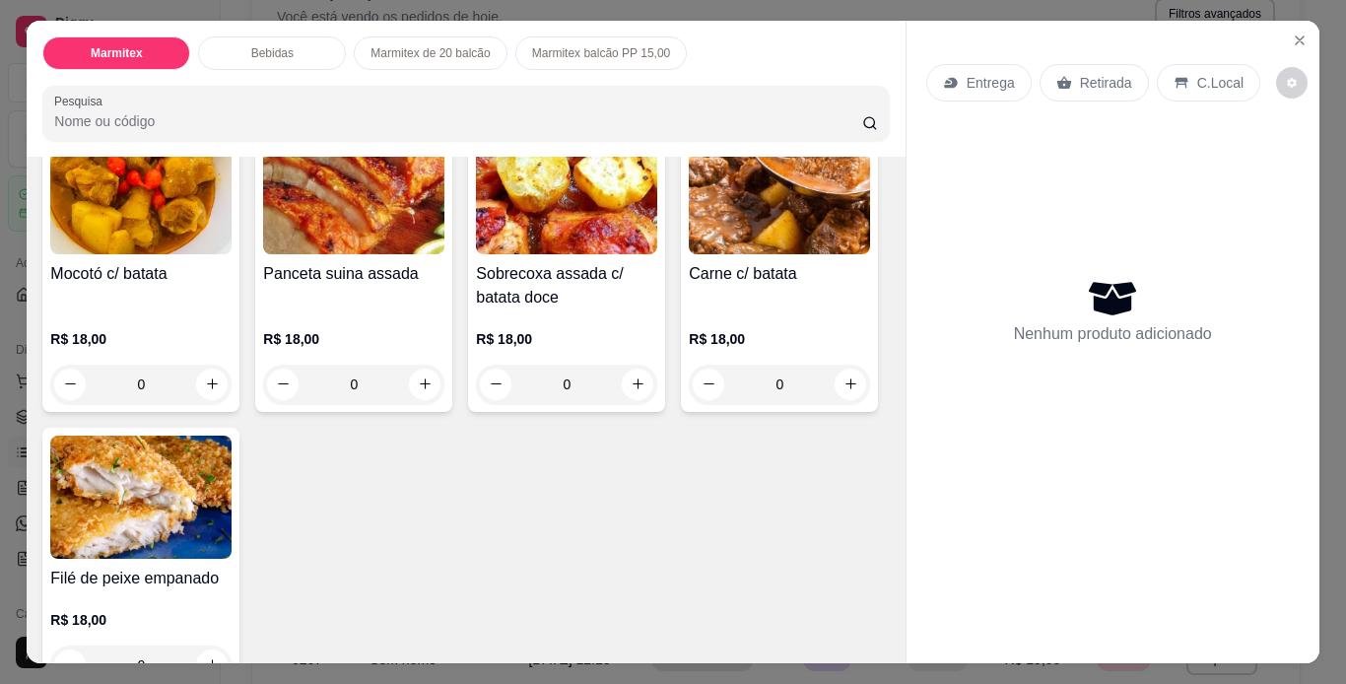
click at [689, 404] on div "R$ 18,00 0" at bounding box center [779, 356] width 181 height 95
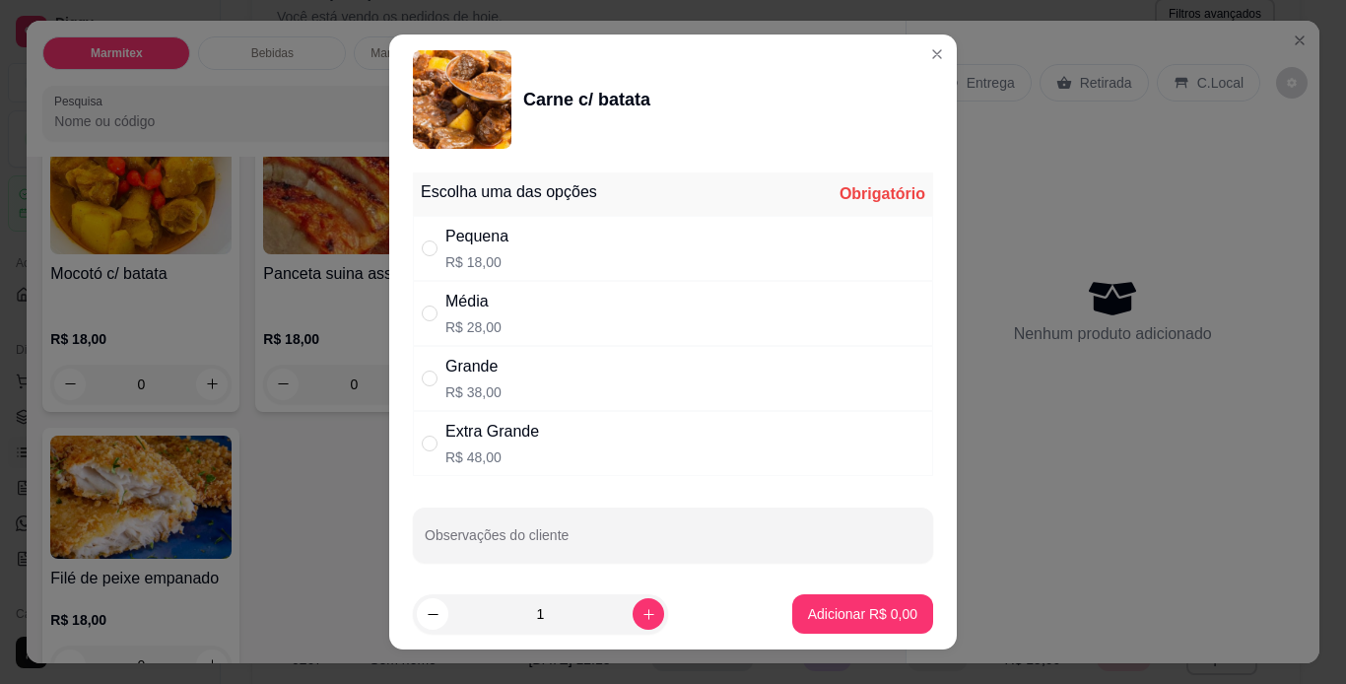
click at [610, 320] on div "Média R$ 28,00" at bounding box center [673, 313] width 520 height 65
radio input "true"
click at [879, 616] on p "Adicionar R$ 28,00" at bounding box center [859, 614] width 114 height 19
type input "1"
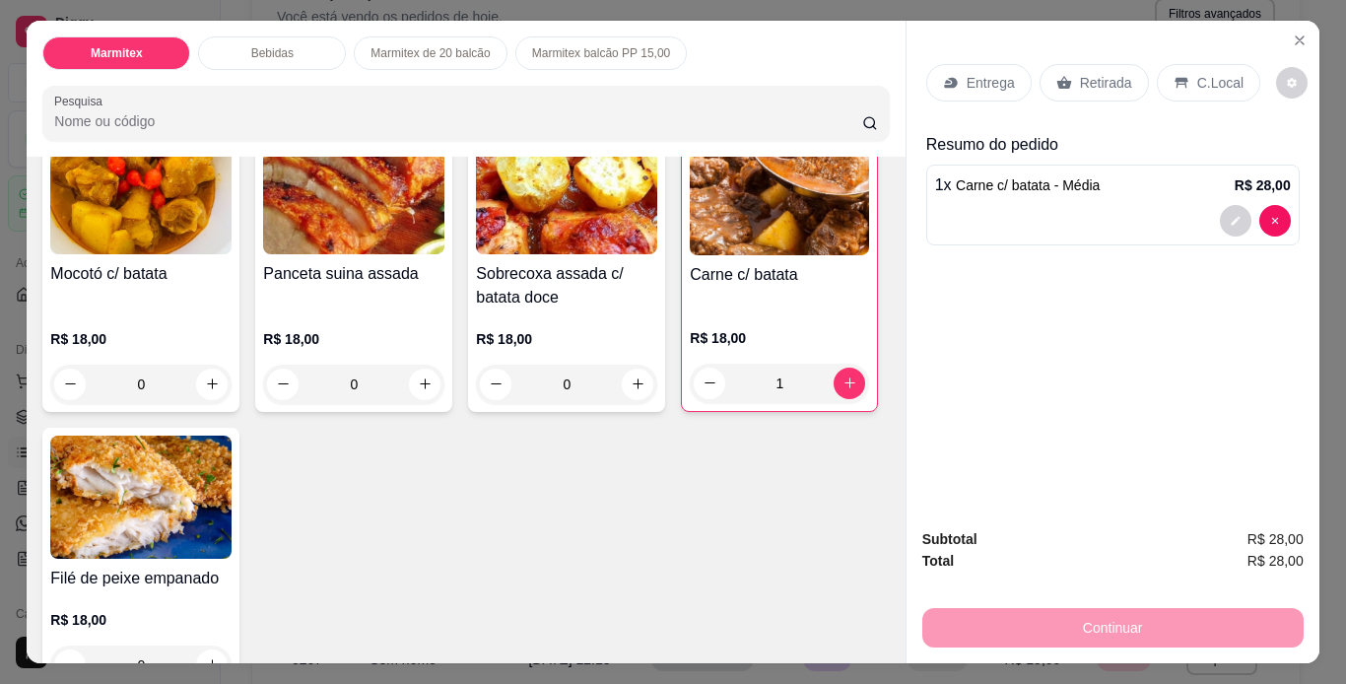
click at [1107, 75] on p "Retirada" at bounding box center [1106, 83] width 52 height 20
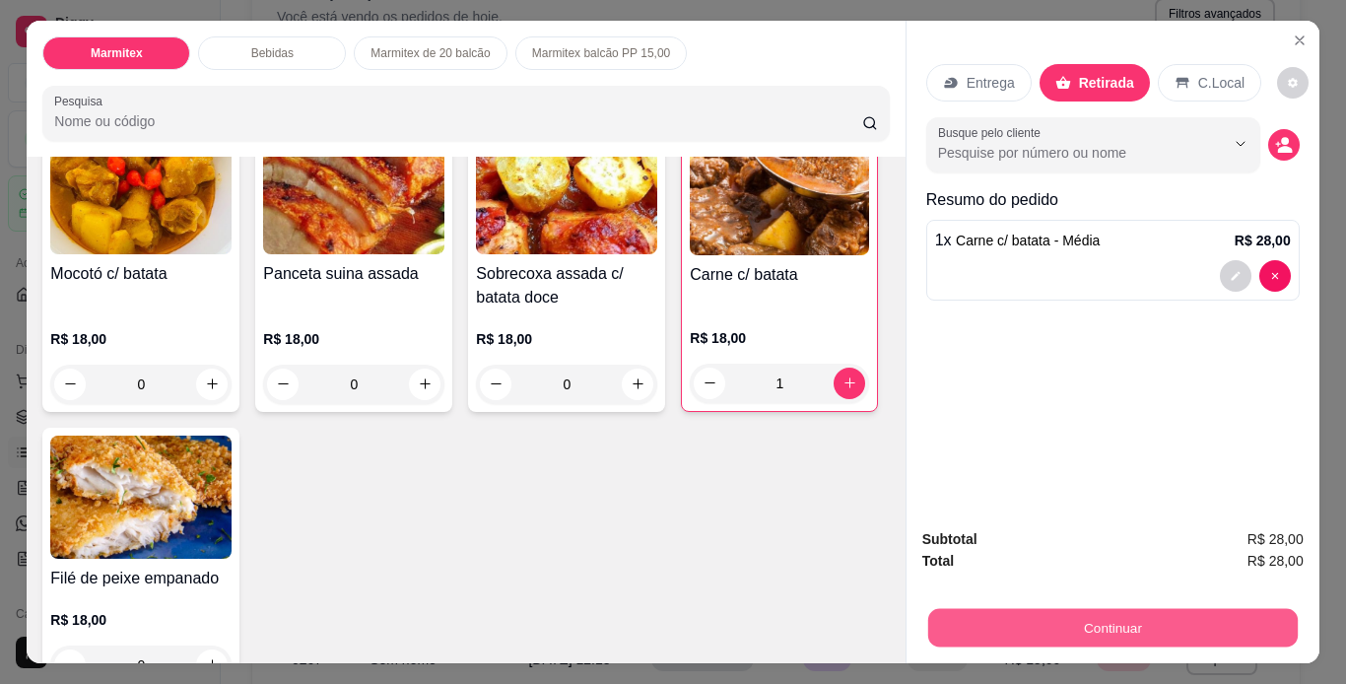
click at [970, 618] on button "Continuar" at bounding box center [1112, 628] width 370 height 38
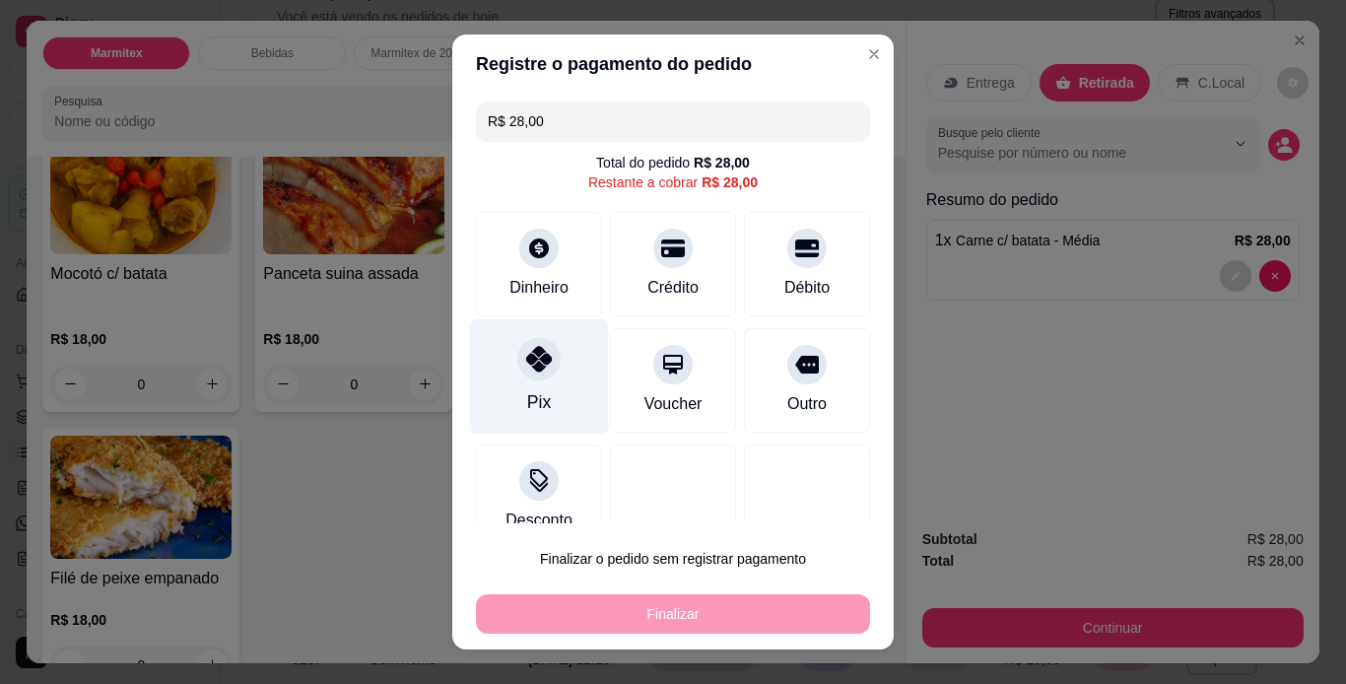
click at [528, 392] on div "Pix" at bounding box center [539, 402] width 24 height 26
type input "R$ 0,00"
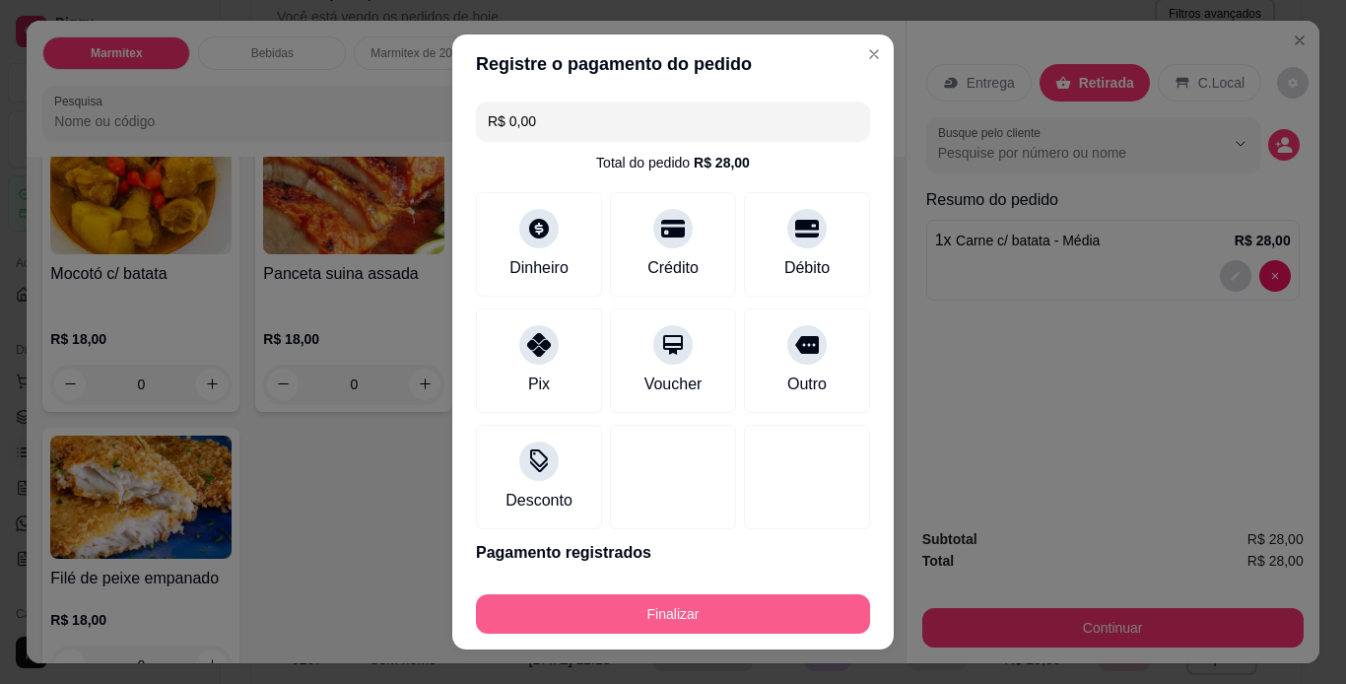
click at [658, 605] on button "Finalizar" at bounding box center [673, 613] width 394 height 39
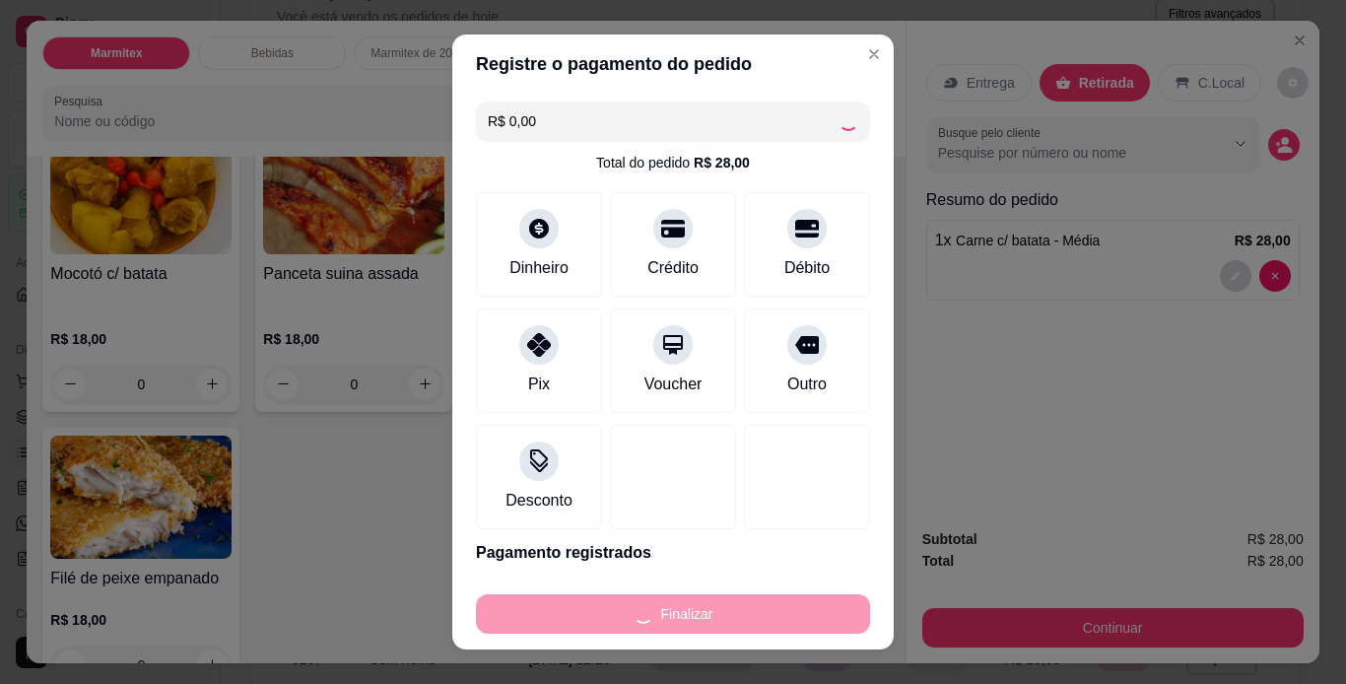
type input "0"
type input "-R$ 28,00"
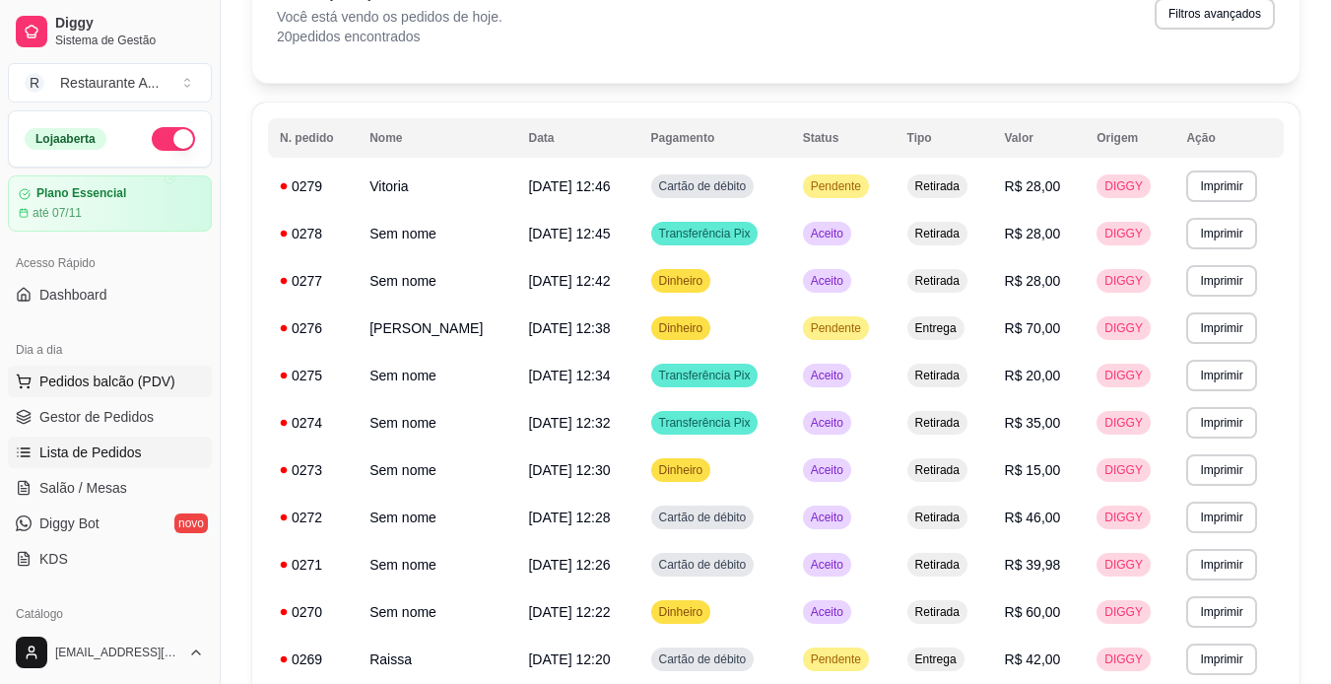
click at [145, 372] on span "Pedidos balcão (PDV)" at bounding box center [107, 382] width 136 height 20
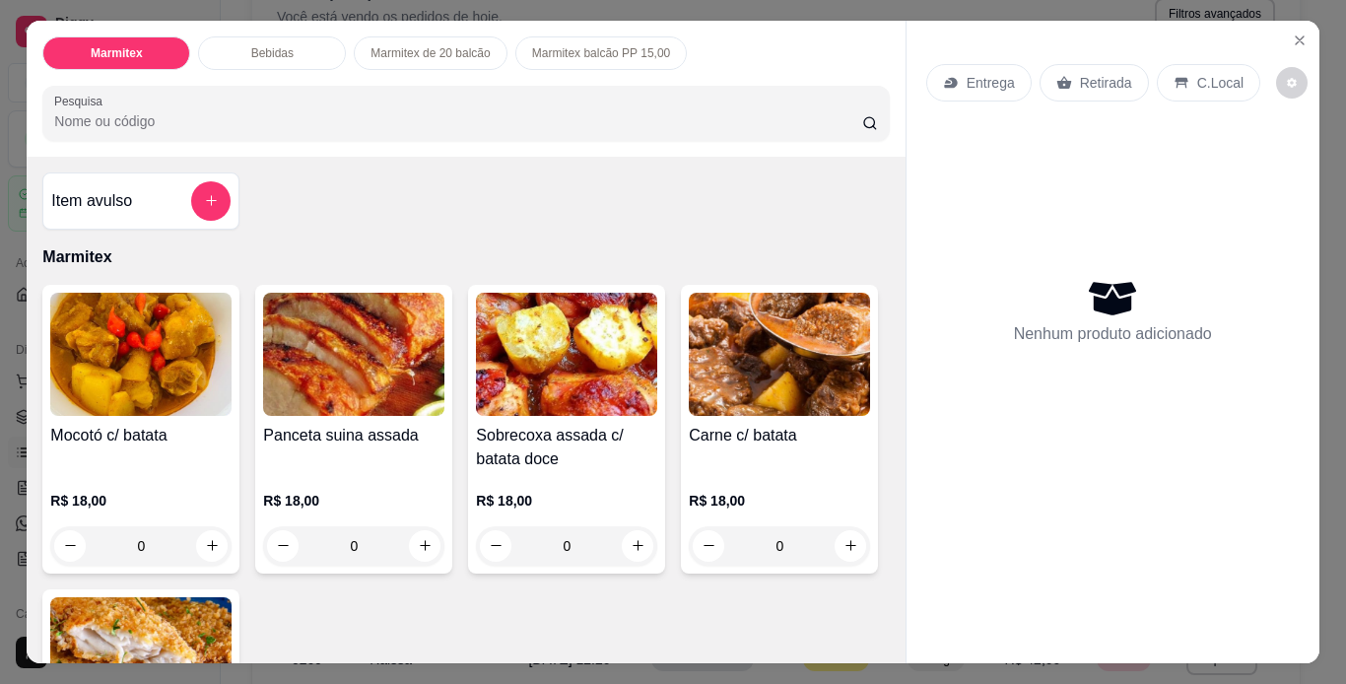
click at [881, 653] on div "Item avulso Marmitex Mocotó c/ batata R$ 18,00 0 Panceta suina assada R$ 18,00 …" at bounding box center [466, 410] width 878 height 507
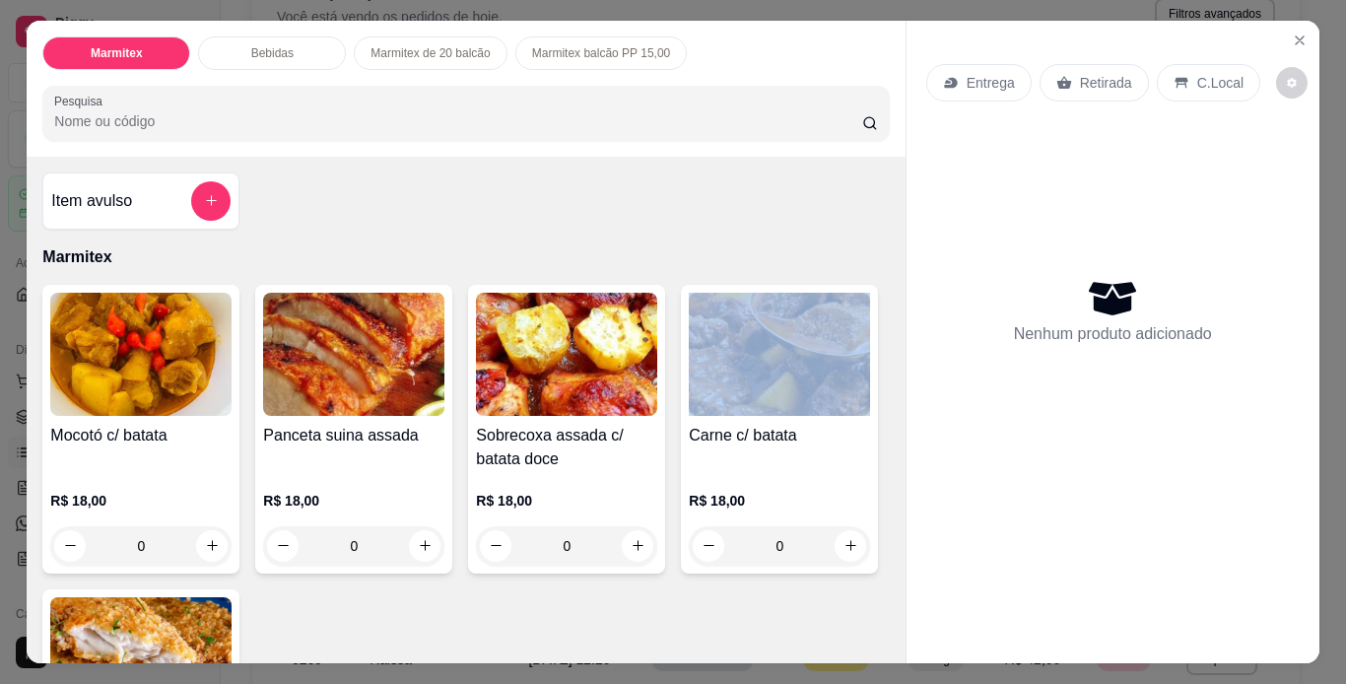
click at [881, 653] on div "Item avulso Marmitex Mocotó c/ batata R$ 18,00 0 Panceta suina assada R$ 18,00 …" at bounding box center [466, 410] width 878 height 507
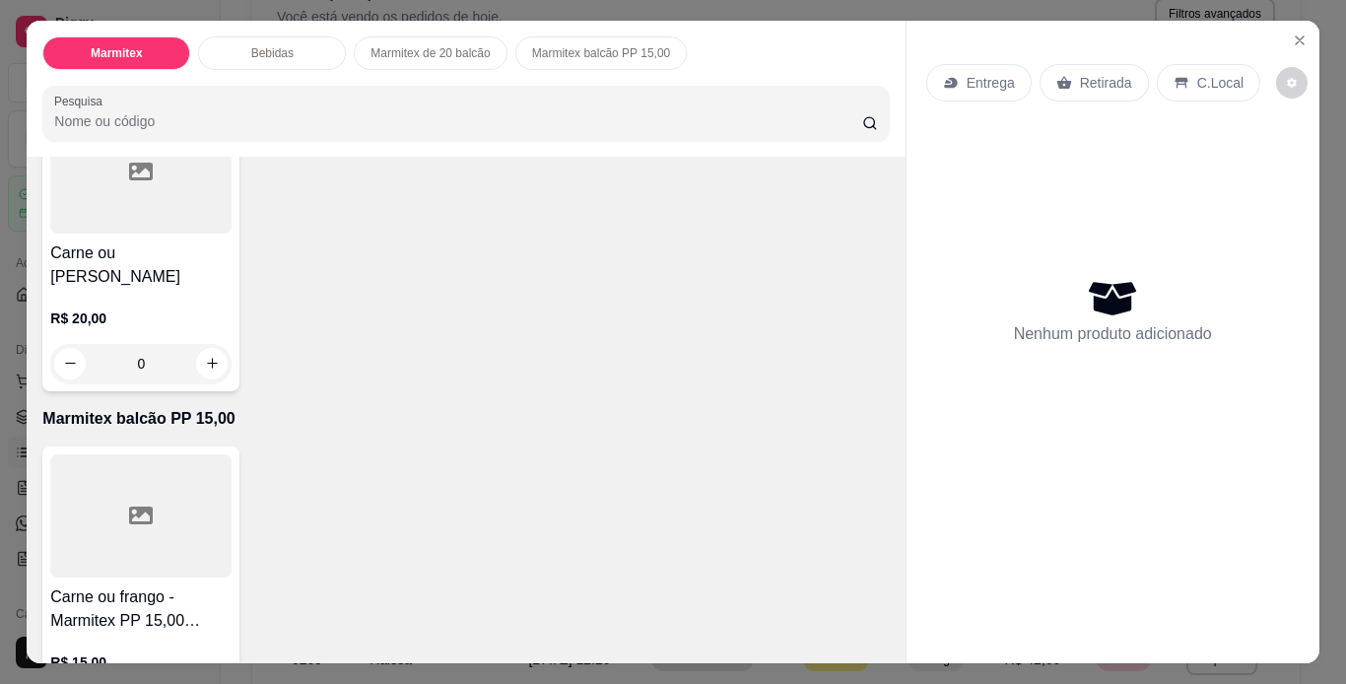
scroll to position [1183, 0]
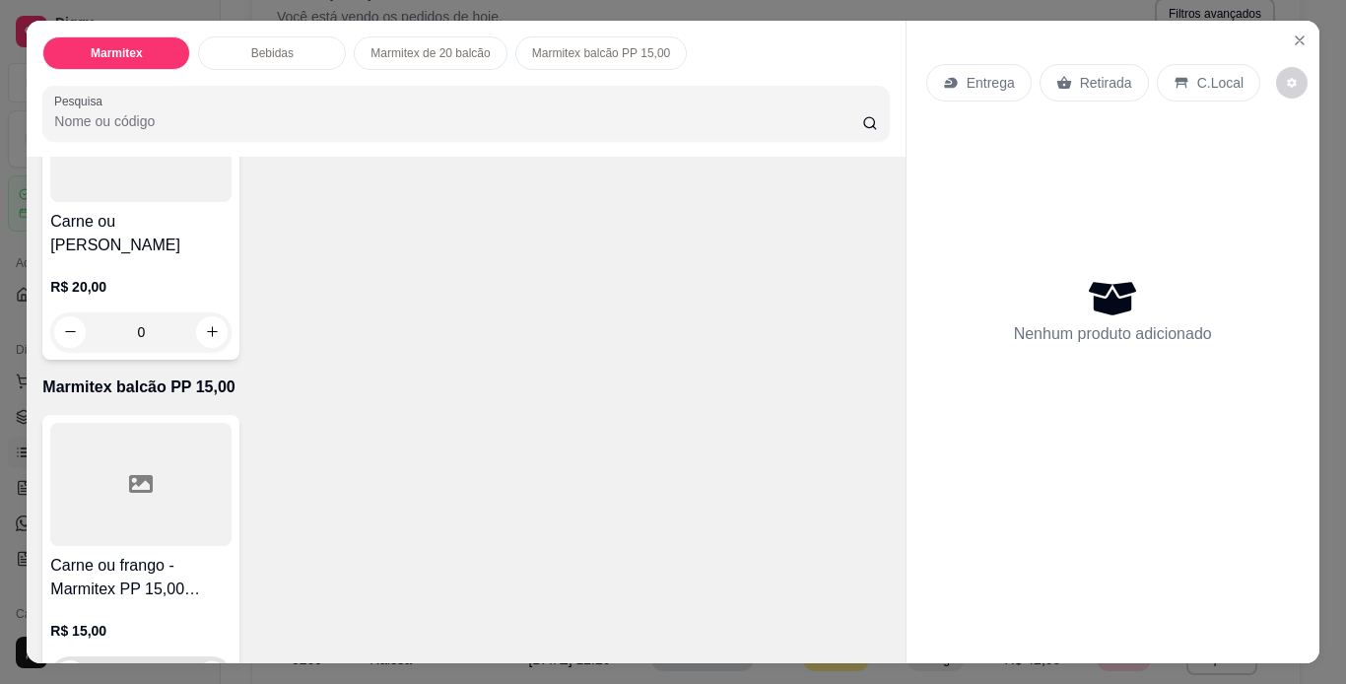
click at [207, 671] on icon "increase-product-quantity" at bounding box center [212, 676] width 10 height 10
type input "1"
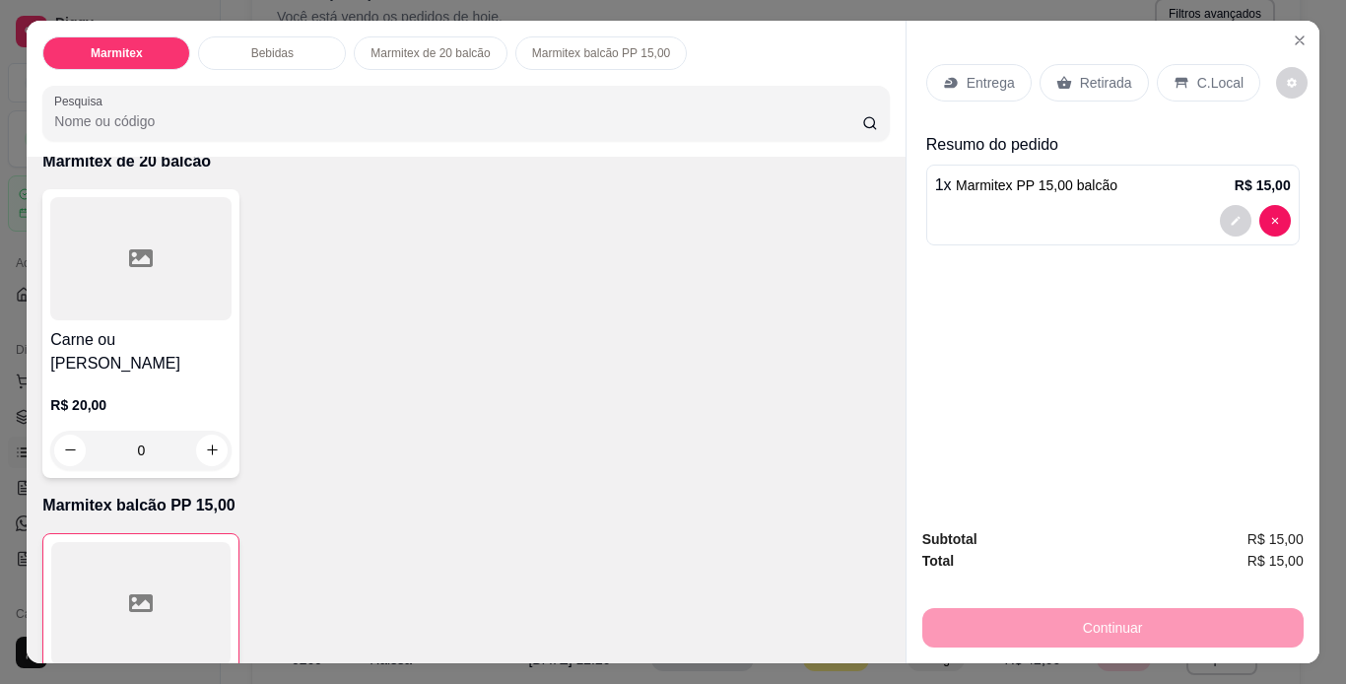
scroll to position [176, 0]
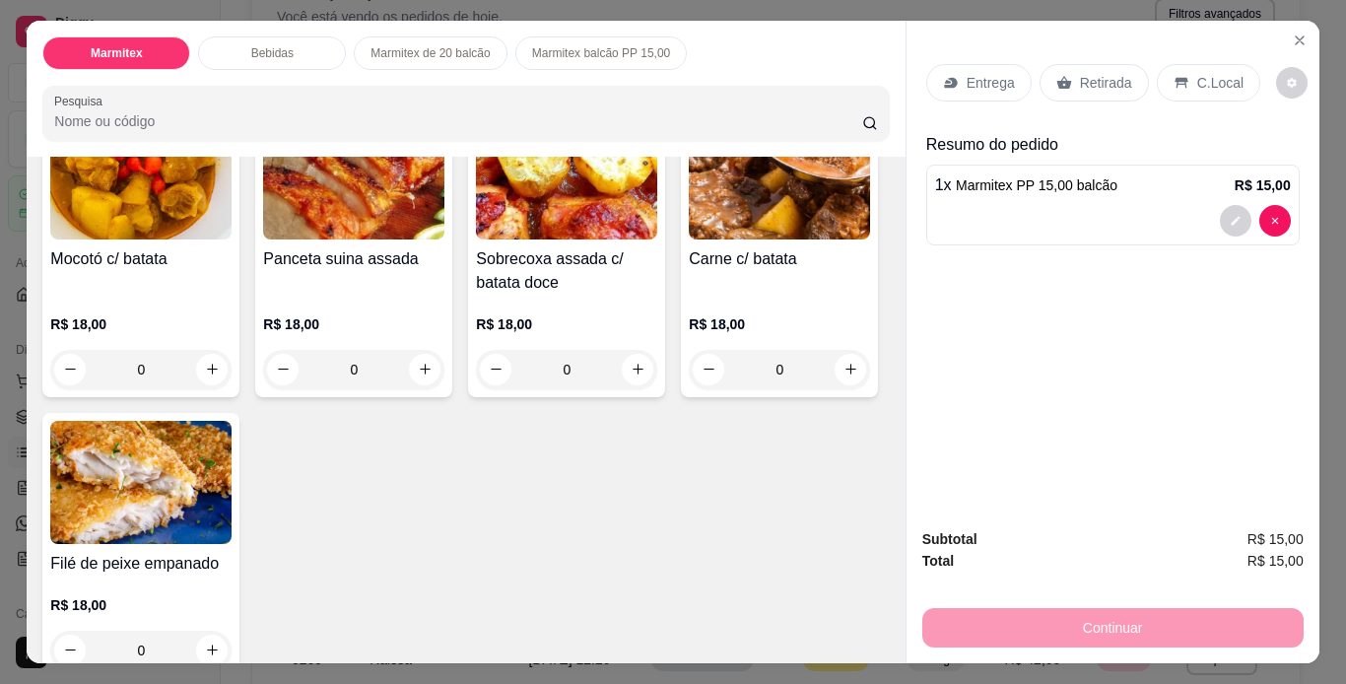
click at [1107, 79] on p "Retirada" at bounding box center [1106, 83] width 52 height 20
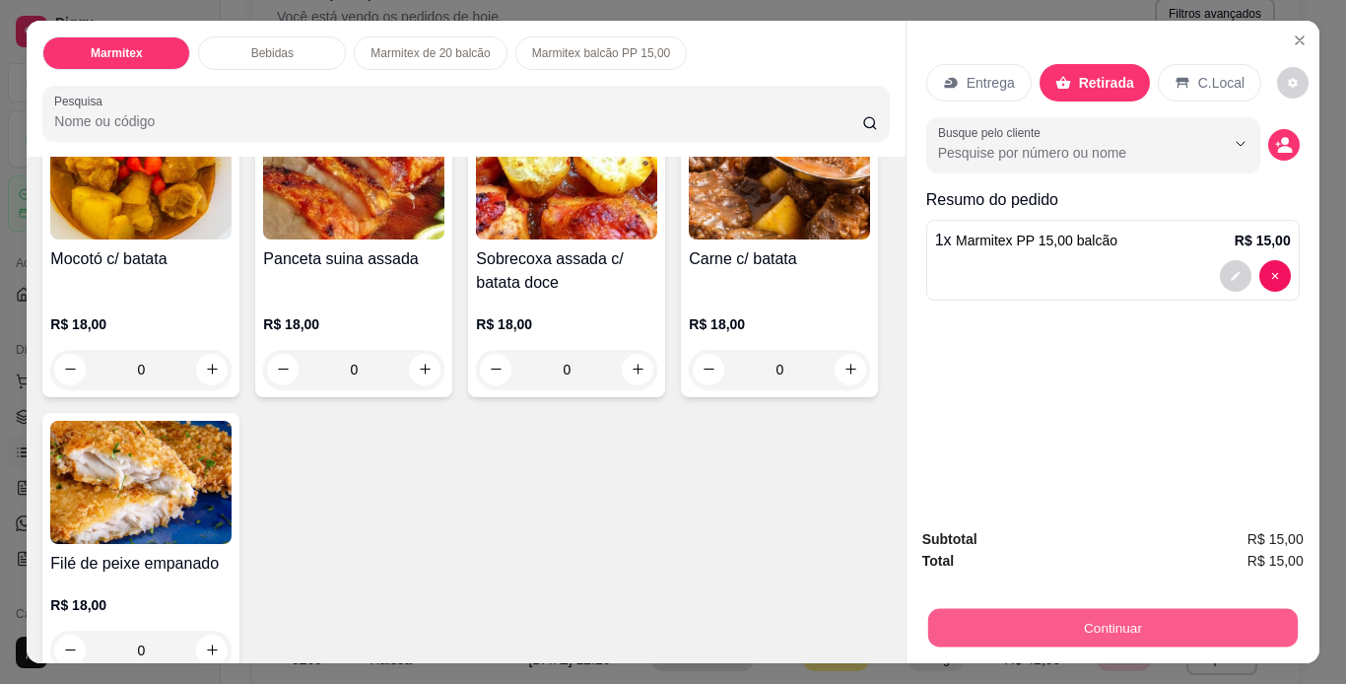
click at [1159, 610] on button "Continuar" at bounding box center [1112, 628] width 370 height 38
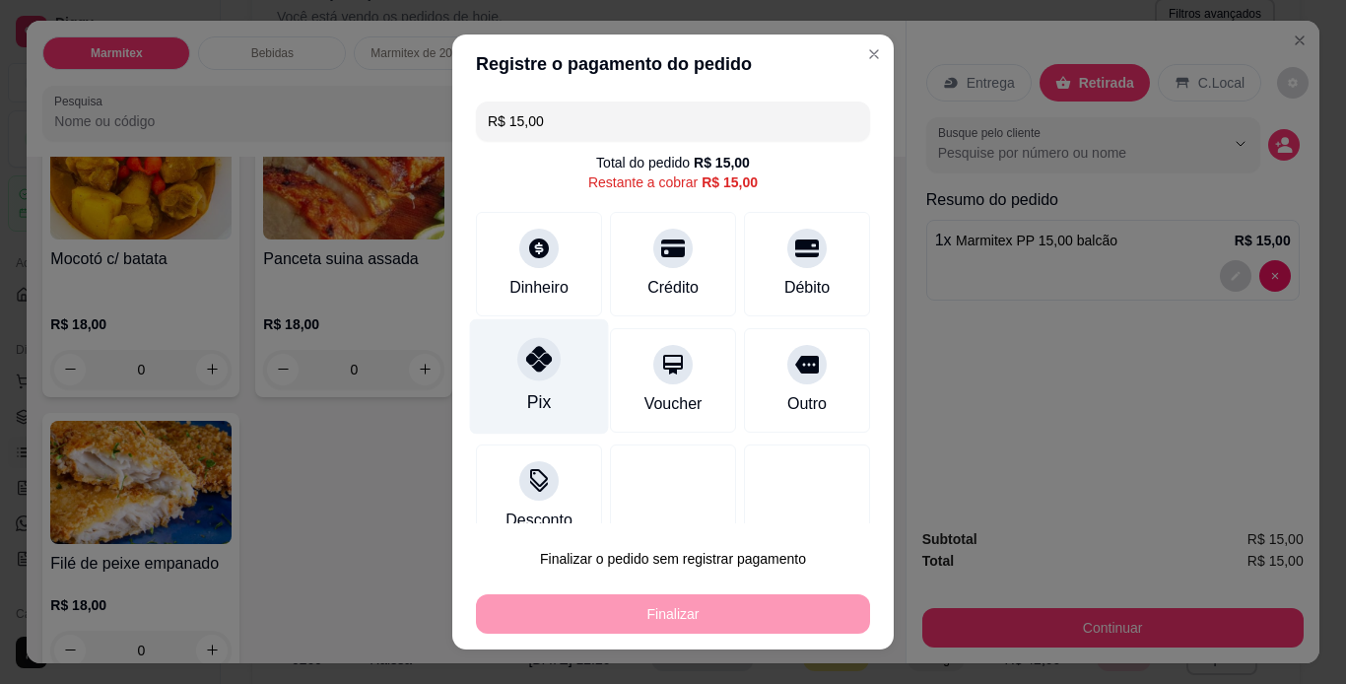
click at [527, 399] on div "Pix" at bounding box center [539, 402] width 24 height 26
type input "R$ 0,00"
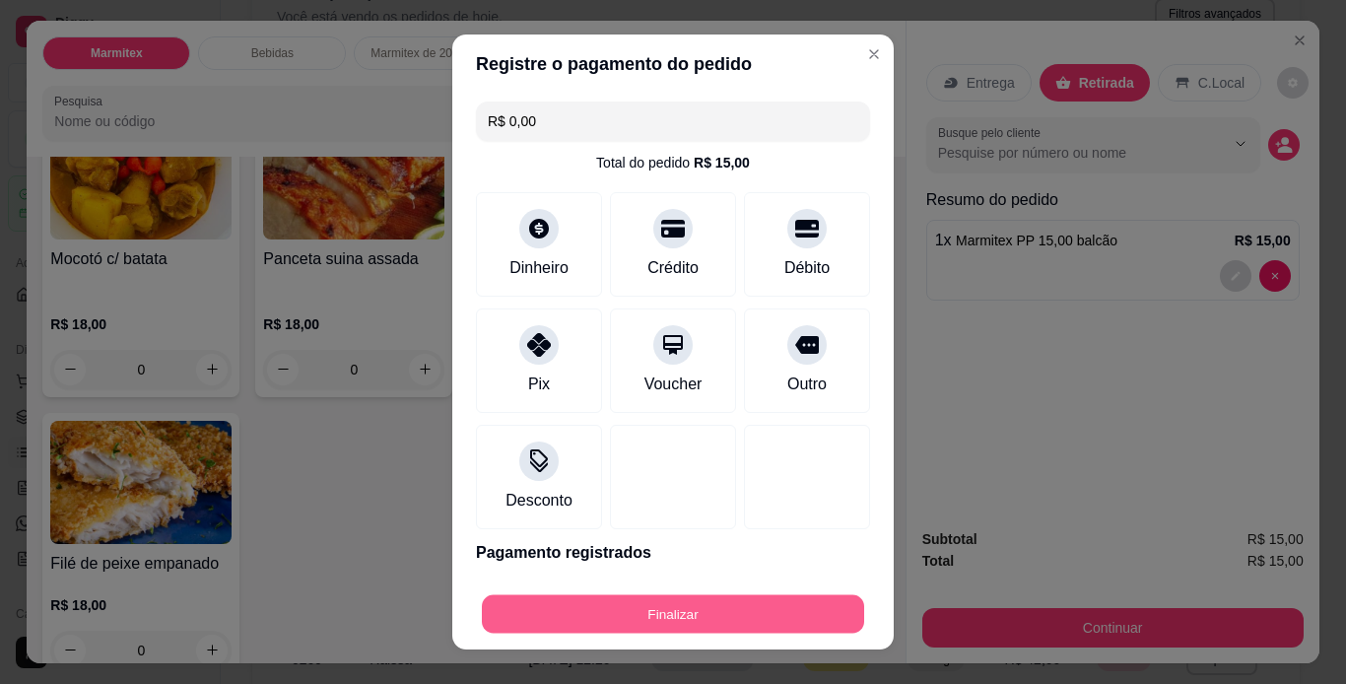
click at [704, 615] on button "Finalizar" at bounding box center [673, 614] width 382 height 38
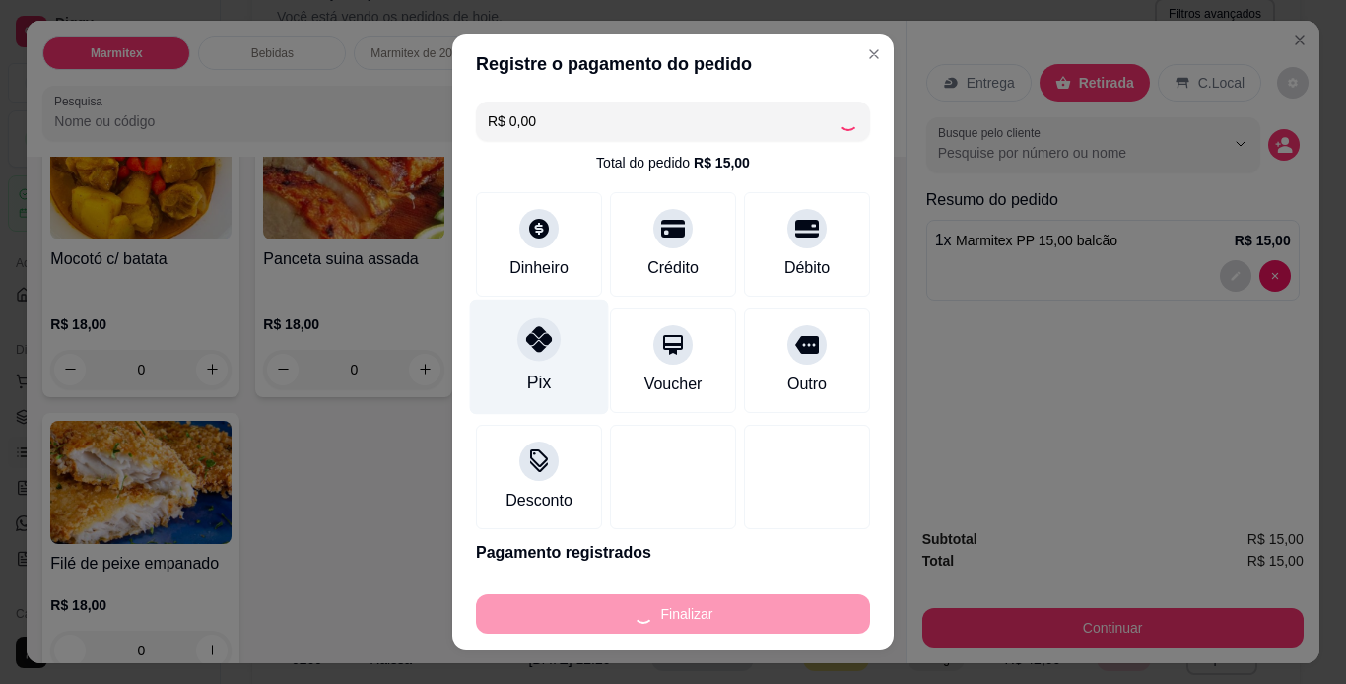
type input "0"
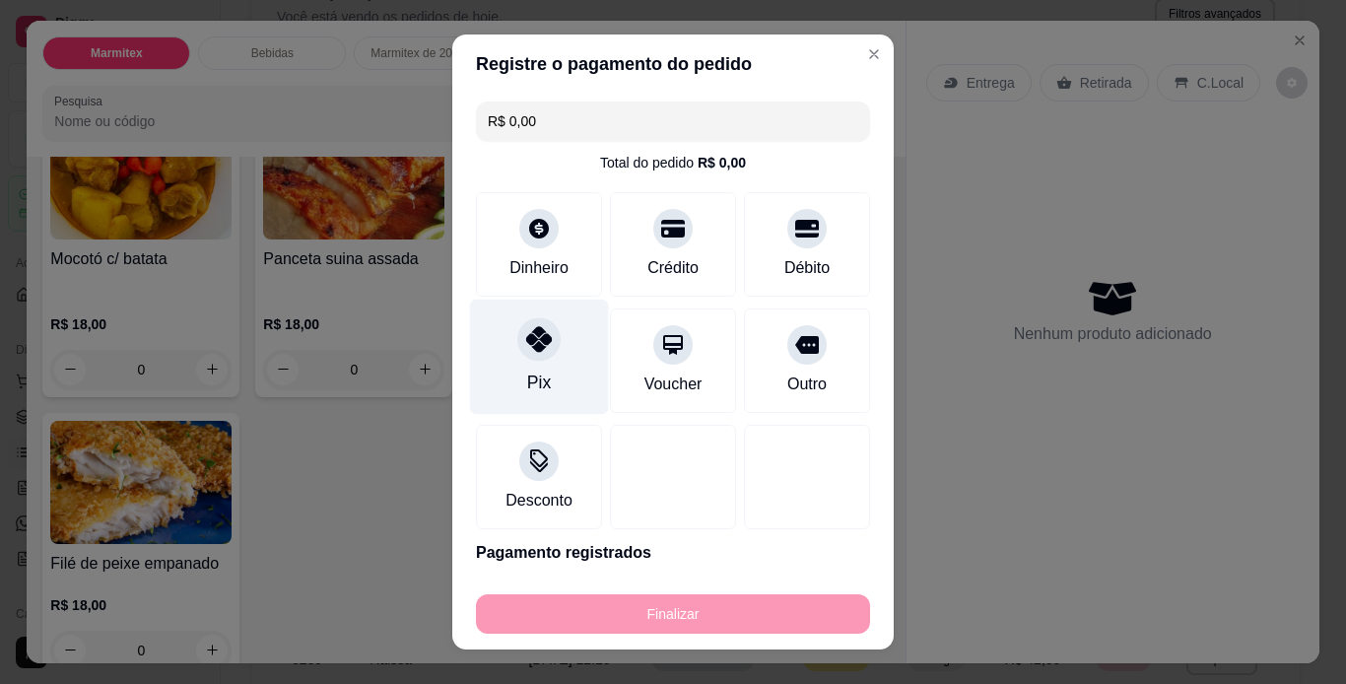
type input "-R$ 15,00"
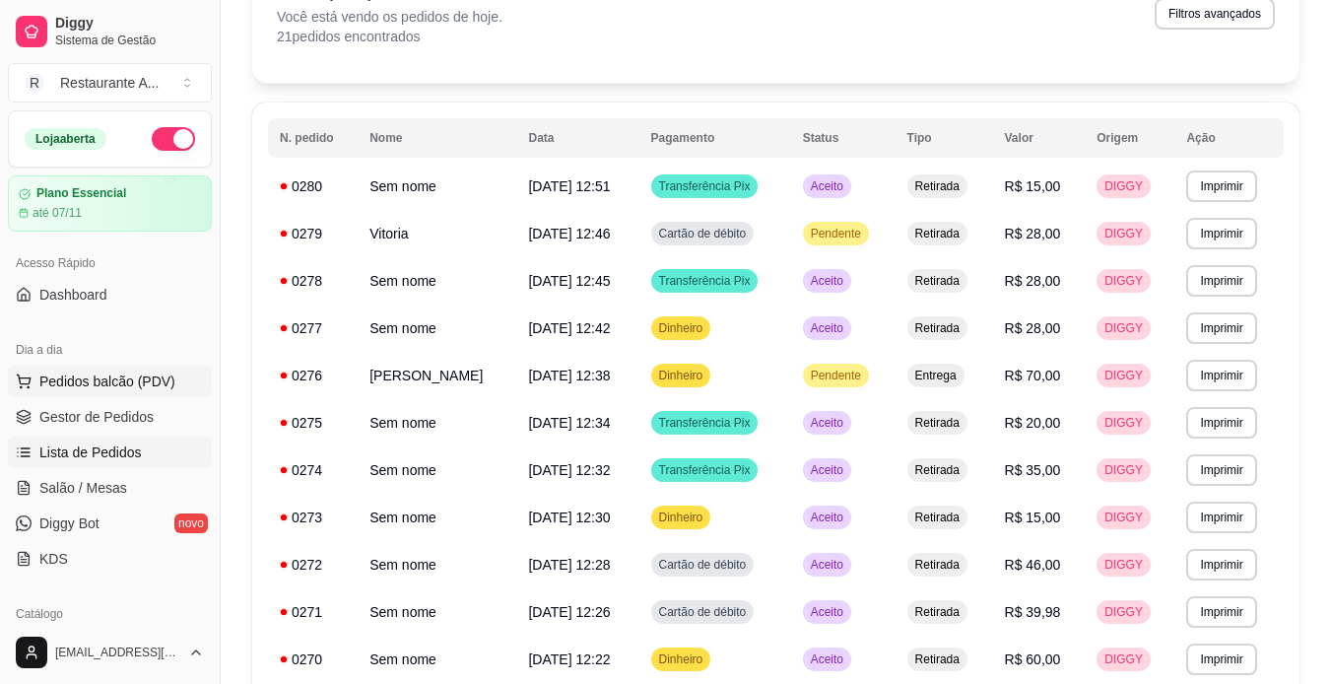
click at [155, 379] on span "Pedidos balcão (PDV)" at bounding box center [107, 382] width 136 height 20
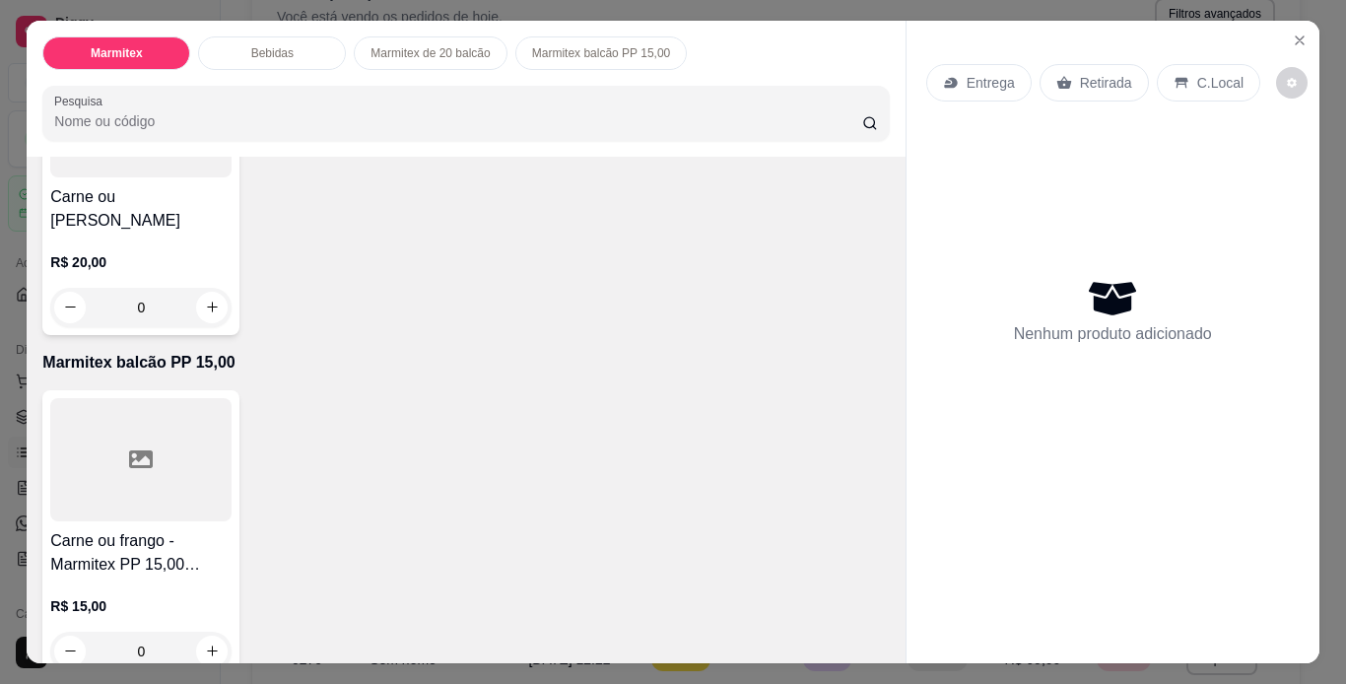
scroll to position [1214, 0]
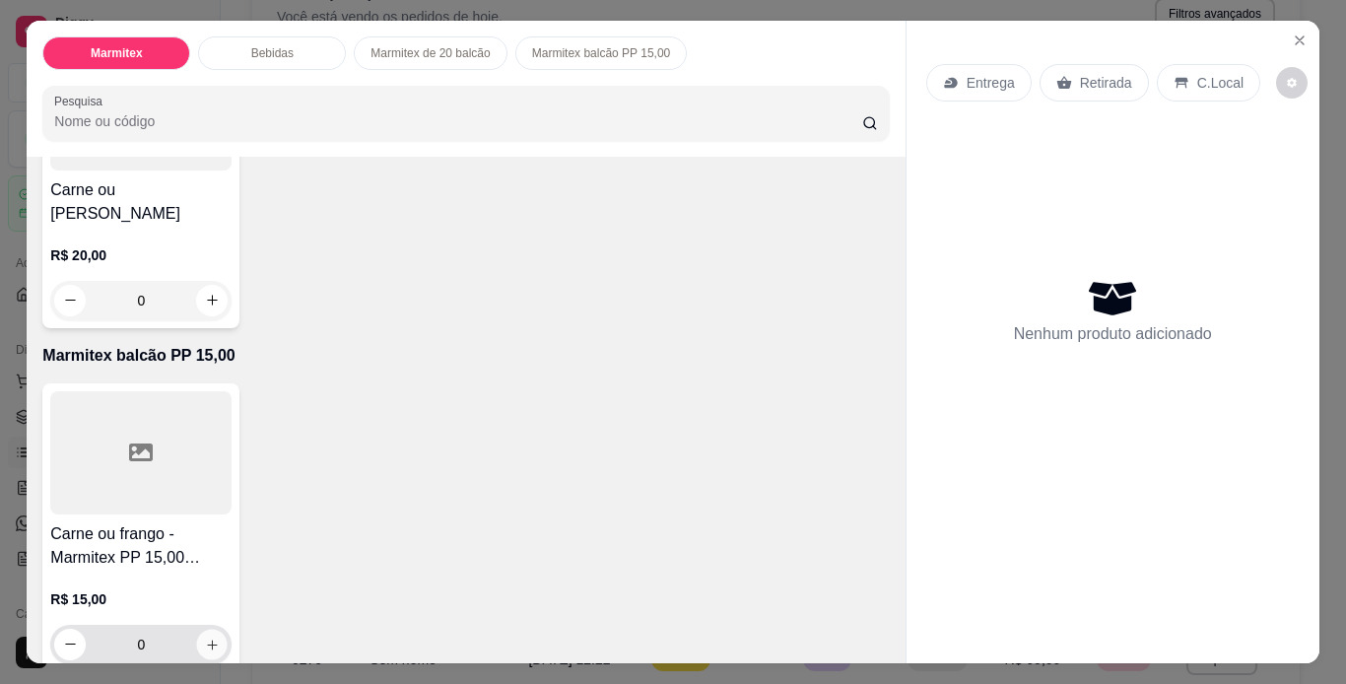
click at [205, 638] on icon "increase-product-quantity" at bounding box center [212, 645] width 15 height 15
type input "1"
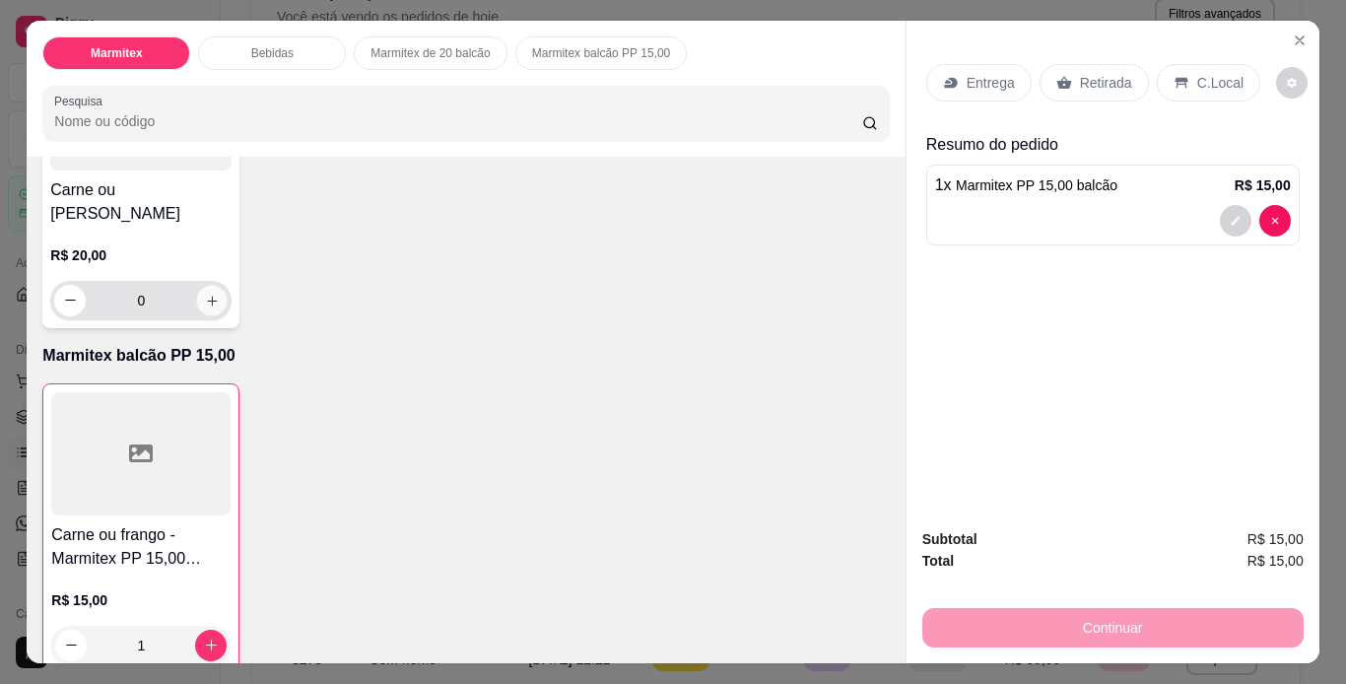
click at [208, 294] on icon "increase-product-quantity" at bounding box center [212, 301] width 15 height 15
type input "1"
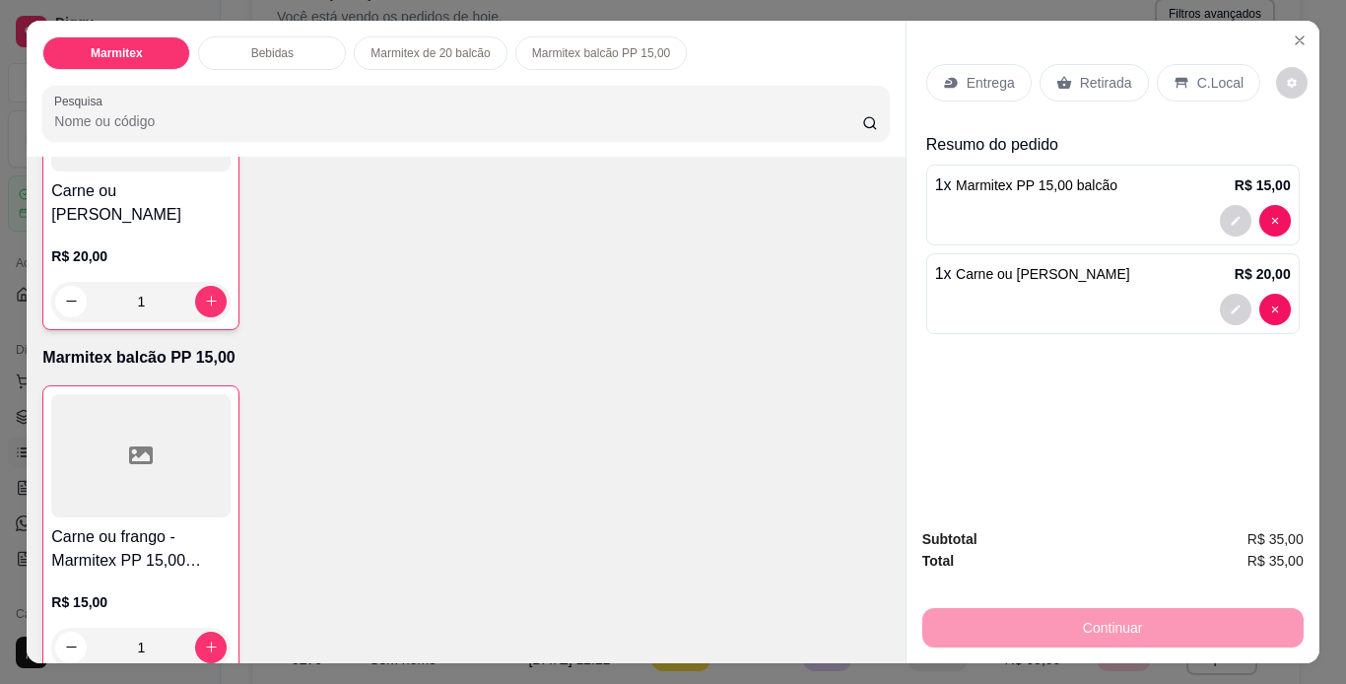
scroll to position [1215, 0]
click at [1093, 84] on p "Retirada" at bounding box center [1106, 83] width 52 height 20
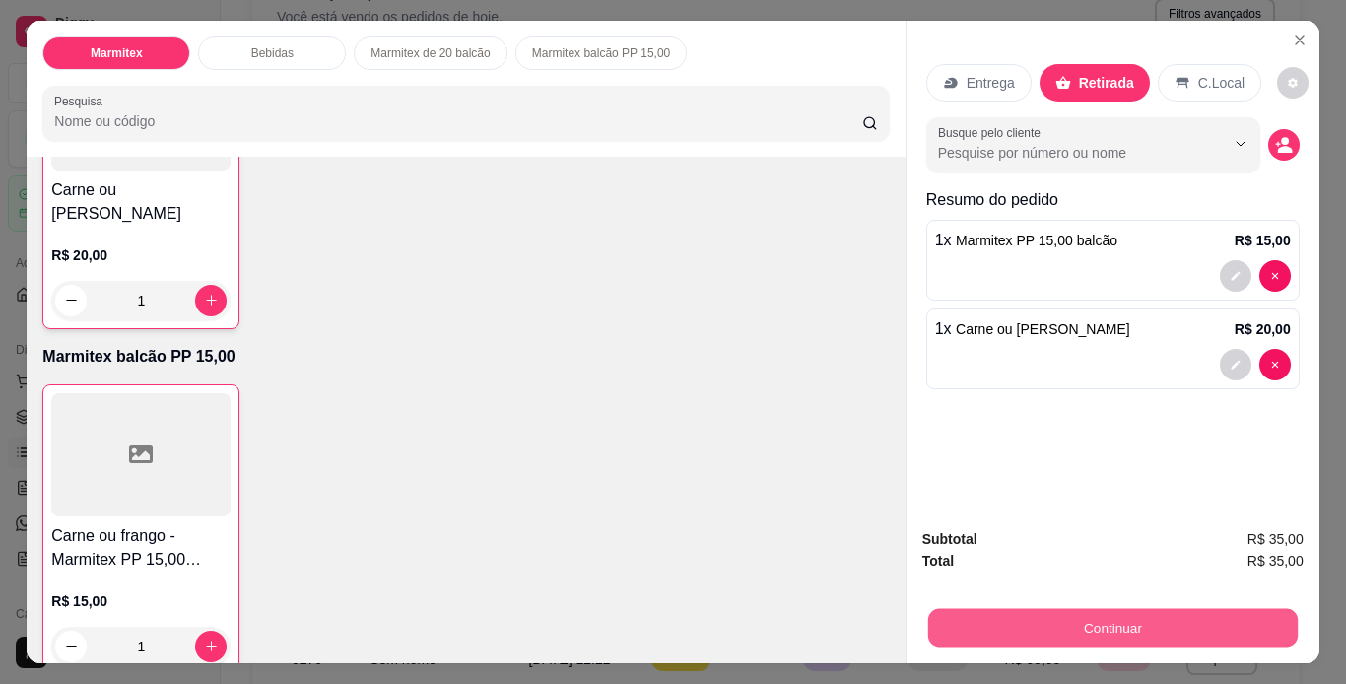
click at [1174, 619] on button "Continuar" at bounding box center [1112, 628] width 370 height 38
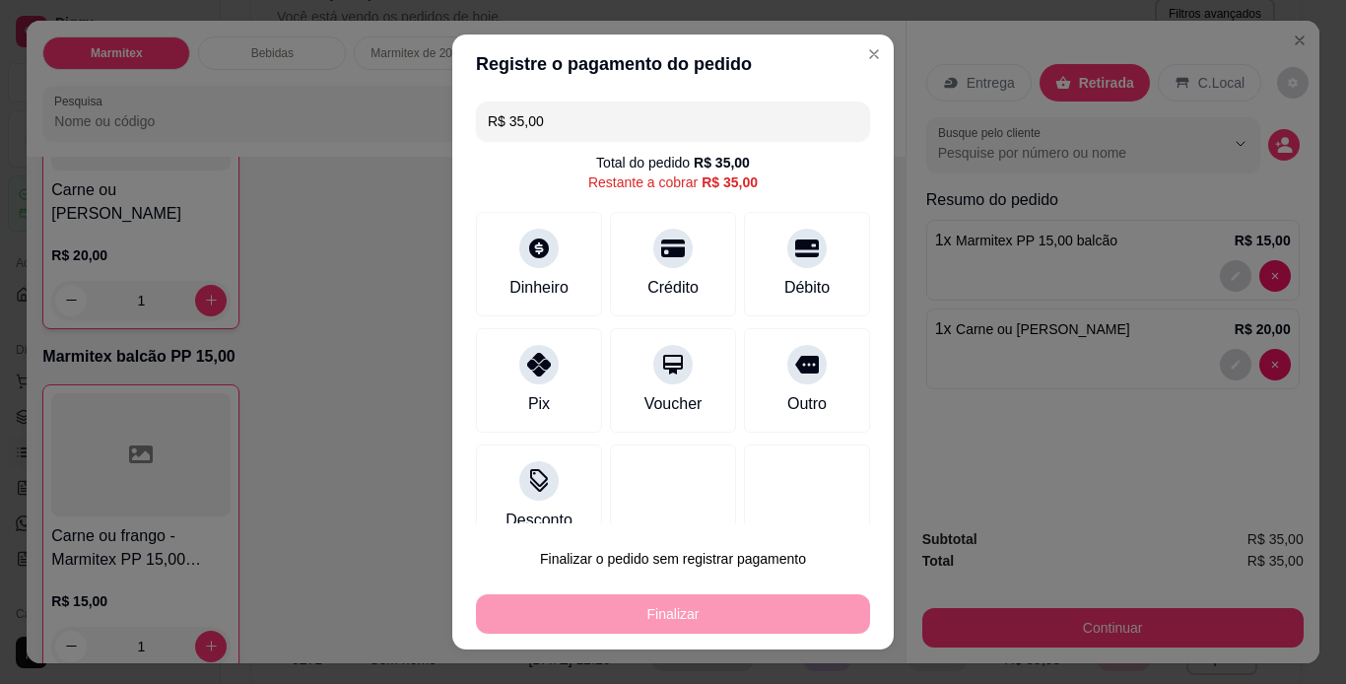
click at [736, 613] on div "Finalizar" at bounding box center [673, 613] width 394 height 39
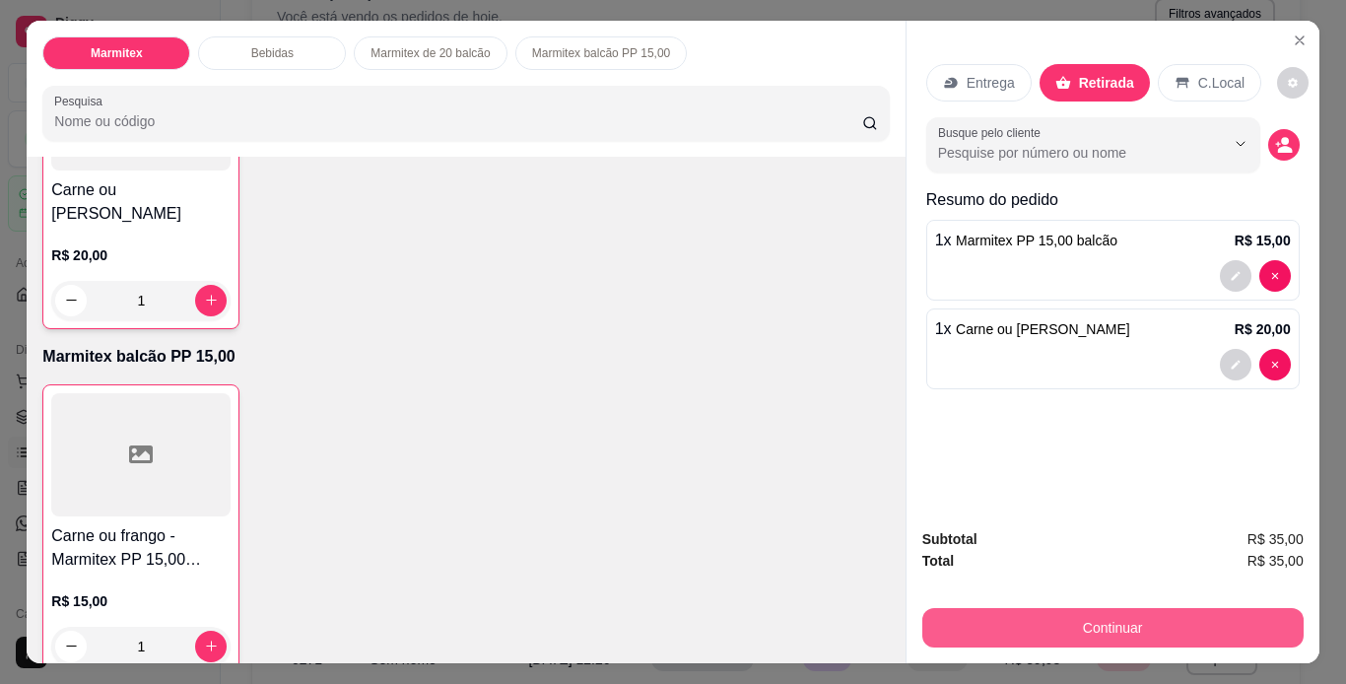
click at [1115, 618] on button "Continuar" at bounding box center [1112, 627] width 381 height 39
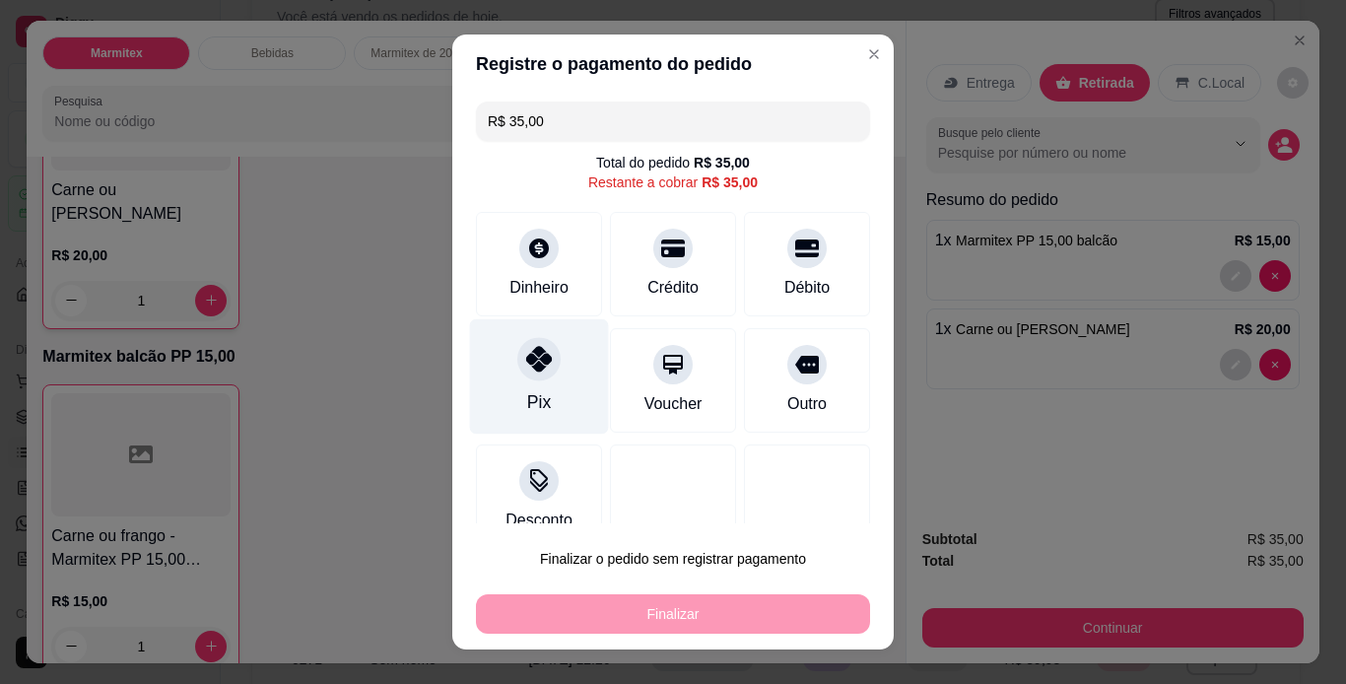
click at [539, 385] on div "Pix" at bounding box center [539, 375] width 139 height 115
type input "R$ 0,00"
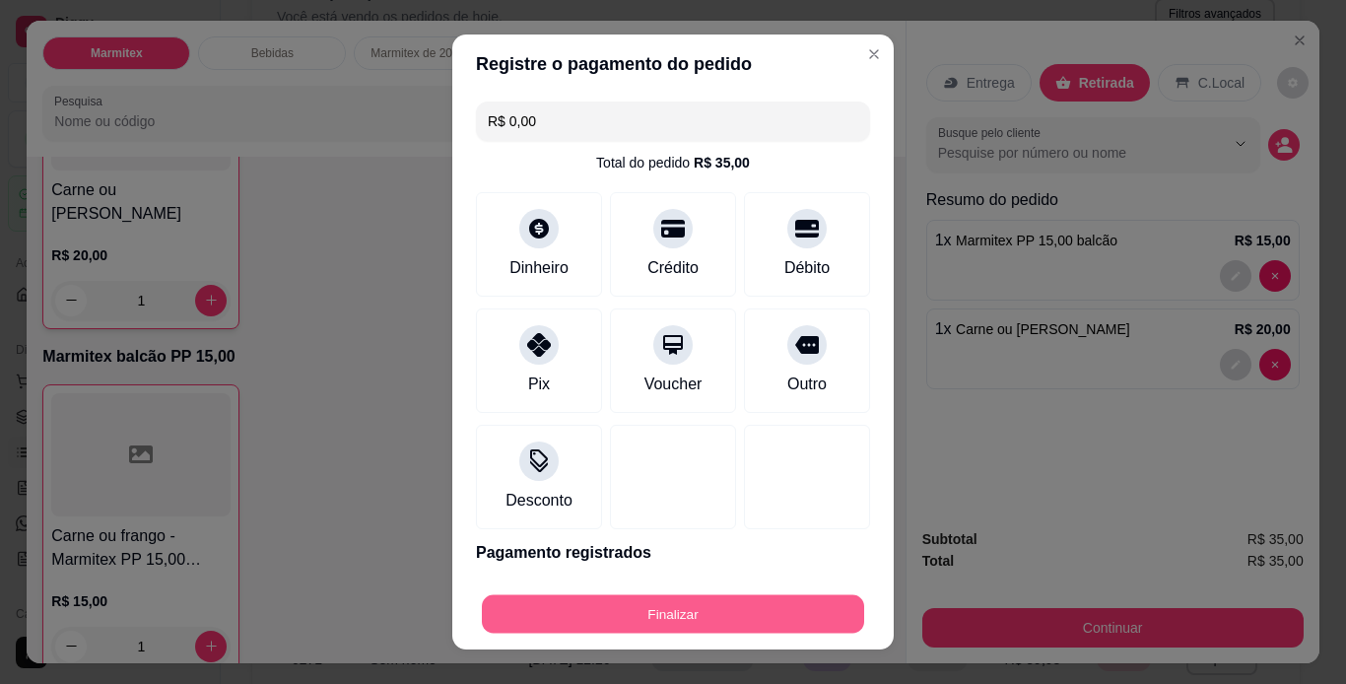
click at [731, 609] on button "Finalizar" at bounding box center [673, 614] width 382 height 38
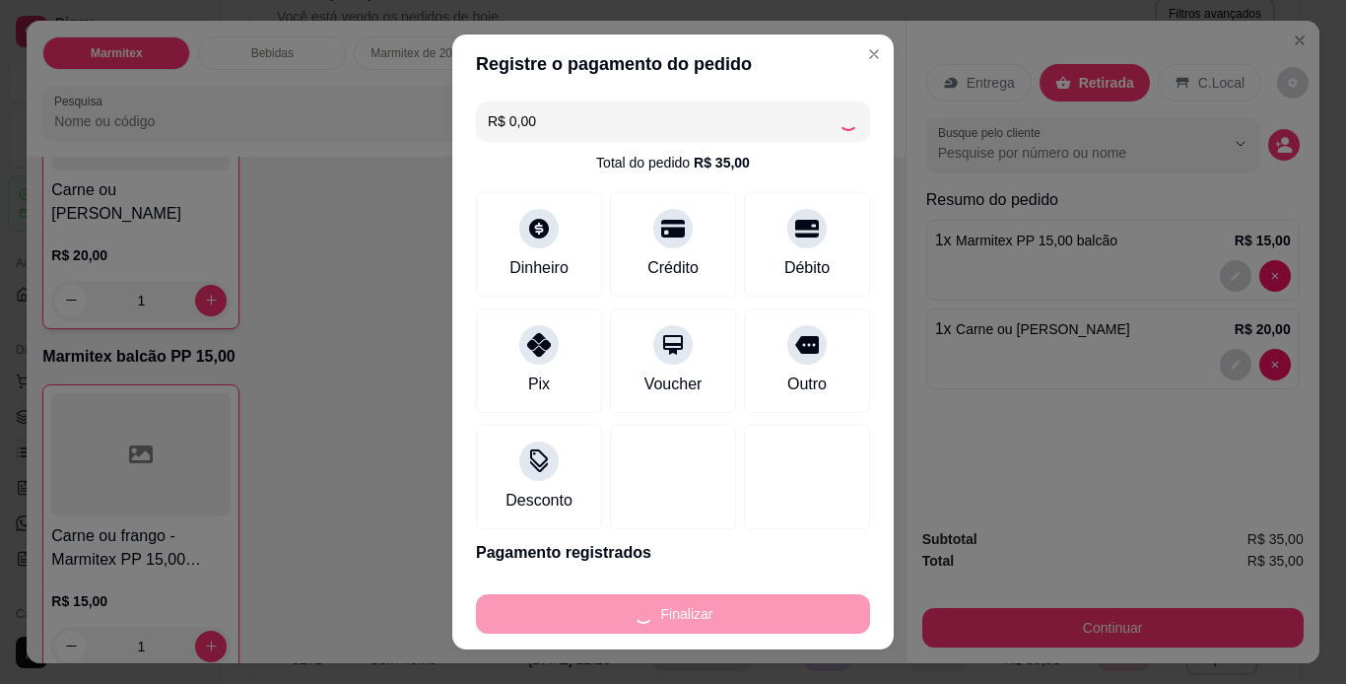
type input "0"
type input "-R$ 35,00"
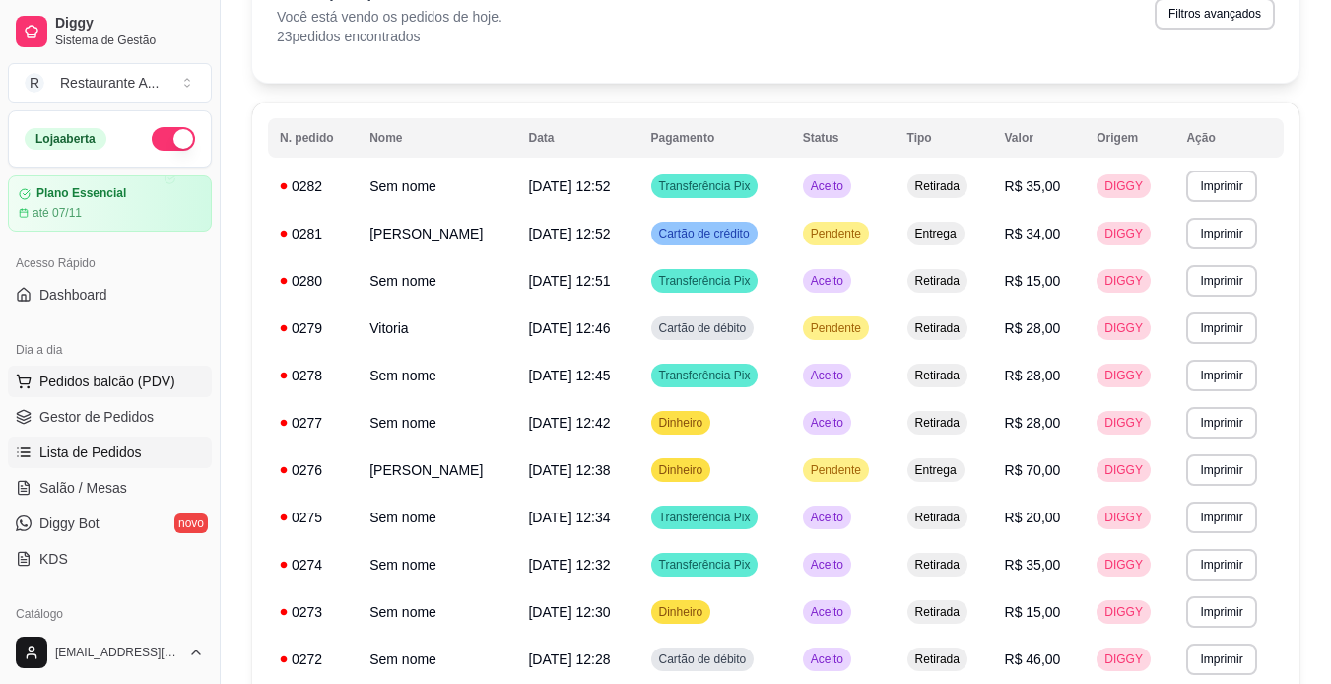
click at [128, 380] on span "Pedidos balcão (PDV)" at bounding box center [107, 382] width 136 height 20
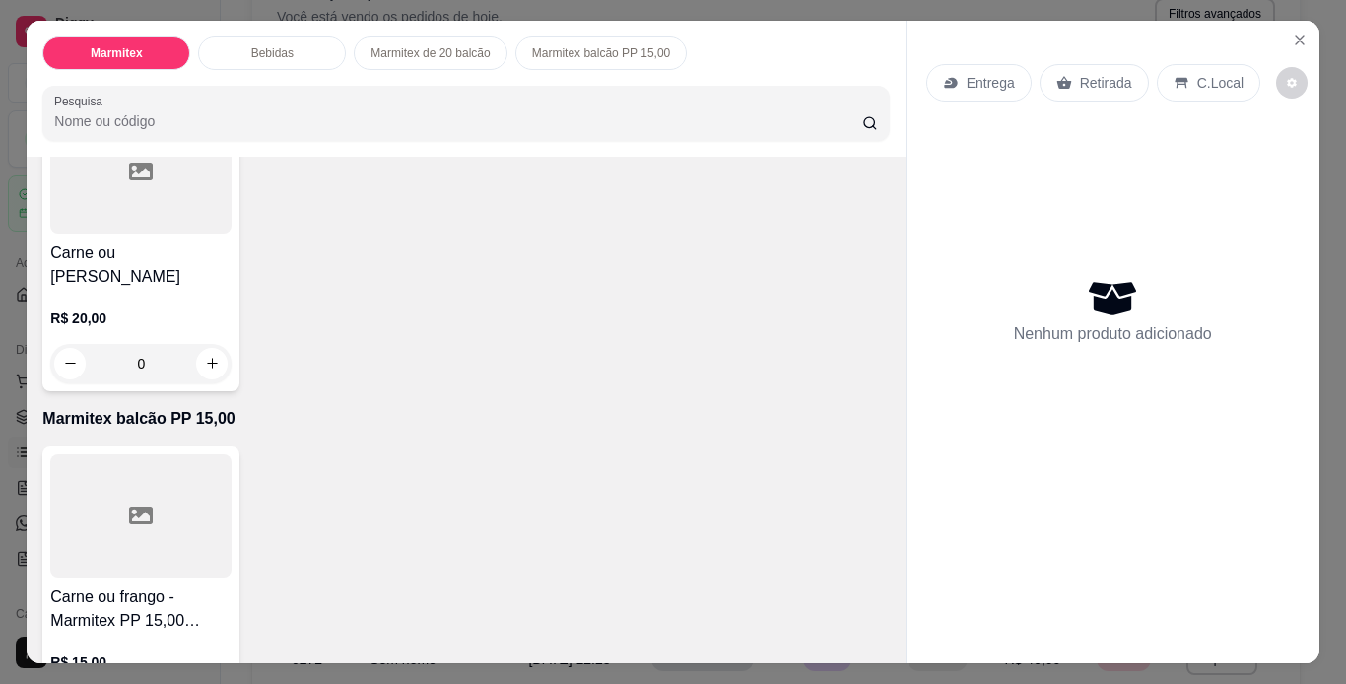
scroll to position [1183, 0]
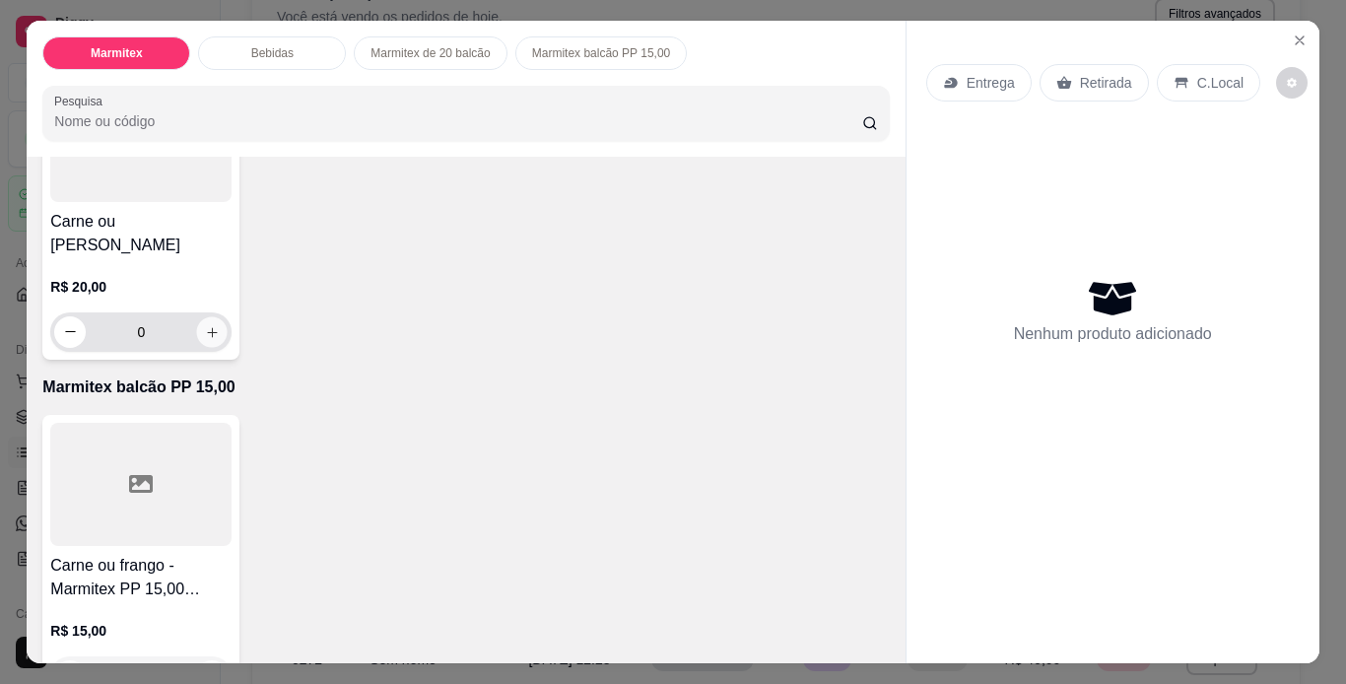
click at [206, 325] on icon "increase-product-quantity" at bounding box center [212, 332] width 15 height 15
type input "1"
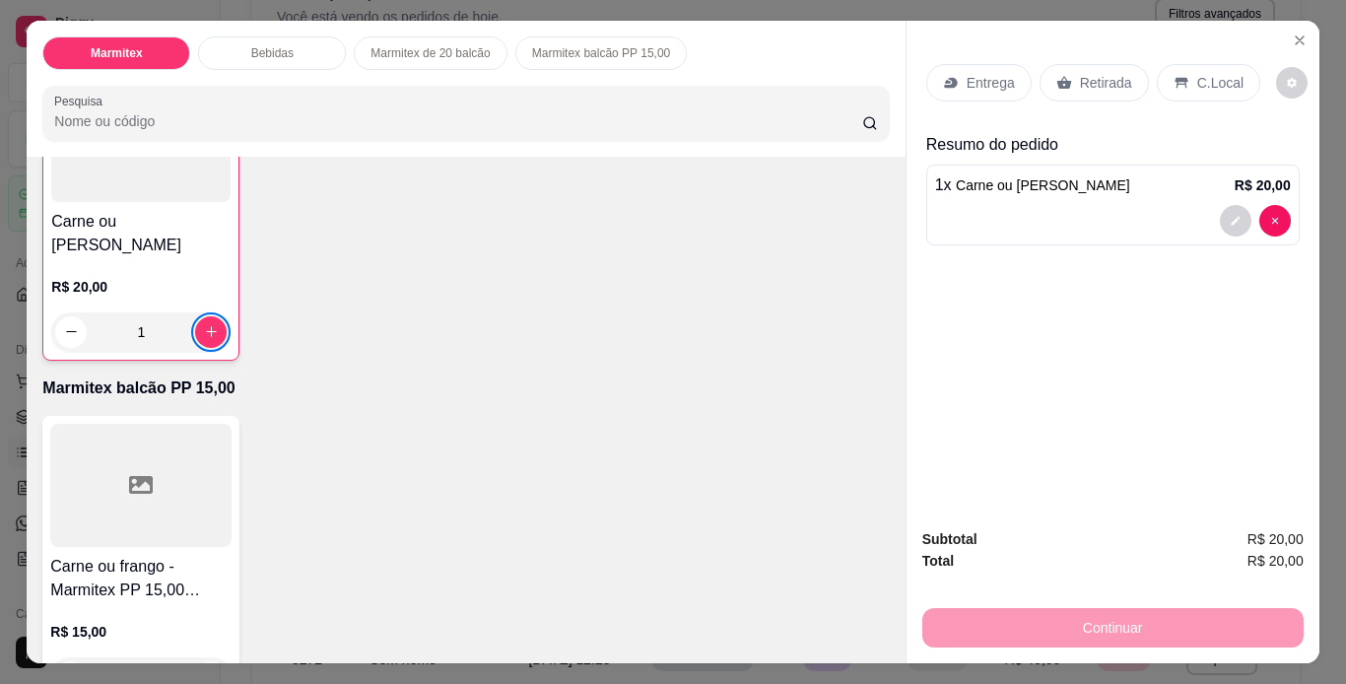
click at [1104, 73] on p "Retirada" at bounding box center [1106, 83] width 52 height 20
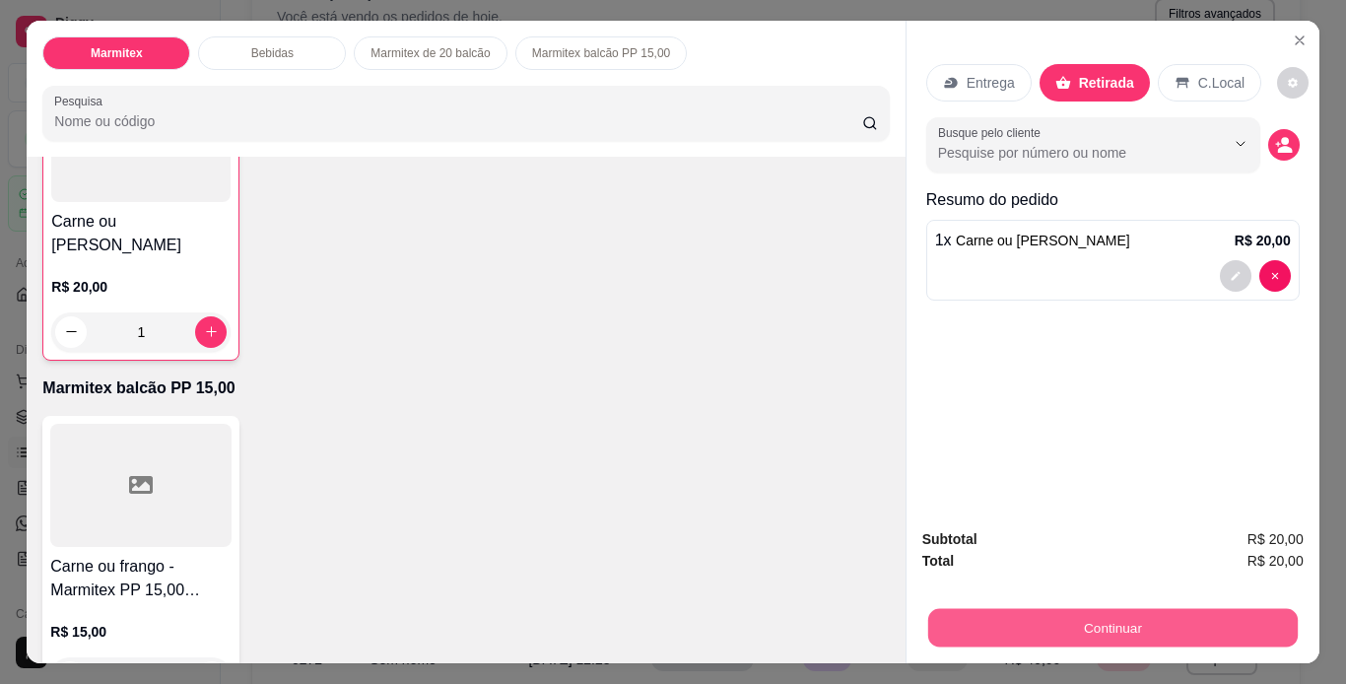
click at [1161, 630] on button "Continuar" at bounding box center [1112, 628] width 370 height 38
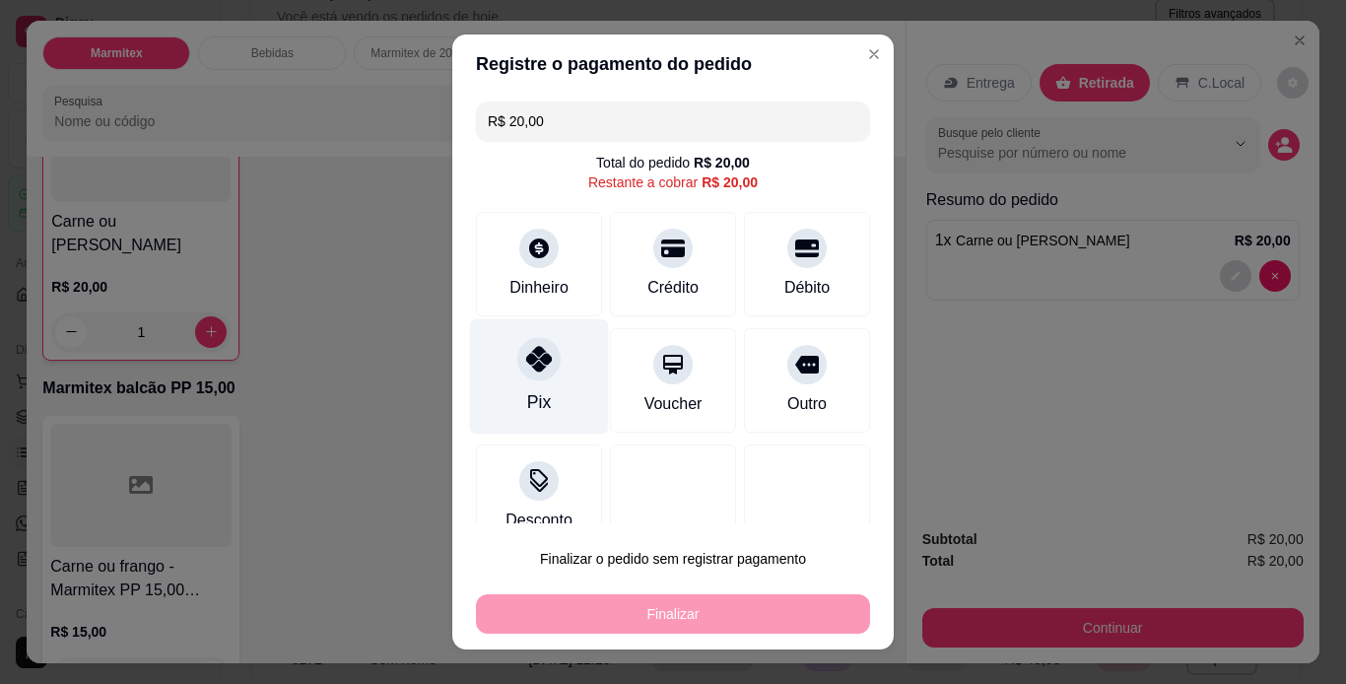
click at [527, 367] on icon at bounding box center [539, 359] width 26 height 26
type input "R$ 0,00"
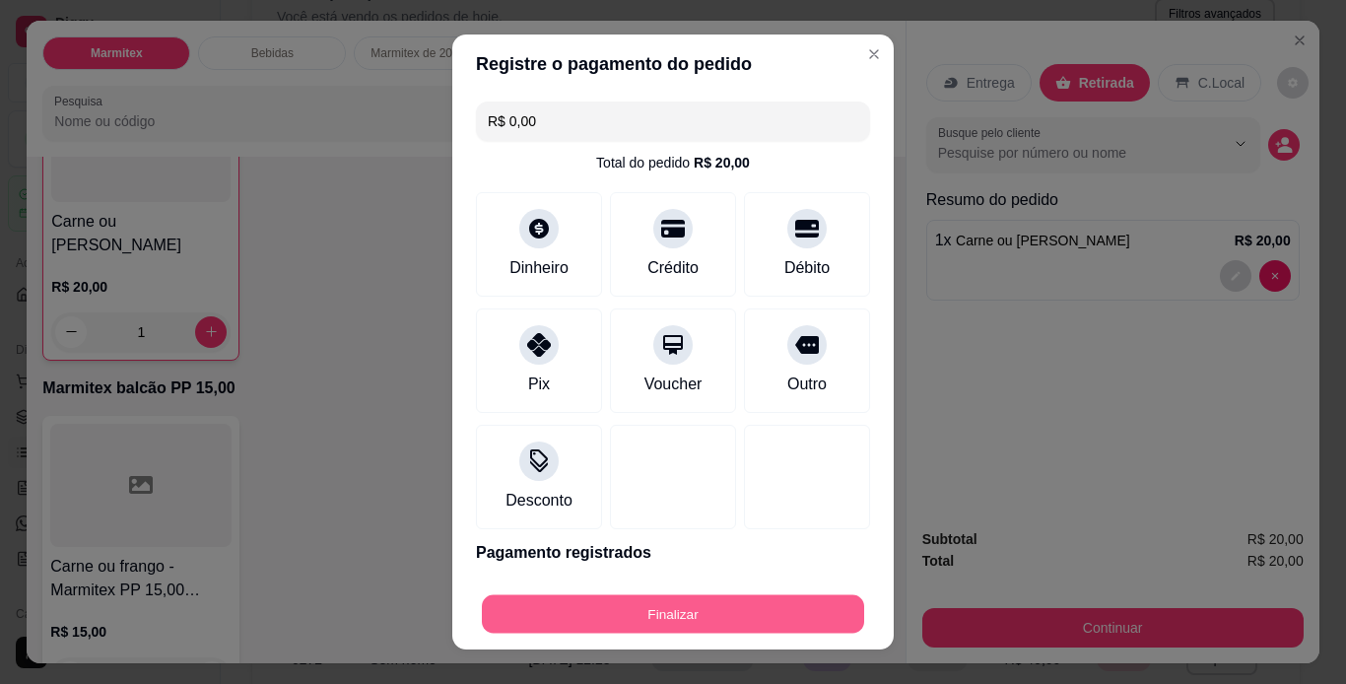
click at [729, 622] on button "Finalizar" at bounding box center [673, 614] width 382 height 38
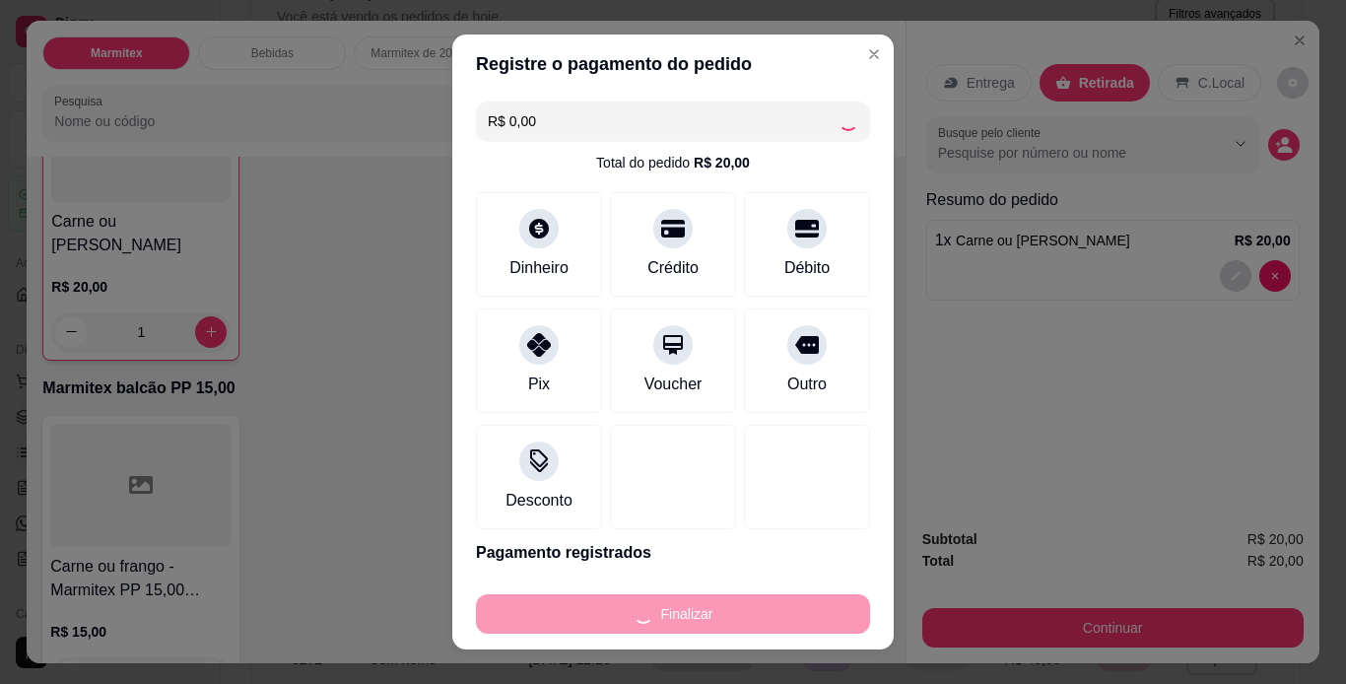
type input "0"
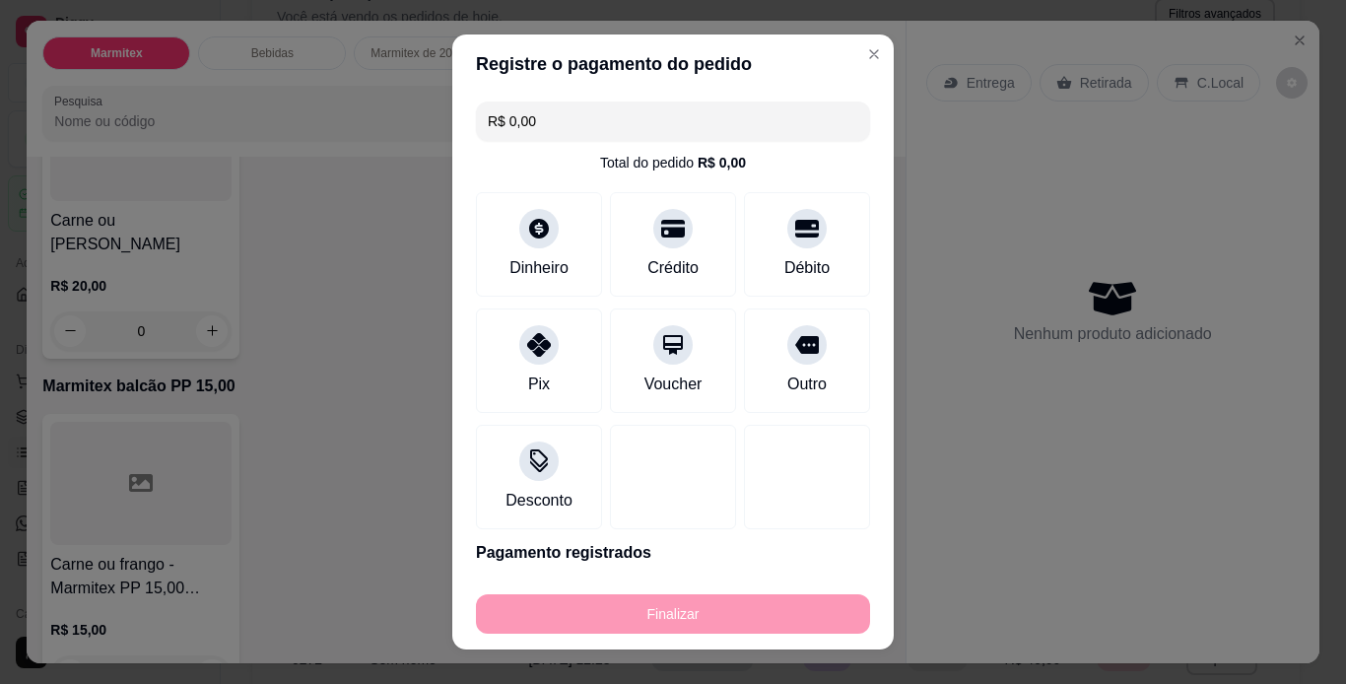
type input "-R$ 20,00"
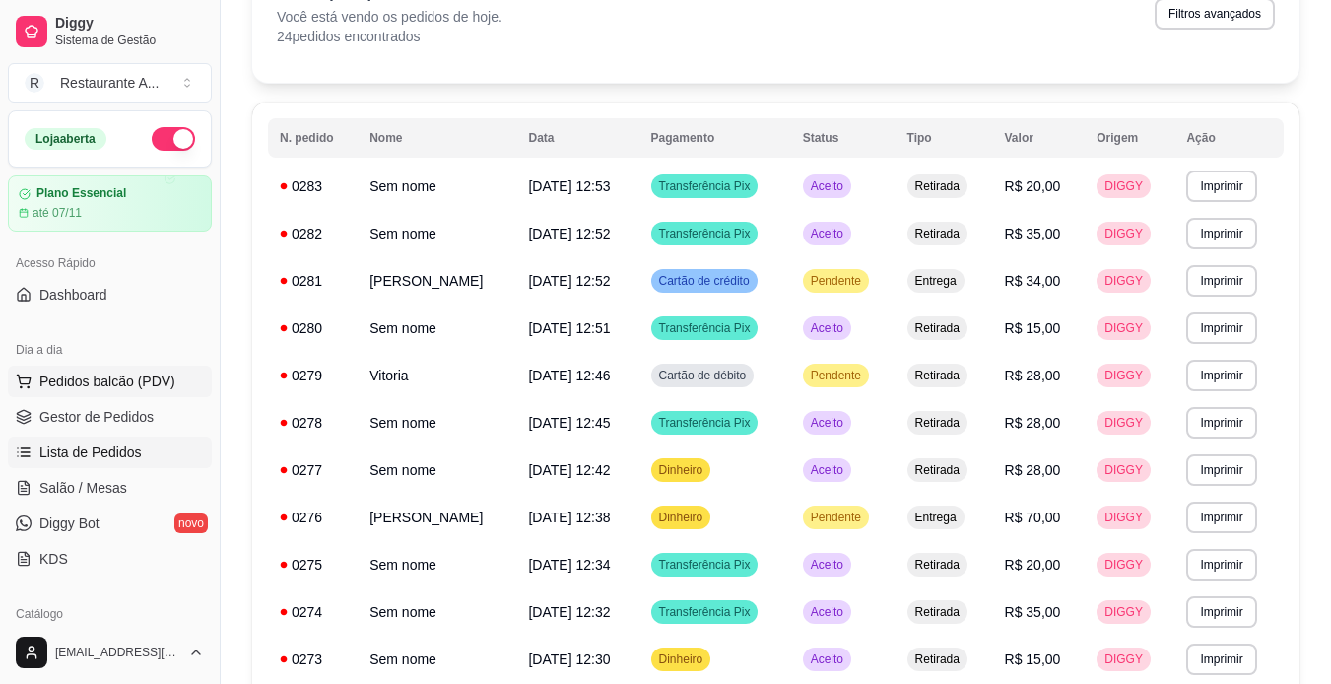
click at [117, 388] on span "Pedidos balcão (PDV)" at bounding box center [107, 382] width 136 height 20
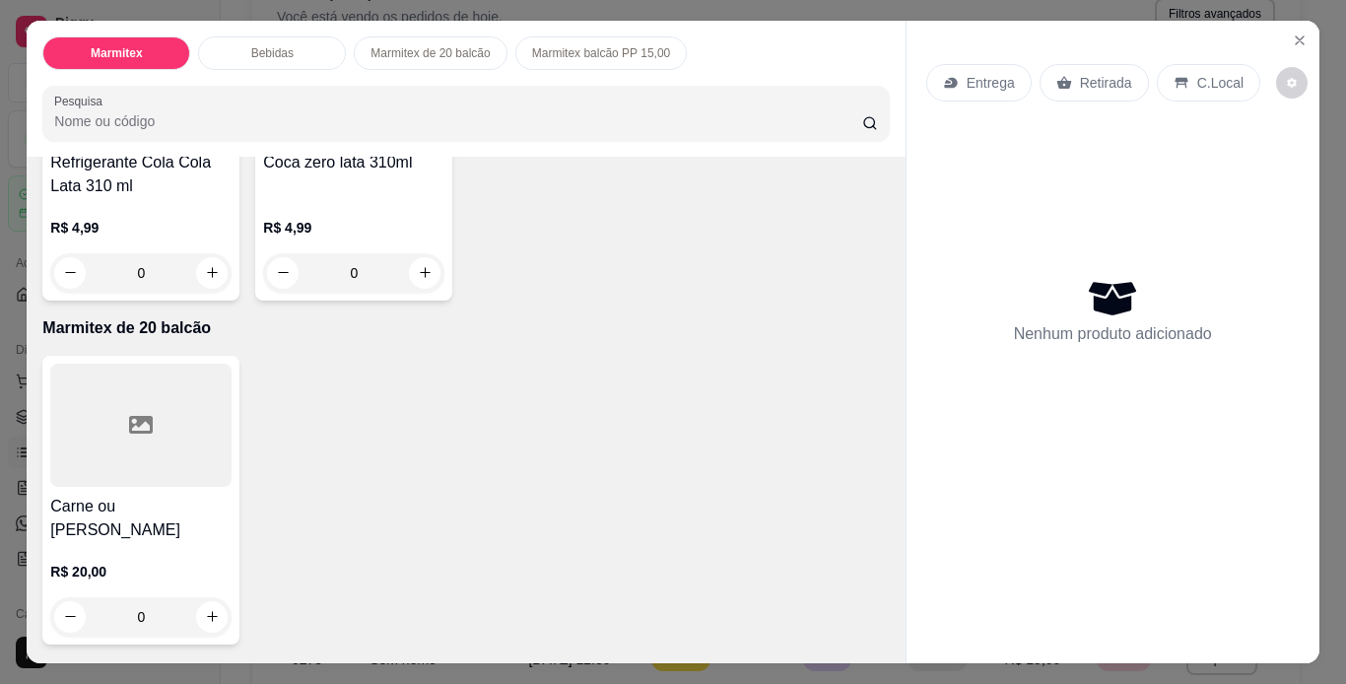
scroll to position [907, 0]
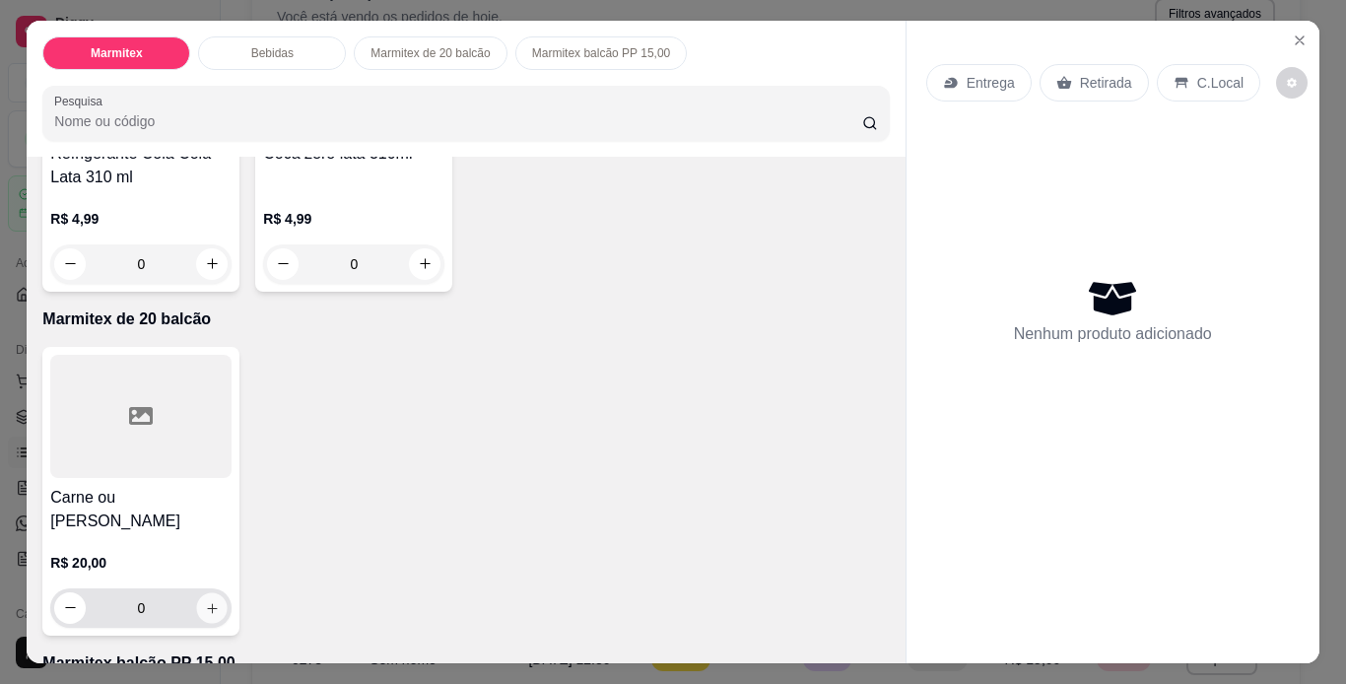
click at [205, 601] on icon "increase-product-quantity" at bounding box center [212, 608] width 15 height 15
type input "1"
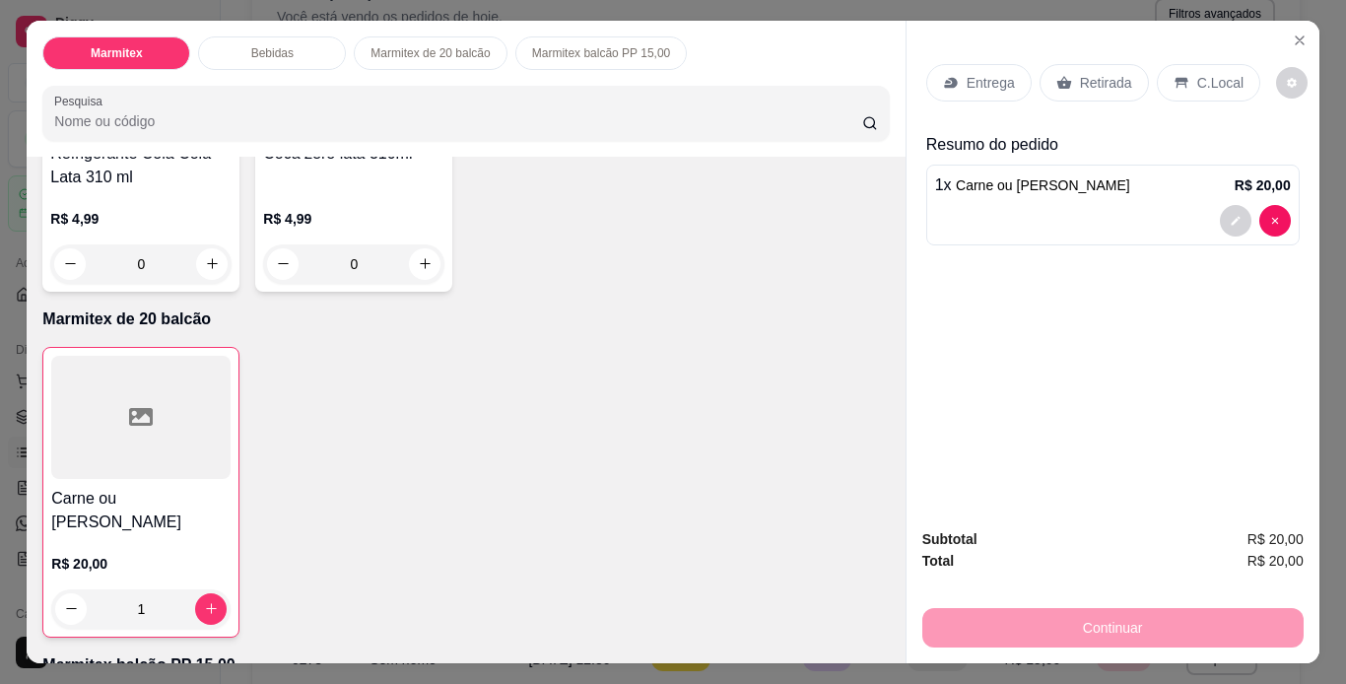
click at [1107, 78] on p "Retirada" at bounding box center [1106, 83] width 52 height 20
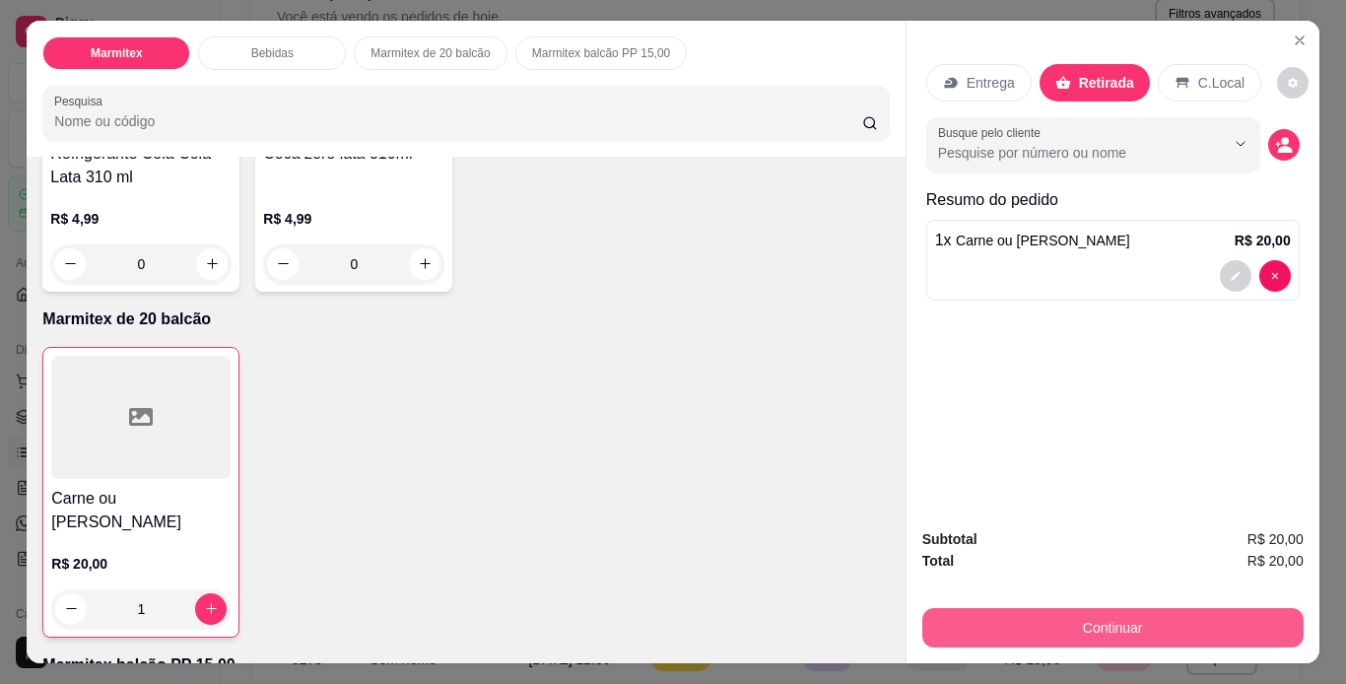
click at [1060, 620] on button "Continuar" at bounding box center [1112, 627] width 381 height 39
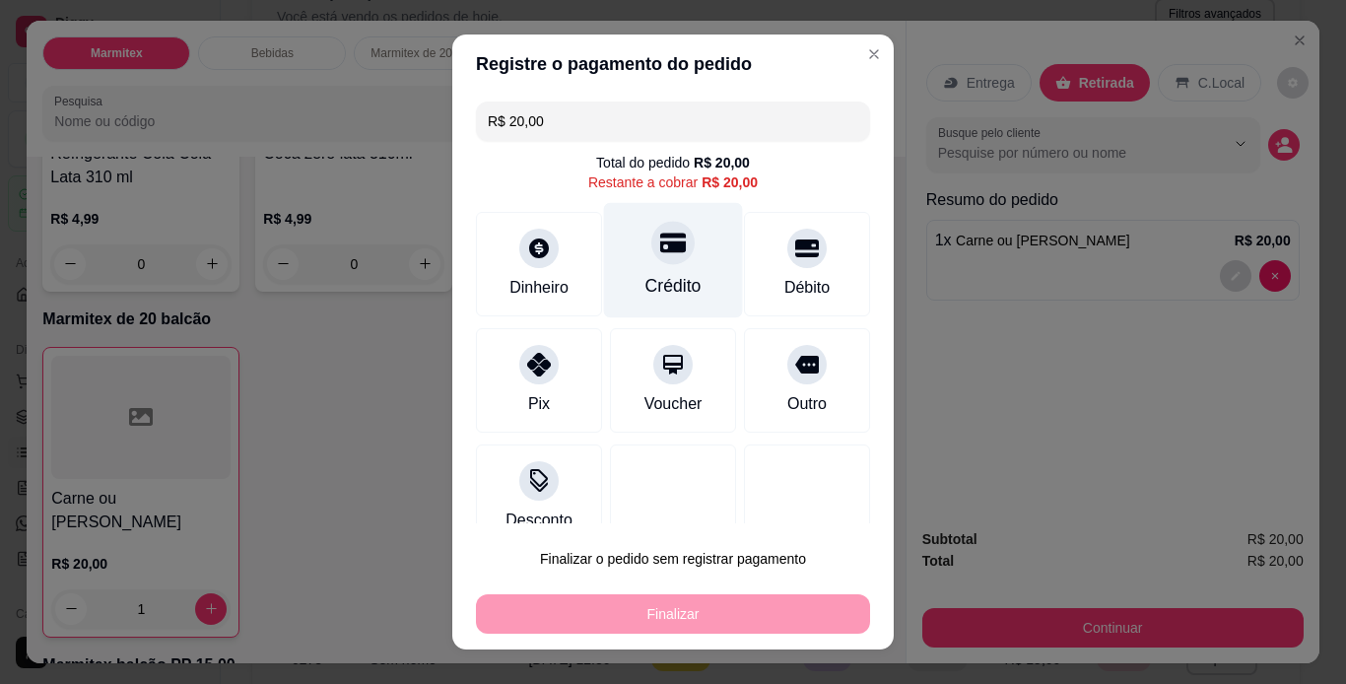
click at [651, 262] on div at bounding box center [672, 242] width 43 height 43
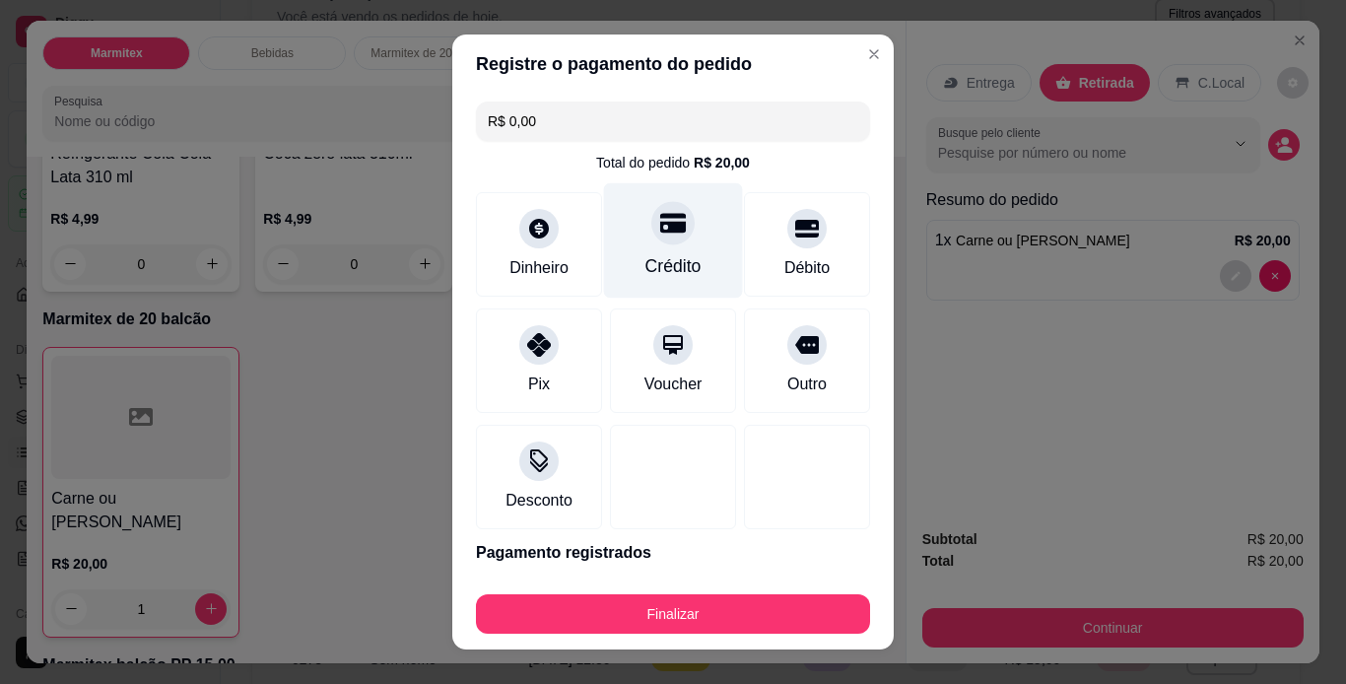
type input "R$ 0,00"
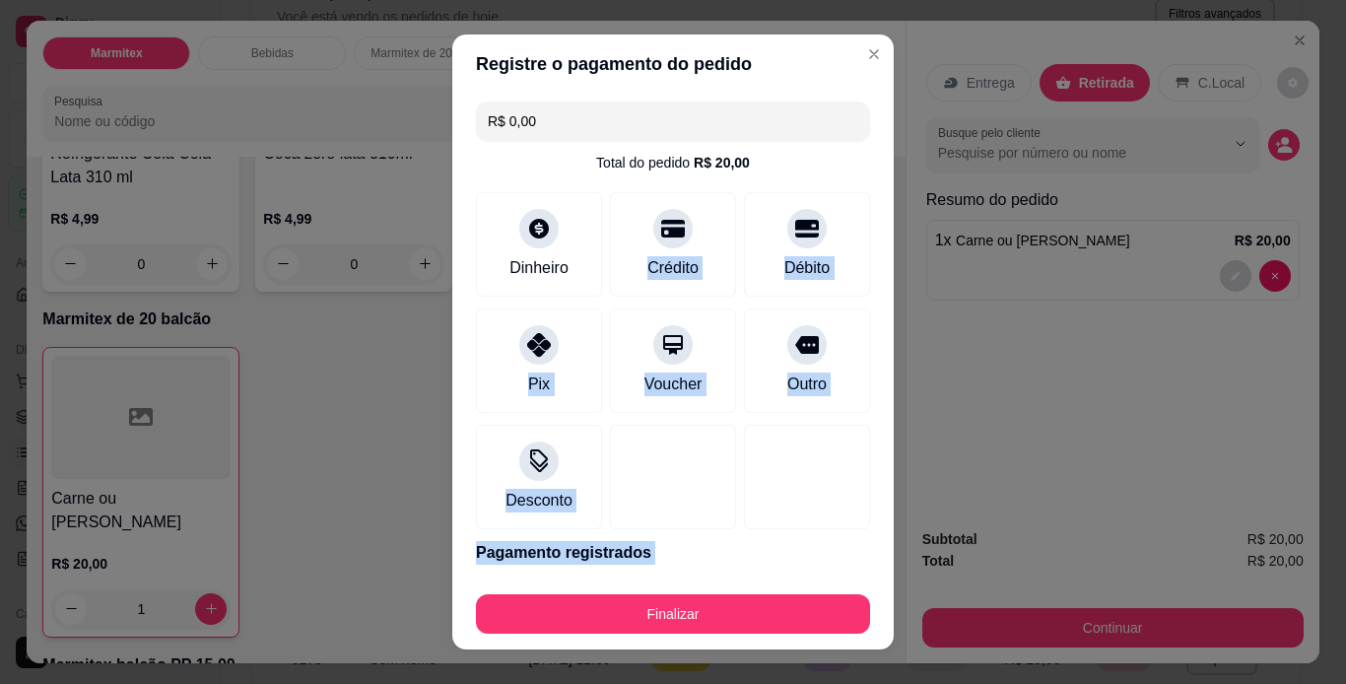
drag, startPoint x: 687, startPoint y: 240, endPoint x: 692, endPoint y: 709, distance: 468.2
click at [692, 562] on html "Diggy Sistema de Gestão R Restaurante A ... Loja aberta Plano Essencial até 07/…" at bounding box center [673, 220] width 1346 height 684
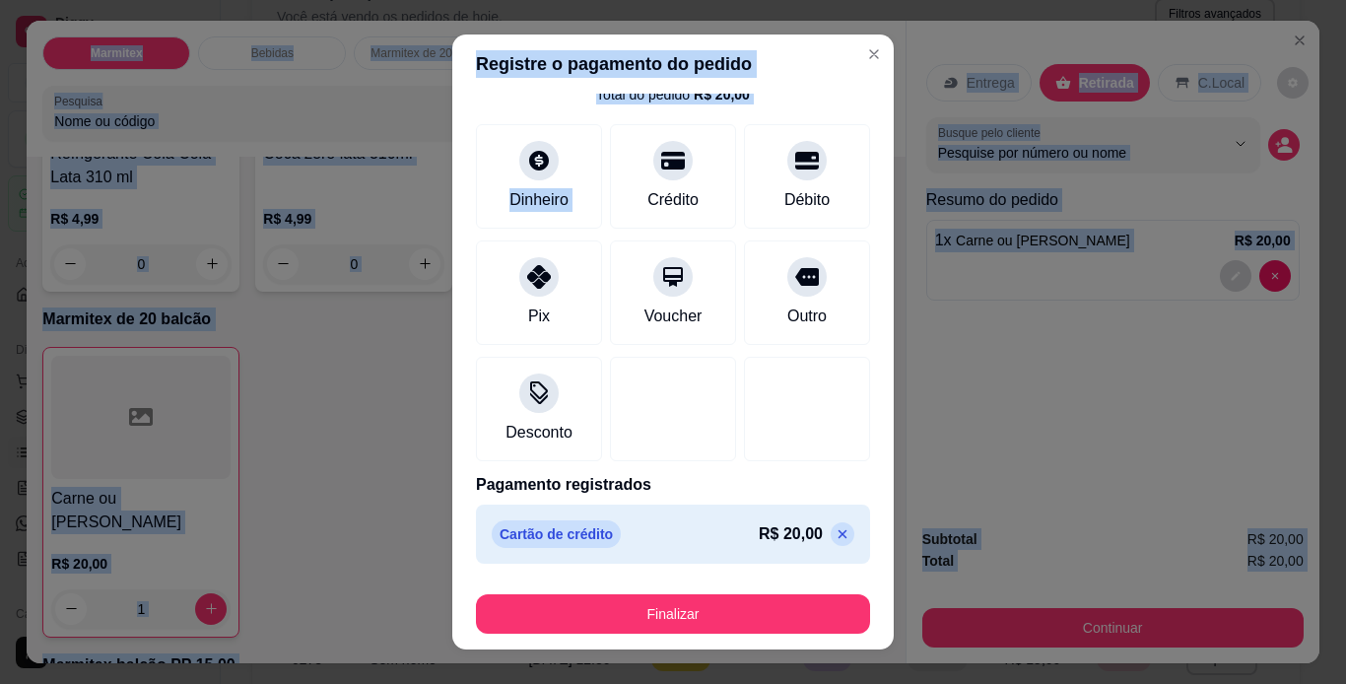
scroll to position [29, 0]
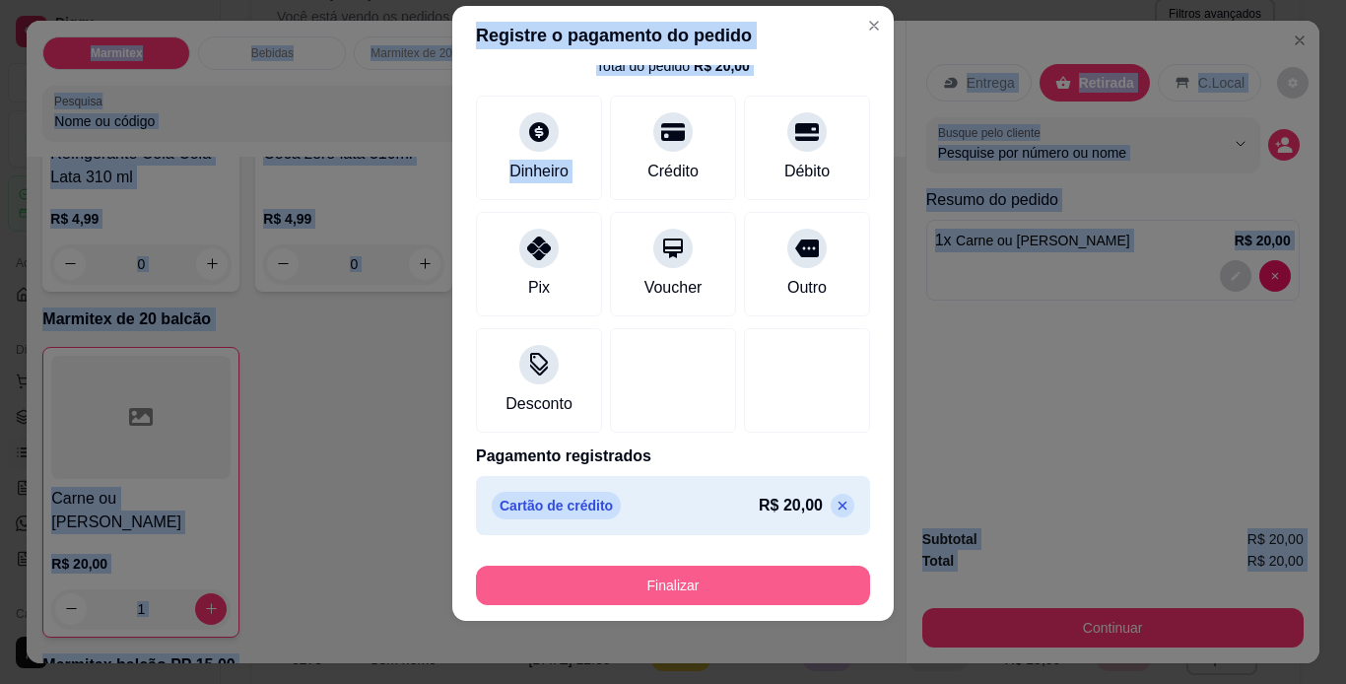
click at [775, 586] on button "Finalizar" at bounding box center [673, 585] width 394 height 39
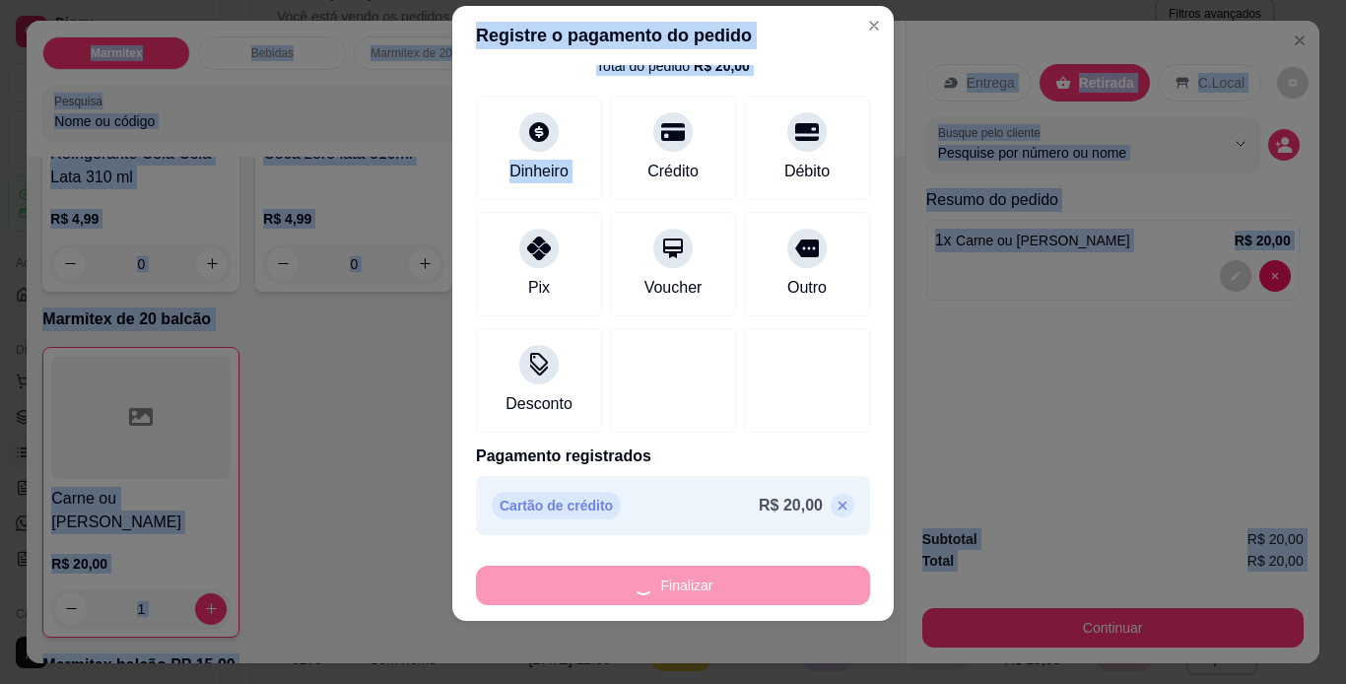
type input "0"
type input "-R$ 20,00"
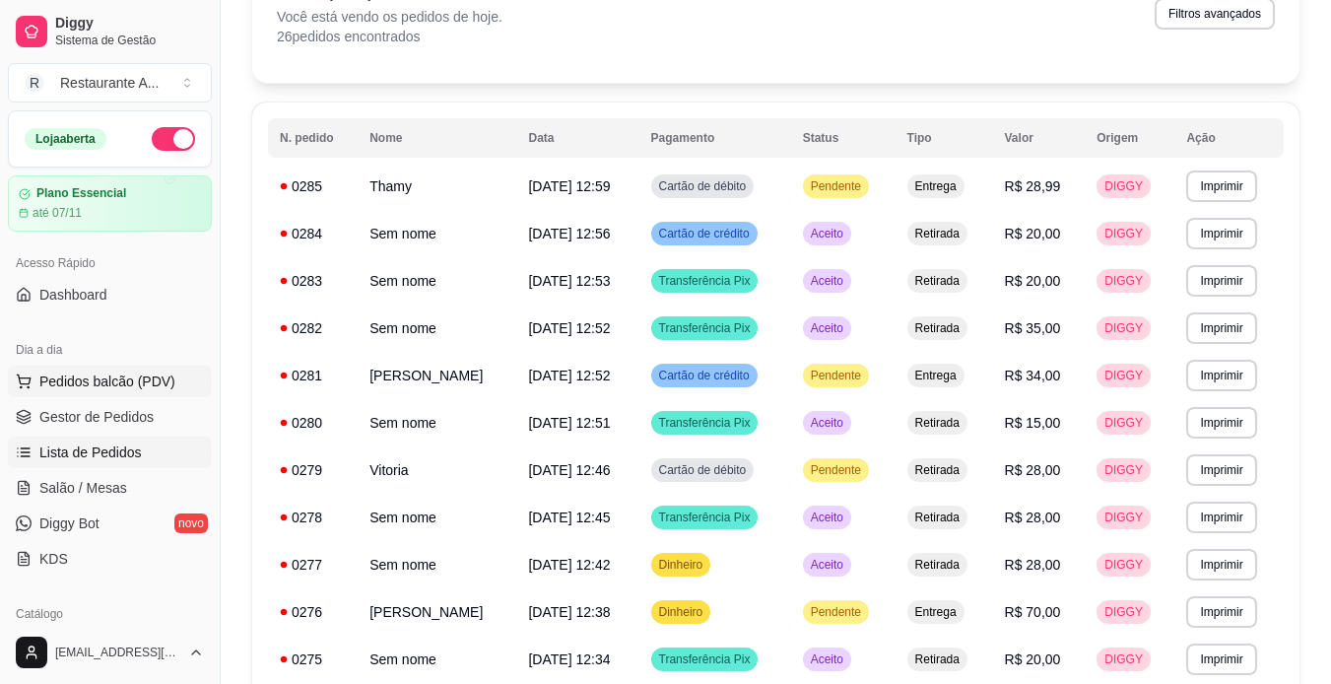
click at [123, 381] on span "Pedidos balcão (PDV)" at bounding box center [107, 382] width 136 height 20
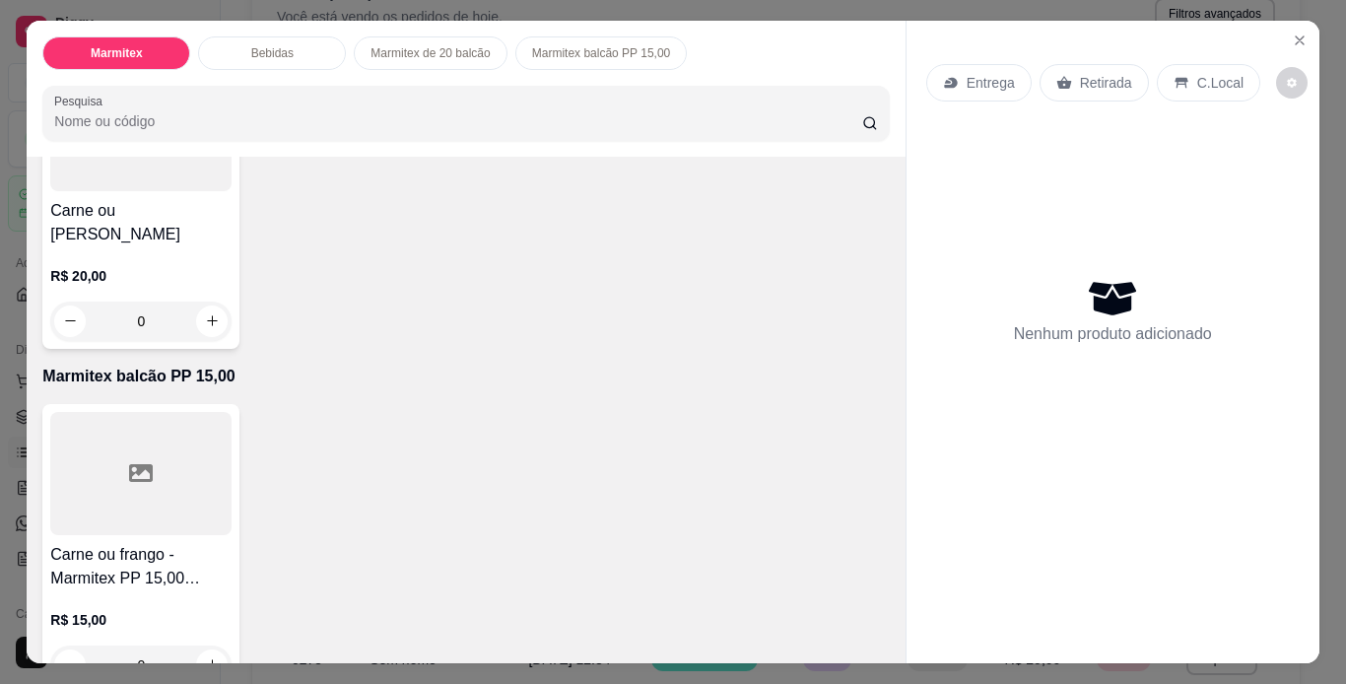
scroll to position [1214, 0]
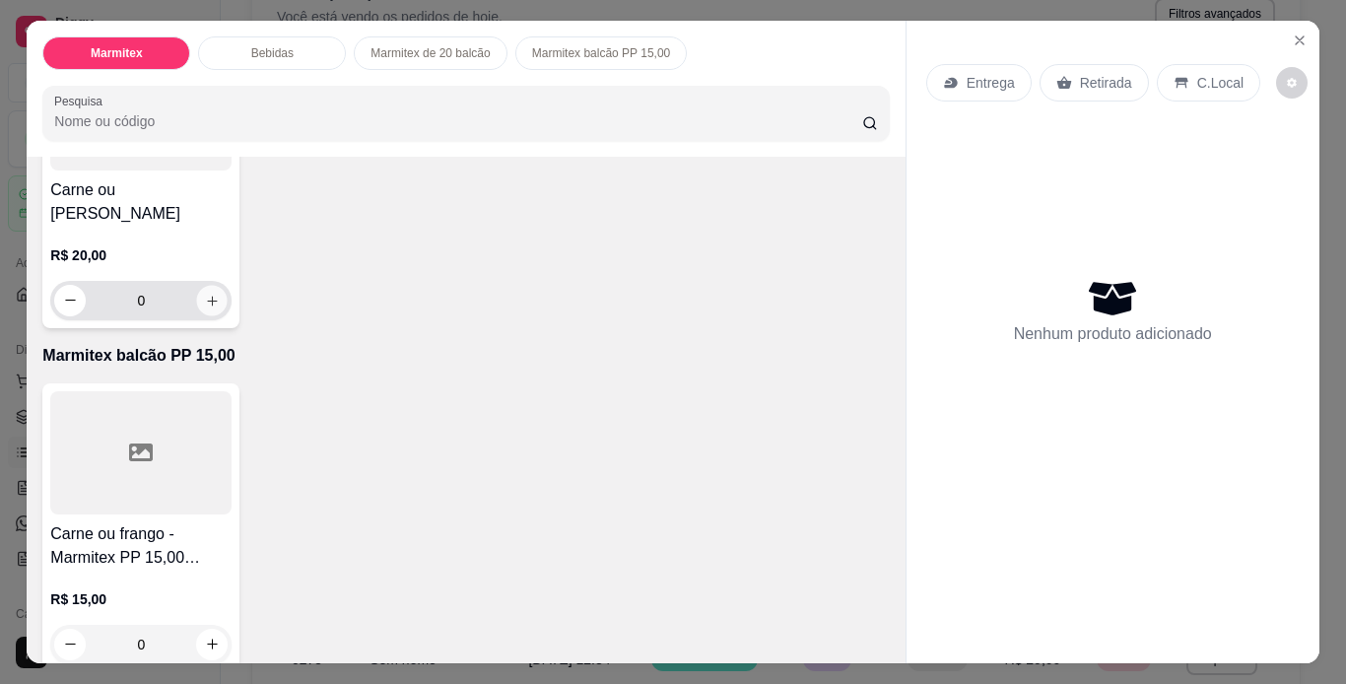
click at [209, 294] on icon "increase-product-quantity" at bounding box center [212, 301] width 15 height 15
type input "1"
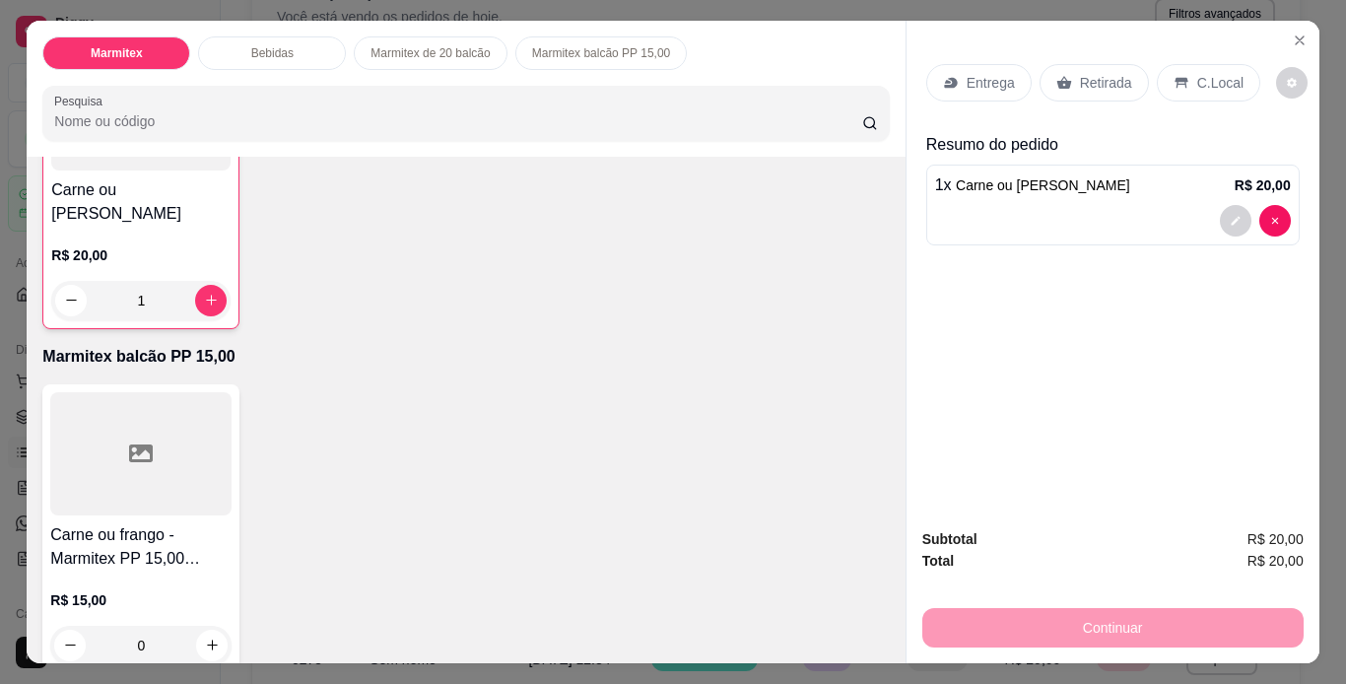
click at [1183, 121] on div "Entrega Retirada C.Local Resumo do pedido 1 x Carne ou frango balcão R$ 20,00" at bounding box center [1113, 150] width 374 height 205
click at [1197, 73] on p "C.Local" at bounding box center [1220, 83] width 46 height 20
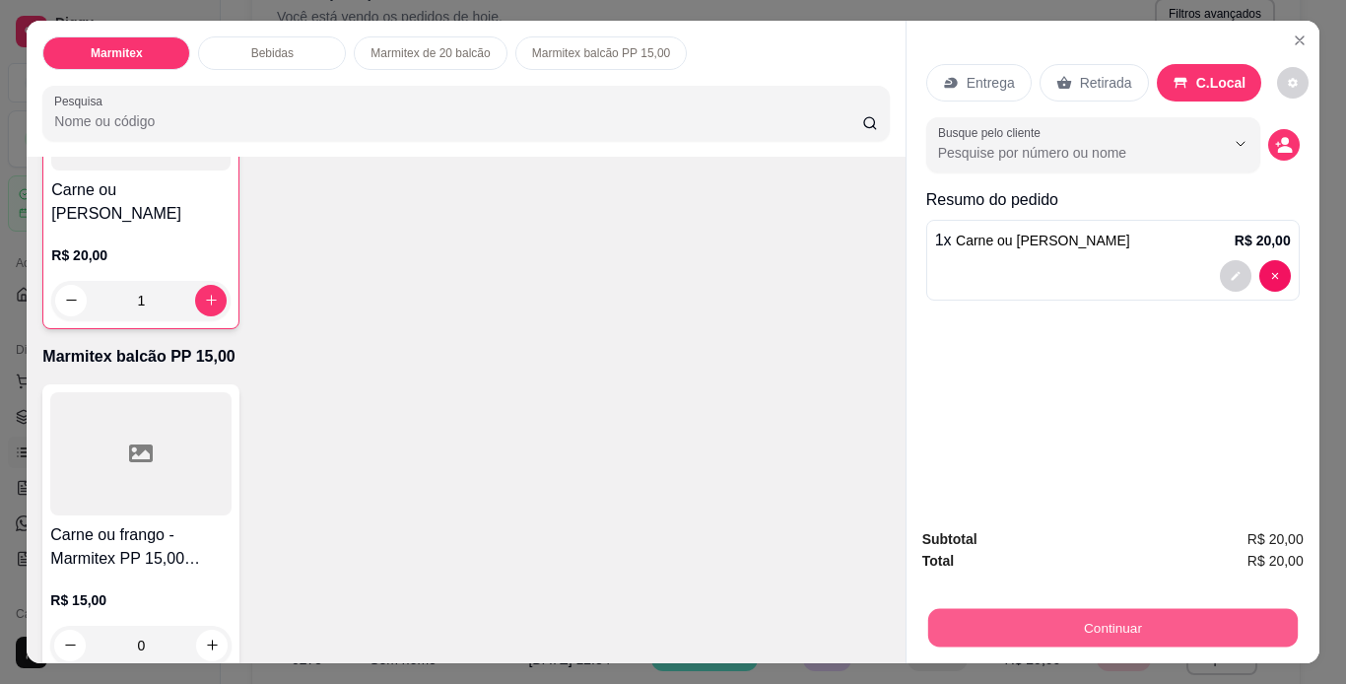
click at [1088, 619] on button "Continuar" at bounding box center [1112, 628] width 370 height 38
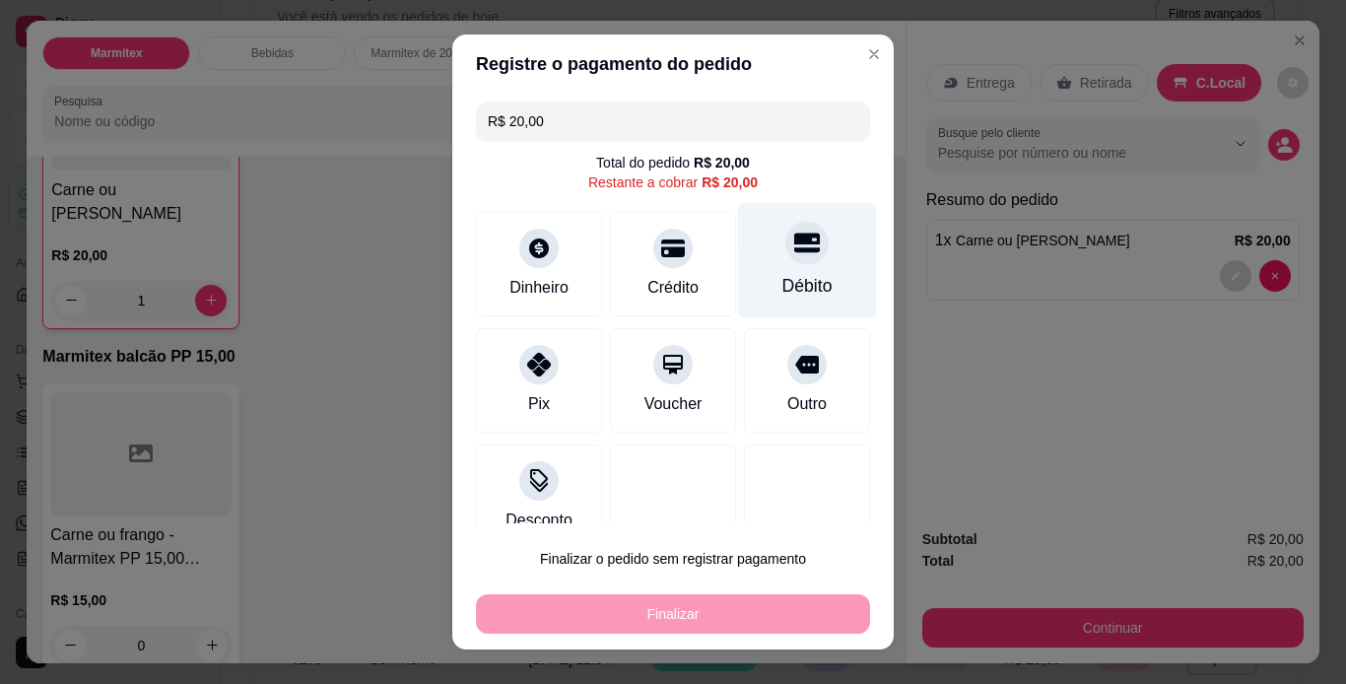
click at [792, 256] on div at bounding box center [806, 242] width 43 height 43
type input "R$ 0,00"
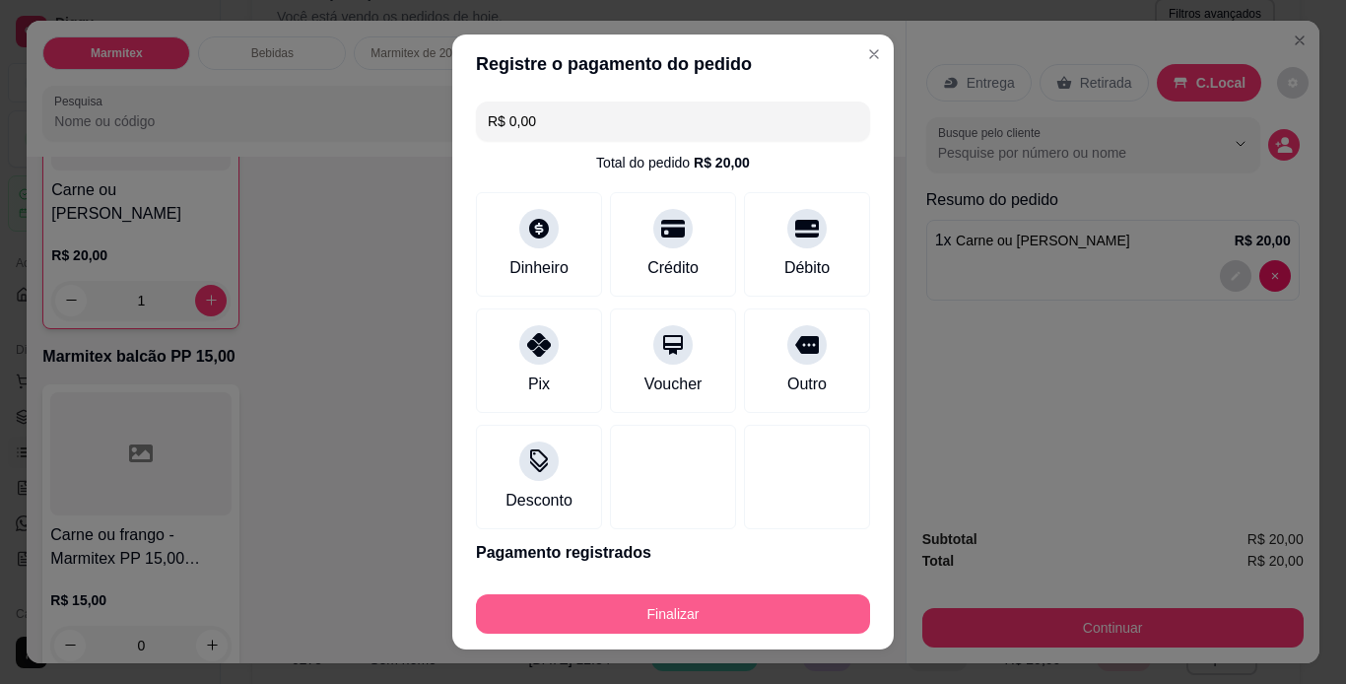
click at [692, 617] on button "Finalizar" at bounding box center [673, 613] width 394 height 39
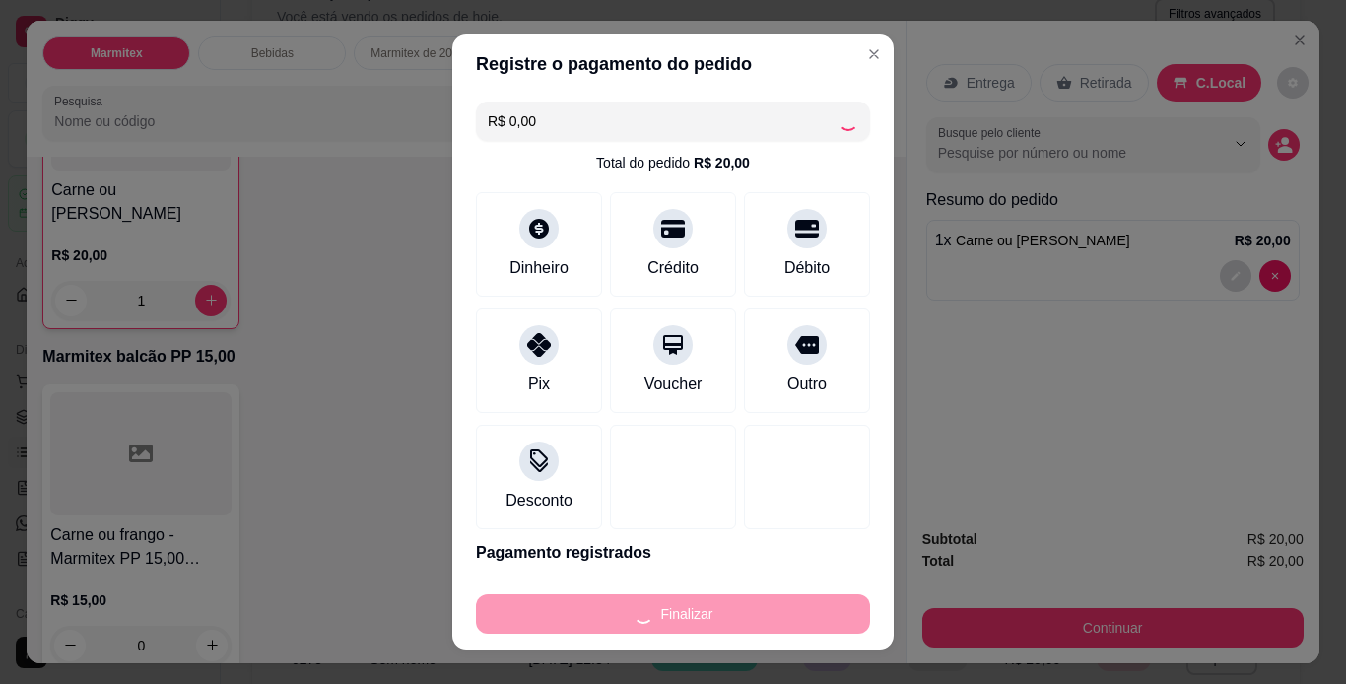
type input "0"
type input "-R$ 20,00"
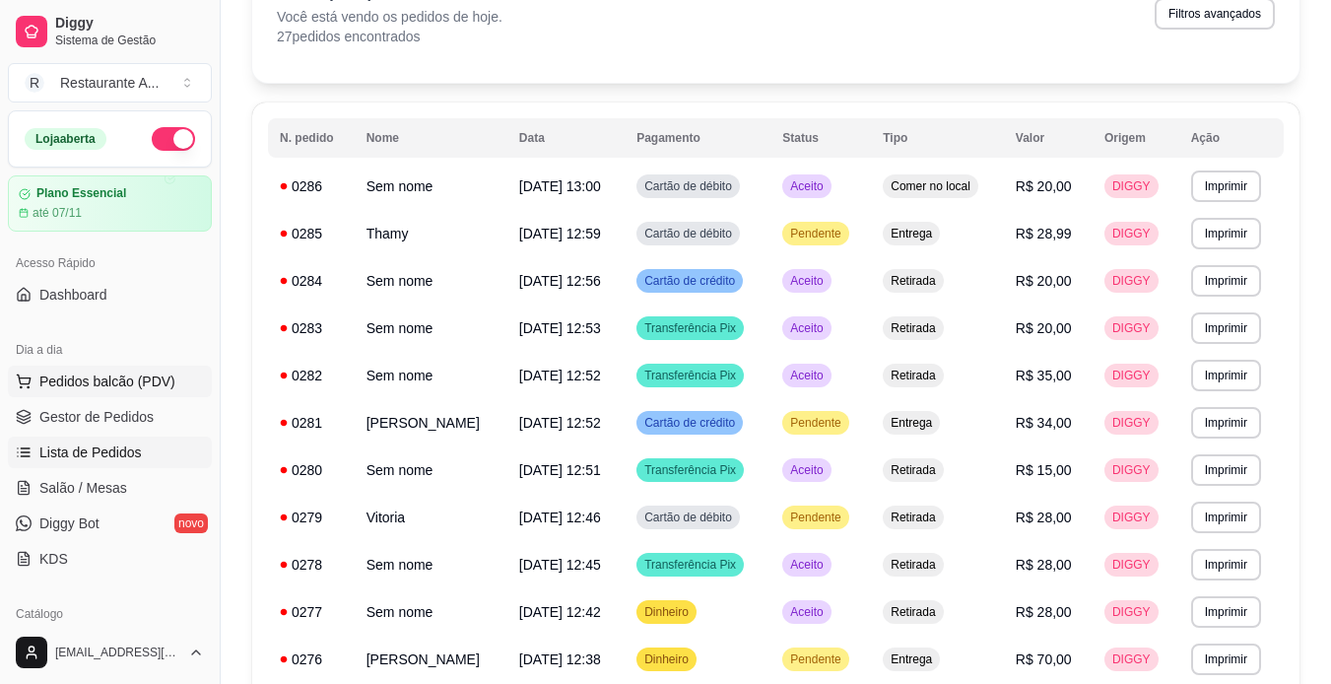
click at [153, 370] on button "Pedidos balcão (PDV)" at bounding box center [110, 382] width 204 height 32
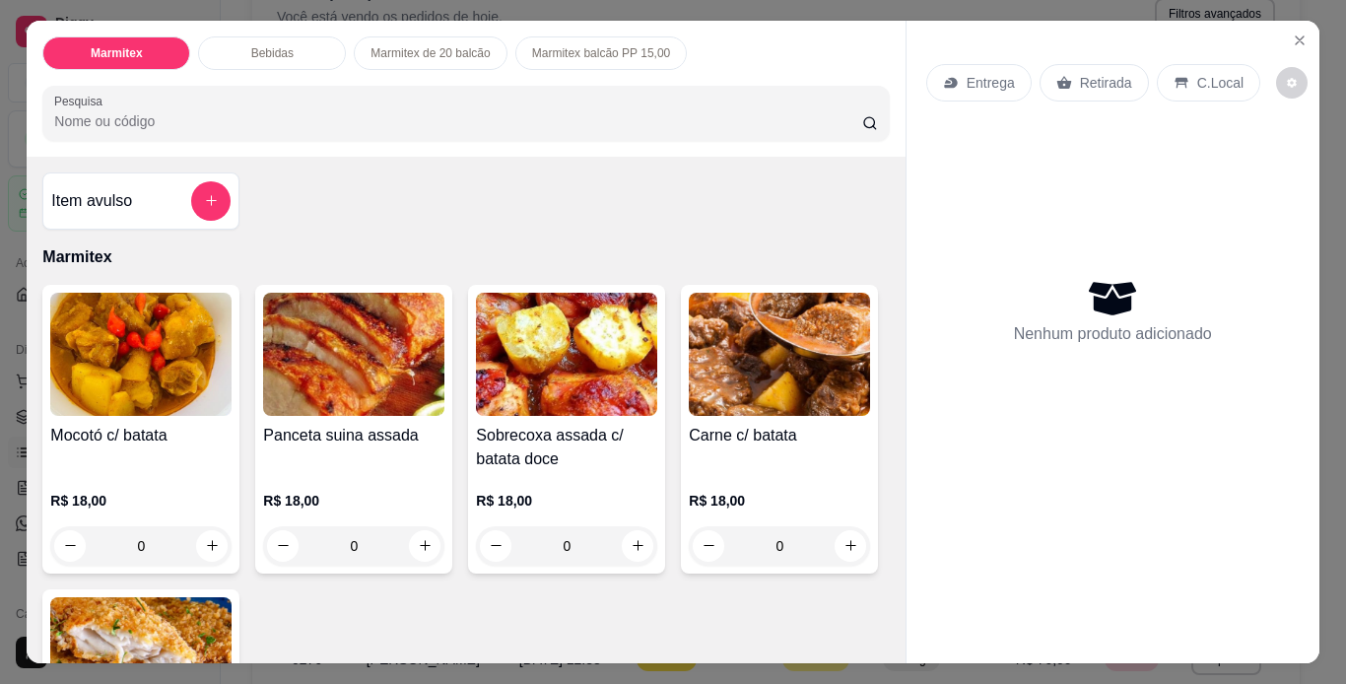
click at [541, 401] on img at bounding box center [566, 354] width 181 height 123
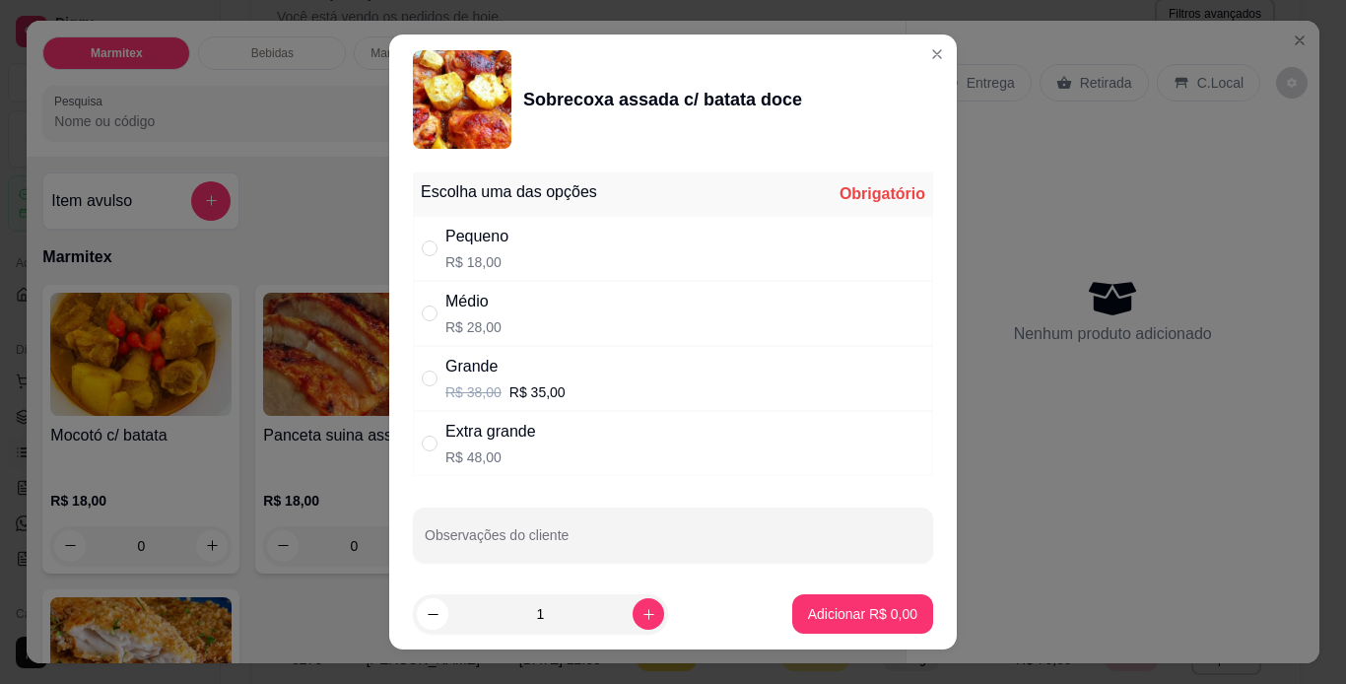
click at [768, 388] on div "Grande R$ 38,00 R$ 35,00" at bounding box center [673, 378] width 520 height 65
radio input "true"
click at [642, 621] on icon "increase-product-quantity" at bounding box center [649, 614] width 15 height 15
type input "2"
click at [864, 609] on p "Adicionar R$ 70,00" at bounding box center [858, 614] width 117 height 20
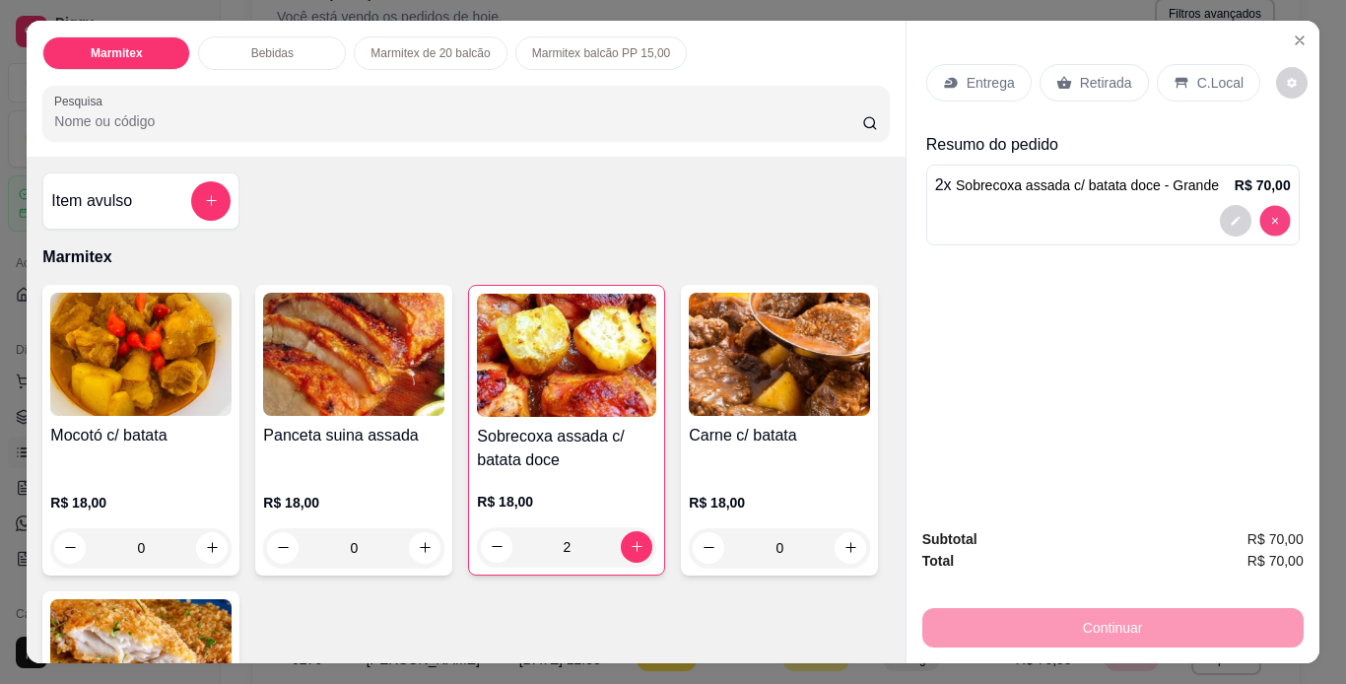
type input "0"
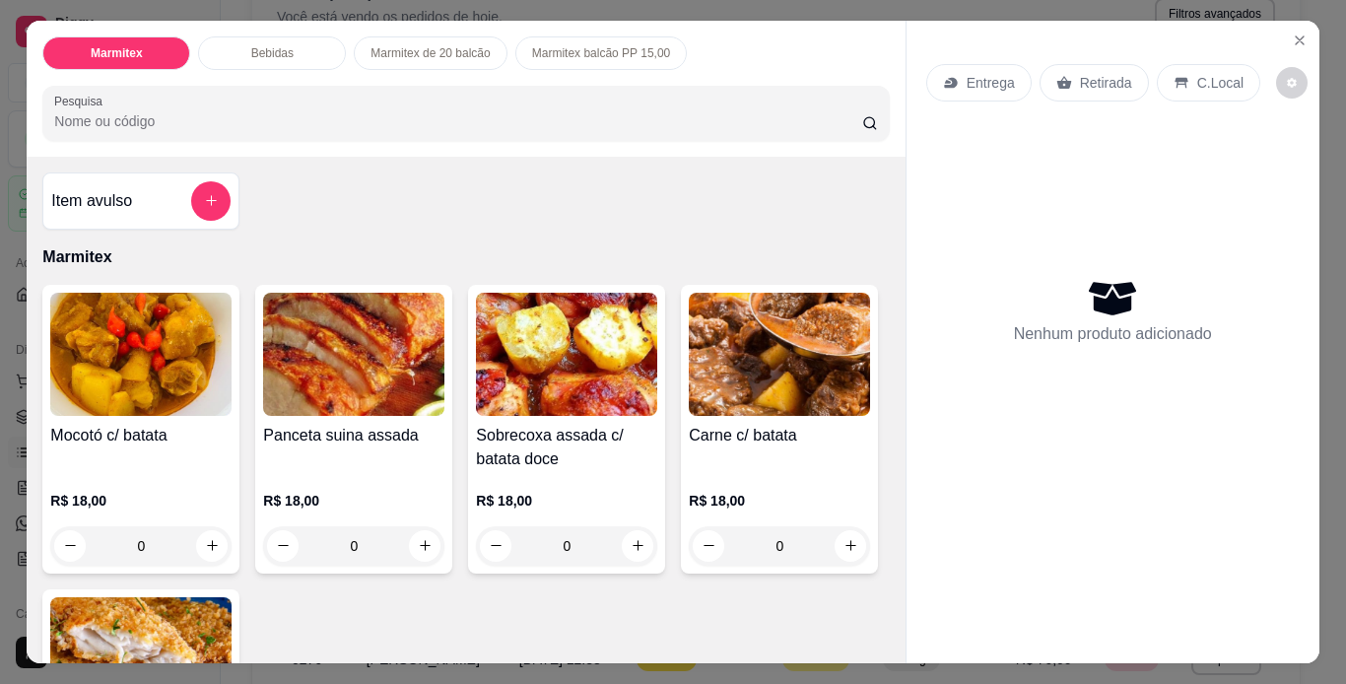
click at [583, 432] on h4 "Sobrecoxa assada c/ batata doce" at bounding box center [566, 447] width 181 height 47
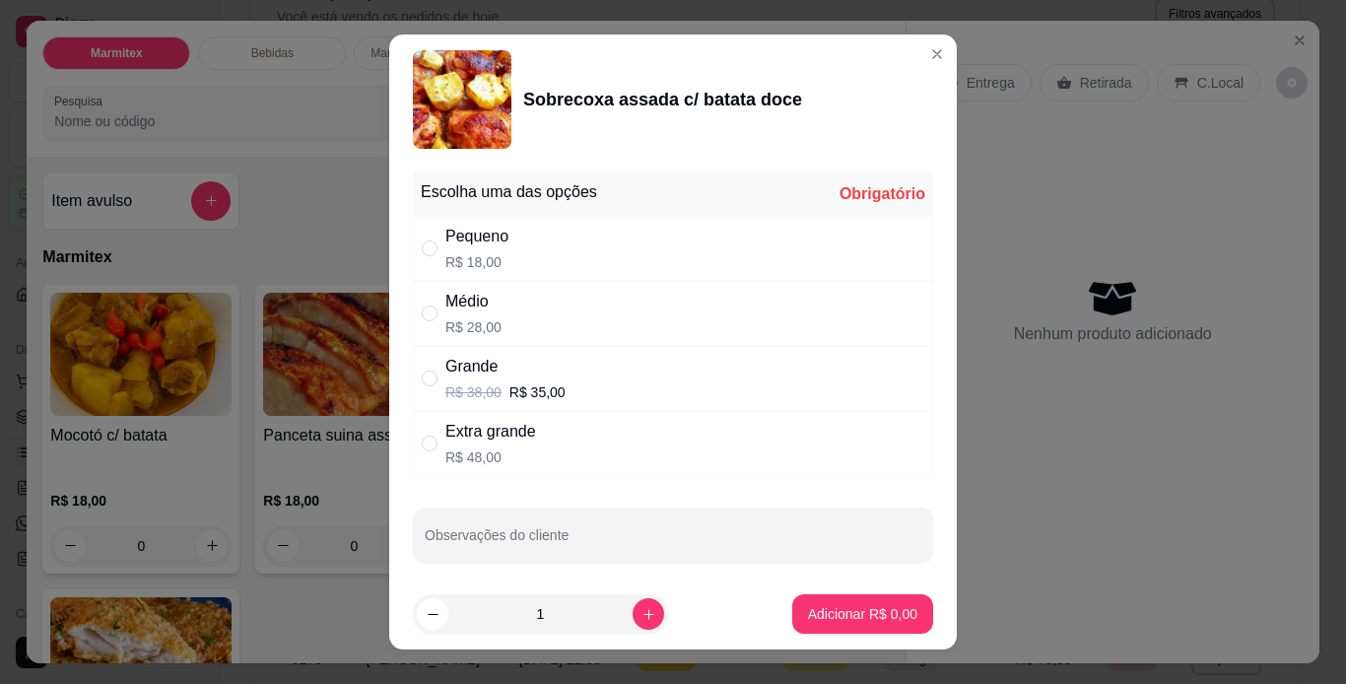
click at [708, 307] on div "Médio R$ 28,00" at bounding box center [673, 313] width 520 height 65
radio input "true"
click at [825, 606] on p "Adicionar R$ 28,00" at bounding box center [858, 614] width 117 height 20
type input "1"
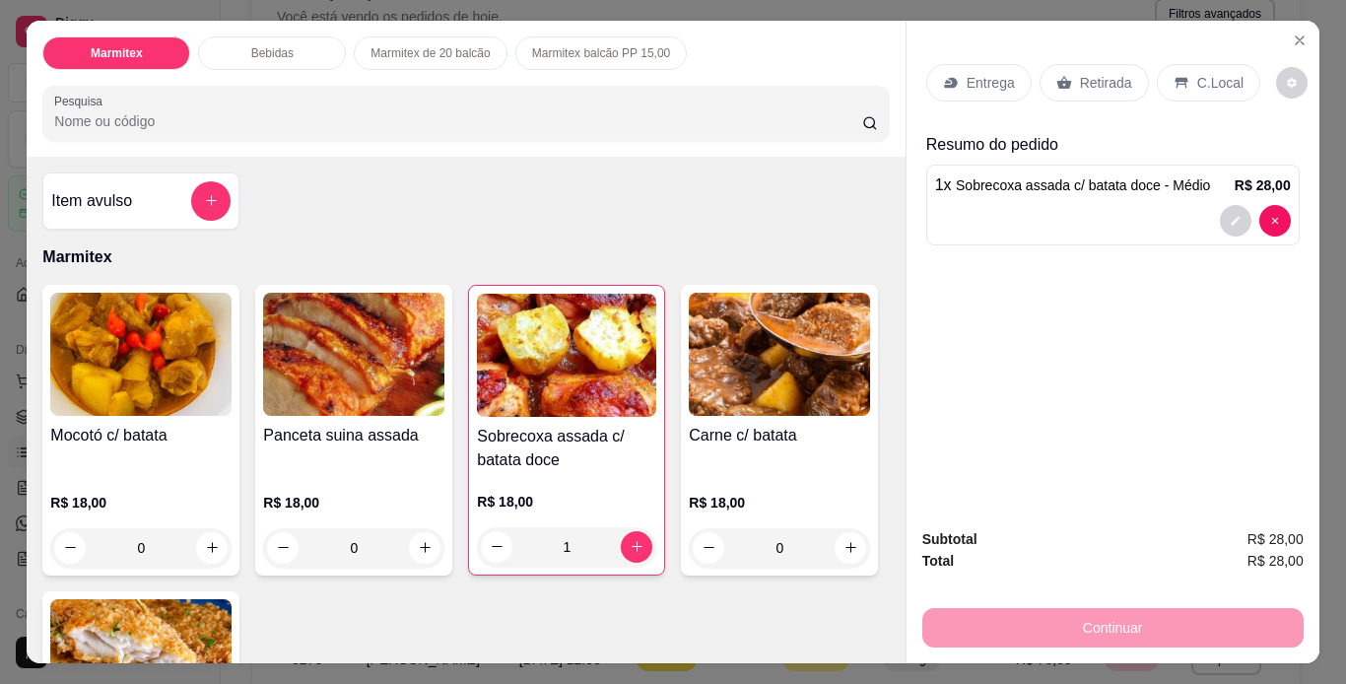
click at [562, 401] on img at bounding box center [566, 355] width 179 height 123
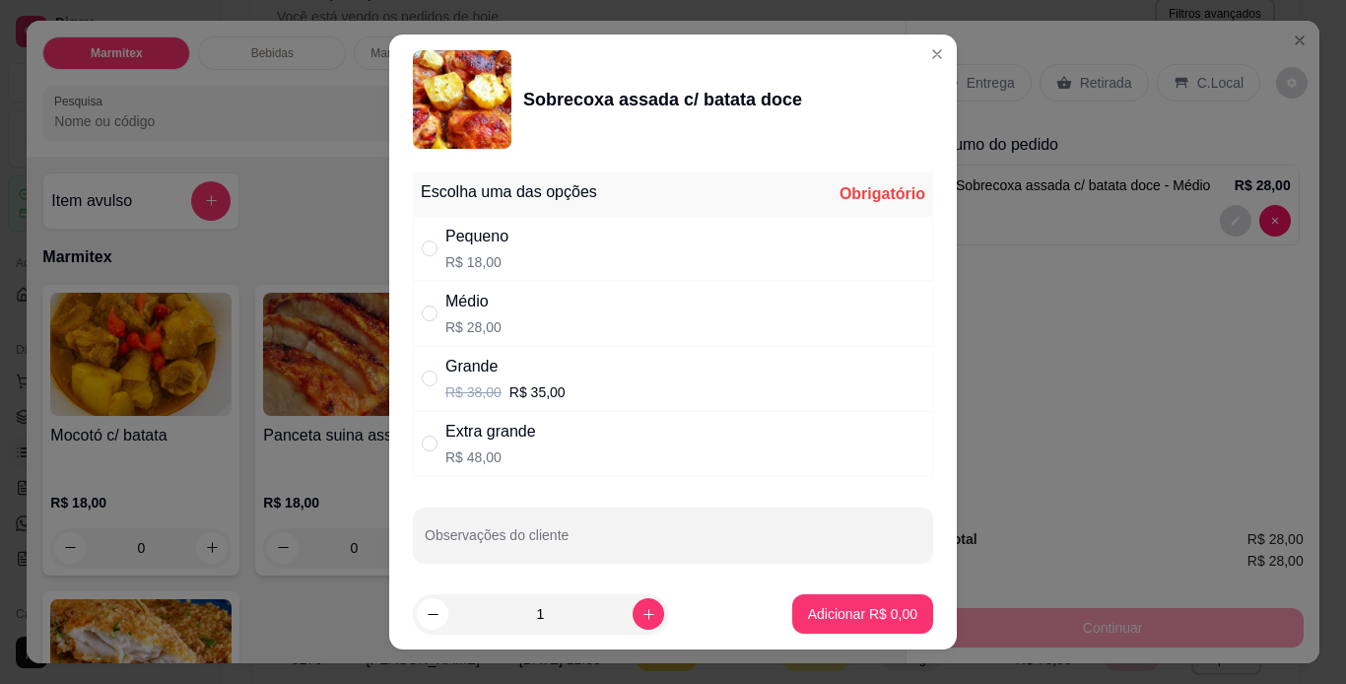
click at [649, 382] on div "Grande R$ 38,00 R$ 35,00" at bounding box center [673, 378] width 520 height 65
radio input "true"
click at [807, 608] on p "Adicionar R$ 35,00" at bounding box center [859, 614] width 114 height 19
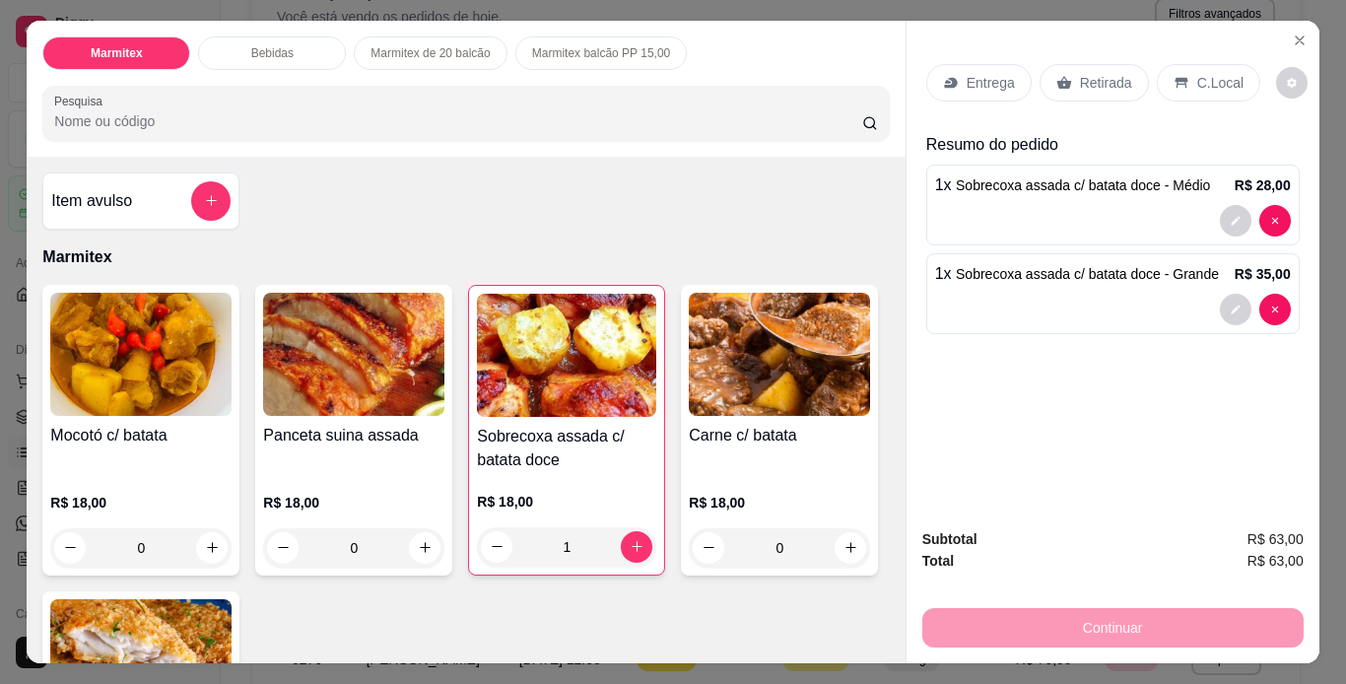
click at [1197, 76] on p "C.Local" at bounding box center [1220, 83] width 46 height 20
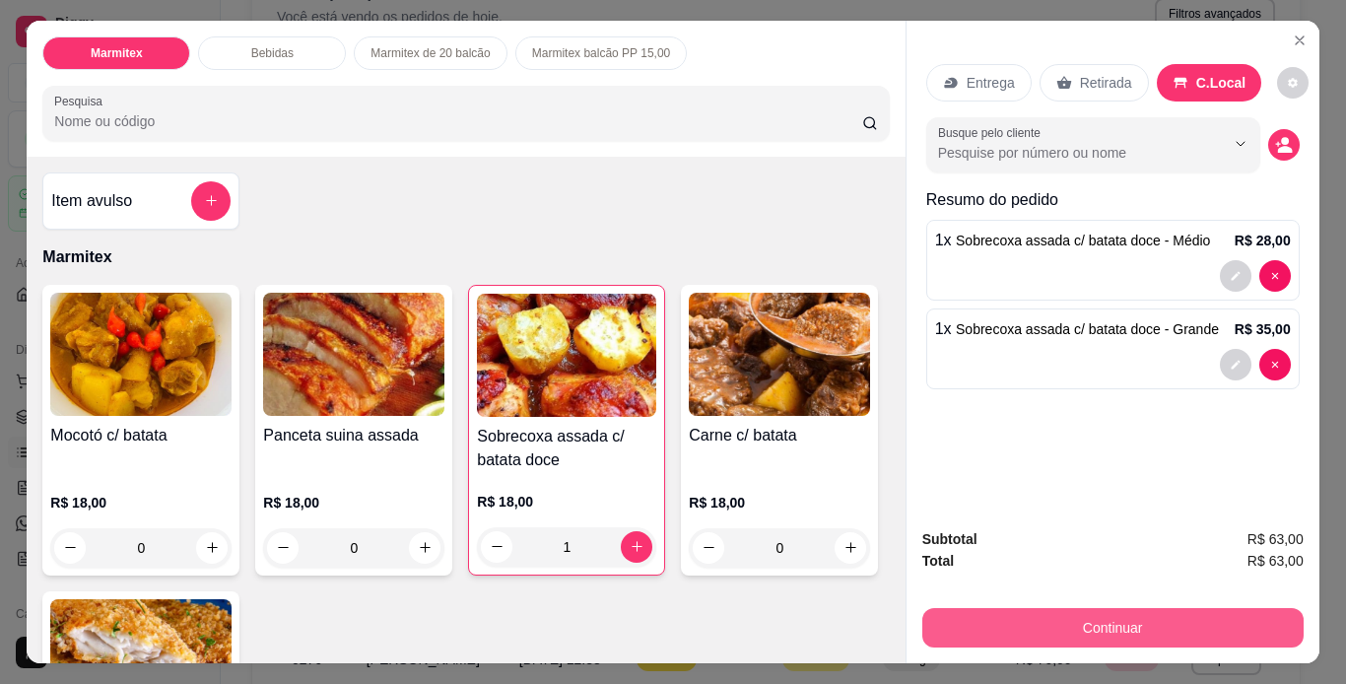
click at [1121, 629] on button "Continuar" at bounding box center [1112, 627] width 381 height 39
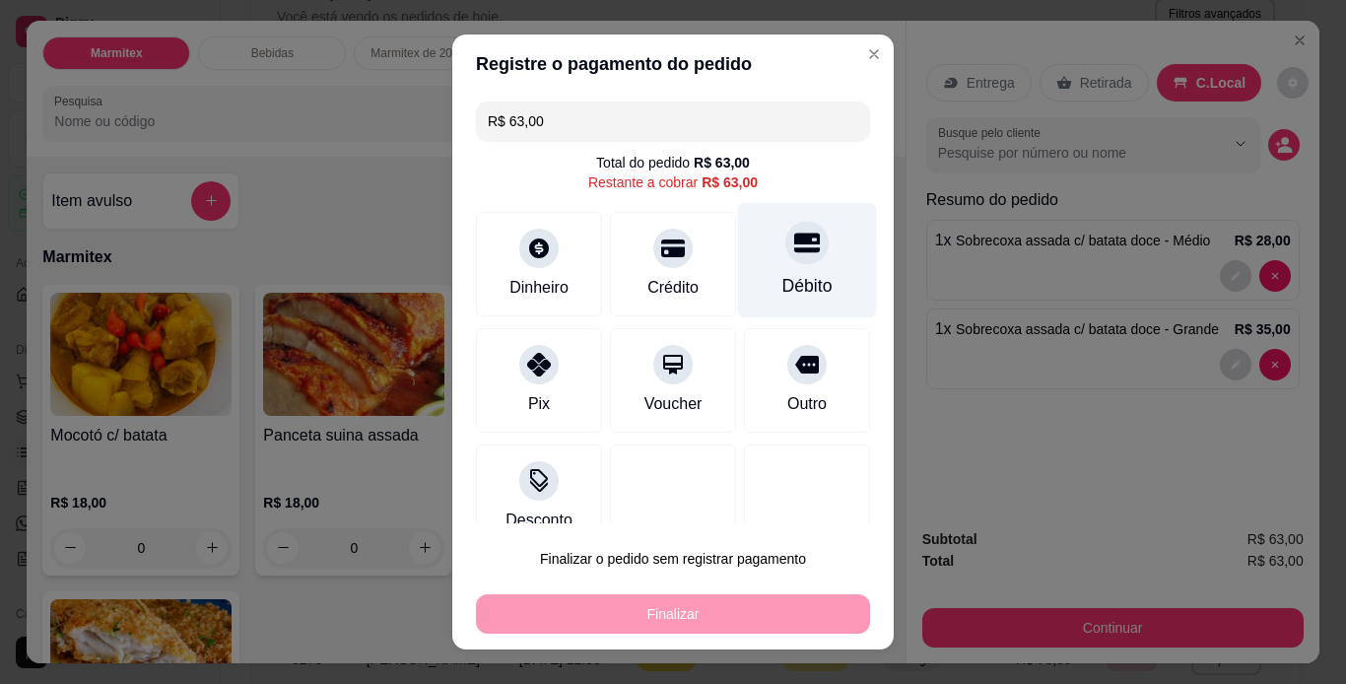
click at [789, 292] on div "Débito" at bounding box center [808, 286] width 50 height 26
type input "R$ 0,00"
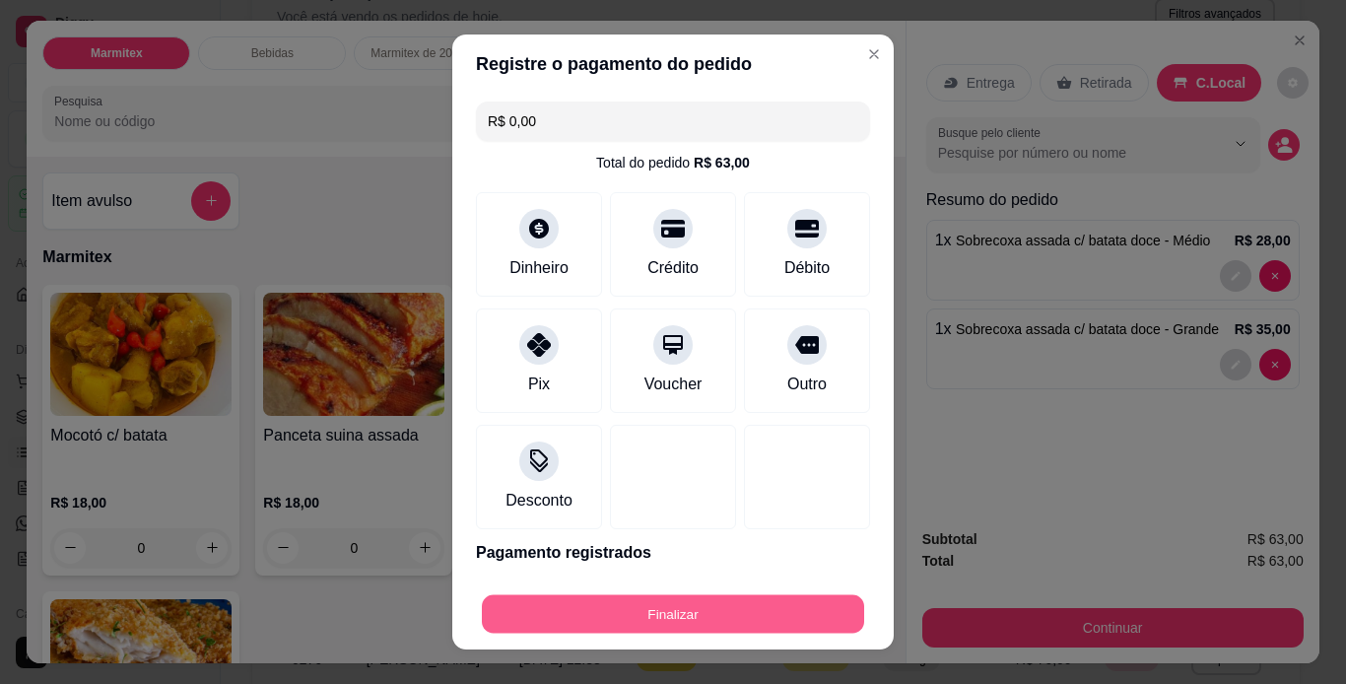
click at [691, 614] on button "Finalizar" at bounding box center [673, 614] width 382 height 38
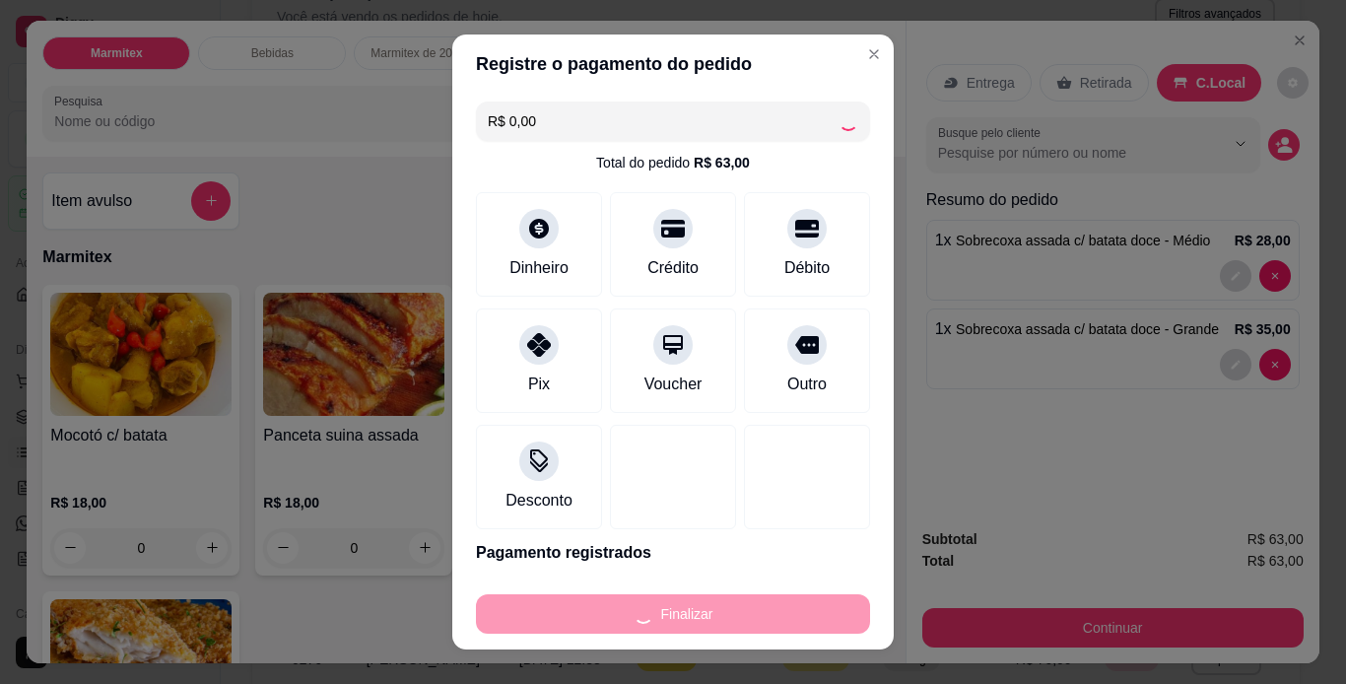
type input "0"
type input "-R$ 63,00"
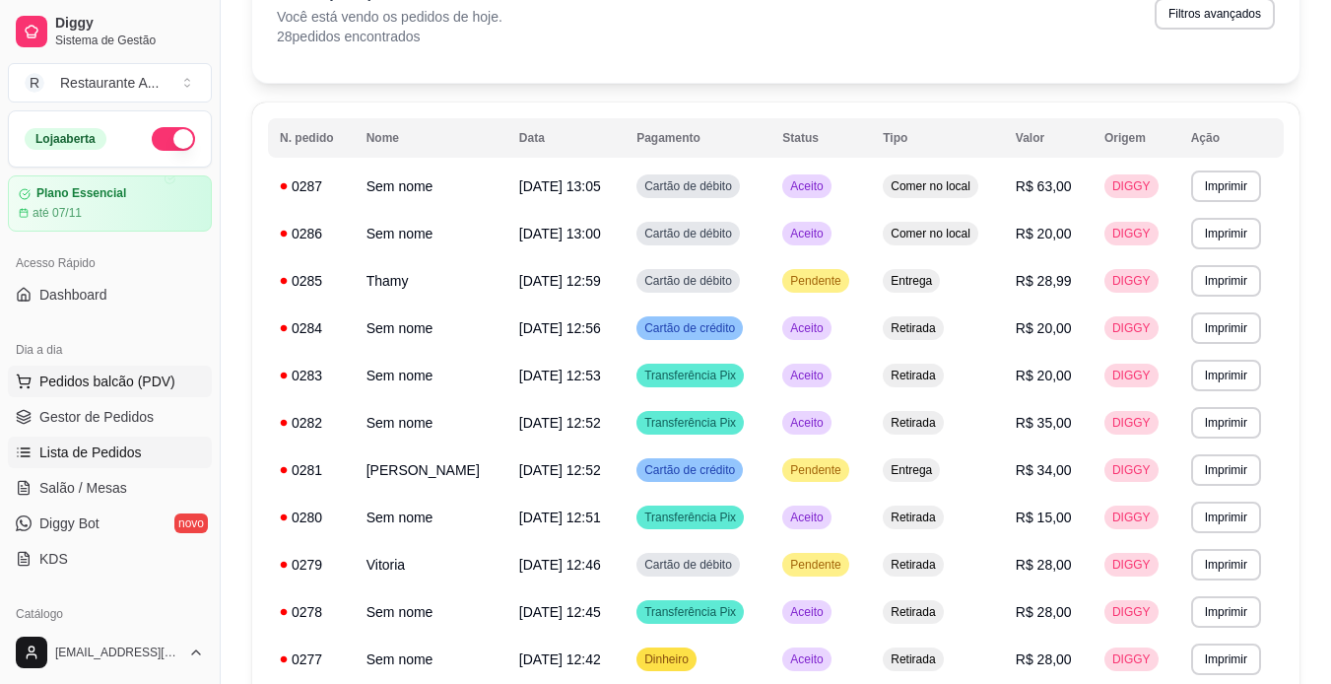
click at [160, 387] on span "Pedidos balcão (PDV)" at bounding box center [107, 382] width 136 height 20
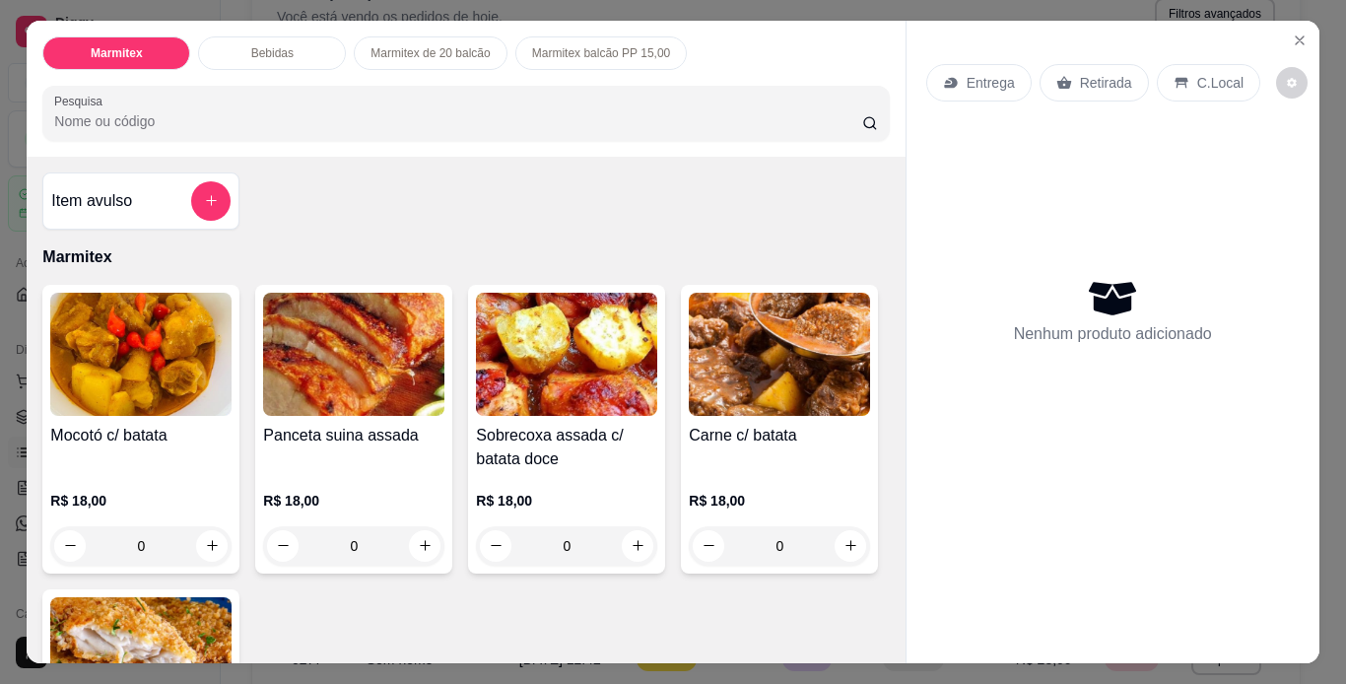
click at [556, 441] on h4 "Sobrecoxa assada c/ batata doce" at bounding box center [566, 447] width 181 height 47
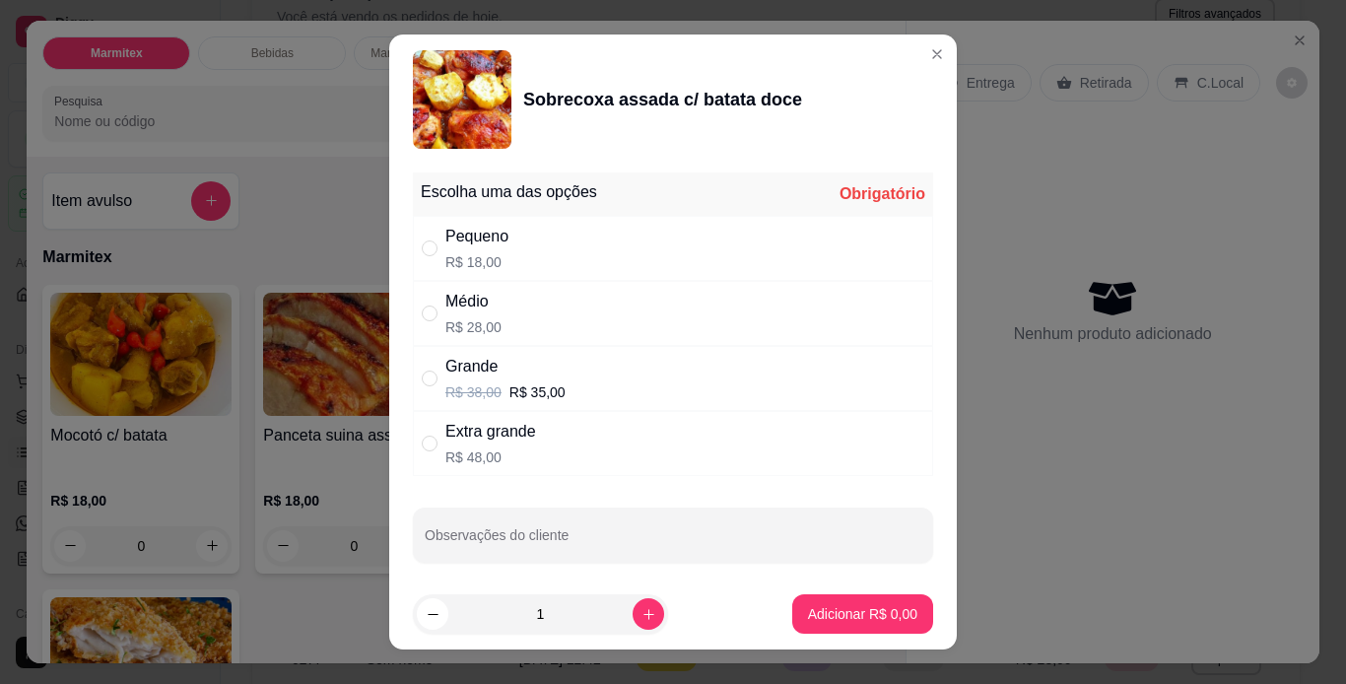
click at [766, 318] on div "Médio R$ 28,00" at bounding box center [673, 313] width 520 height 65
radio input "true"
click at [874, 621] on p "Adicionar R$ 28,00" at bounding box center [859, 614] width 114 height 19
type input "1"
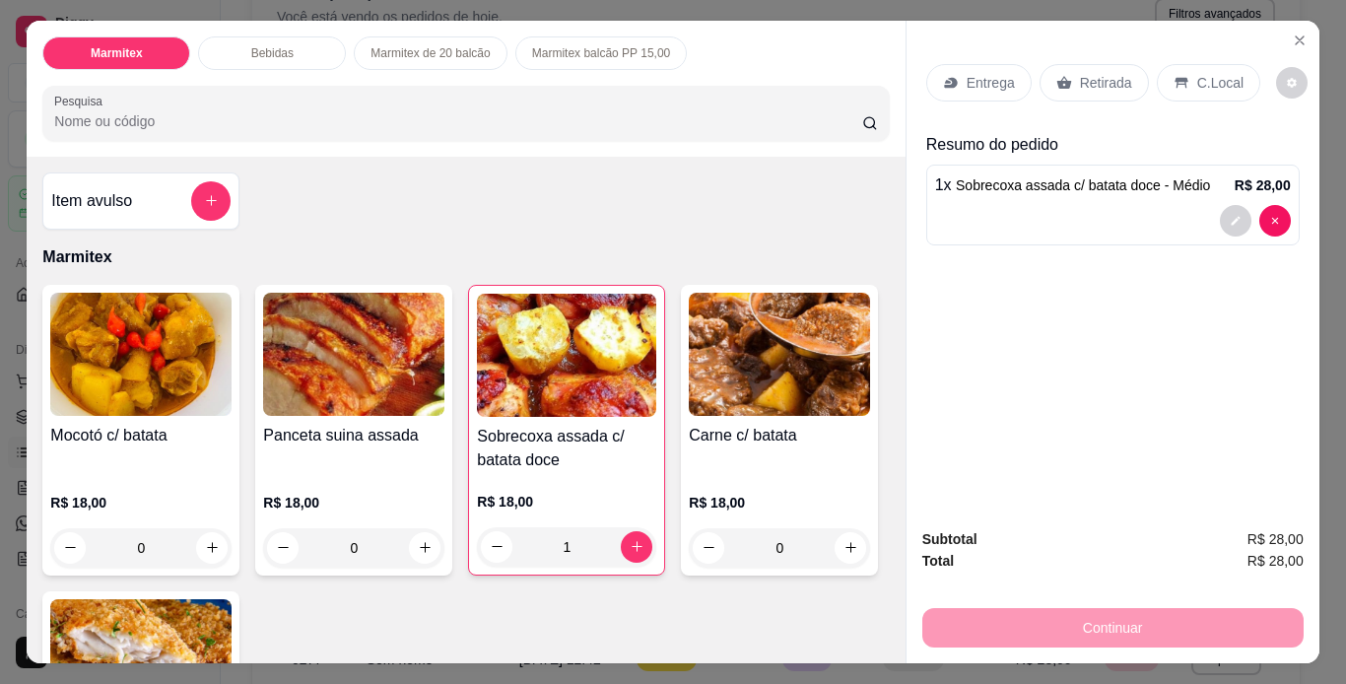
click at [874, 621] on div "Item avulso Marmitex Mocotó c/ batata R$ 18,00 0 Panceta suina assada R$ 18,00 …" at bounding box center [466, 410] width 878 height 507
click at [1098, 73] on p "Retirada" at bounding box center [1106, 83] width 52 height 20
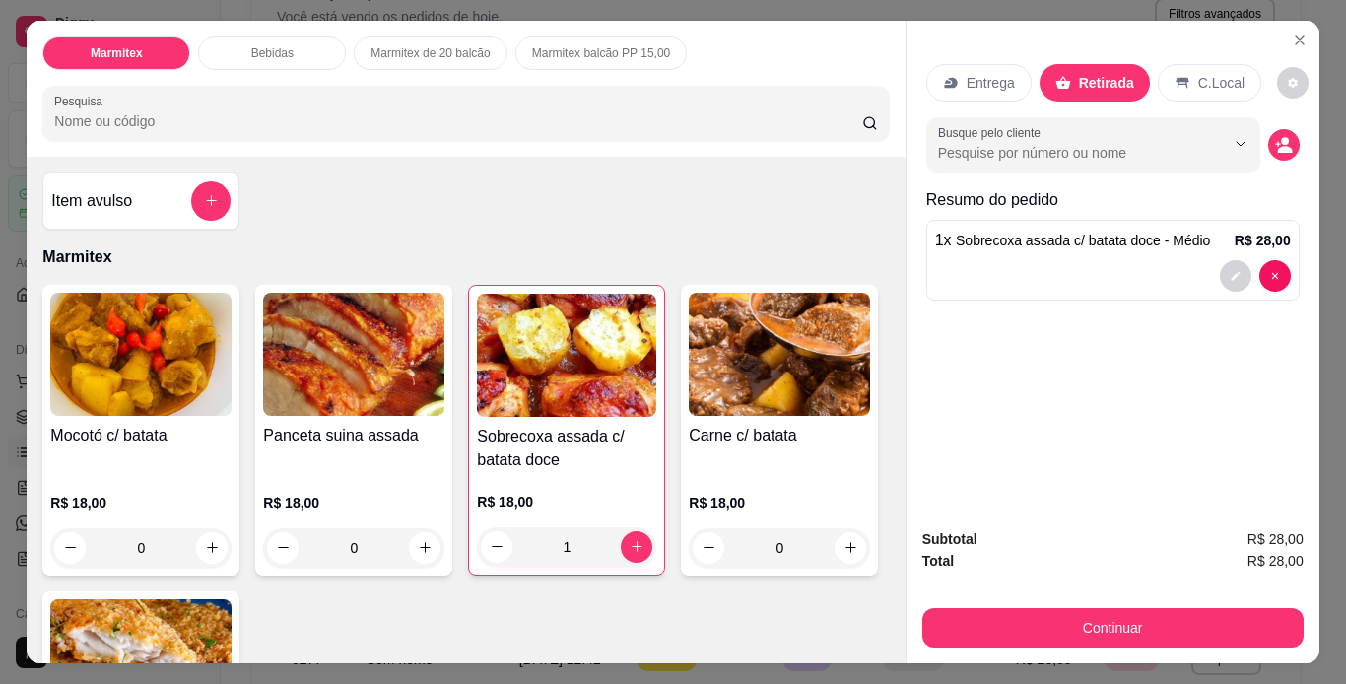
click at [1216, 81] on p "C.Local" at bounding box center [1221, 83] width 46 height 20
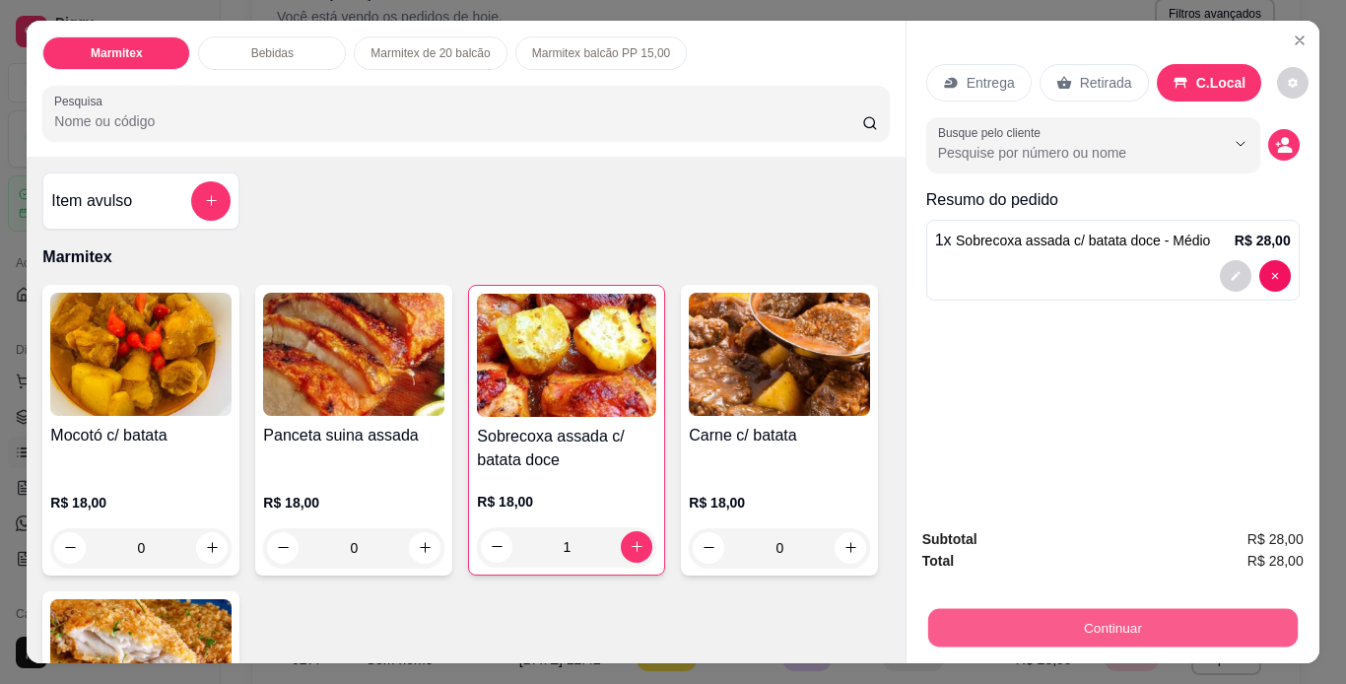
click at [1217, 628] on button "Continuar" at bounding box center [1112, 628] width 370 height 38
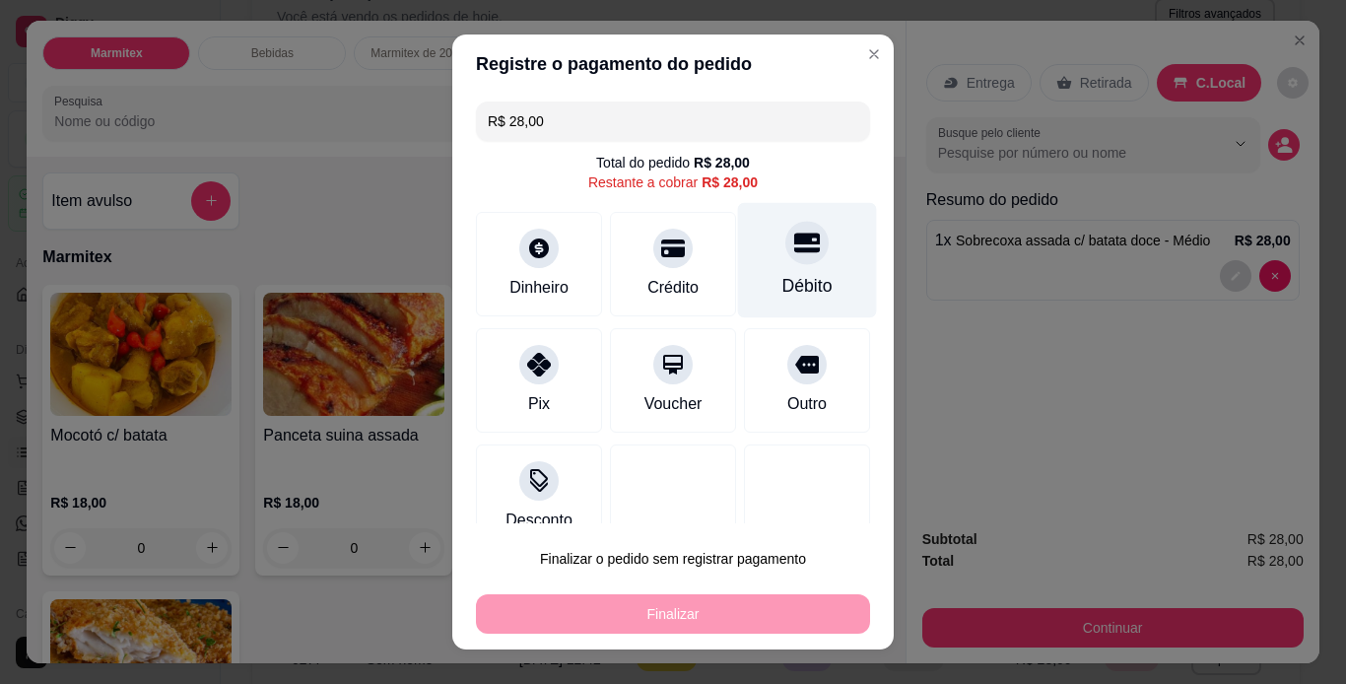
click at [793, 260] on div "Débito" at bounding box center [807, 259] width 139 height 115
type input "R$ 0,00"
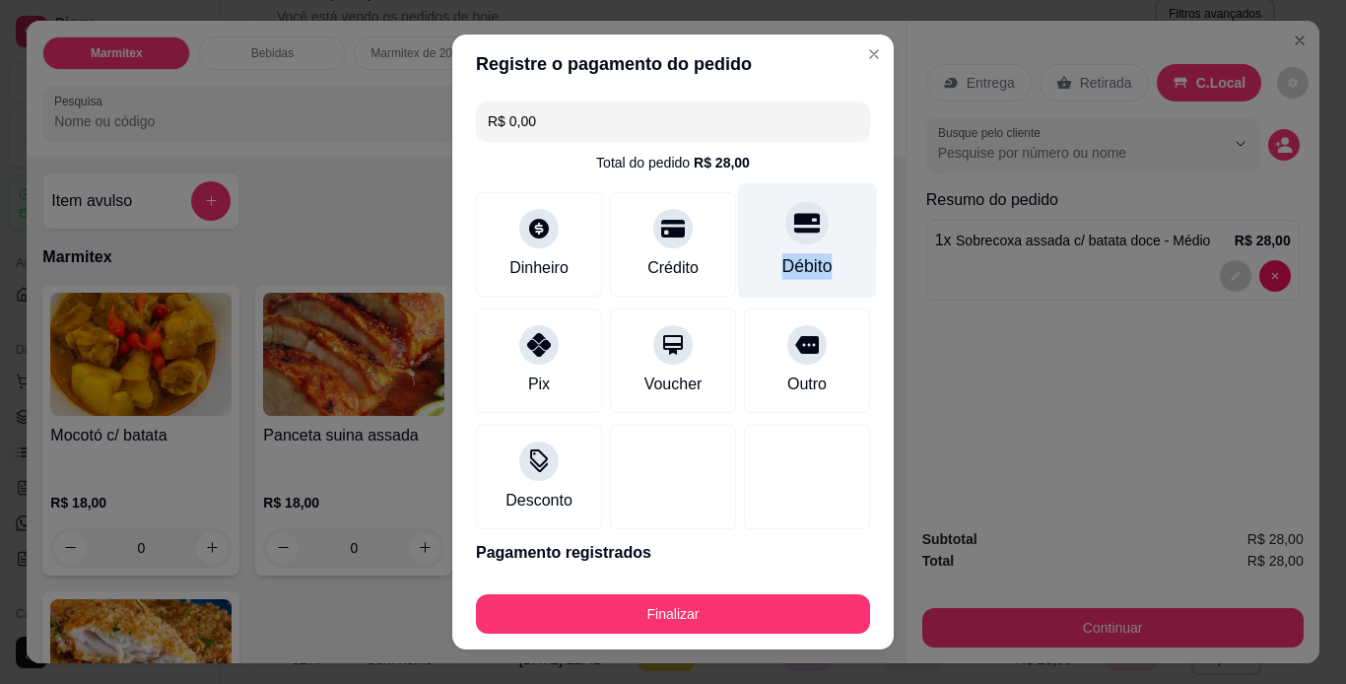
click at [793, 260] on div "Débito" at bounding box center [808, 266] width 50 height 26
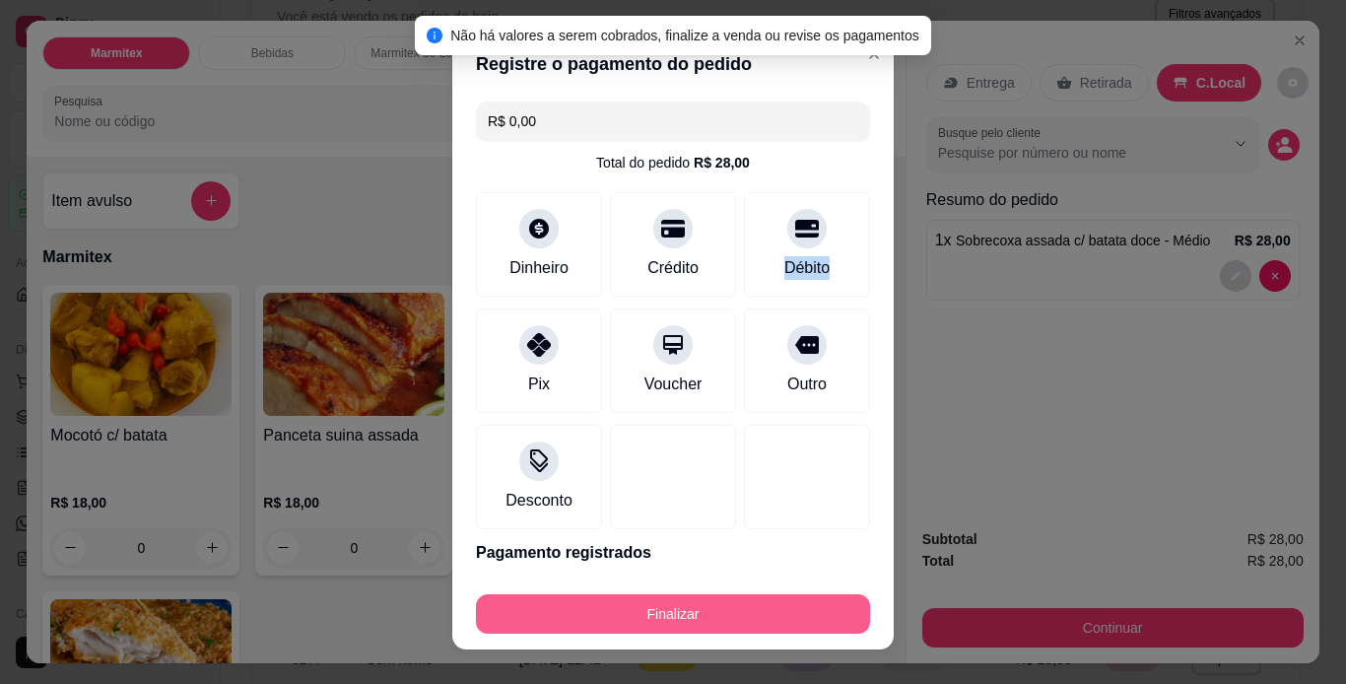
click at [781, 614] on button "Finalizar" at bounding box center [673, 613] width 394 height 39
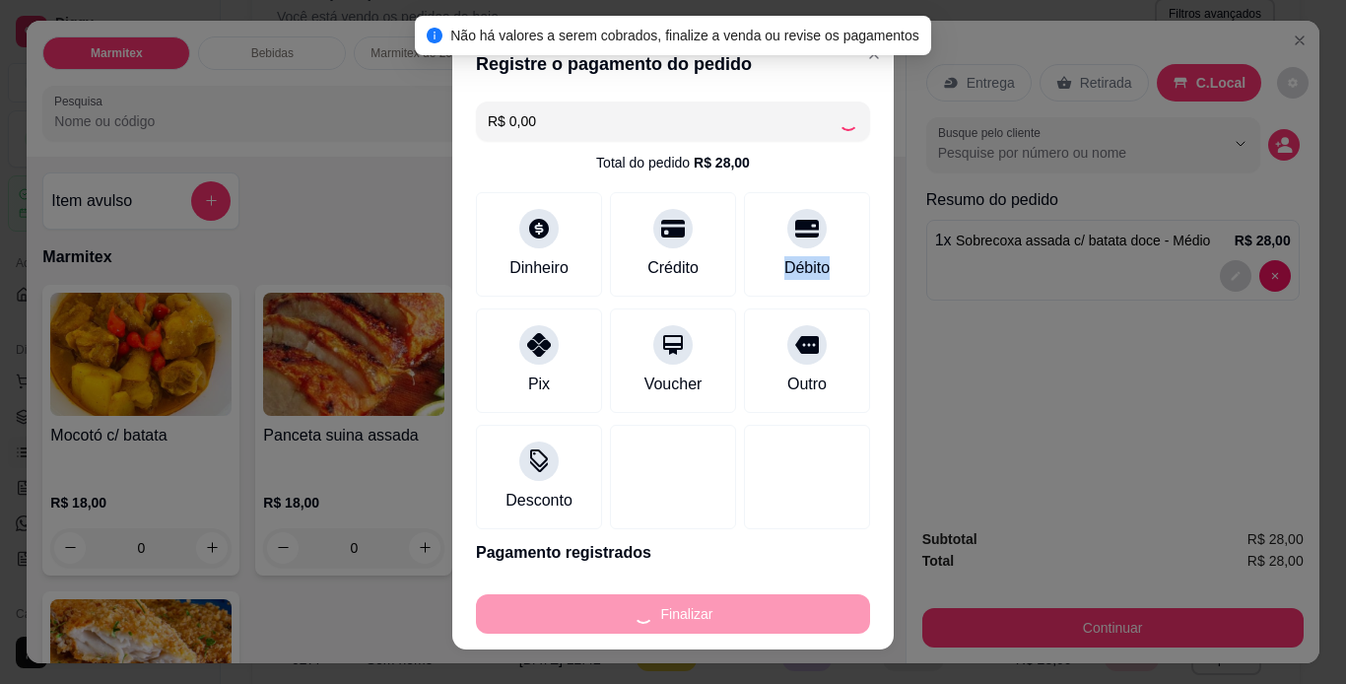
type input "0"
type input "-R$ 28,00"
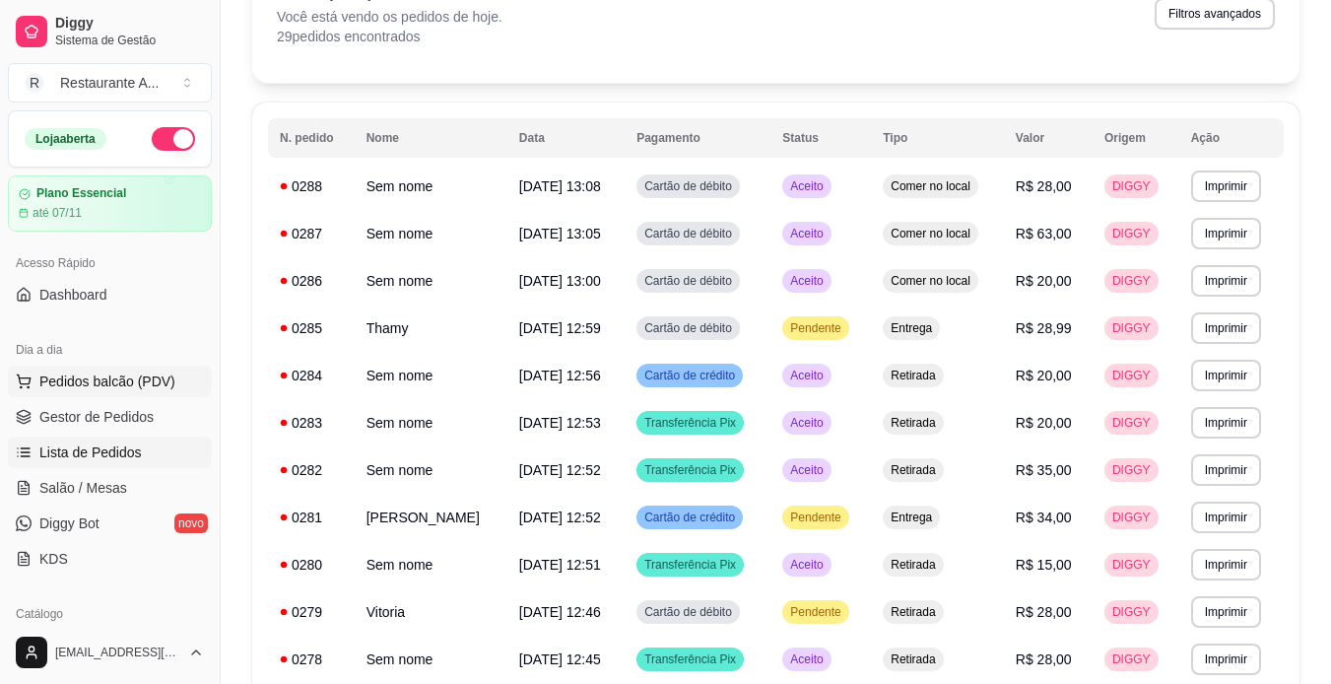
click at [165, 381] on span "Pedidos balcão (PDV)" at bounding box center [107, 382] width 136 height 20
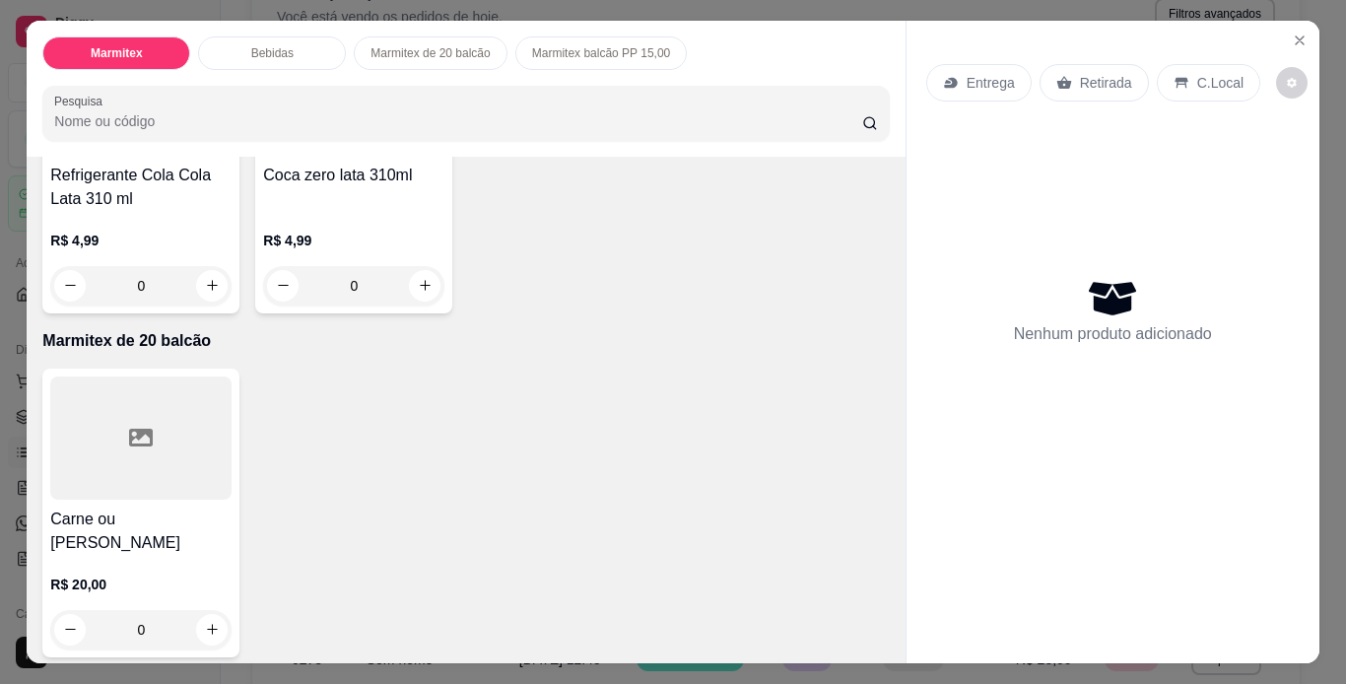
scroll to position [907, 0]
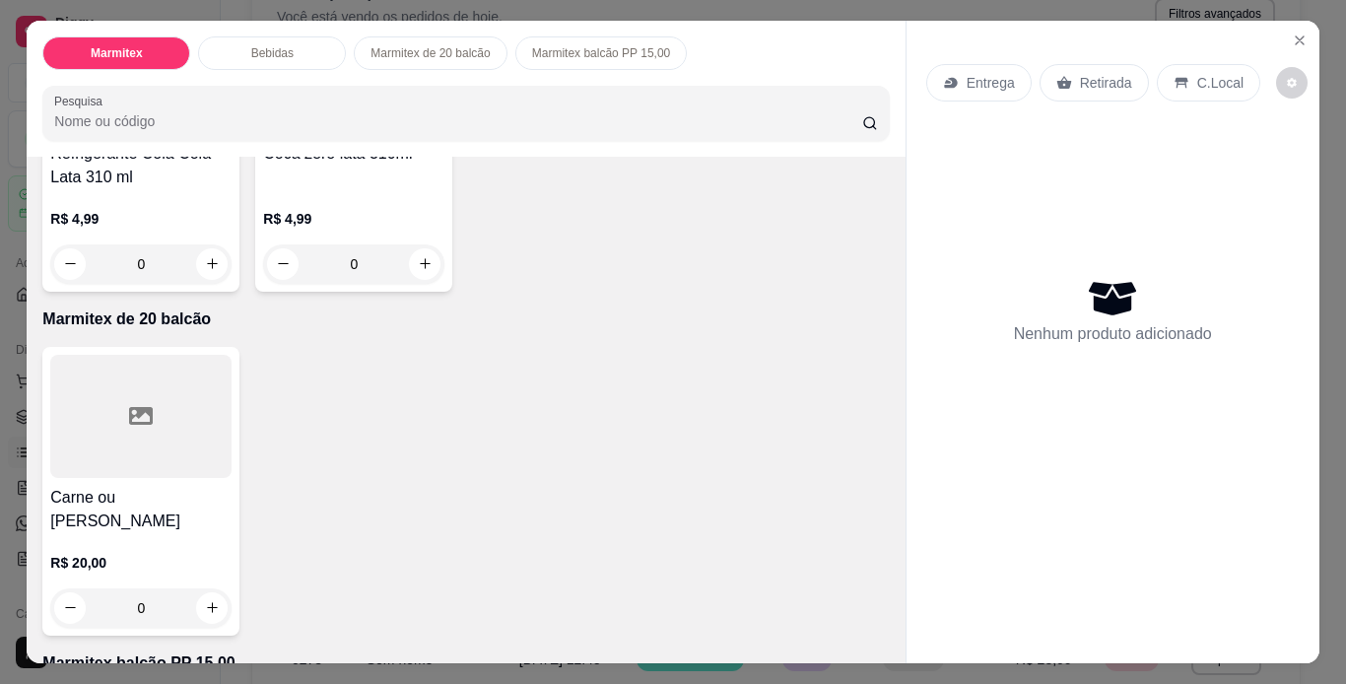
click at [152, 427] on div at bounding box center [140, 416] width 181 height 123
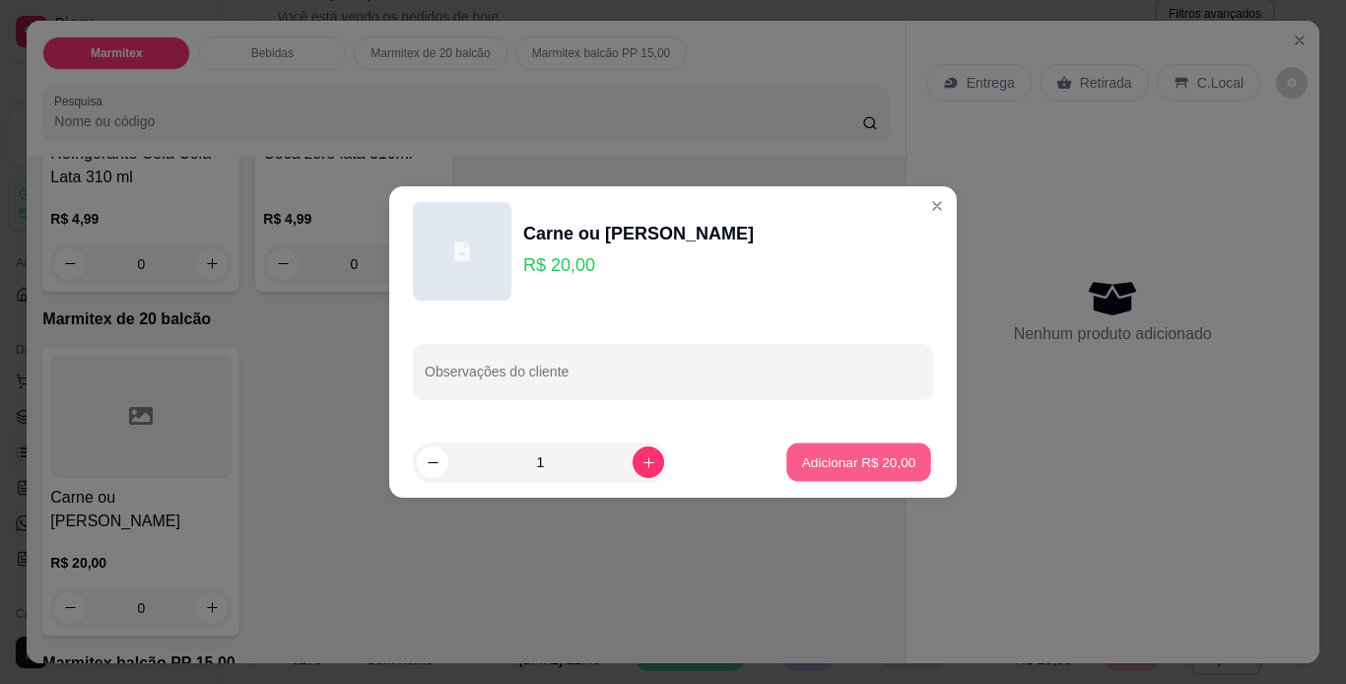
click at [898, 451] on button "Adicionar R$ 20,00" at bounding box center [858, 463] width 145 height 38
type input "1"
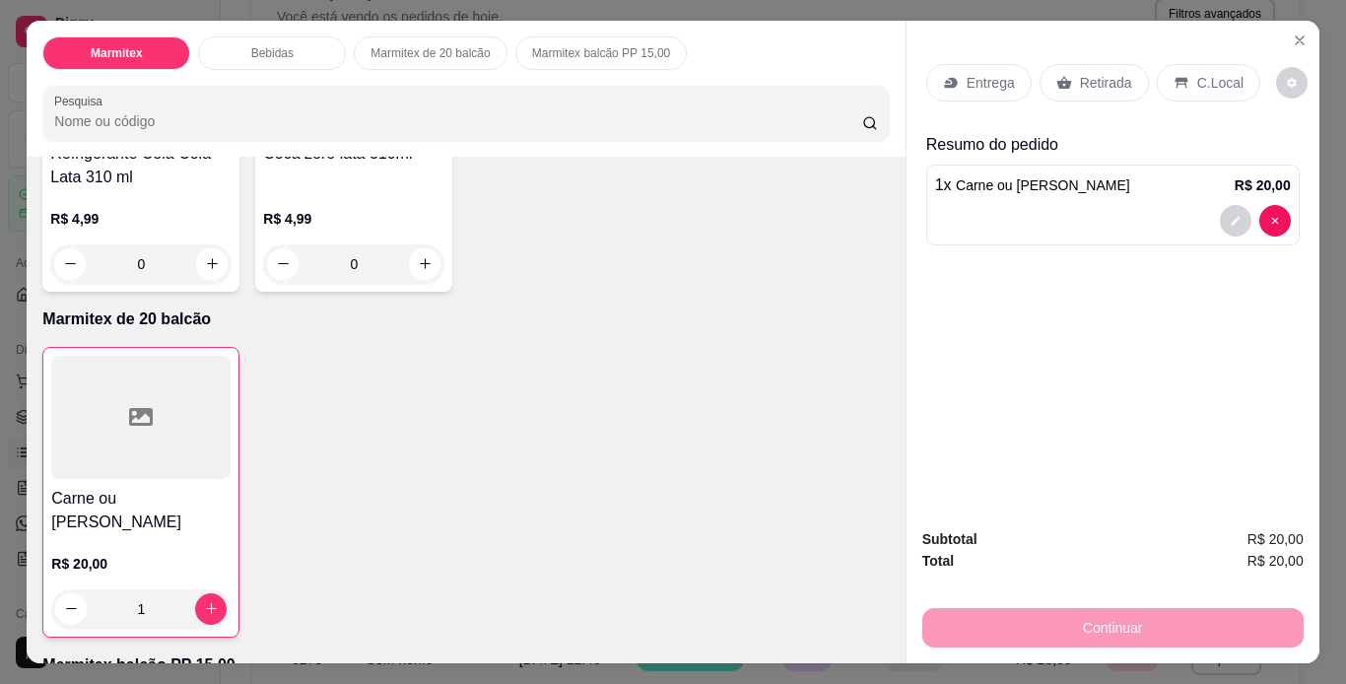
click at [1197, 73] on p "C.Local" at bounding box center [1220, 83] width 46 height 20
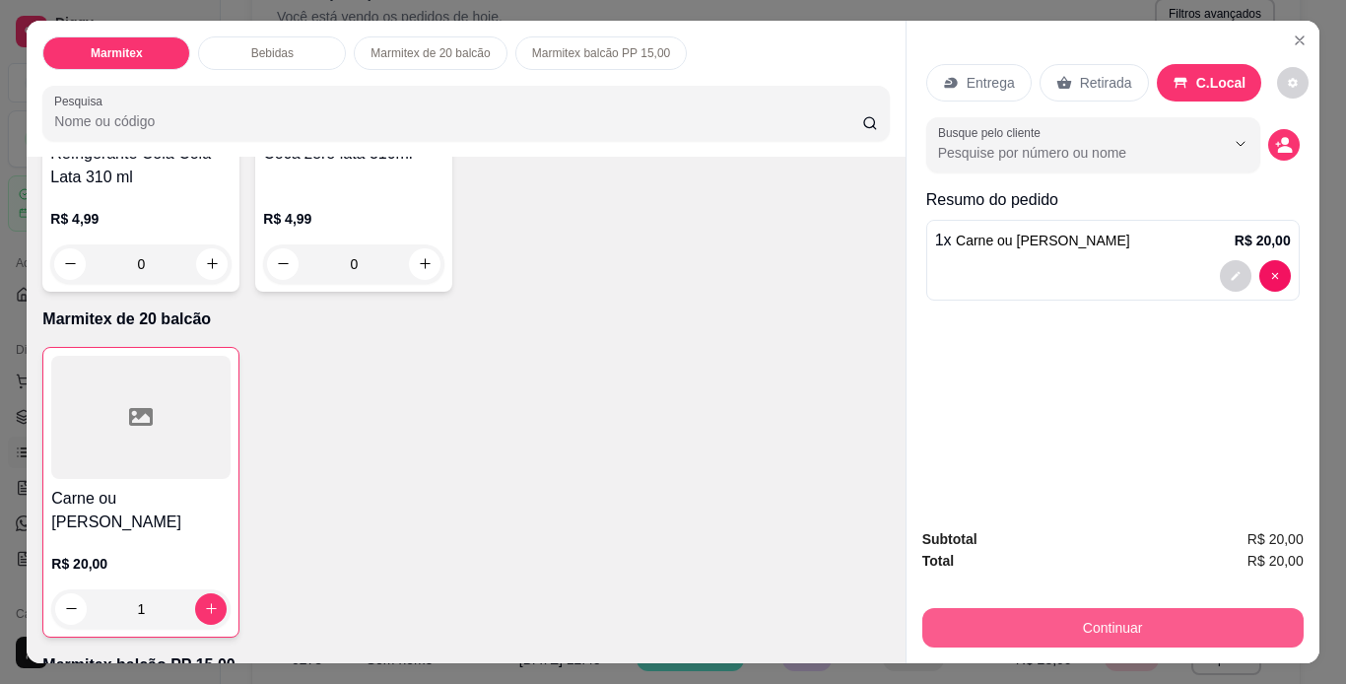
click at [1136, 619] on button "Continuar" at bounding box center [1112, 627] width 381 height 39
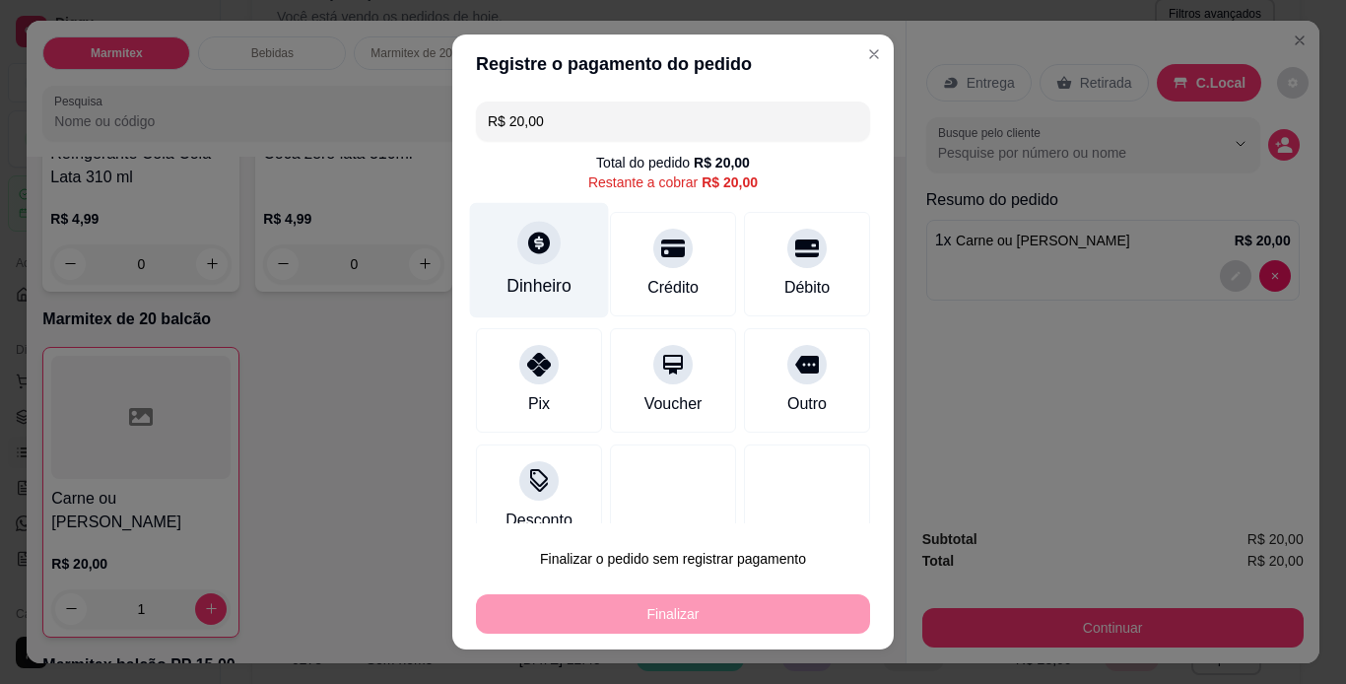
click at [507, 297] on div "Dinheiro" at bounding box center [539, 286] width 65 height 26
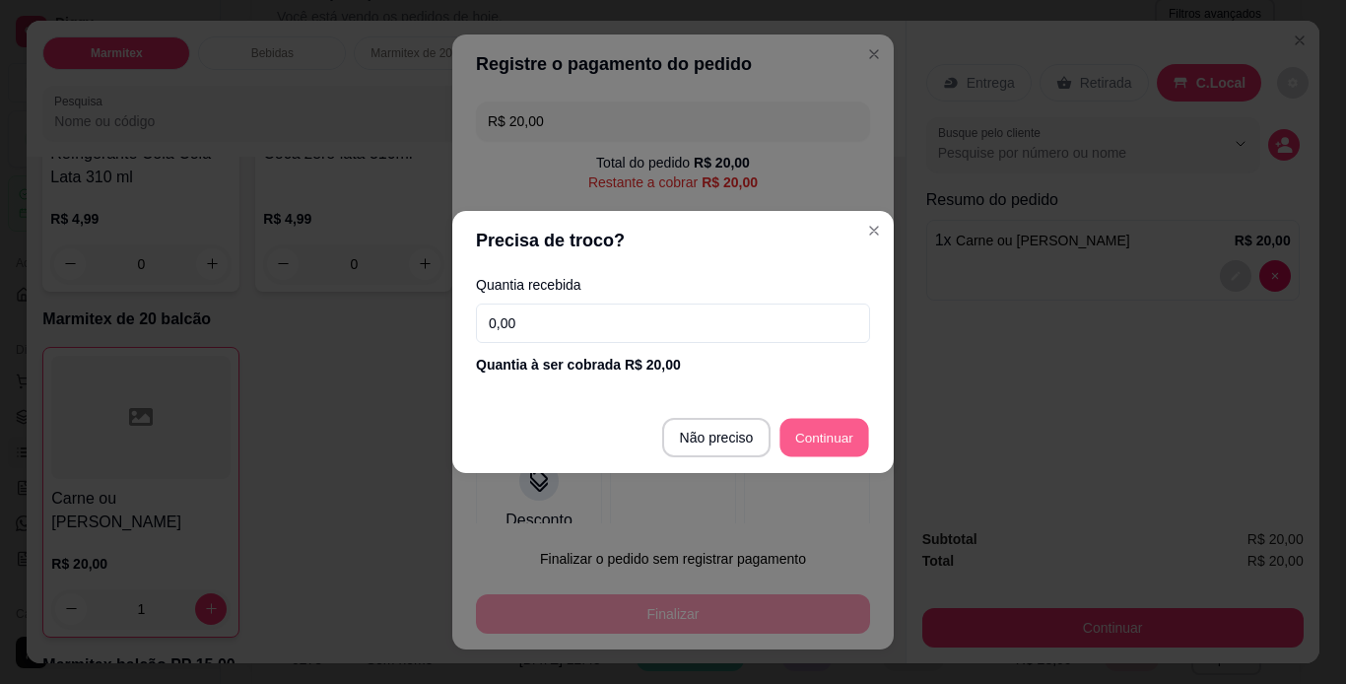
type input "R$ 0,00"
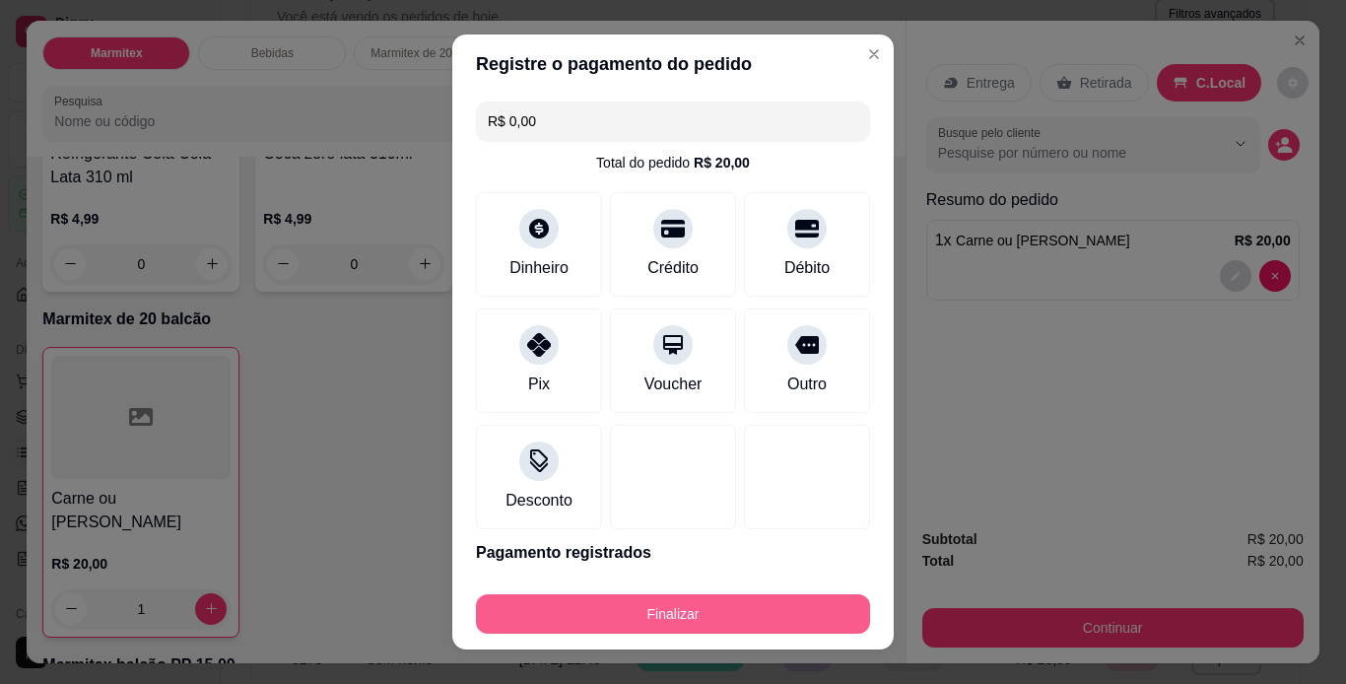
click at [731, 618] on button "Finalizar" at bounding box center [673, 613] width 394 height 39
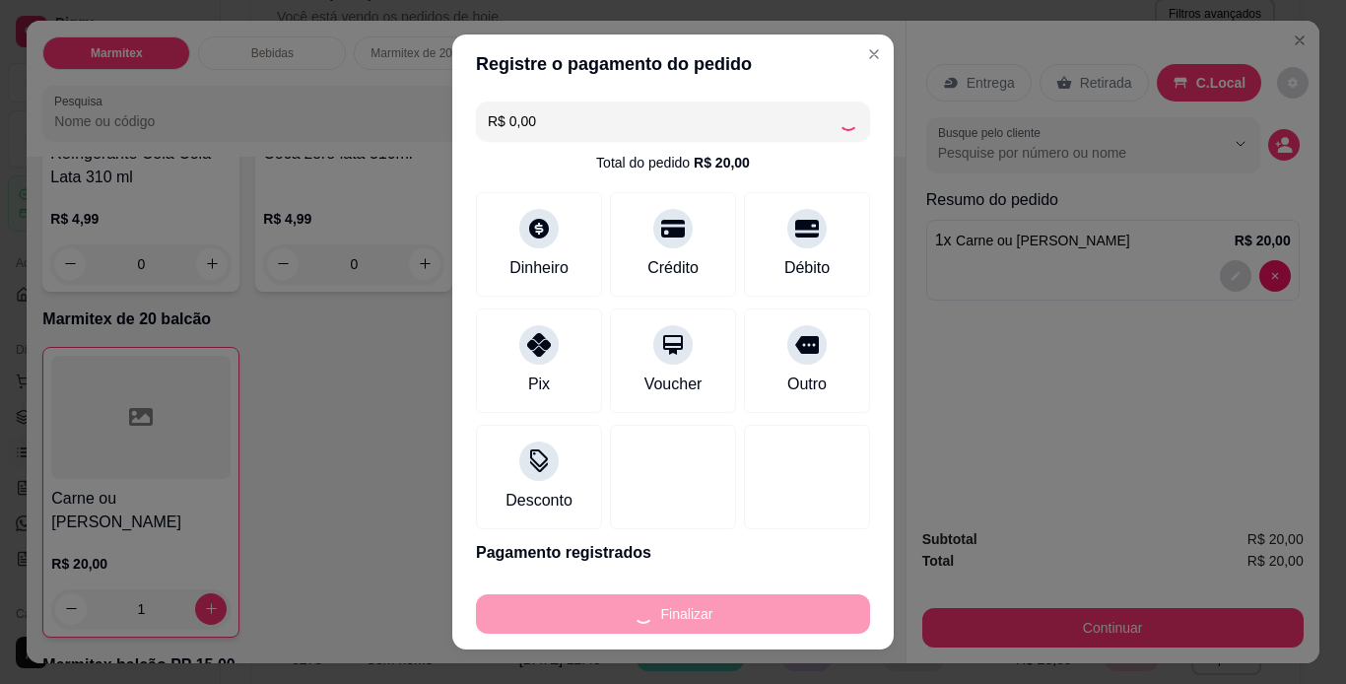
type input "0"
type input "-R$ 20,00"
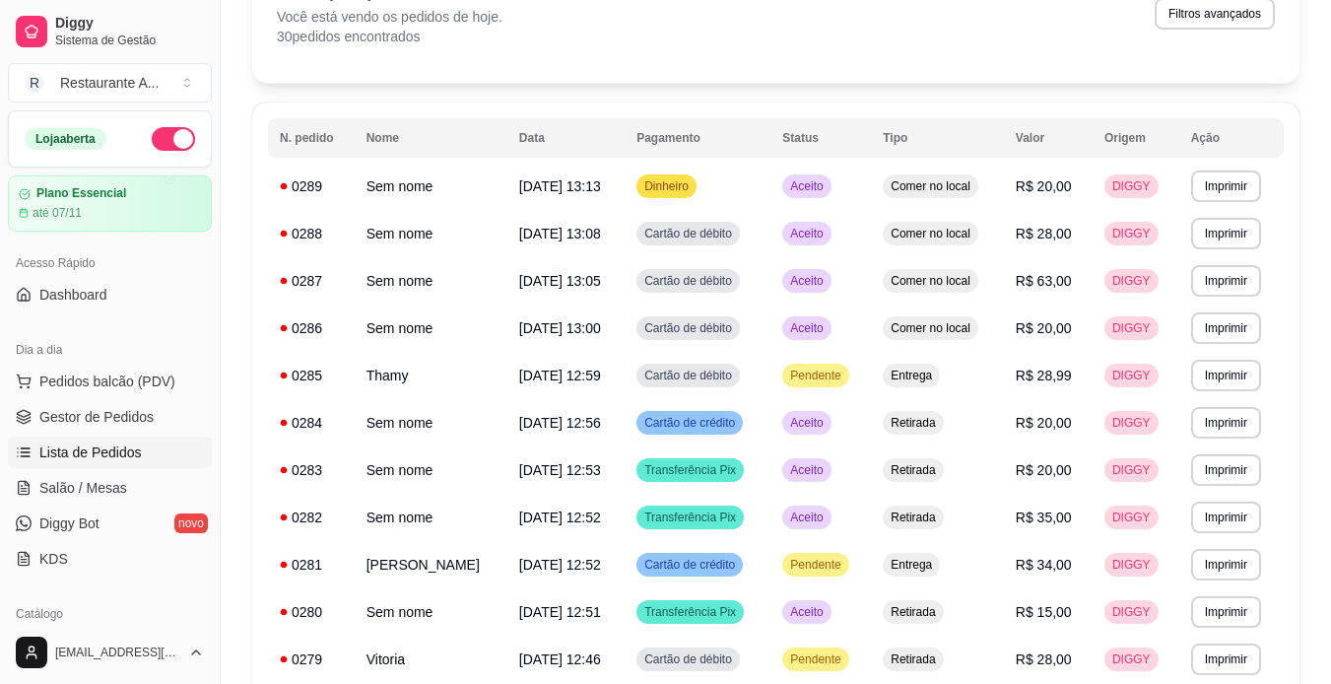
click at [92, 364] on div "Dia a dia" at bounding box center [110, 350] width 204 height 32
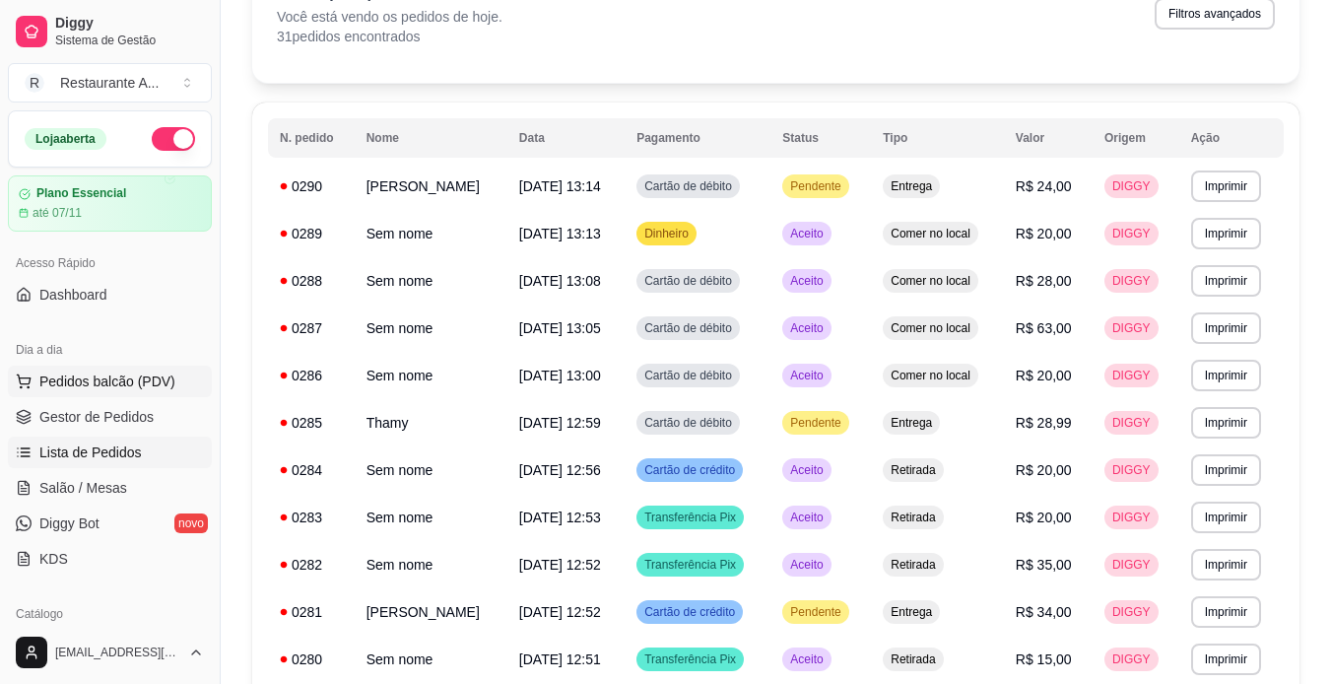
click at [155, 379] on span "Pedidos balcão (PDV)" at bounding box center [107, 382] width 136 height 20
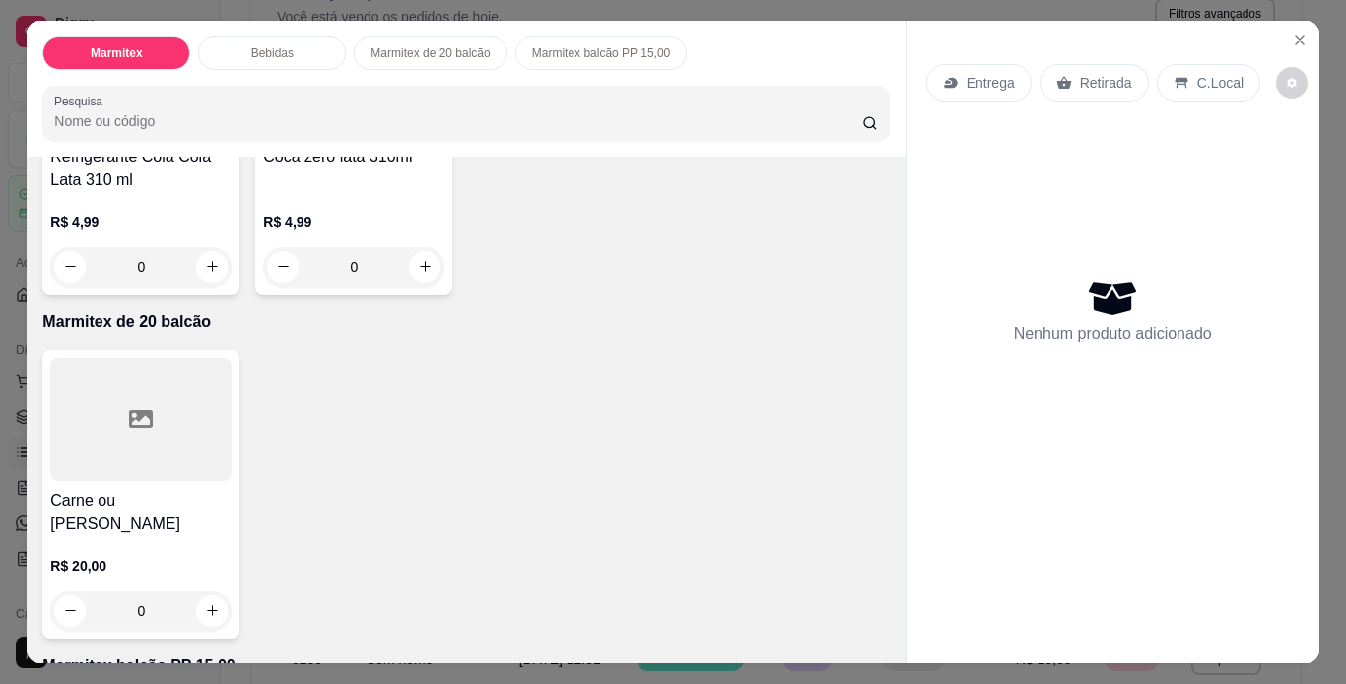
scroll to position [907, 0]
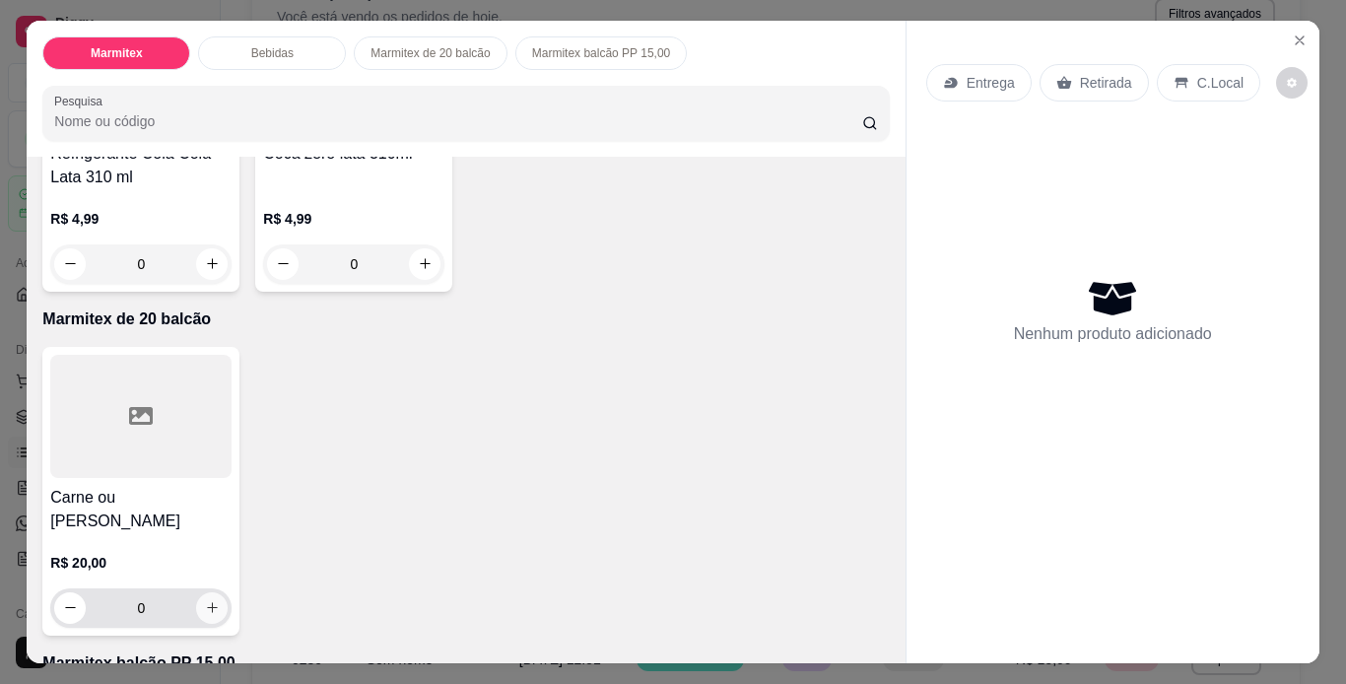
click at [211, 600] on icon "increase-product-quantity" at bounding box center [212, 607] width 15 height 15
type input "1"
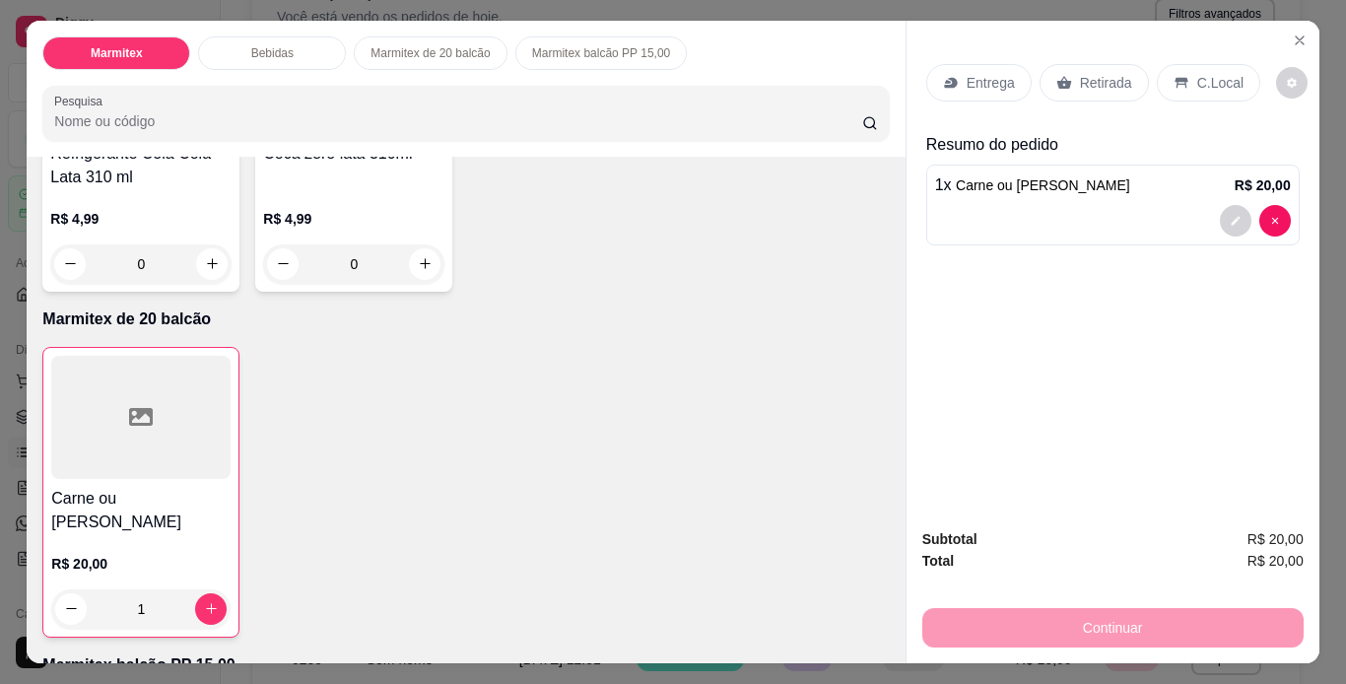
click at [1212, 73] on p "C.Local" at bounding box center [1220, 83] width 46 height 20
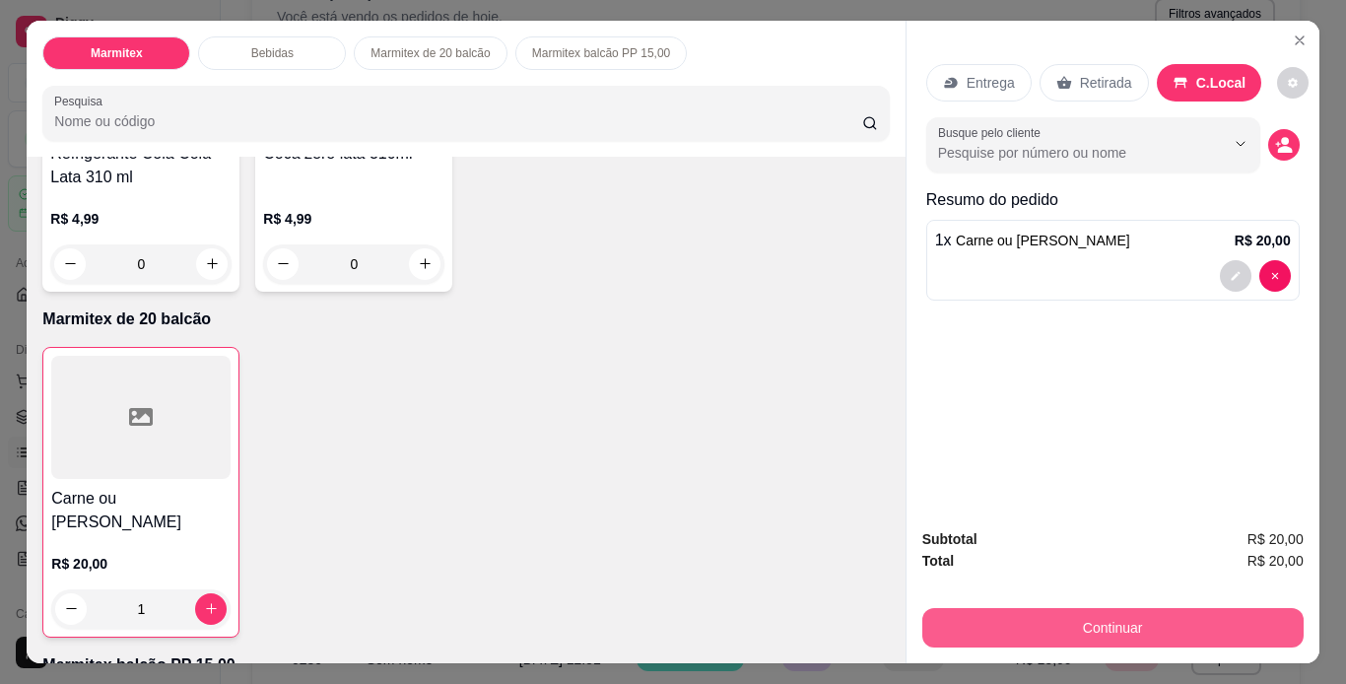
click at [1175, 615] on button "Continuar" at bounding box center [1112, 627] width 381 height 39
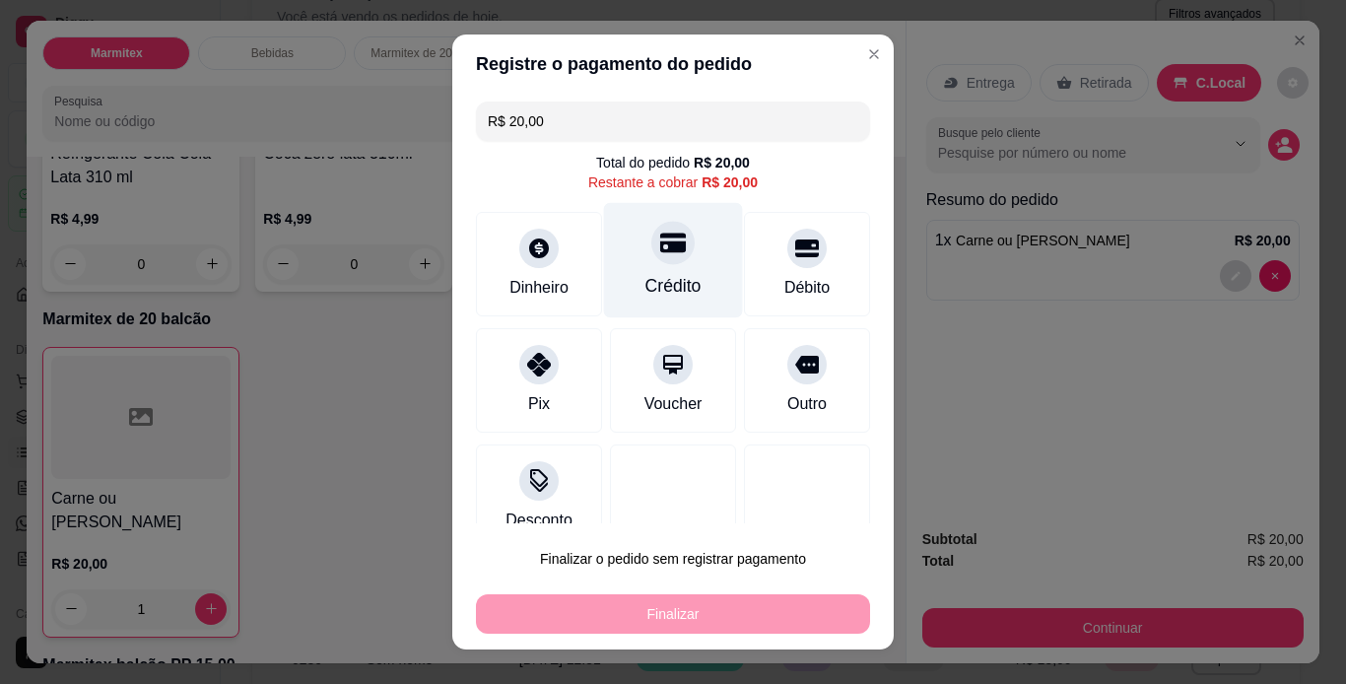
click at [649, 290] on div "Crédito" at bounding box center [674, 286] width 56 height 26
type input "R$ 0,00"
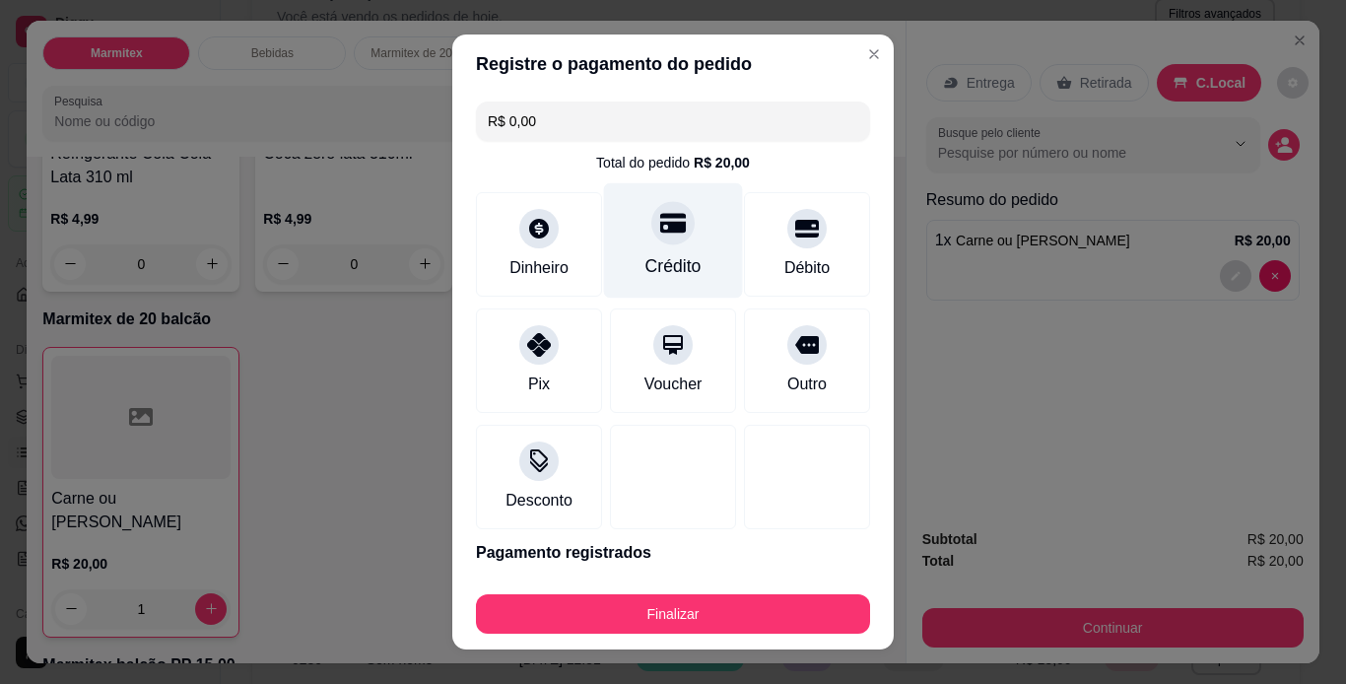
click at [666, 257] on div "Crédito" at bounding box center [674, 266] width 56 height 26
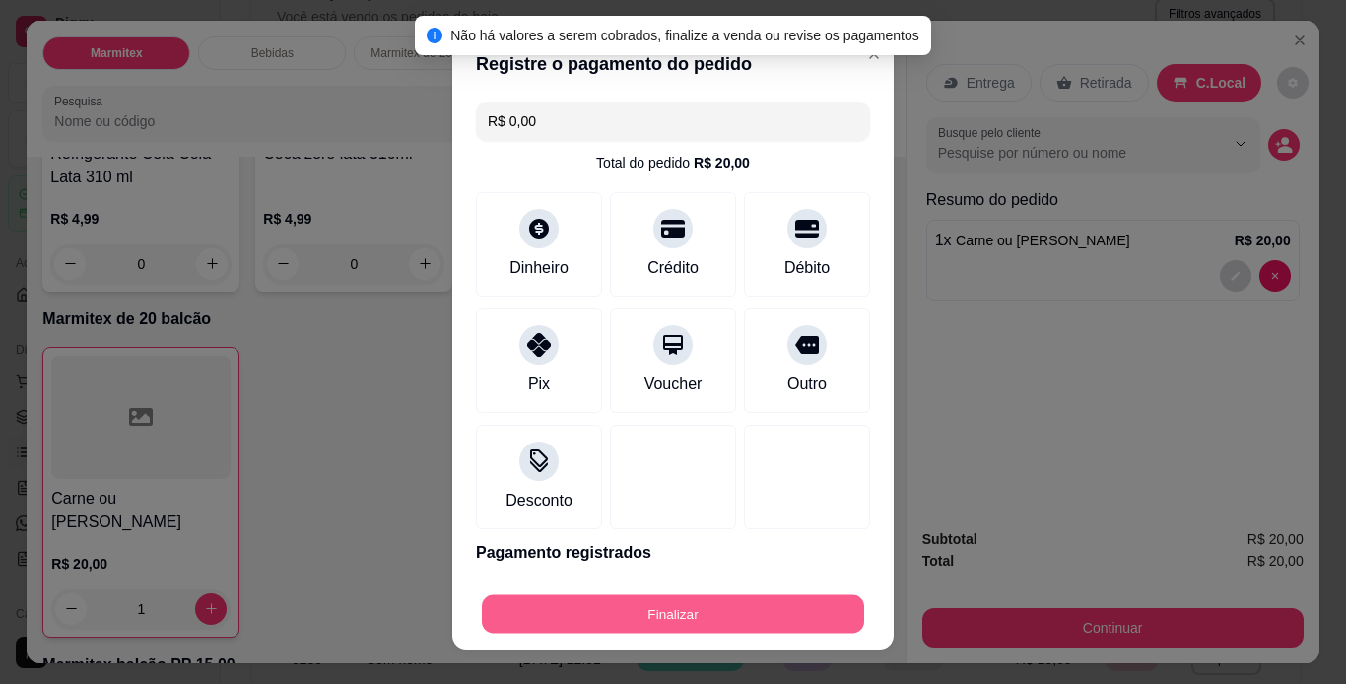
click at [716, 608] on button "Finalizar" at bounding box center [673, 614] width 382 height 38
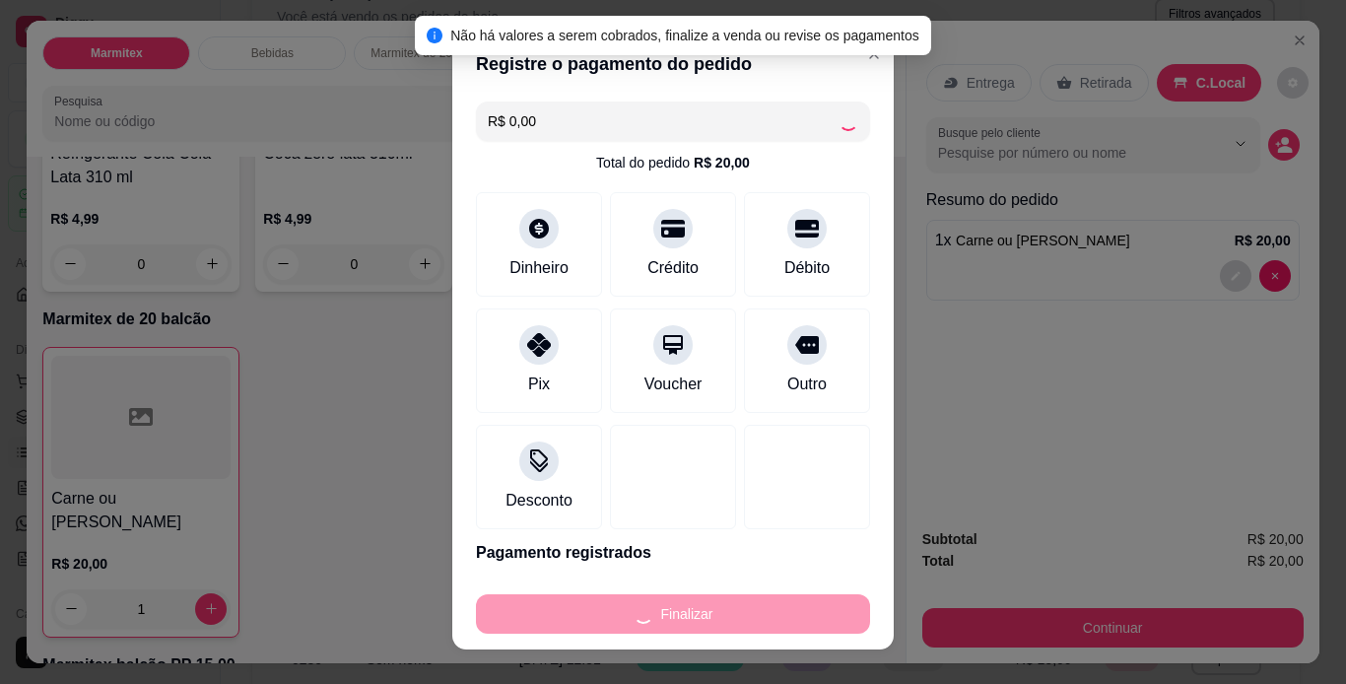
type input "0"
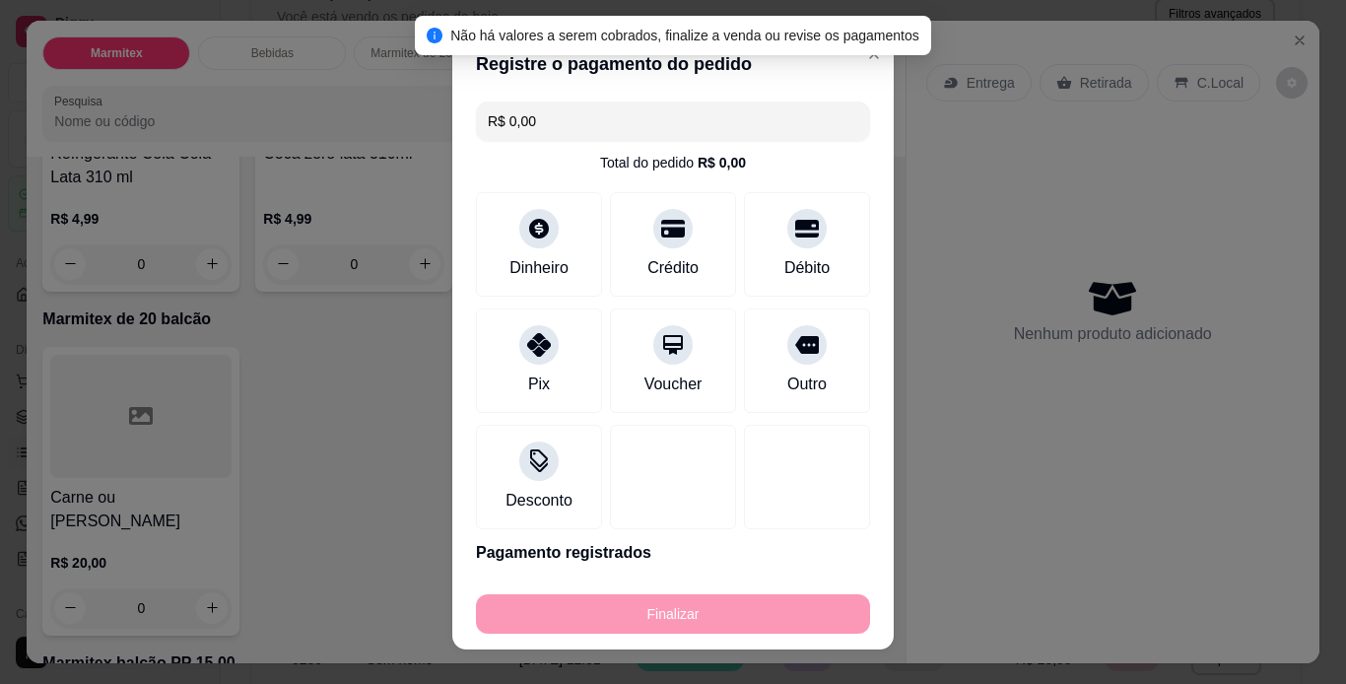
type input "-R$ 20,00"
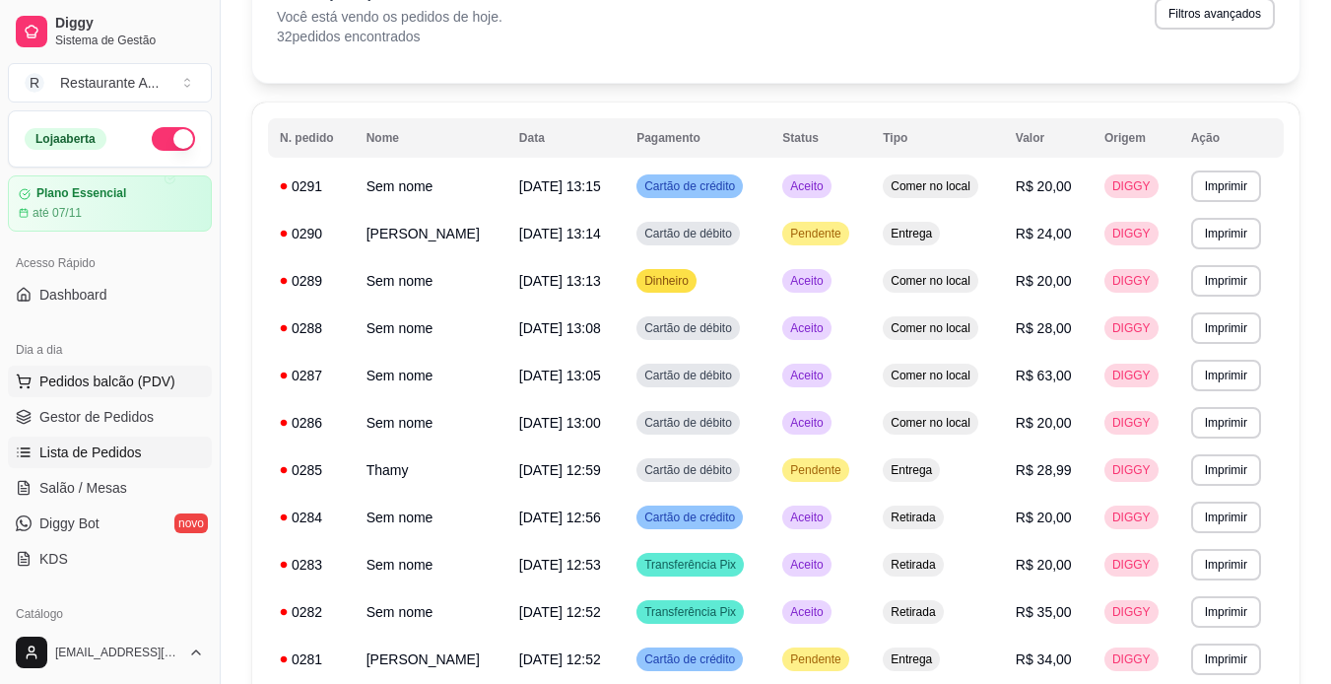
click at [175, 379] on button "Pedidos balcão (PDV)" at bounding box center [110, 382] width 204 height 32
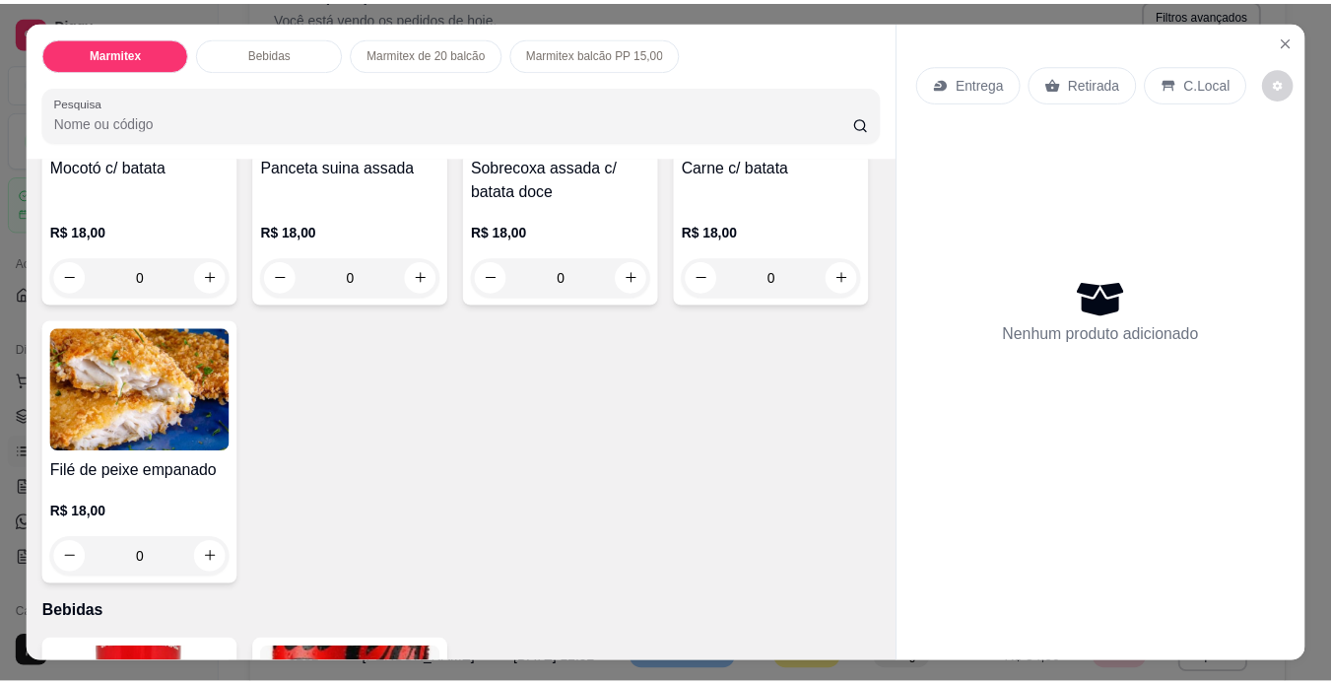
scroll to position [276, 0]
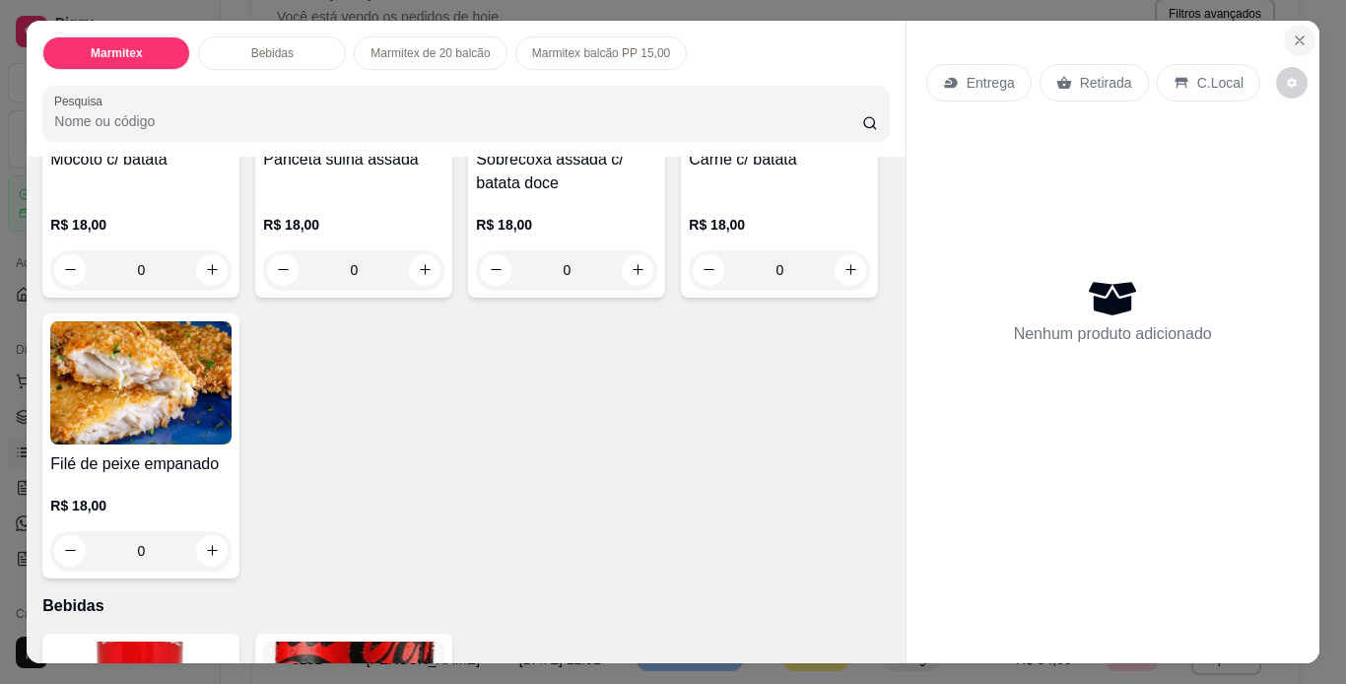
click at [1300, 33] on icon "Close" at bounding box center [1300, 41] width 16 height 16
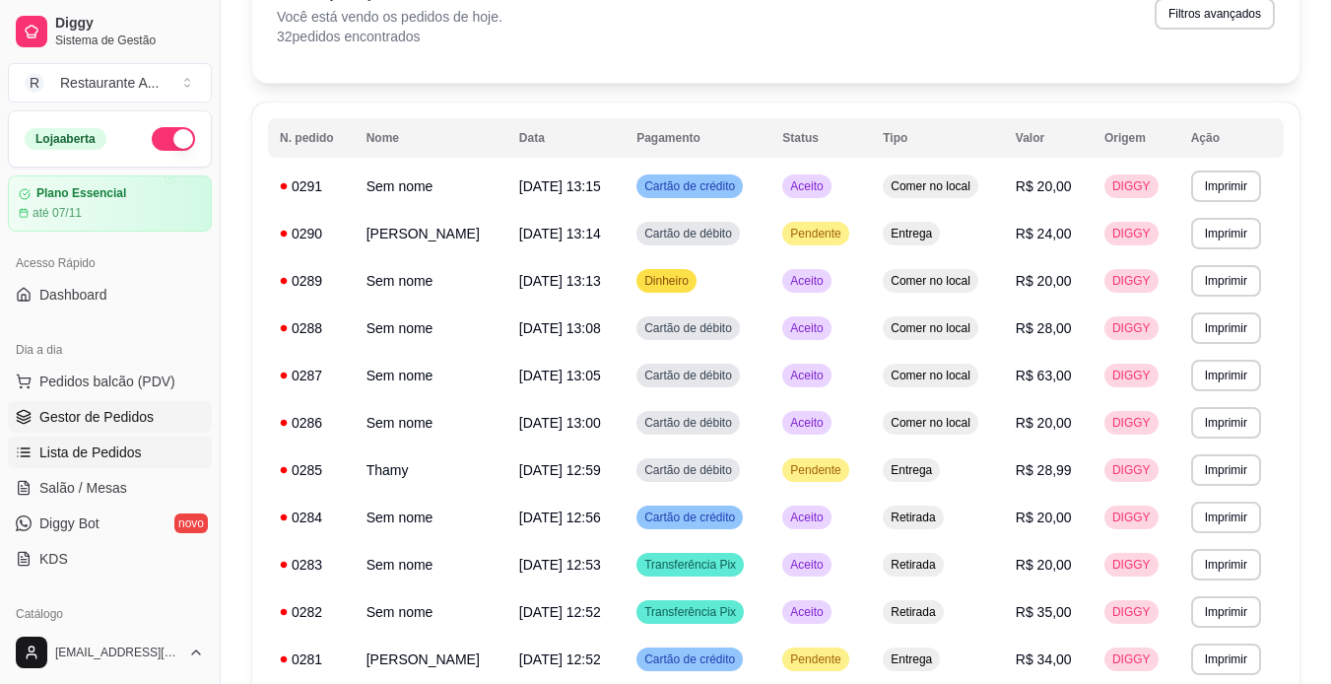
click at [147, 425] on span "Gestor de Pedidos" at bounding box center [96, 417] width 114 height 20
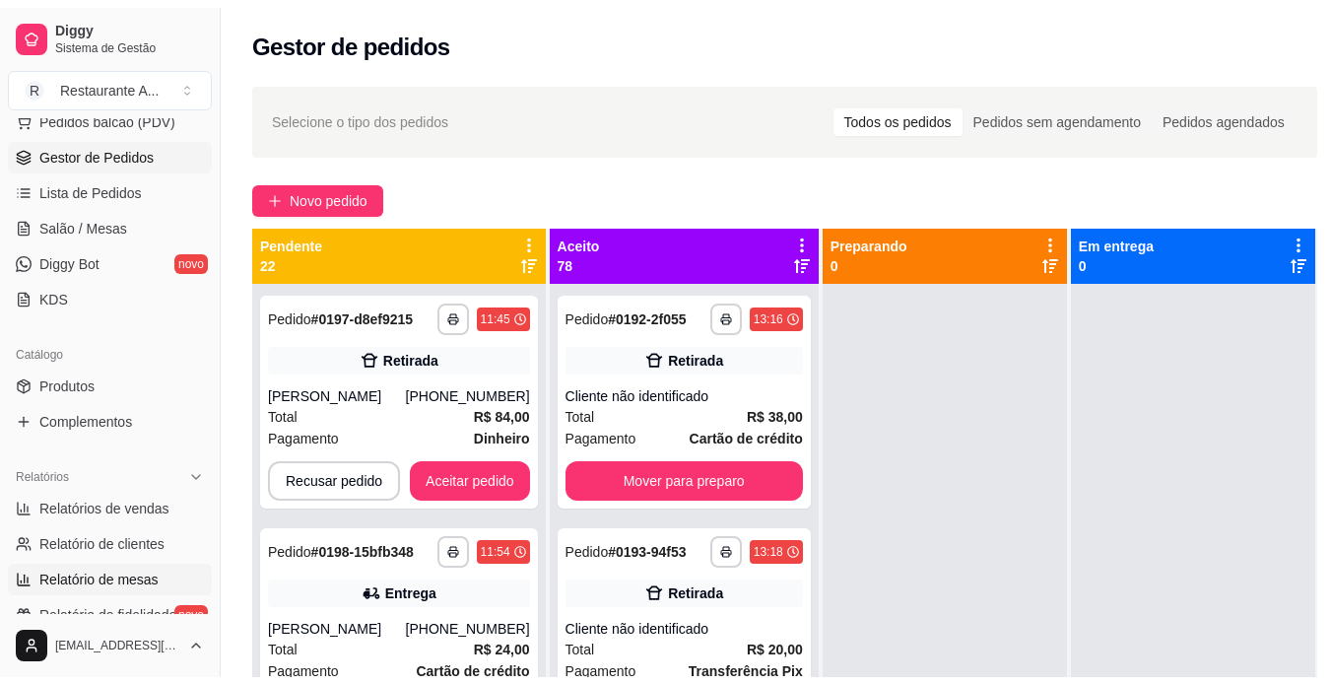
scroll to position [276, 0]
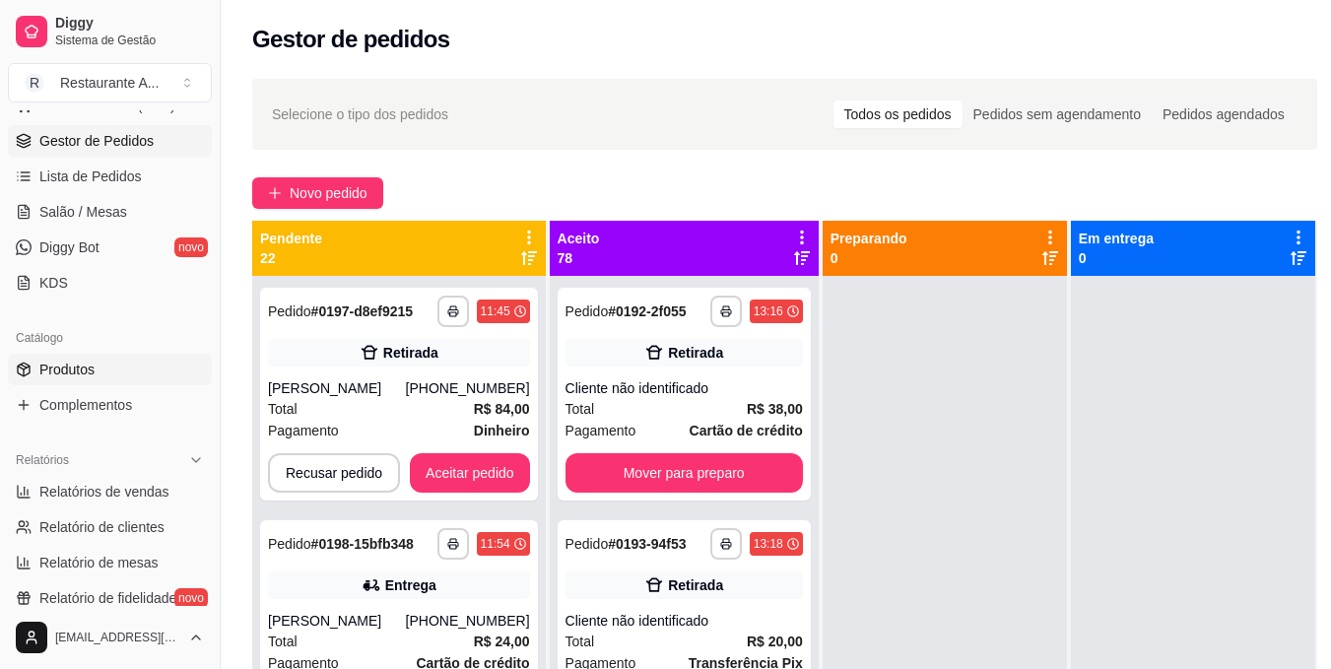
click at [119, 374] on link "Produtos" at bounding box center [110, 370] width 204 height 32
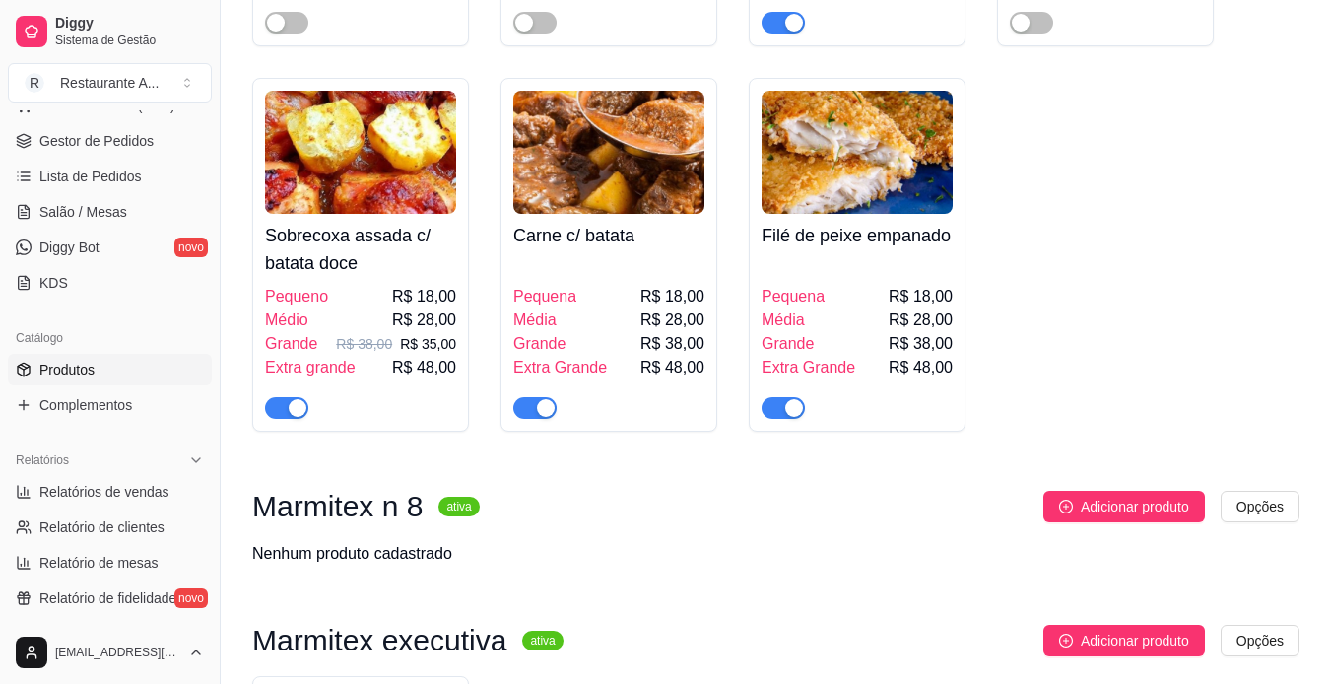
scroll to position [2484, 0]
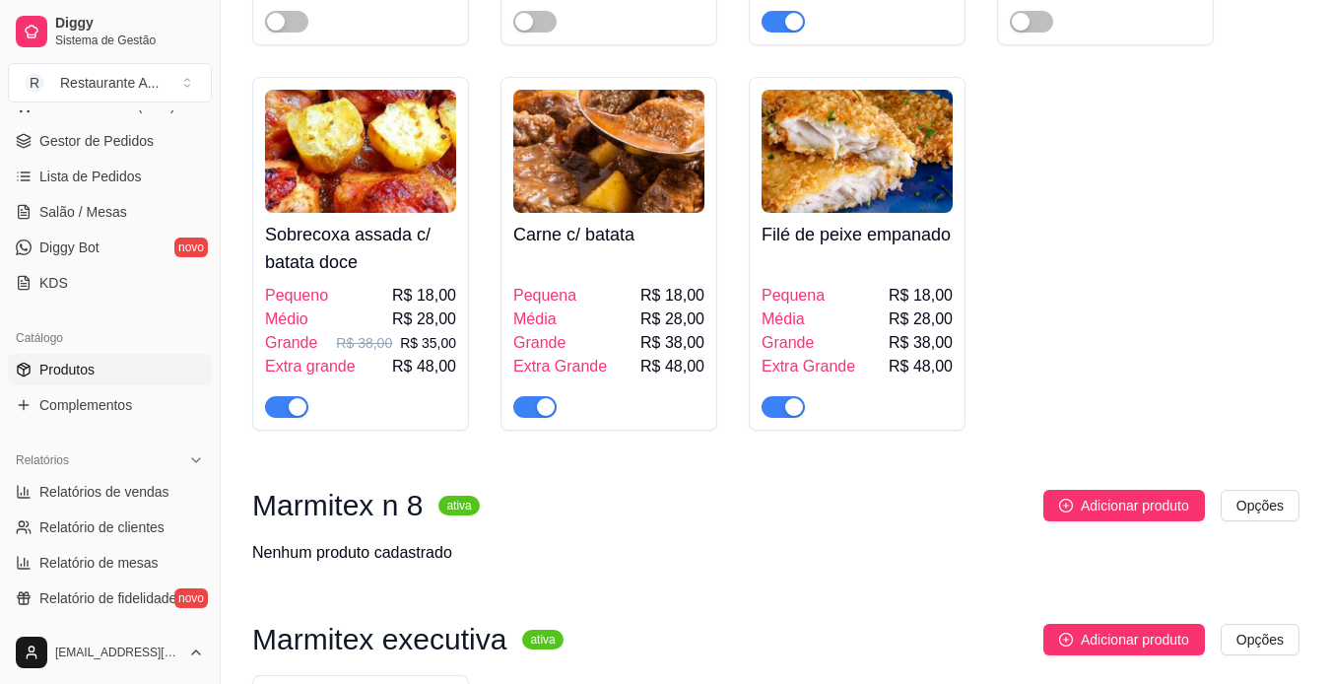
click at [271, 414] on span "button" at bounding box center [286, 407] width 43 height 22
click at [169, 173] on link "Lista de Pedidos" at bounding box center [110, 177] width 204 height 32
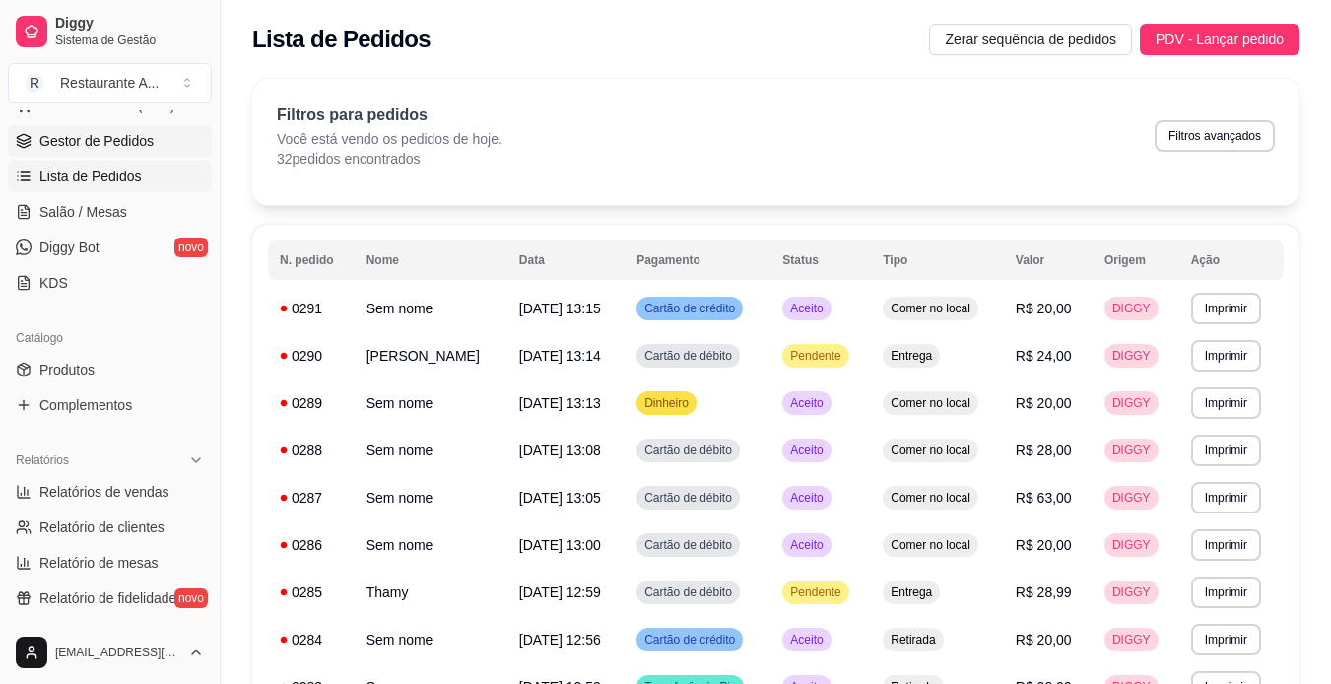
click at [153, 131] on link "Gestor de Pedidos" at bounding box center [110, 141] width 204 height 32
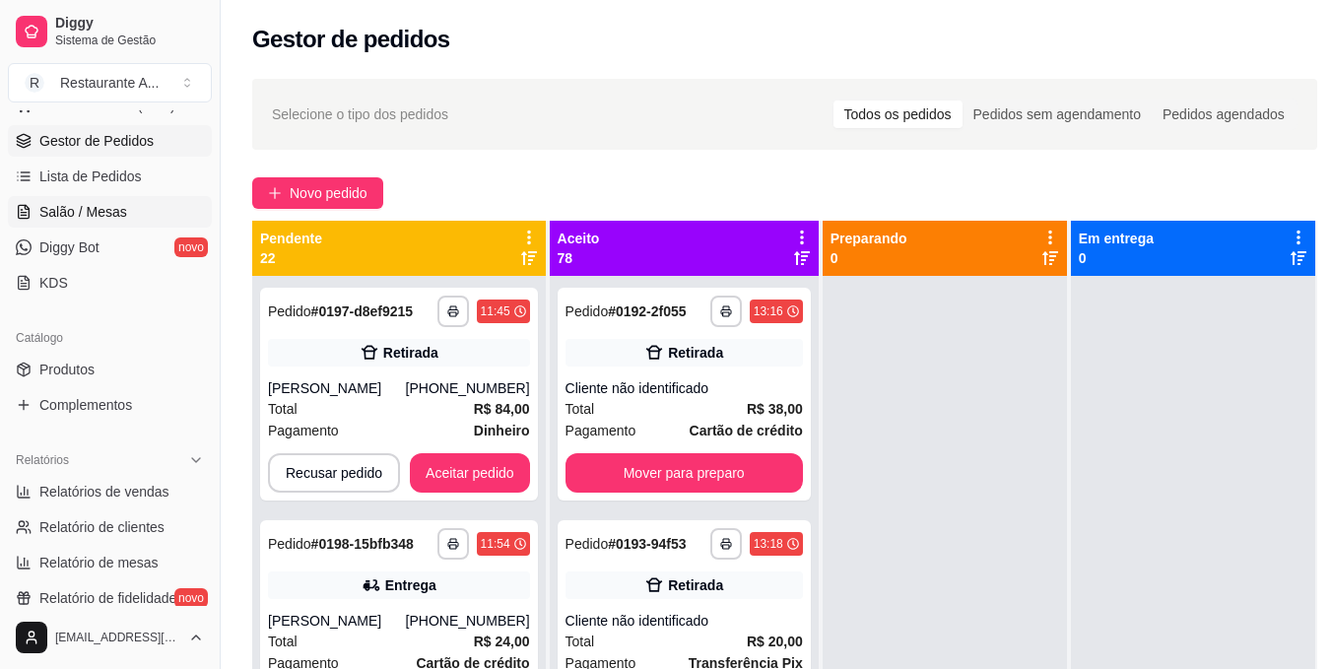
click at [92, 210] on span "Salão / Mesas" at bounding box center [83, 212] width 88 height 20
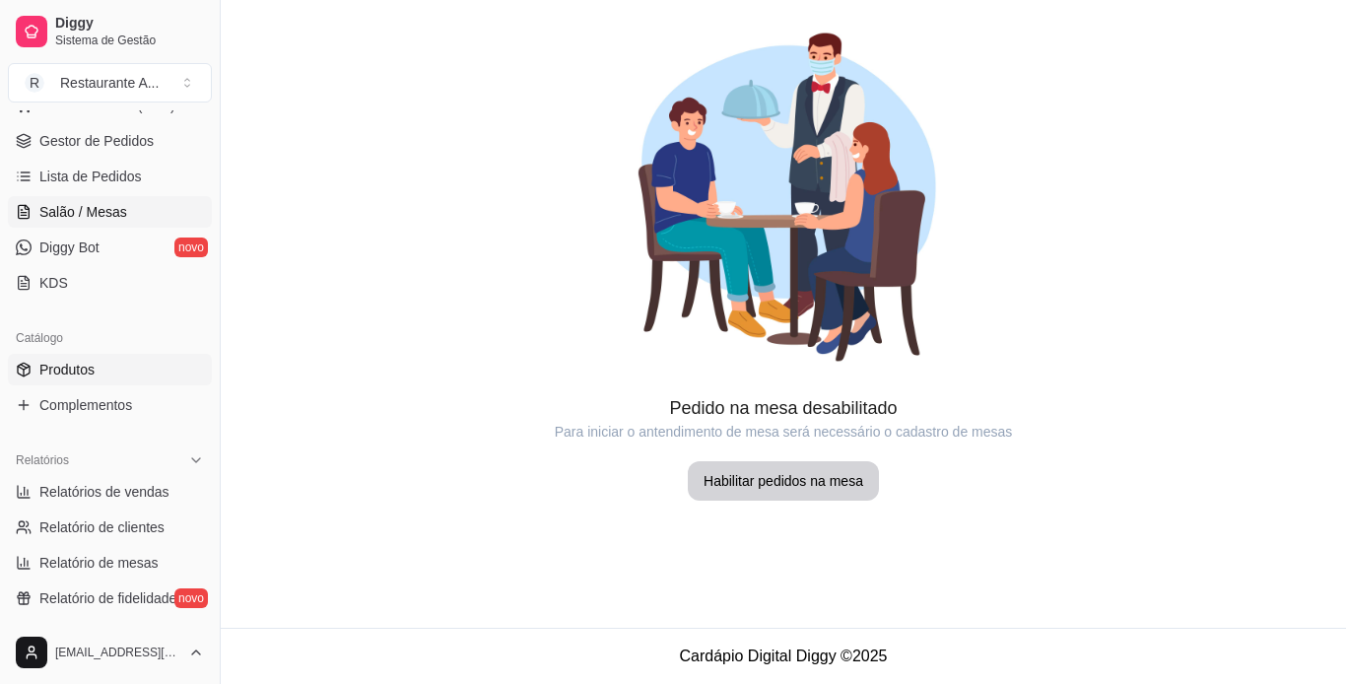
click at [100, 359] on link "Produtos" at bounding box center [110, 370] width 204 height 32
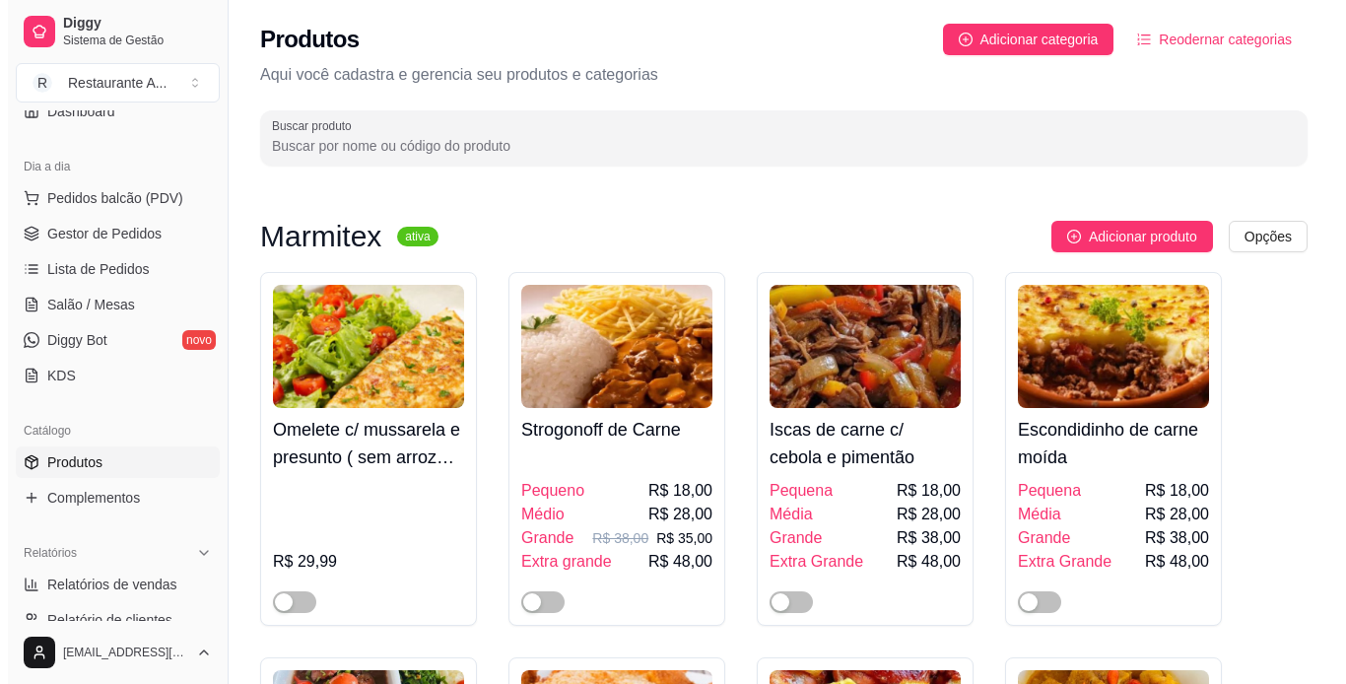
scroll to position [158, 0]
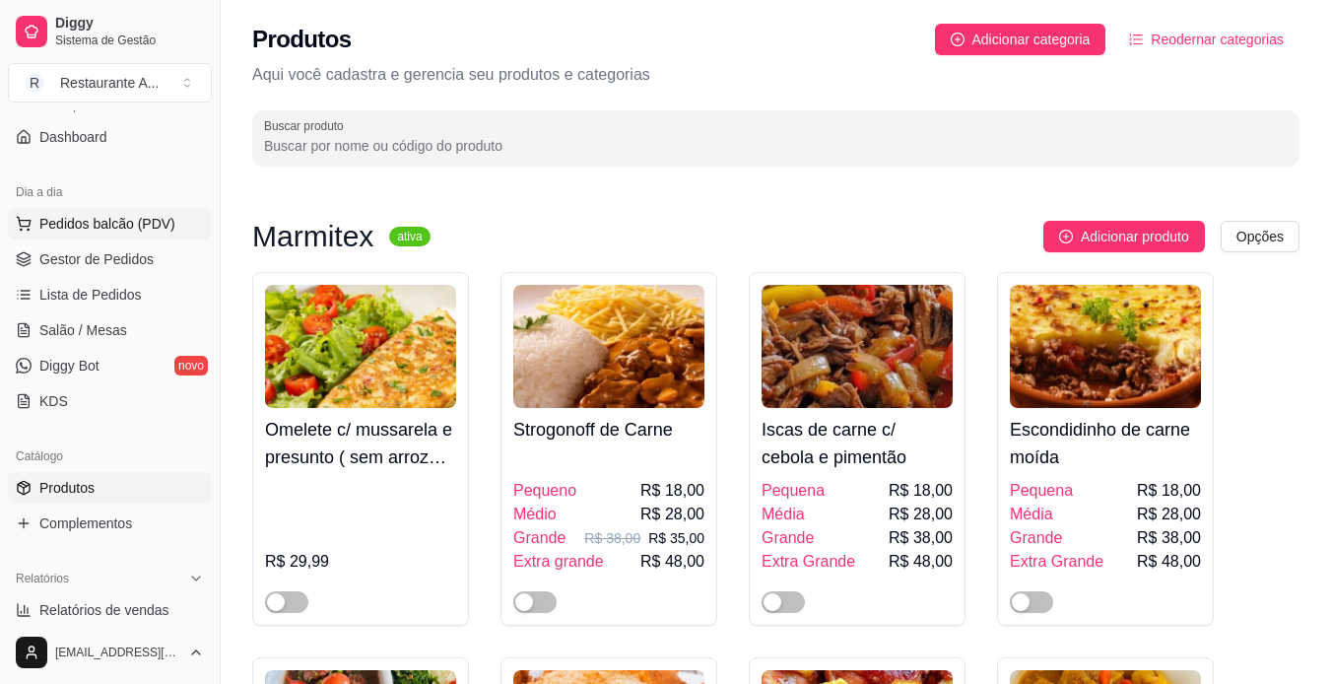
click at [159, 232] on span "Pedidos balcão (PDV)" at bounding box center [107, 224] width 136 height 20
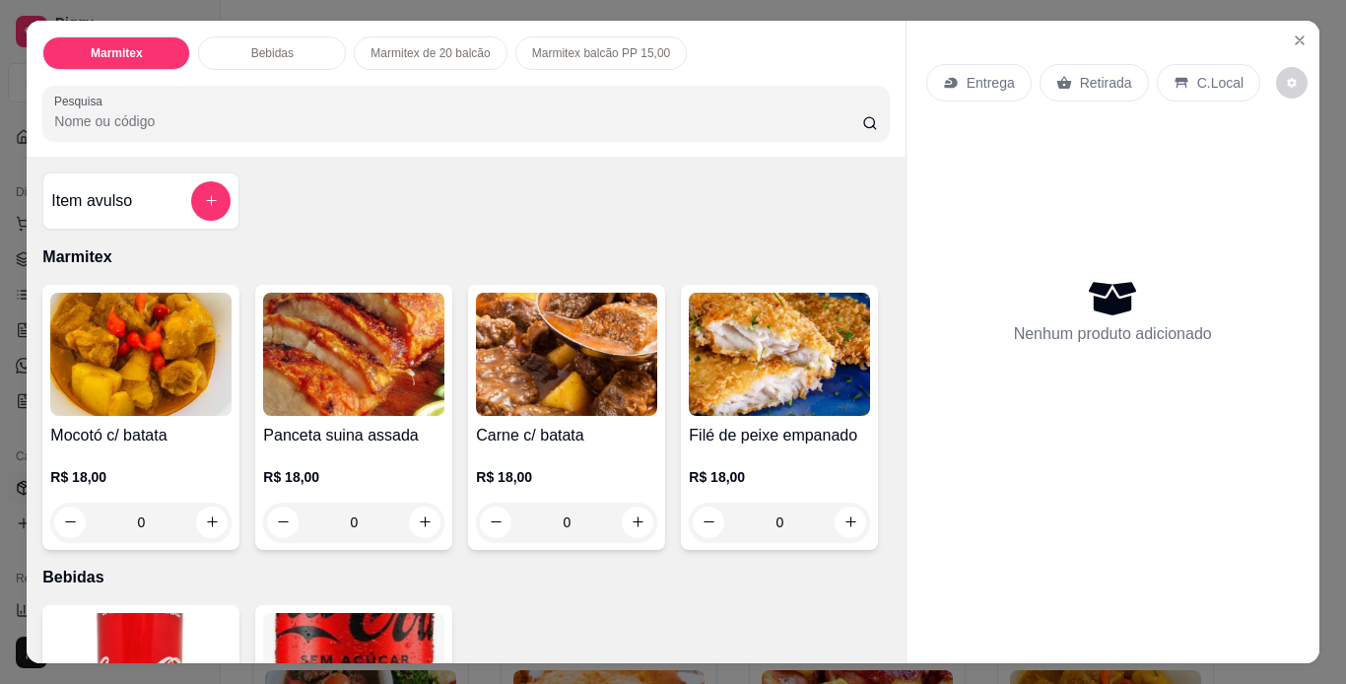
click at [505, 454] on div "R$ 18,00 0" at bounding box center [566, 494] width 181 height 95
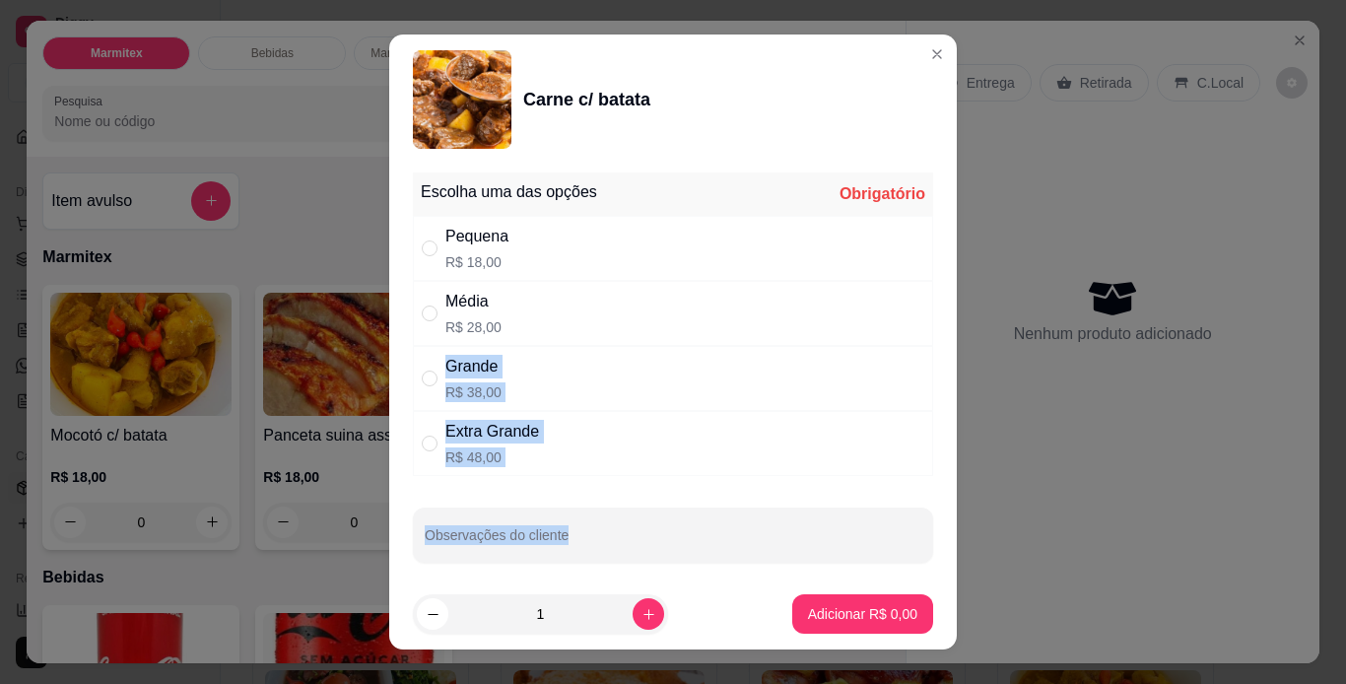
drag, startPoint x: 616, startPoint y: 331, endPoint x: 635, endPoint y: 576, distance: 245.1
click at [635, 576] on div "Escolha uma das opções Obrigatório Pequena R$ 18,00 Média R$ 28,00 Grande R$ 38…" at bounding box center [673, 372] width 568 height 415
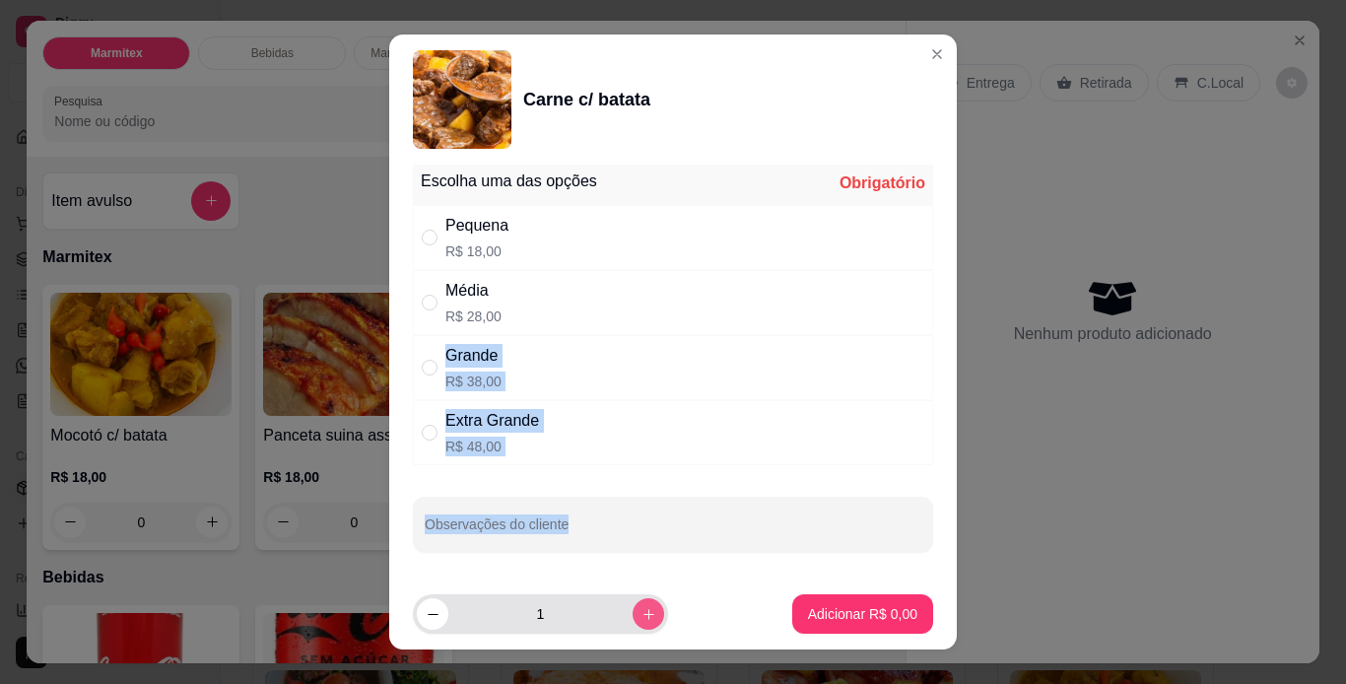
click at [642, 611] on icon "increase-product-quantity" at bounding box center [649, 614] width 15 height 15
type input "2"
click at [538, 303] on div "Média R$ 28,00" at bounding box center [673, 302] width 520 height 65
radio input "true"
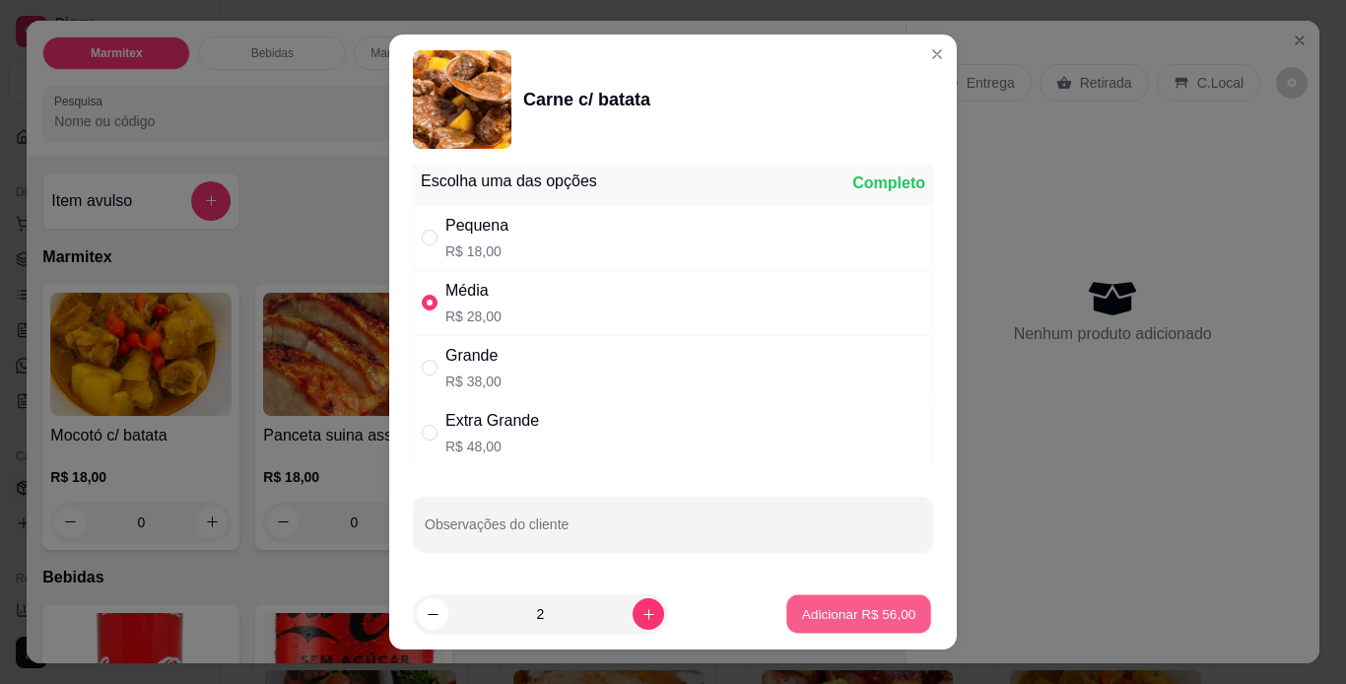
click at [804, 621] on p "Adicionar R$ 56,00" at bounding box center [859, 614] width 114 height 19
type input "2"
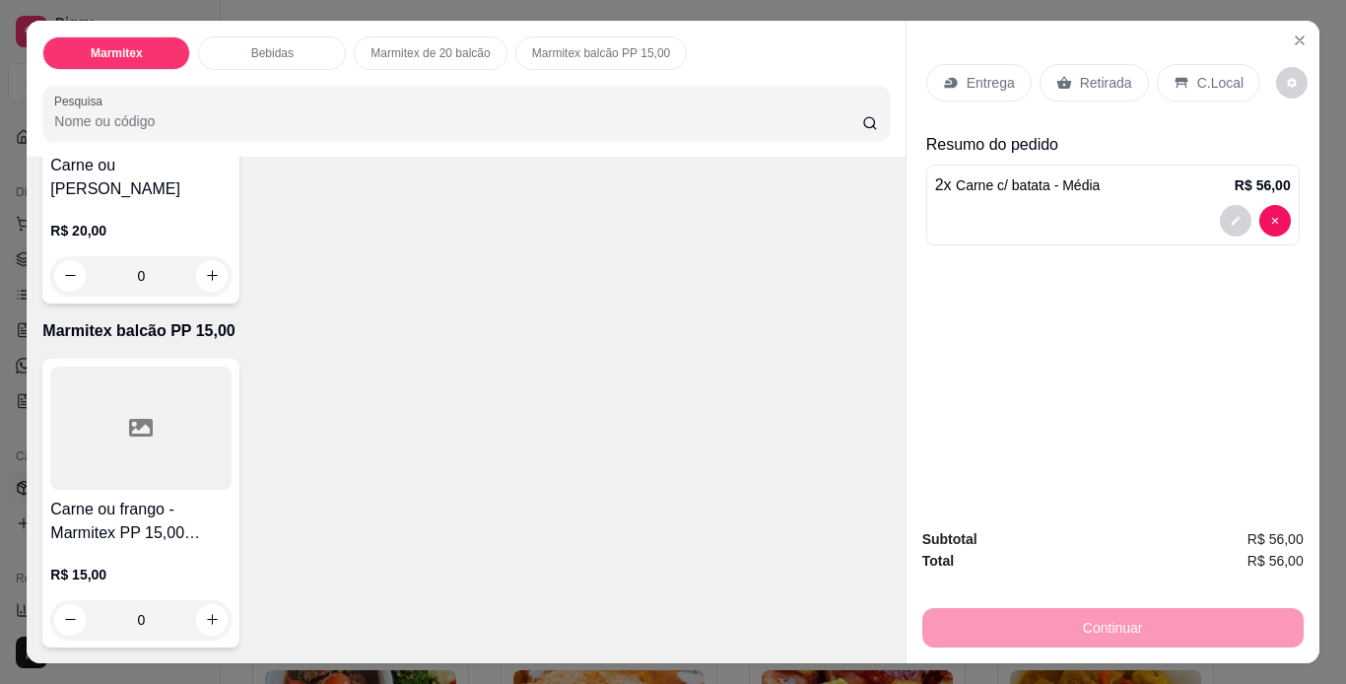
scroll to position [1064, 0]
click at [209, 283] on icon "increase-product-quantity" at bounding box center [212, 275] width 15 height 15
type input "1"
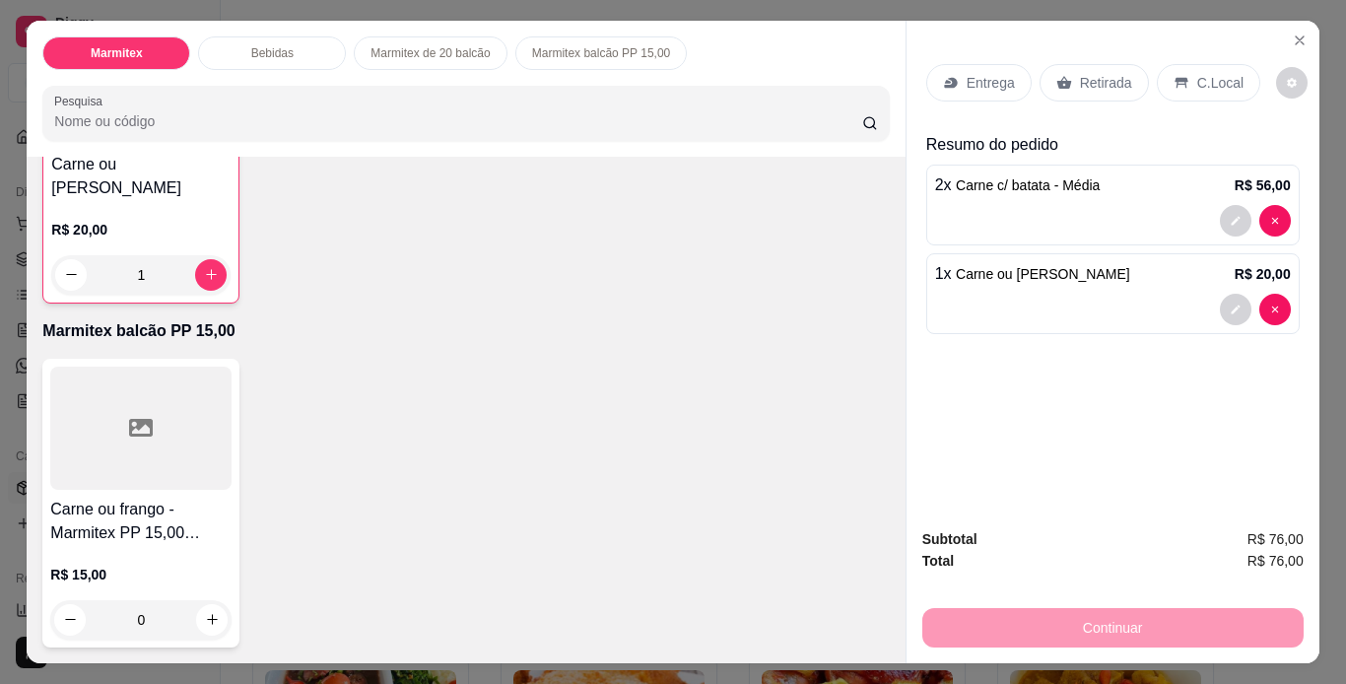
click at [1232, 70] on div "C.Local" at bounding box center [1208, 82] width 103 height 37
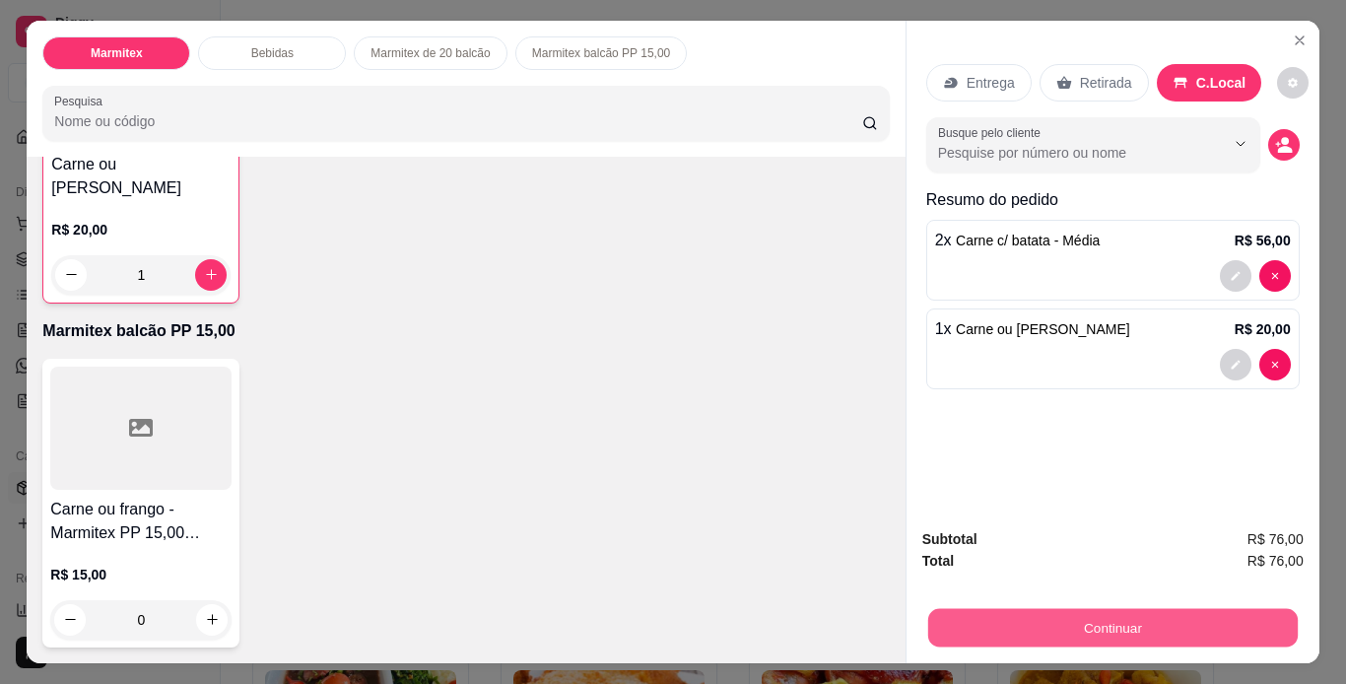
click at [1212, 626] on button "Continuar" at bounding box center [1112, 628] width 370 height 38
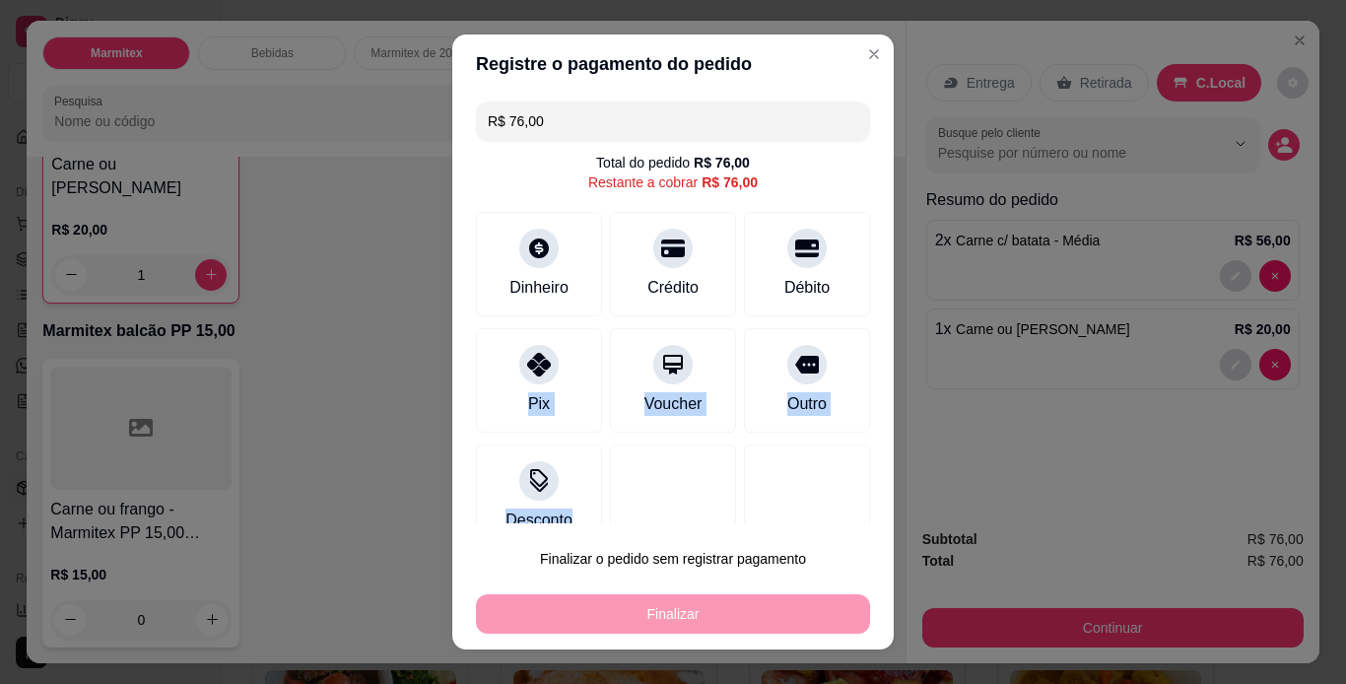
scroll to position [33, 0]
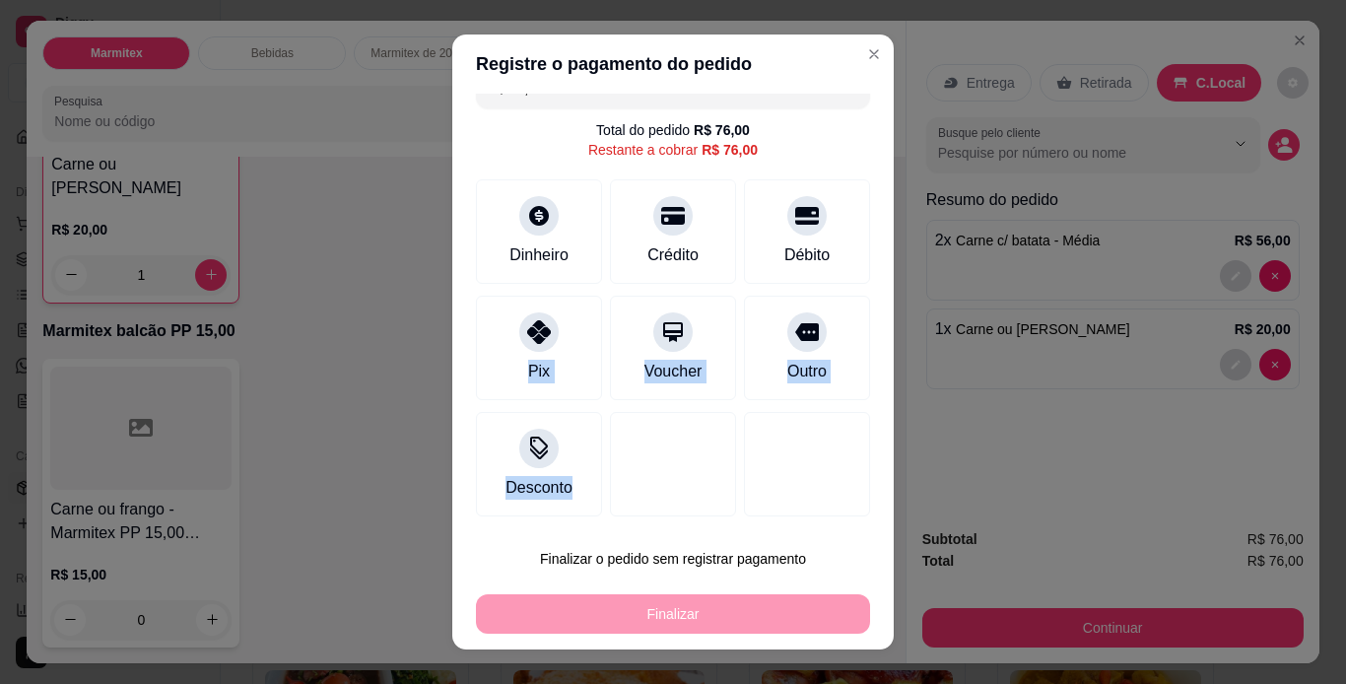
drag, startPoint x: 510, startPoint y: 384, endPoint x: 625, endPoint y: 608, distance: 251.7
click at [625, 608] on section "Registre o pagamento do pedido R$ 76,00 Total do pedido R$ 76,00 Restante a cob…" at bounding box center [673, 342] width 442 height 616
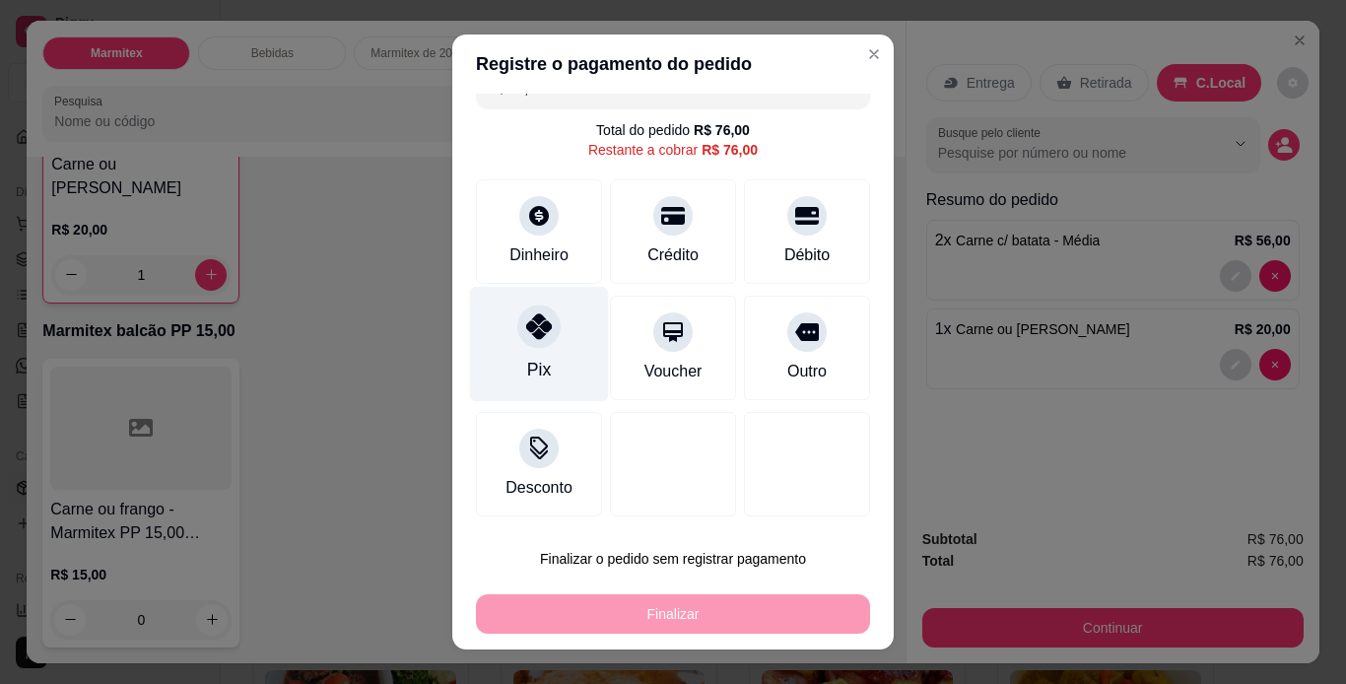
click at [533, 311] on div at bounding box center [538, 326] width 43 height 43
type input "R$ 0,00"
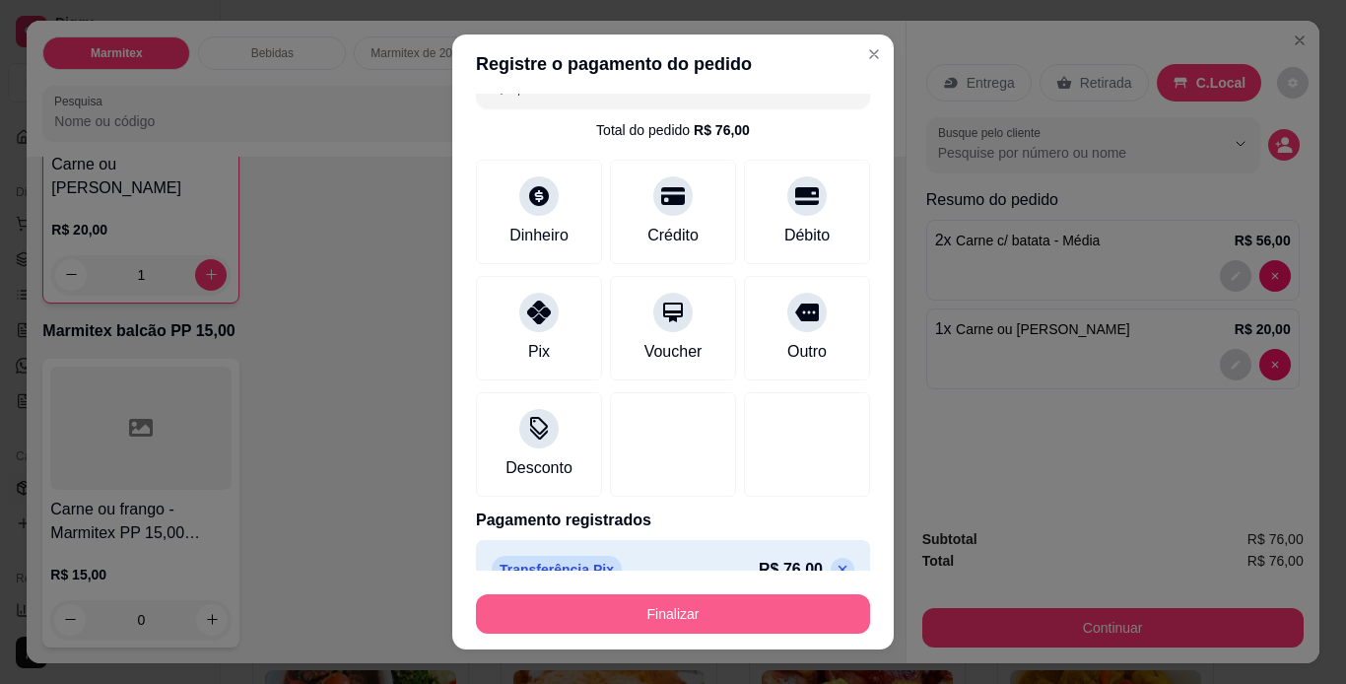
click at [654, 609] on button "Finalizar" at bounding box center [673, 613] width 394 height 39
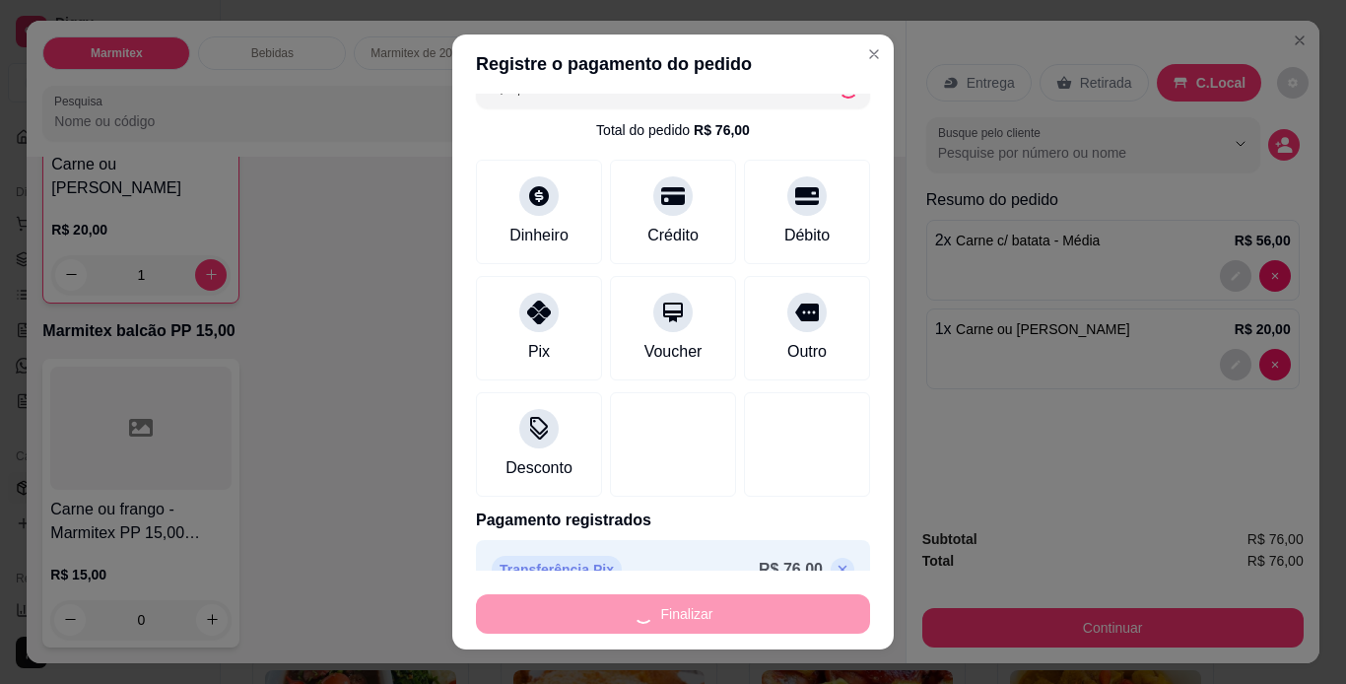
type input "0"
type input "-R$ 76,00"
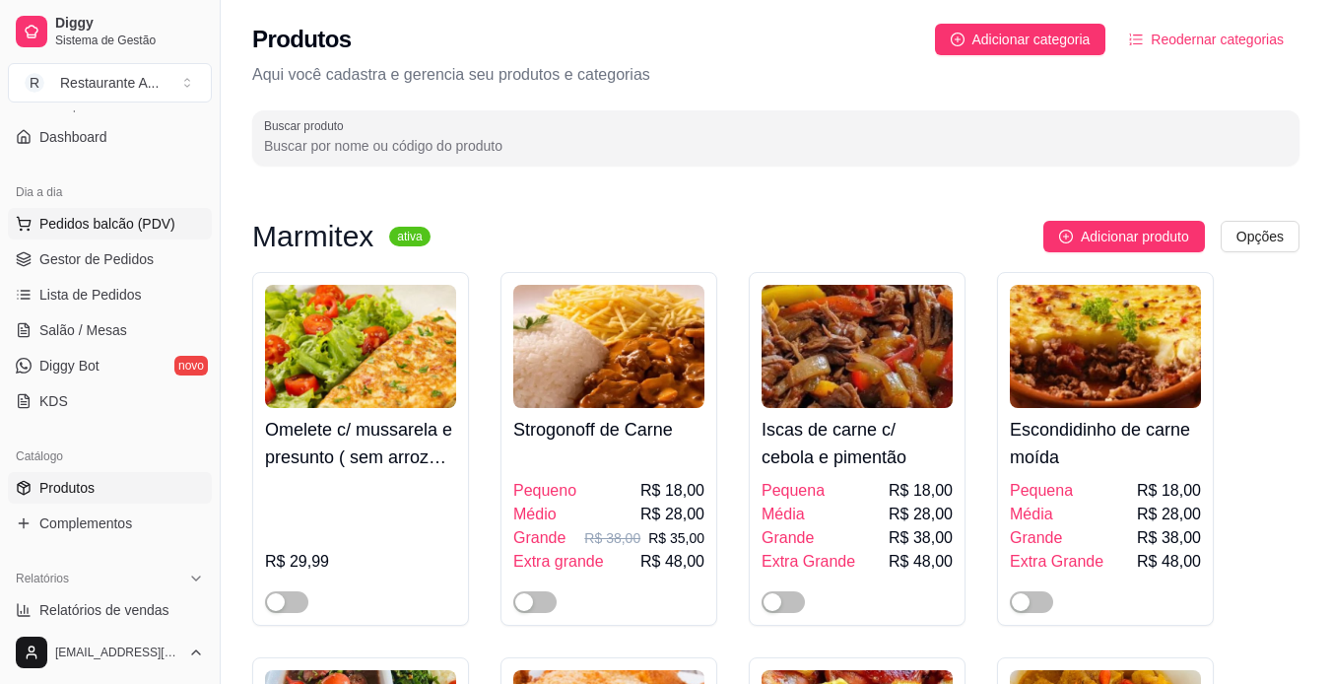
click at [152, 236] on button "Pedidos balcão (PDV)" at bounding box center [110, 224] width 204 height 32
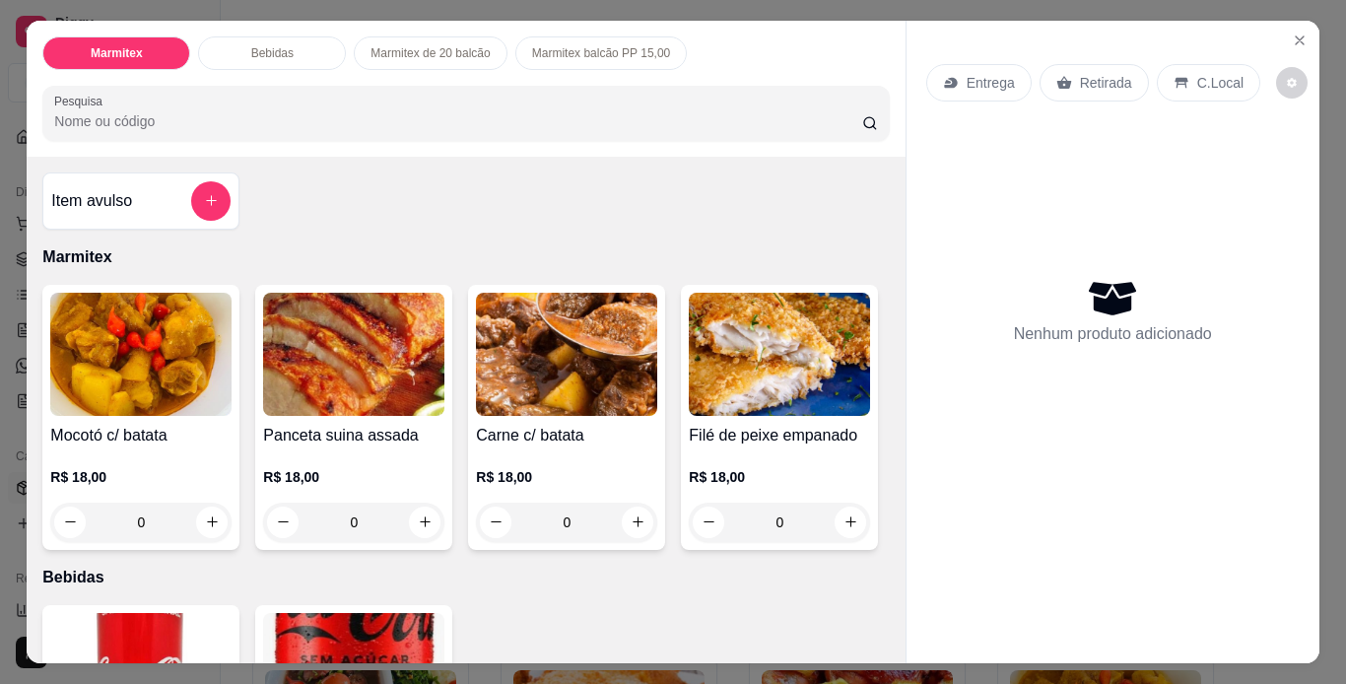
click at [627, 512] on div "0" at bounding box center [566, 522] width 181 height 39
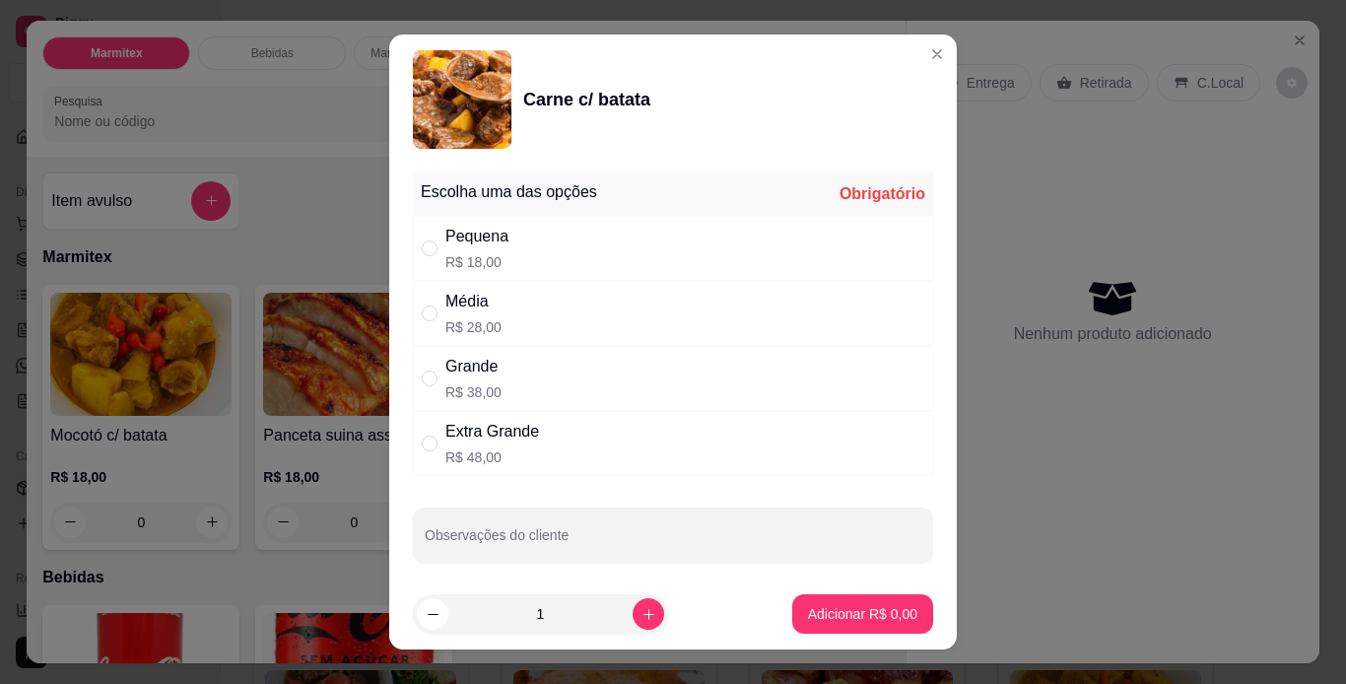
click at [637, 252] on div "Pequena R$ 18,00" at bounding box center [673, 248] width 520 height 65
radio input "true"
click at [642, 618] on icon "increase-product-quantity" at bounding box center [649, 614] width 15 height 15
type input "2"
click at [888, 605] on p "Adicionar R$ 36,00" at bounding box center [859, 614] width 114 height 19
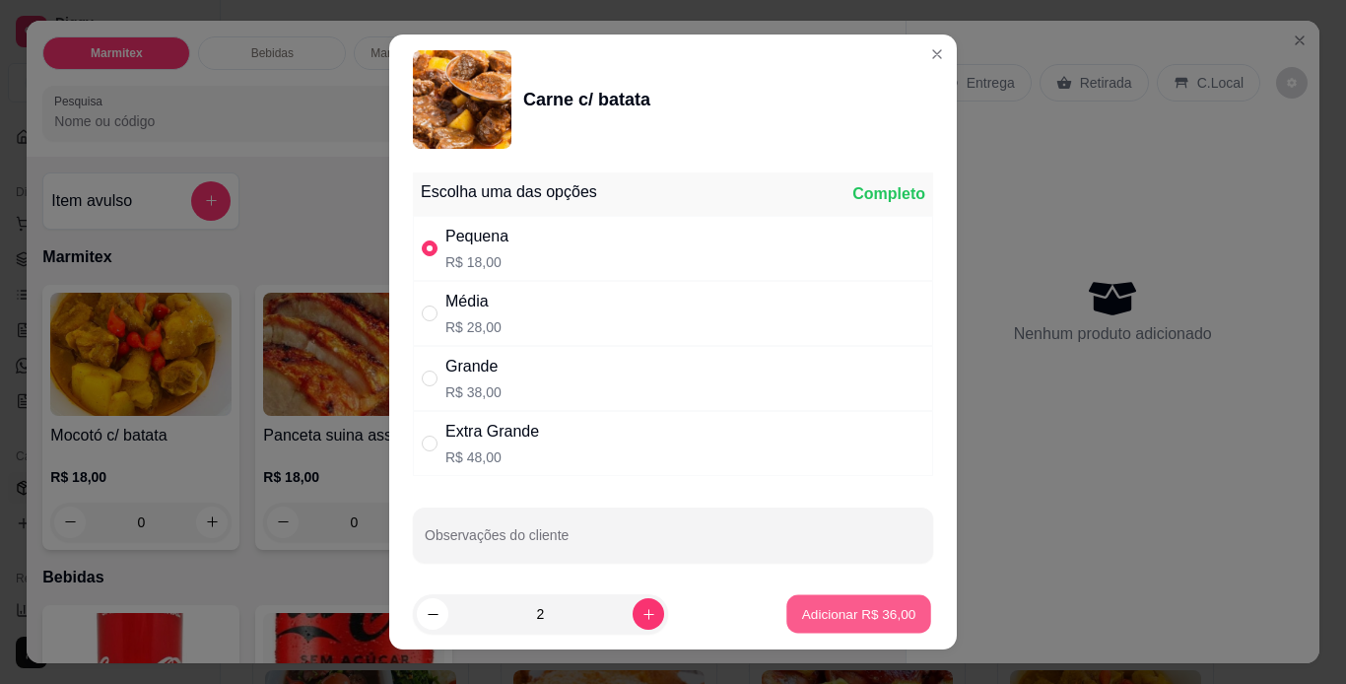
type input "2"
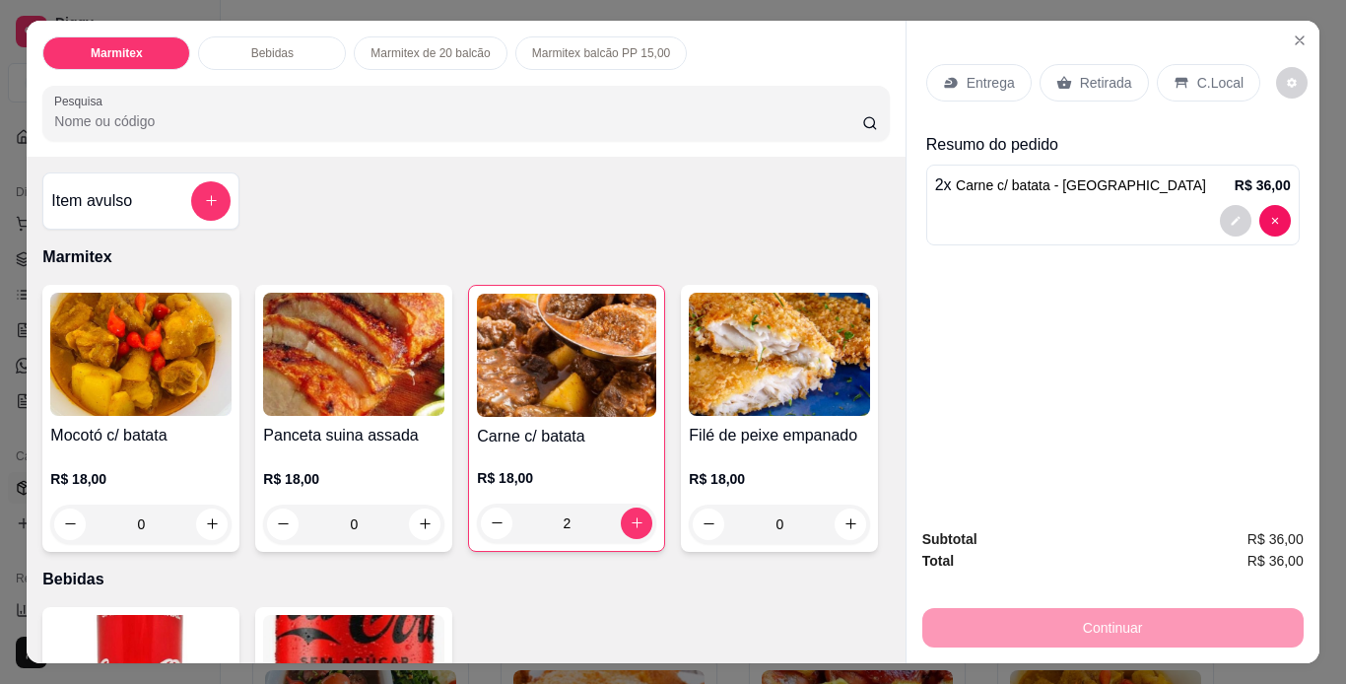
click at [1175, 77] on icon at bounding box center [1181, 82] width 13 height 11
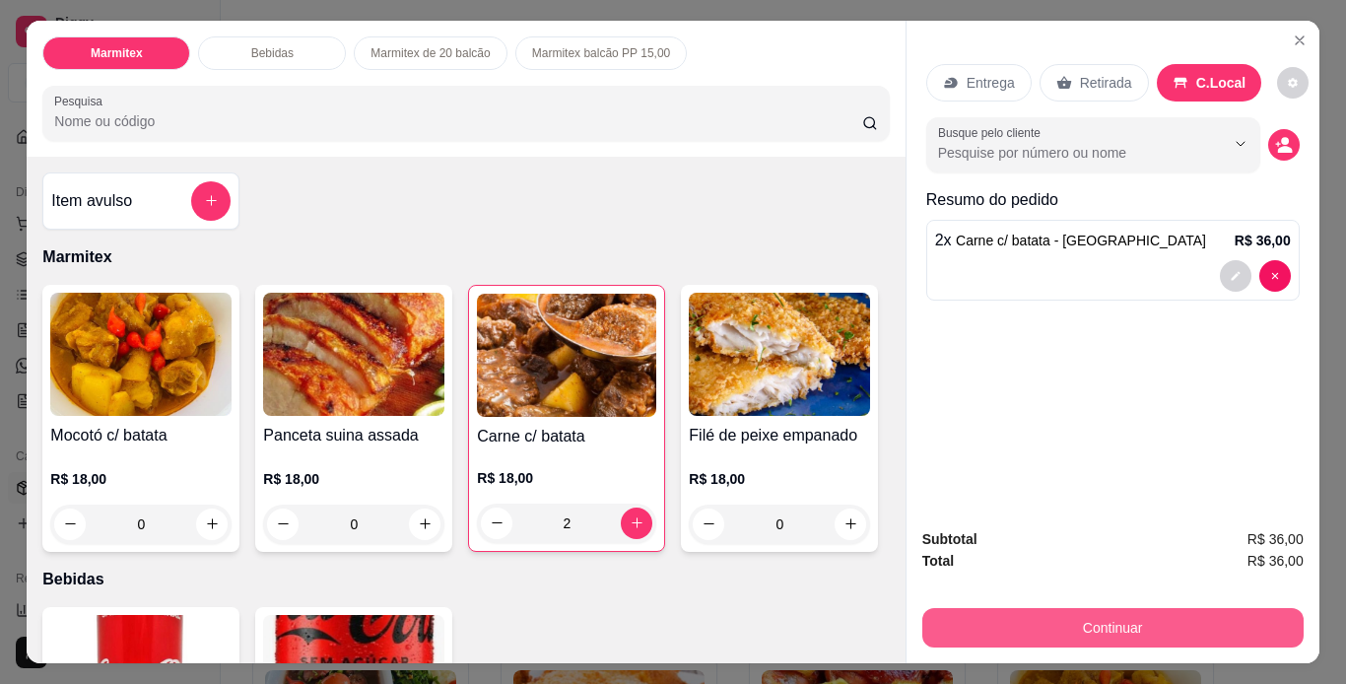
click at [1250, 614] on button "Continuar" at bounding box center [1112, 627] width 381 height 39
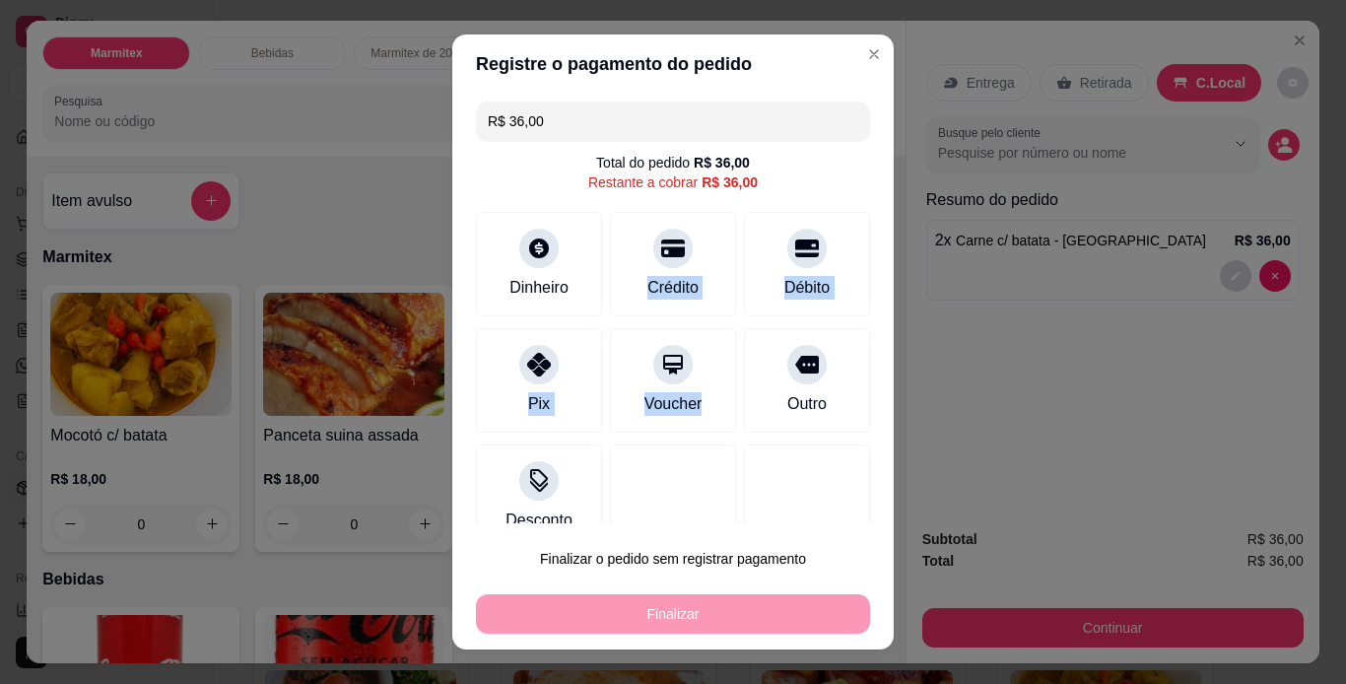
drag, startPoint x: 628, startPoint y: 357, endPoint x: 890, endPoint y: 167, distance: 323.9
click at [795, 181] on div "R$ 36,00 Total do pedido R$ 36,00 Restante a cobrar R$ 36,00 Dinheiro Crédito D…" at bounding box center [673, 309] width 442 height 431
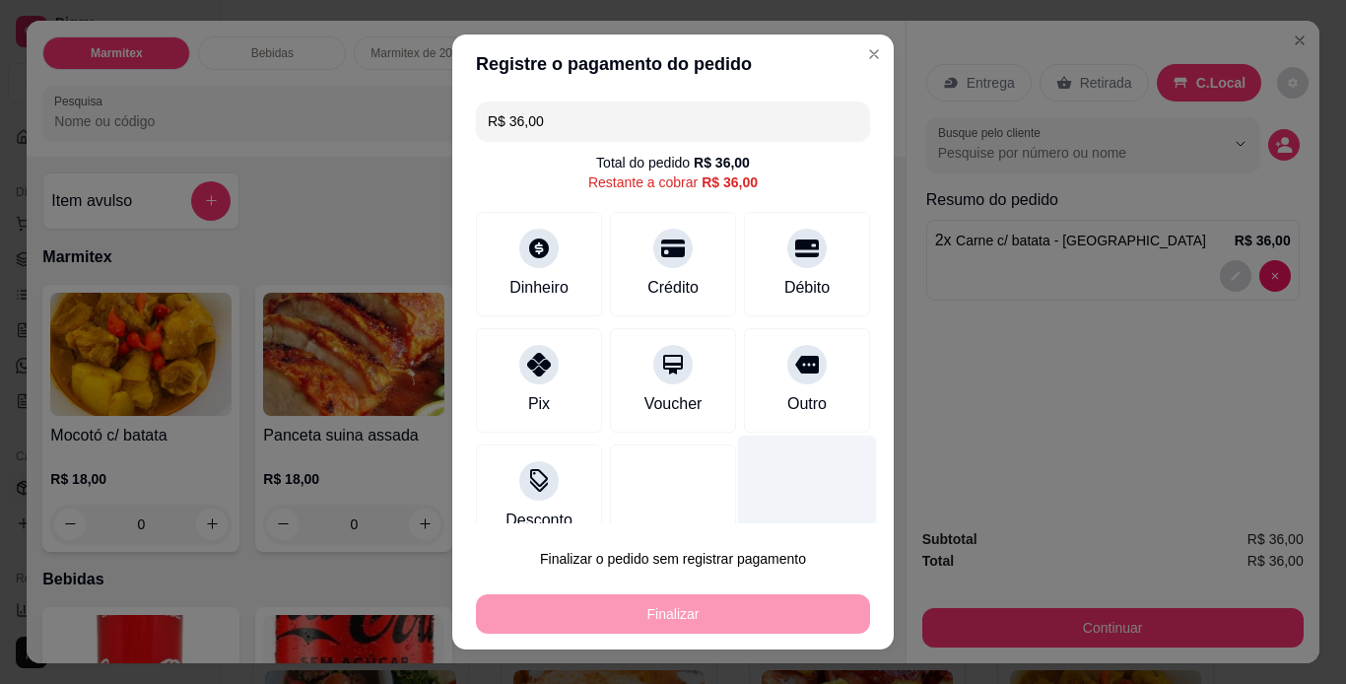
click at [738, 477] on div at bounding box center [807, 492] width 139 height 115
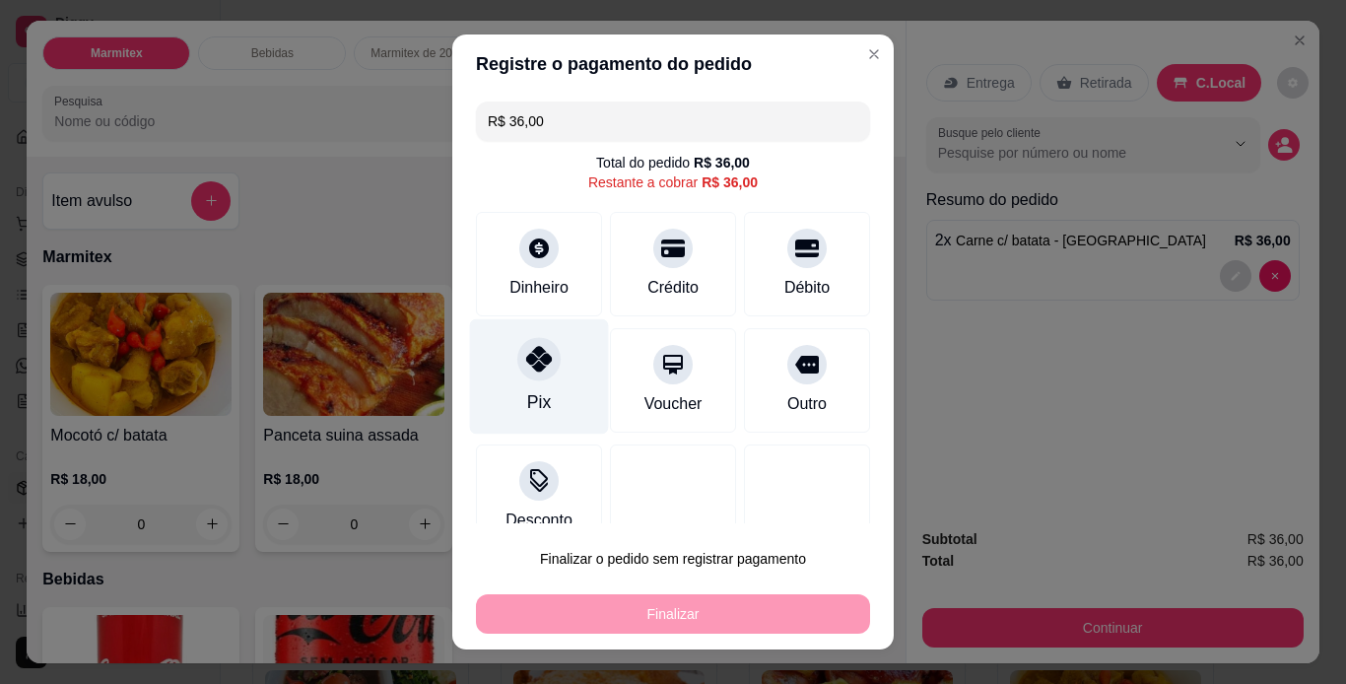
click at [530, 376] on div at bounding box center [538, 358] width 43 height 43
type input "R$ 0,00"
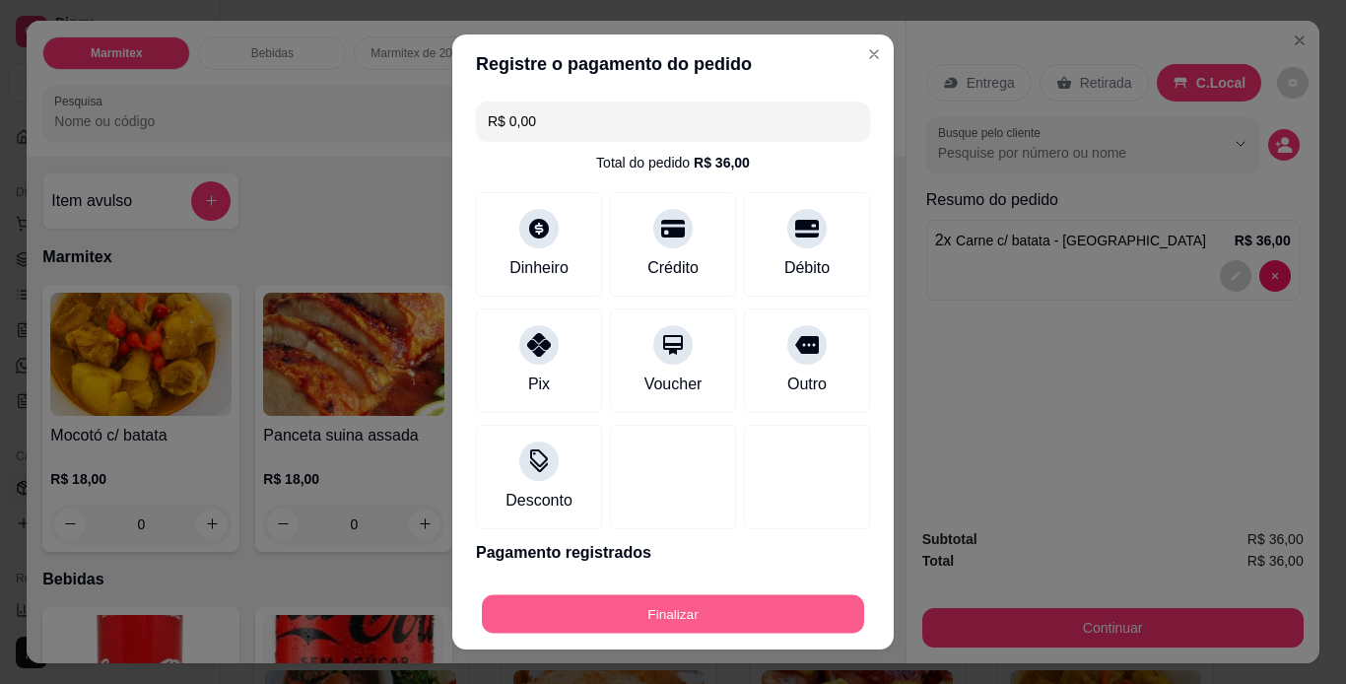
click at [755, 612] on button "Finalizar" at bounding box center [673, 614] width 382 height 38
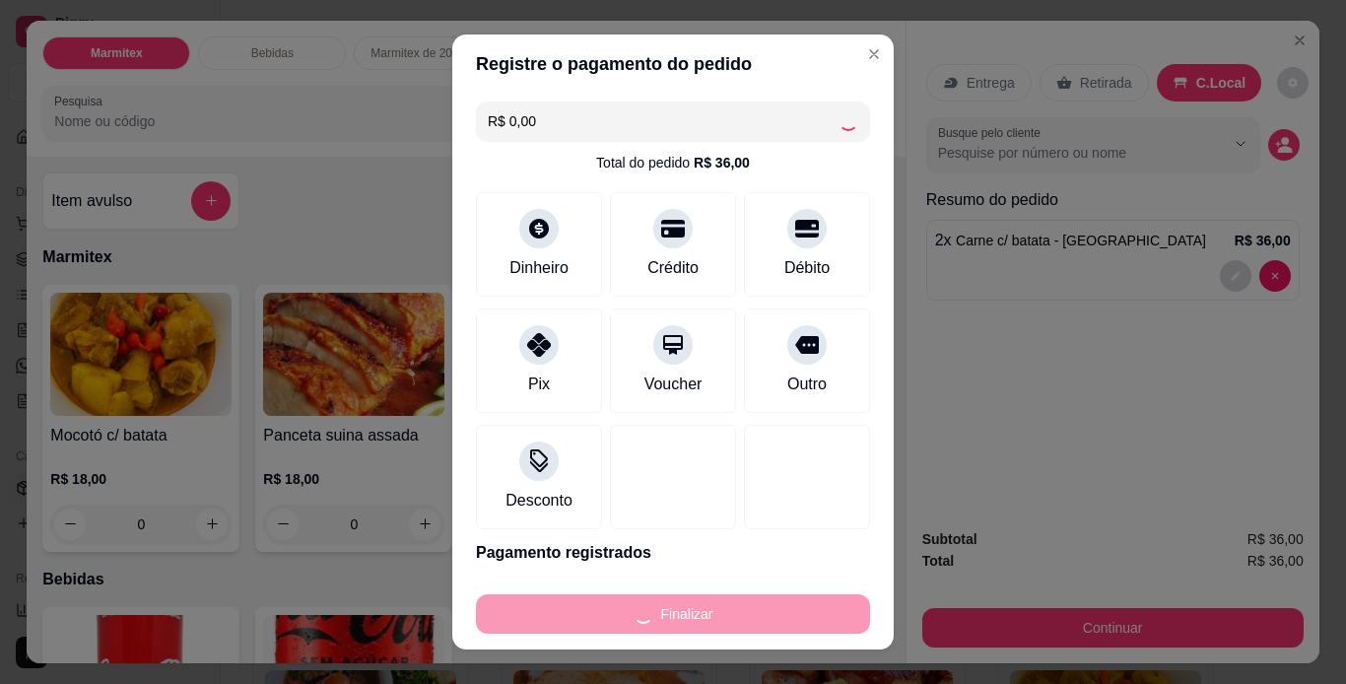
type input "0"
type input "-R$ 36,00"
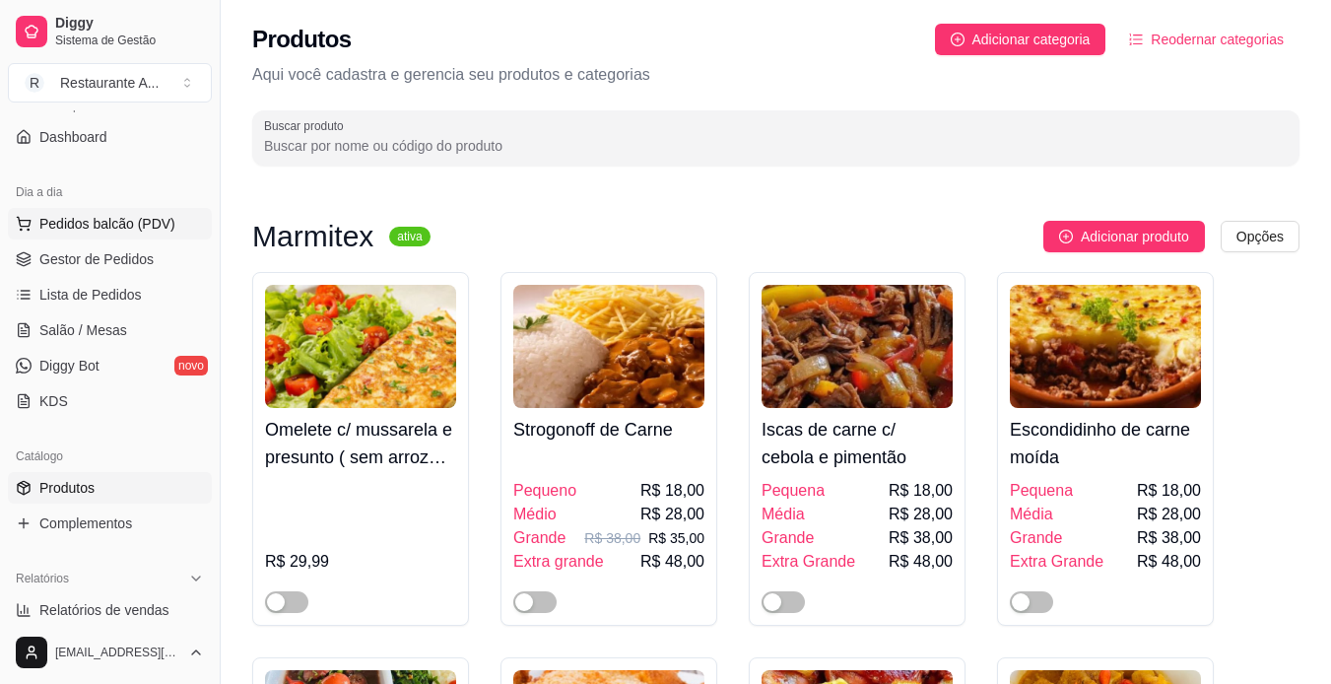
click at [102, 231] on span "Pedidos balcão (PDV)" at bounding box center [107, 224] width 136 height 20
